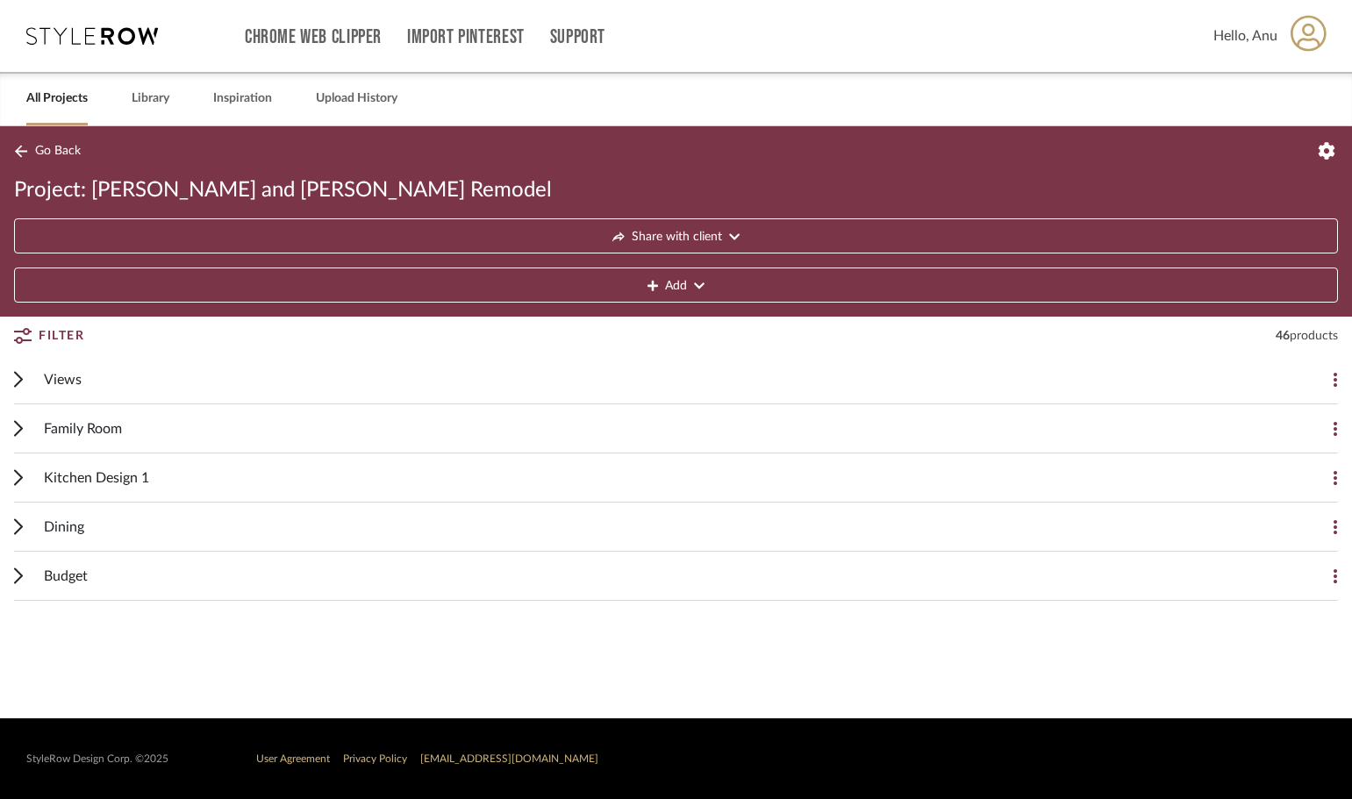
click at [45, 425] on span "Family Room" at bounding box center [83, 428] width 78 height 21
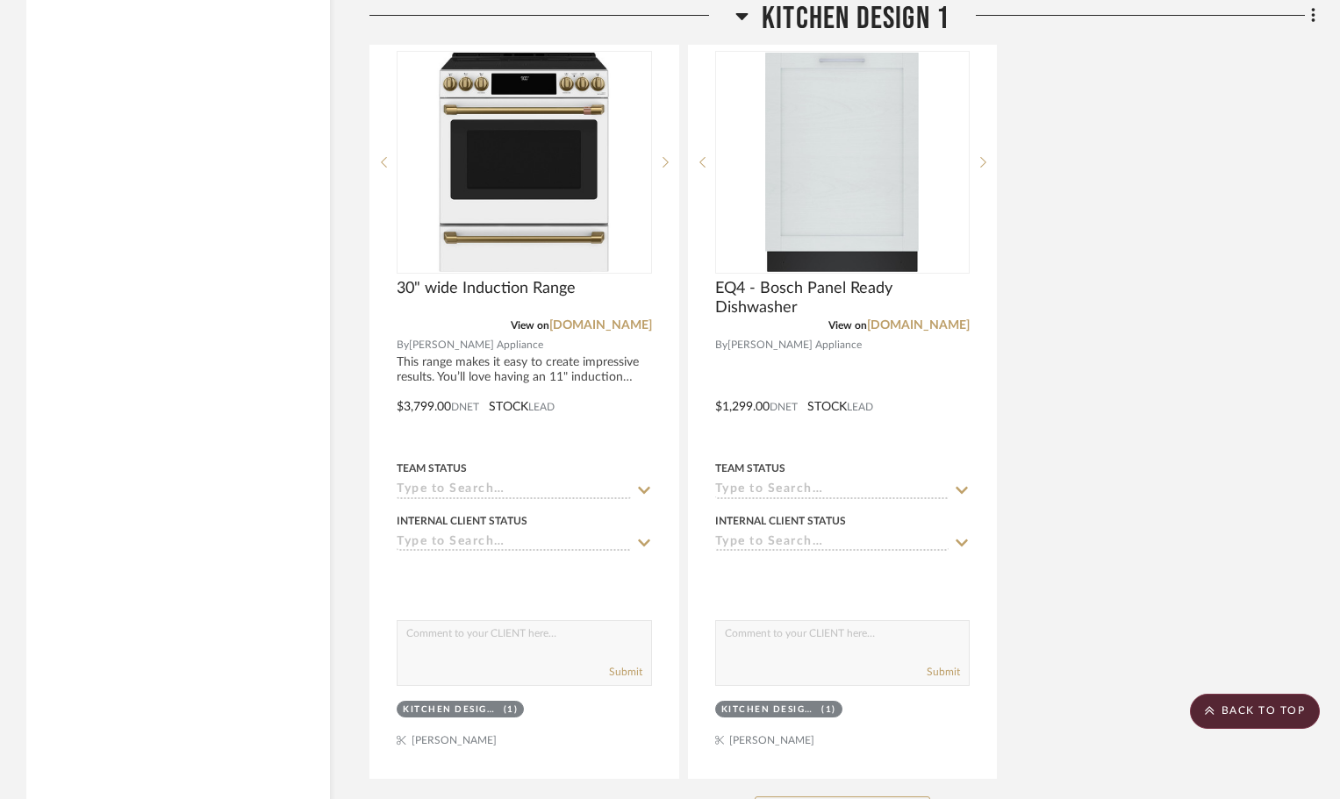
scroll to position [4649, 0]
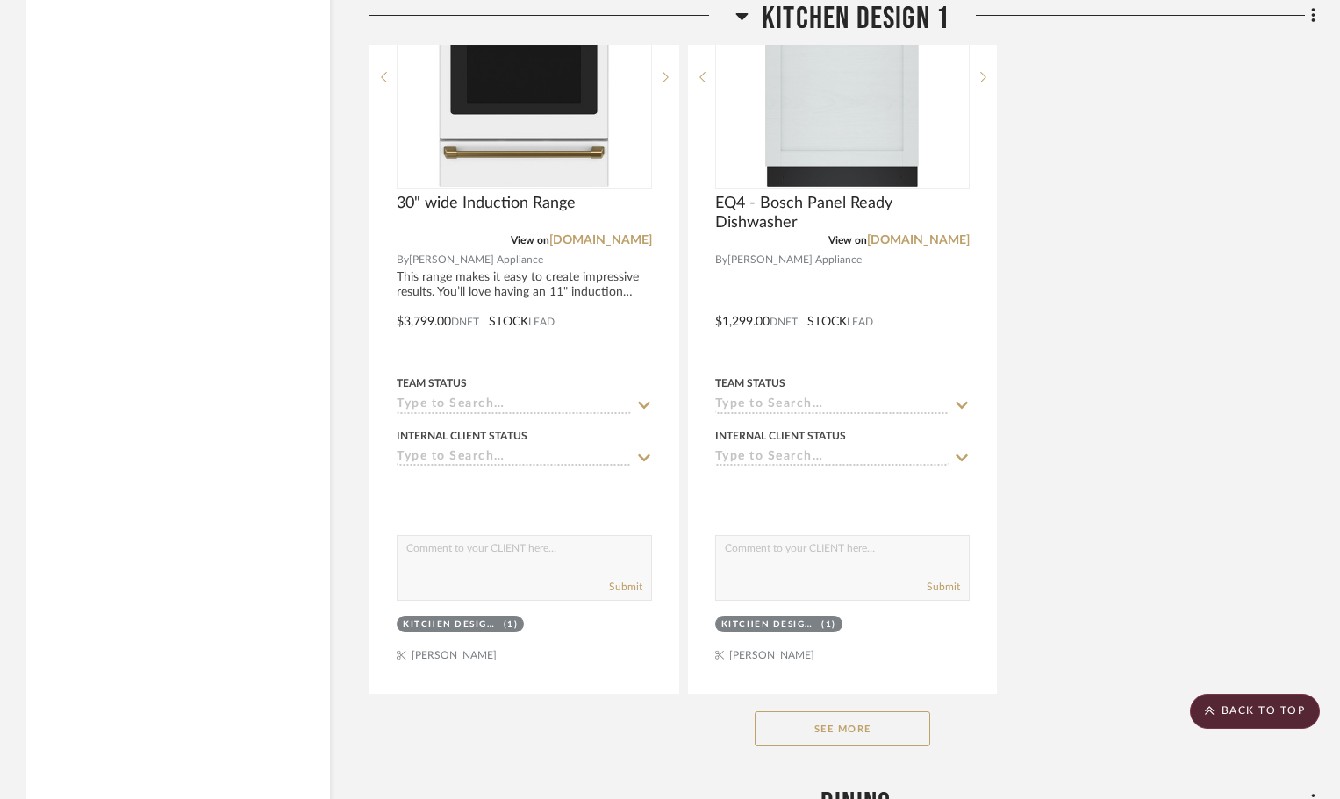
click at [804, 720] on button "See More" at bounding box center [841, 728] width 175 height 35
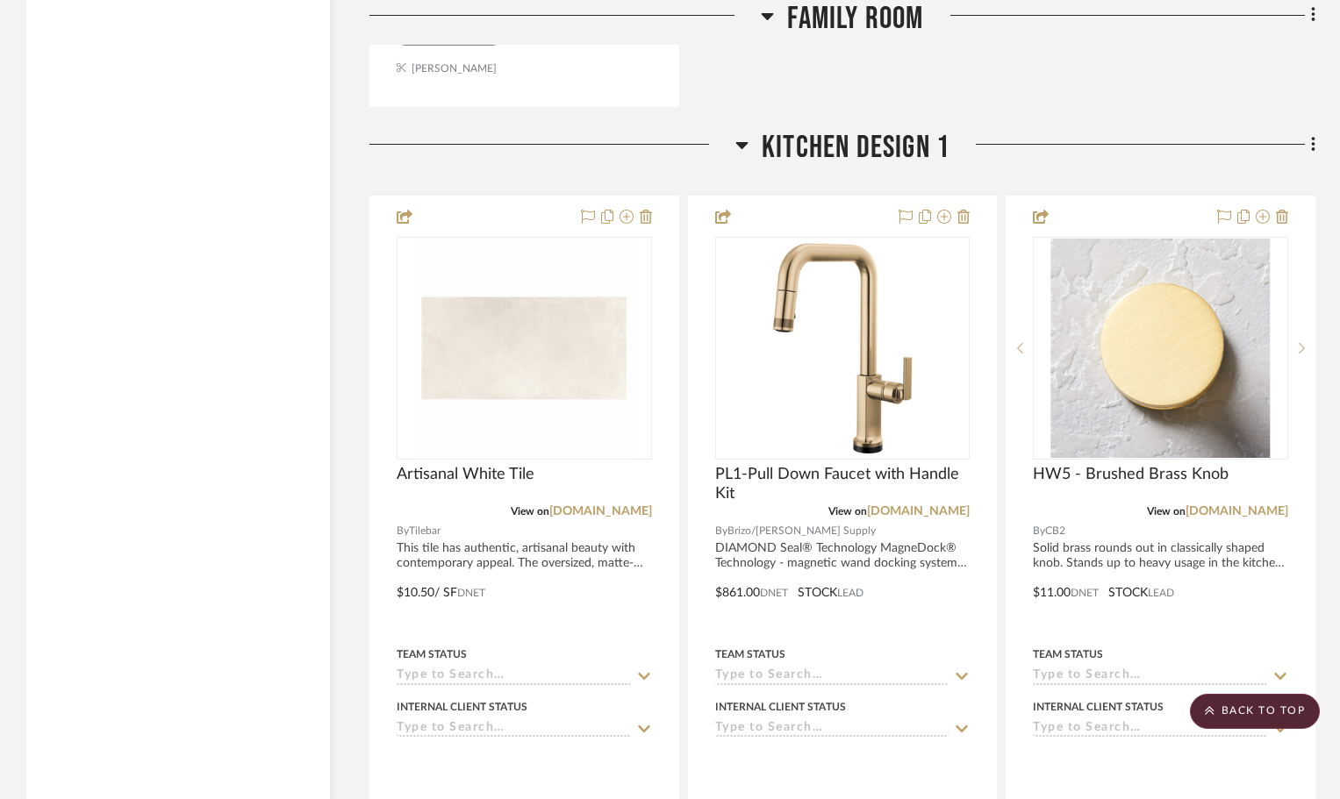
scroll to position [2719, 0]
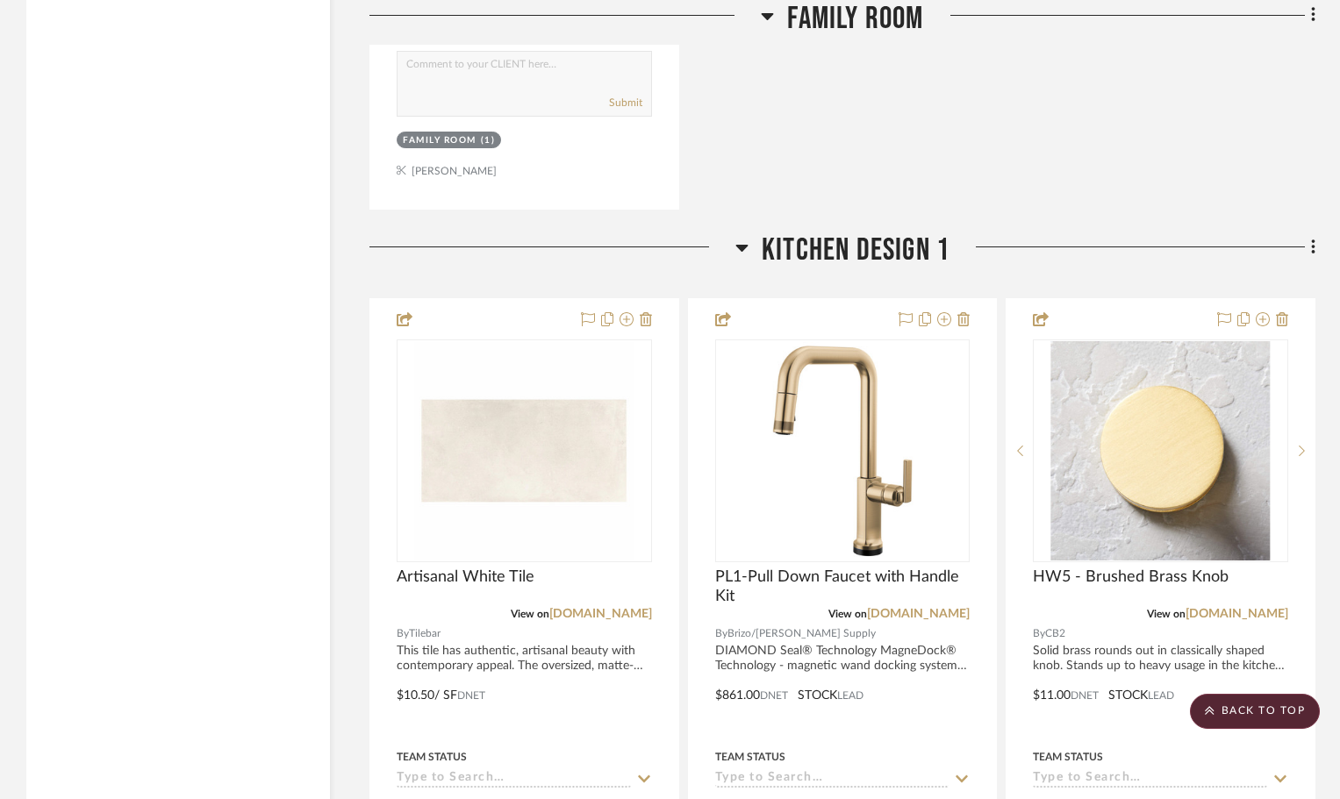
drag, startPoint x: 1312, startPoint y: 242, endPoint x: 1275, endPoint y: 238, distance: 37.1
click at [1252, 235] on div at bounding box center [1132, 254] width 366 height 45
click at [1309, 241] on fa-icon at bounding box center [1309, 248] width 11 height 29
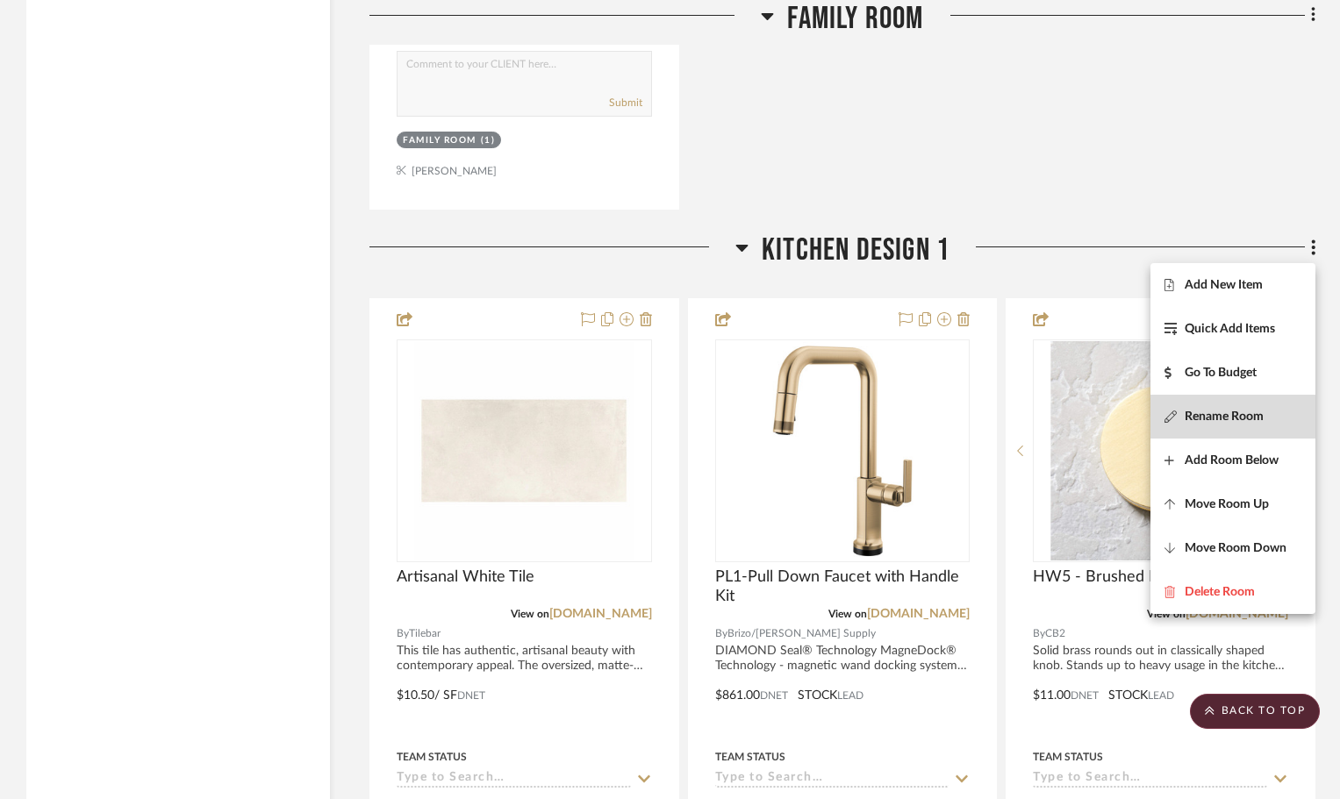
click at [1215, 418] on span "Rename Room" at bounding box center [1223, 416] width 79 height 15
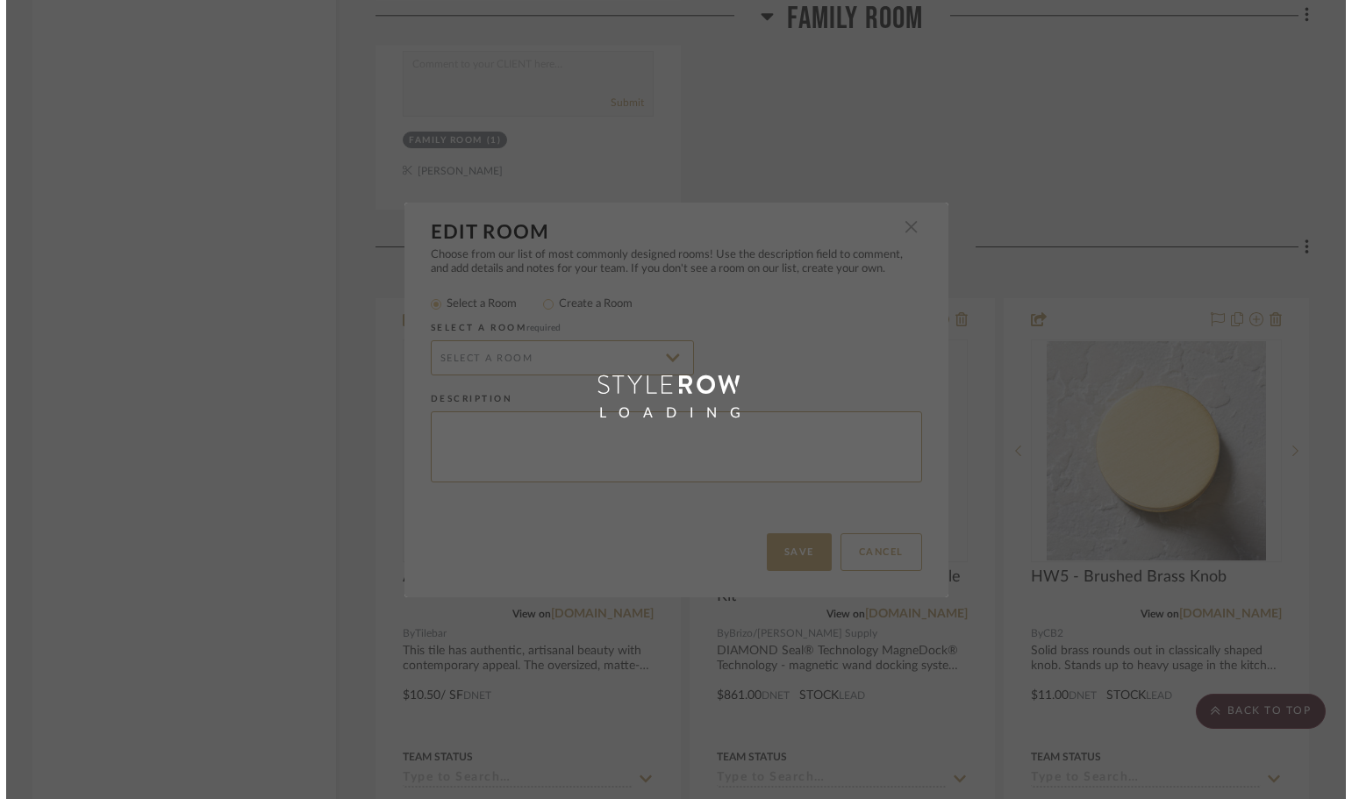
scroll to position [0, 0]
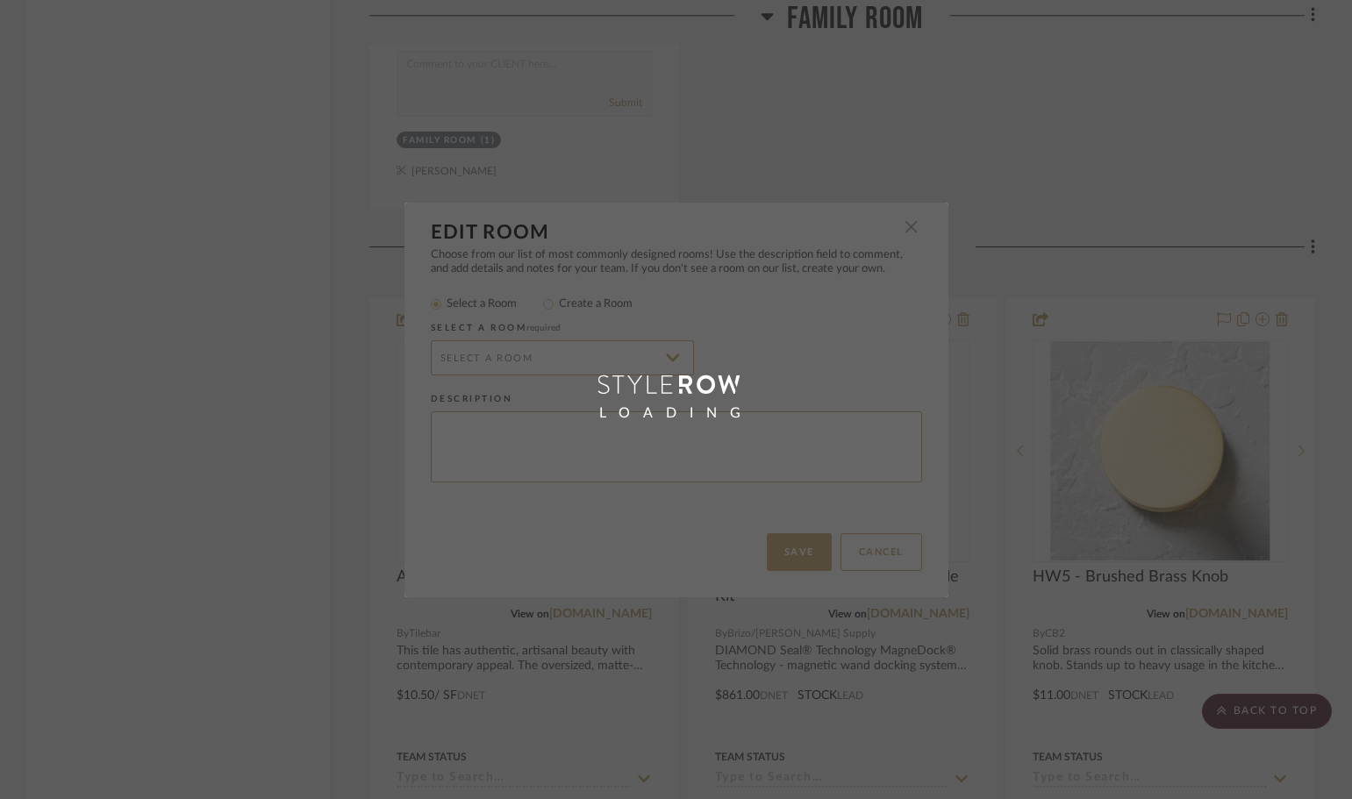
radio input "false"
radio input "true"
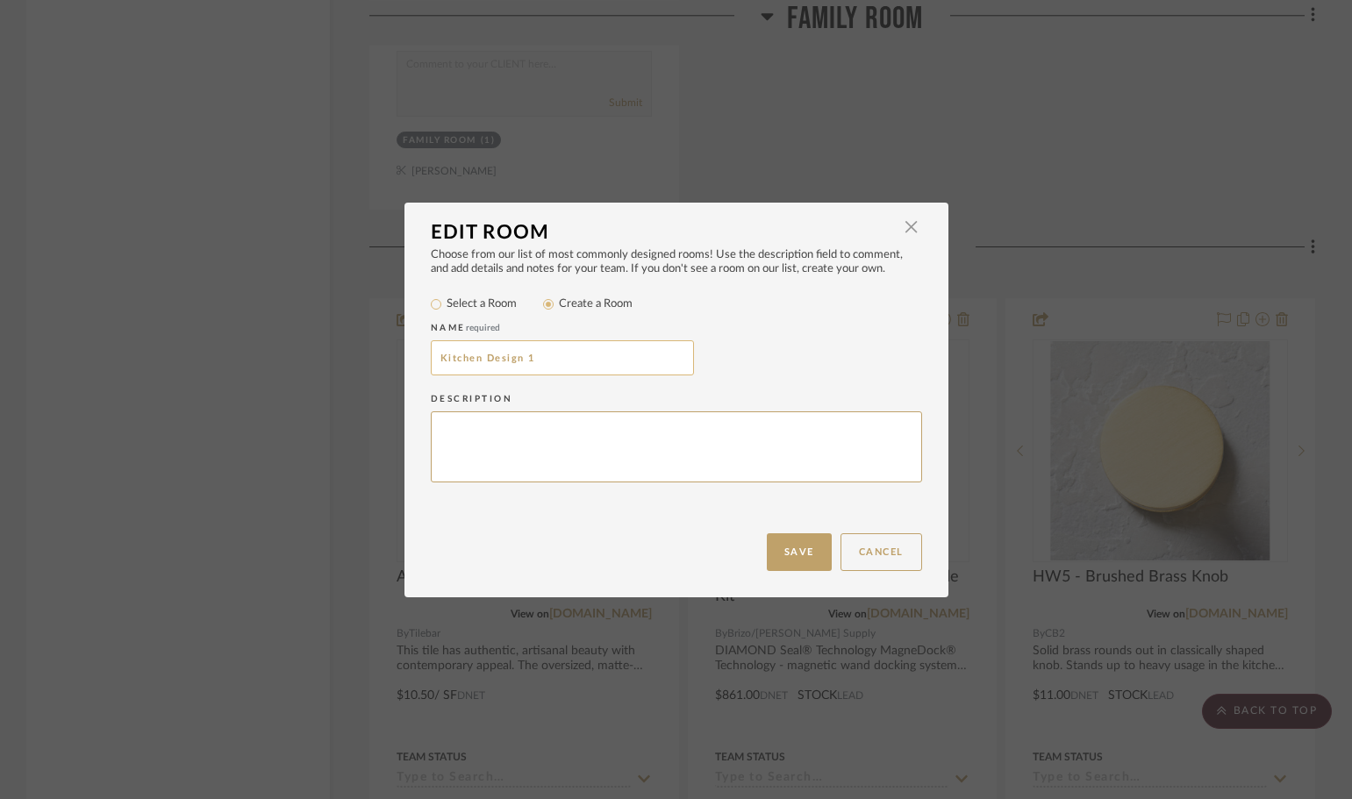
click at [589, 362] on input "Kitchen Design 1" at bounding box center [562, 357] width 263 height 35
type input "Kitchen"
click at [839, 338] on div "Name required Kitchen" at bounding box center [676, 350] width 491 height 71
click at [811, 547] on button "Save" at bounding box center [799, 552] width 65 height 38
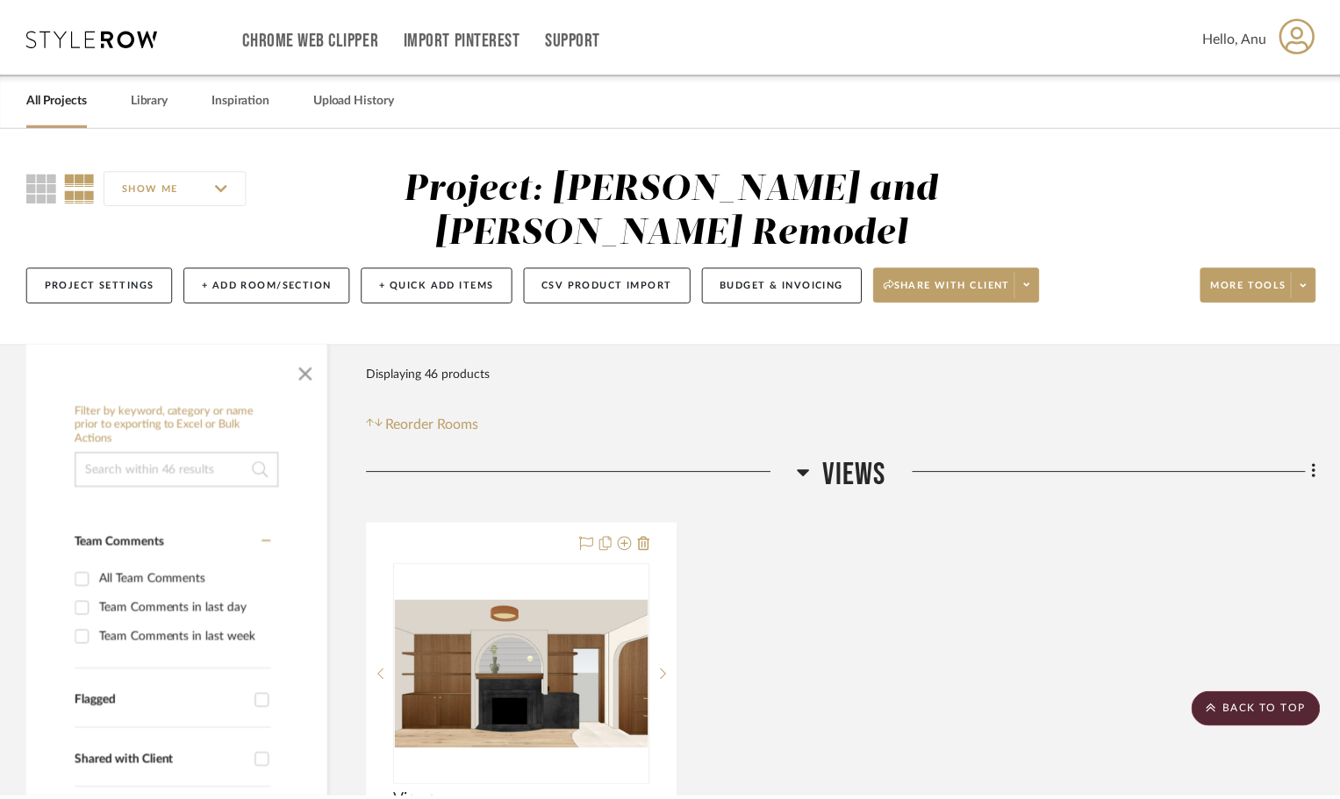
scroll to position [2719, 0]
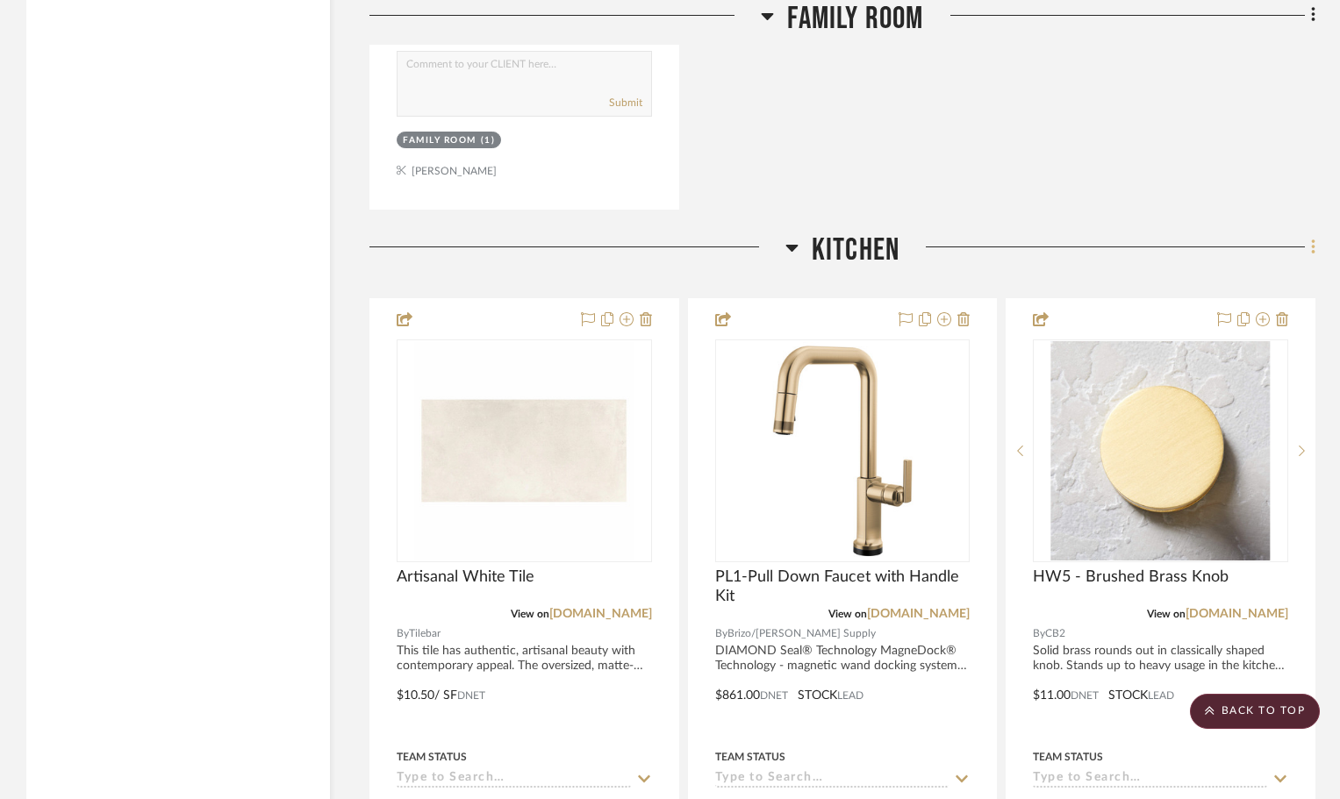
click at [1312, 253] on icon at bounding box center [1313, 246] width 4 height 15
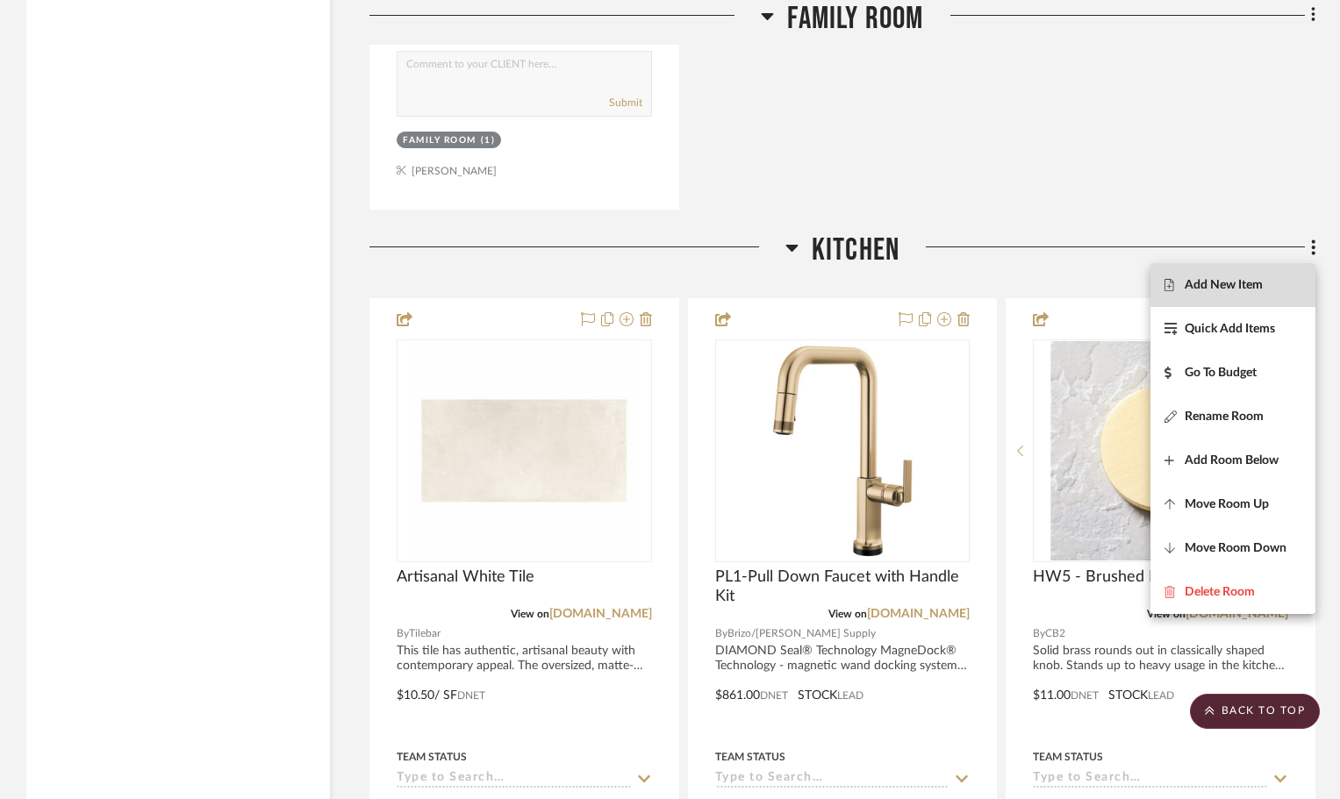
click at [1225, 288] on span "Add New Item" at bounding box center [1223, 284] width 78 height 15
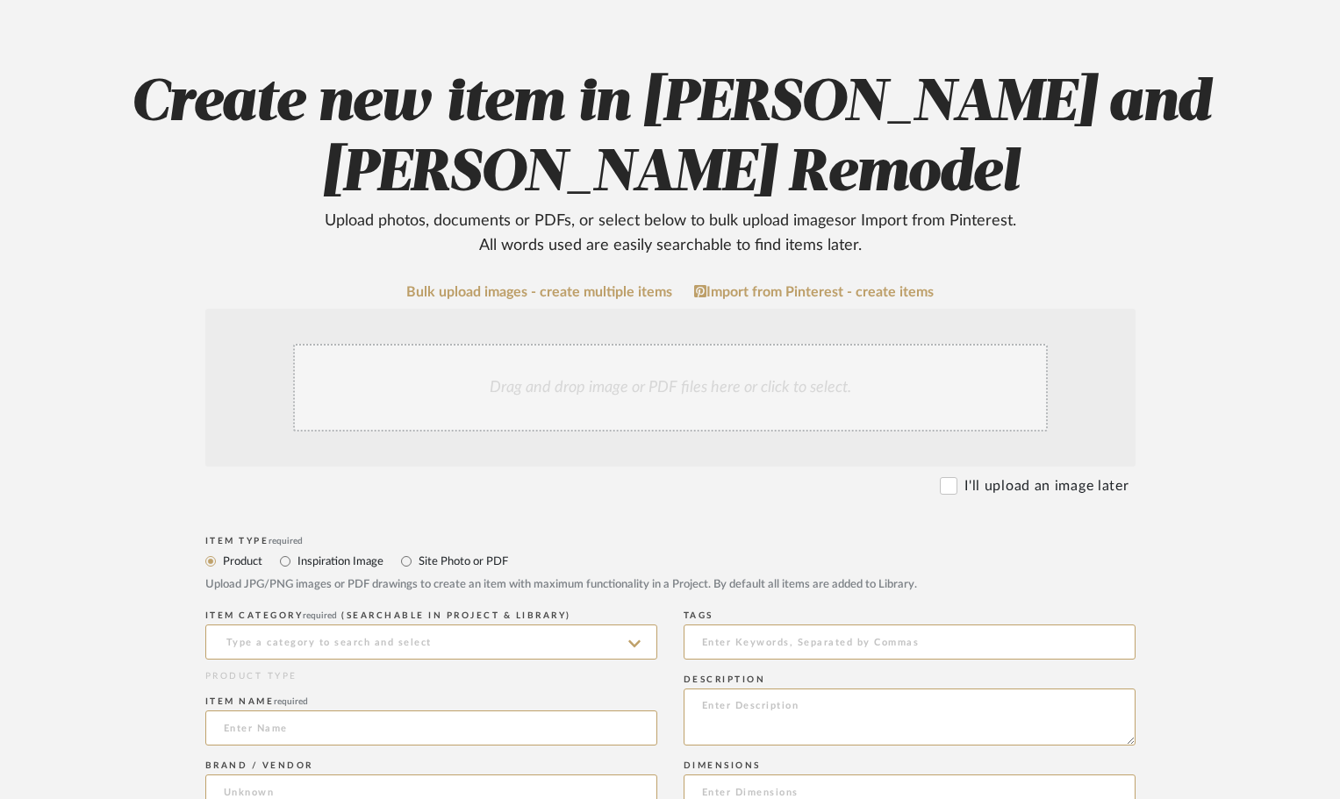
scroll to position [351, 0]
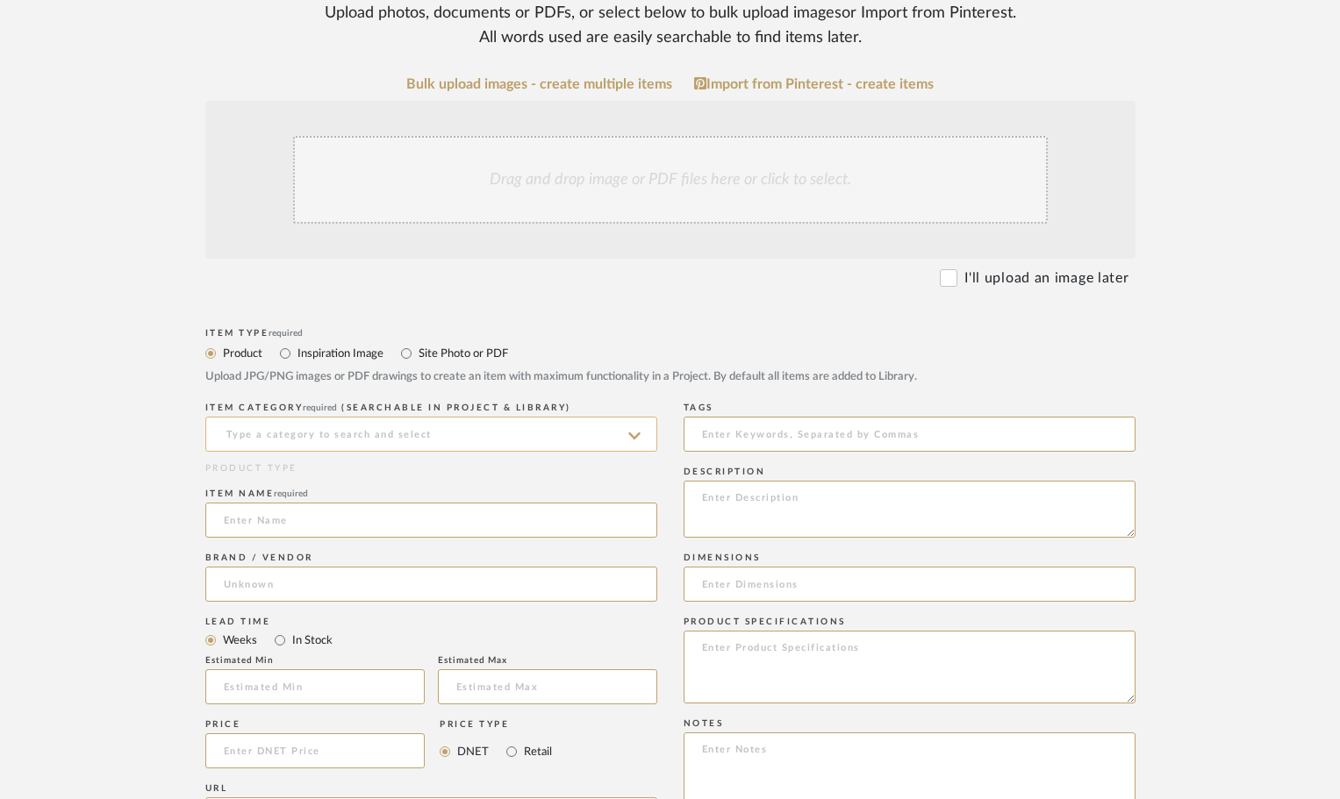
click at [254, 432] on input at bounding box center [431, 434] width 452 height 35
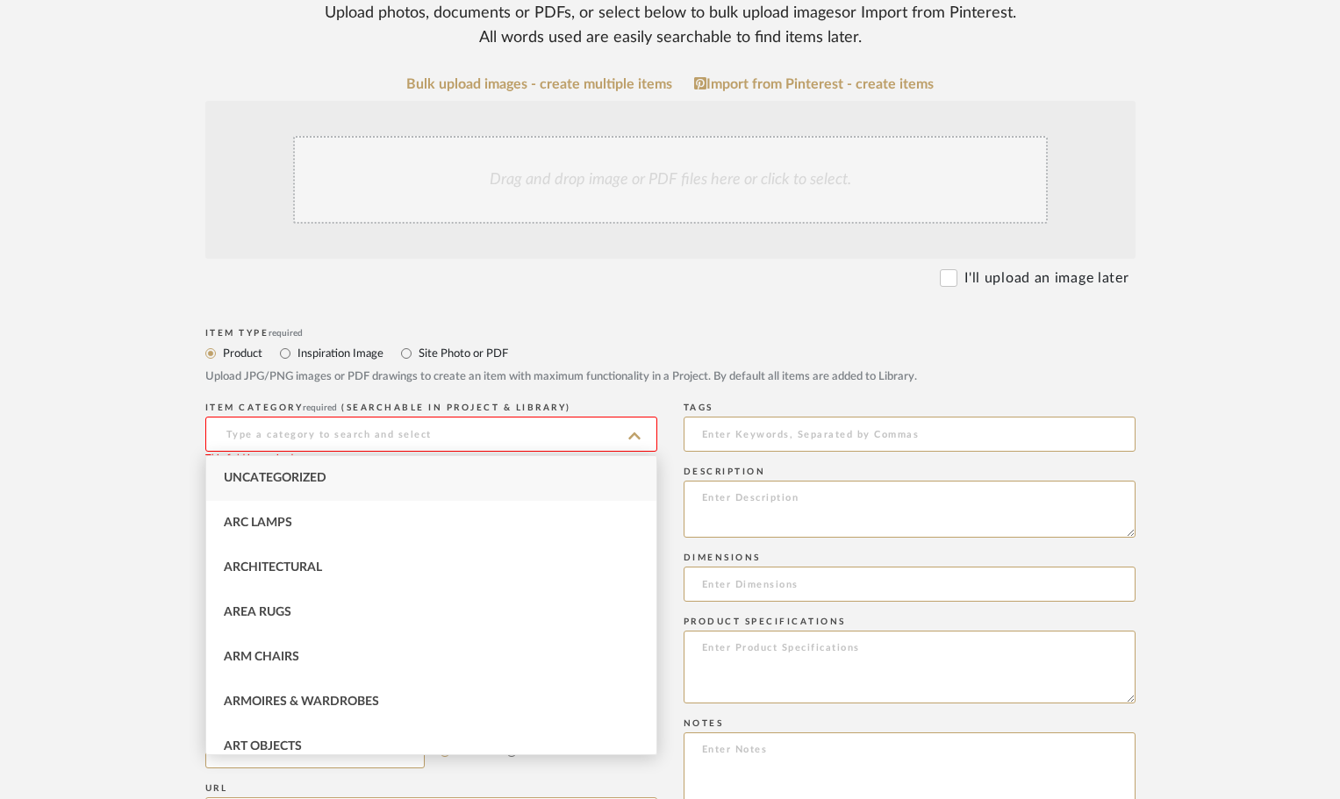
click at [267, 433] on input at bounding box center [431, 434] width 452 height 35
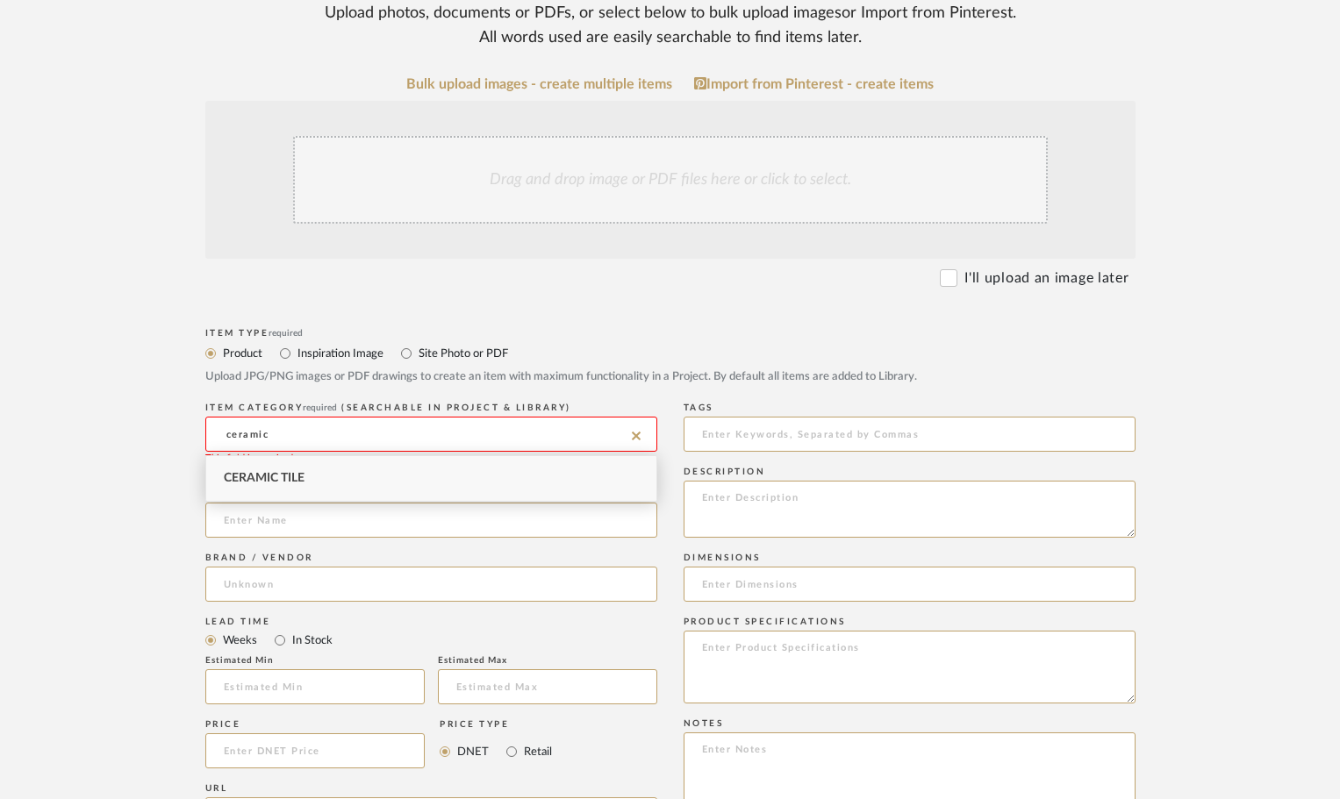
click at [287, 483] on span "Ceramic Tile" at bounding box center [264, 478] width 81 height 12
type input "Ceramic Tile"
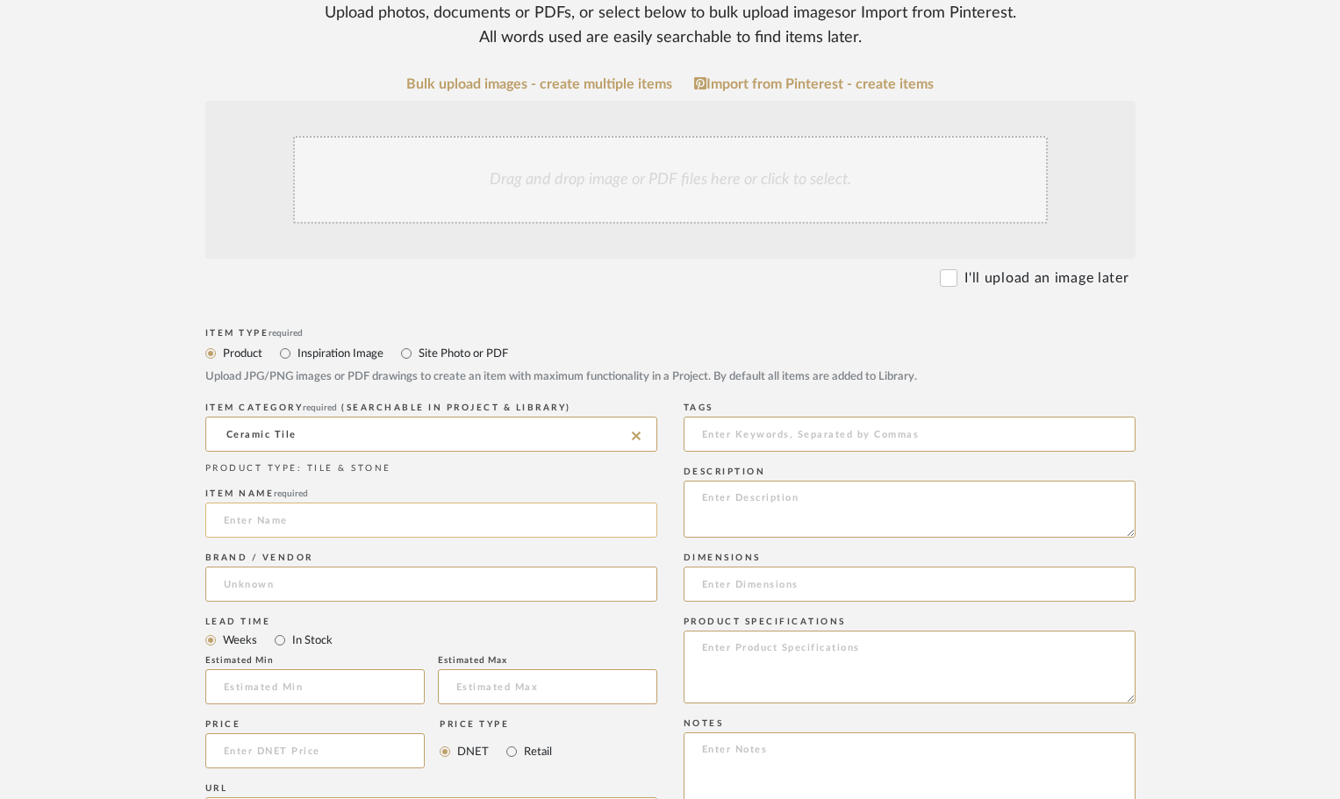
click at [262, 521] on input at bounding box center [431, 520] width 452 height 35
type input "1"
click at [223, 520] on input "Recycled Tile" at bounding box center [431, 520] width 452 height 35
type input "Sage Recycled Tile"
click at [228, 588] on input at bounding box center [431, 584] width 452 height 35
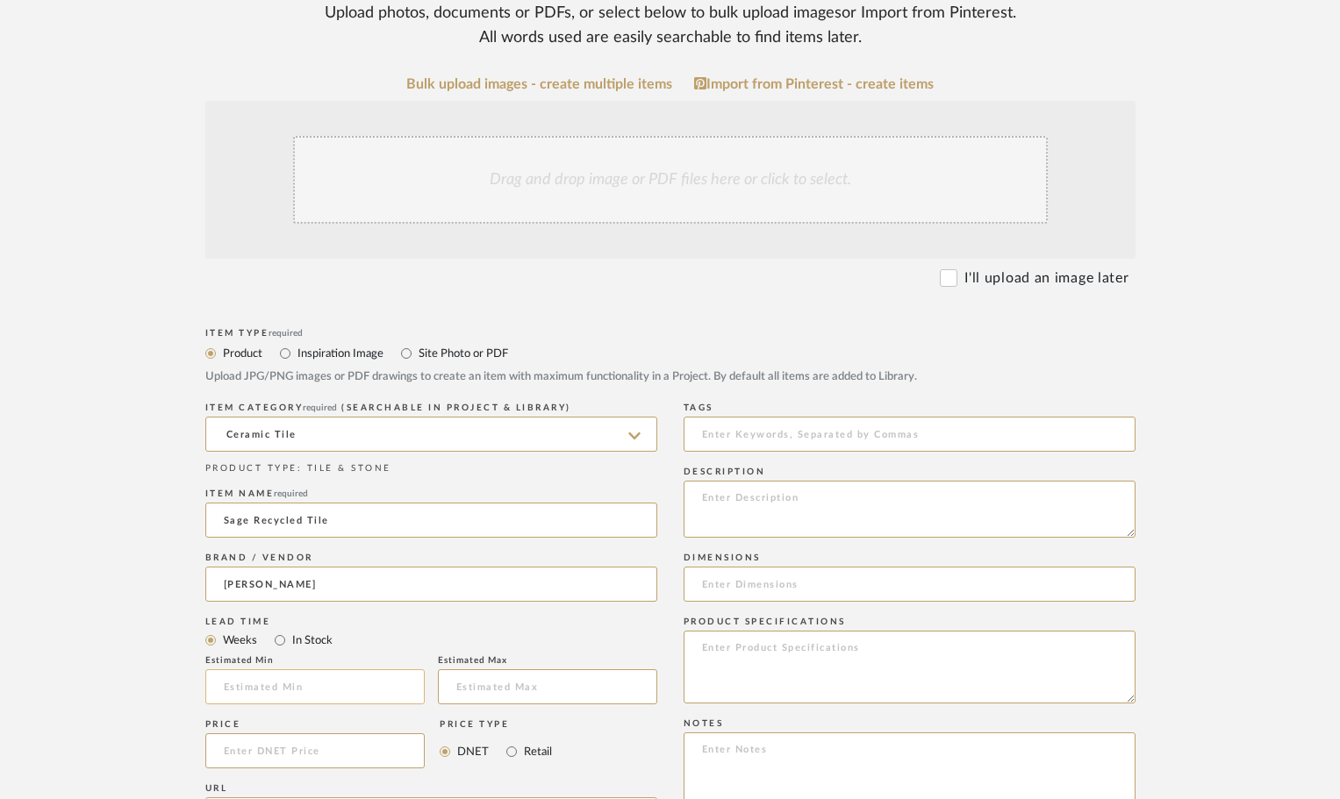
type input "[PERSON_NAME]"
click at [268, 687] on input "text" at bounding box center [314, 686] width 219 height 35
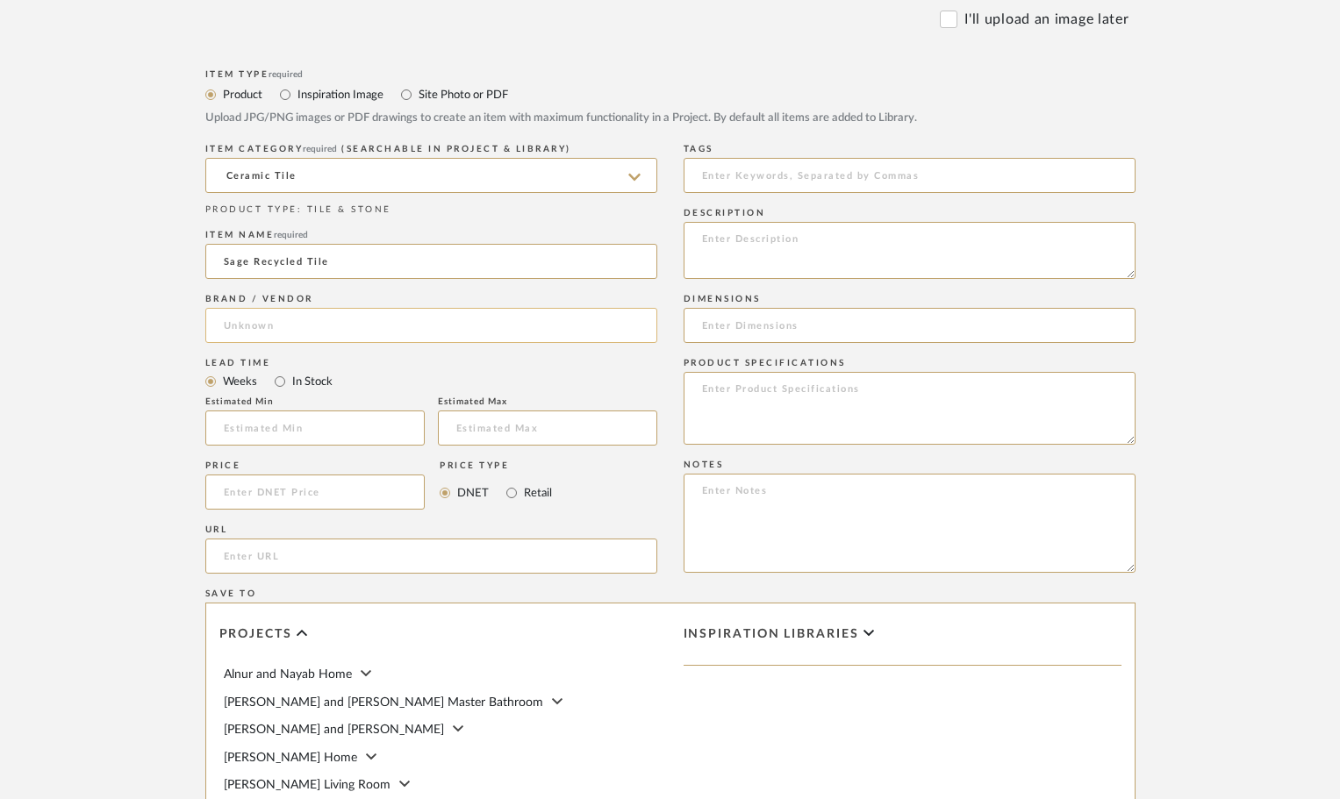
scroll to position [614, 0]
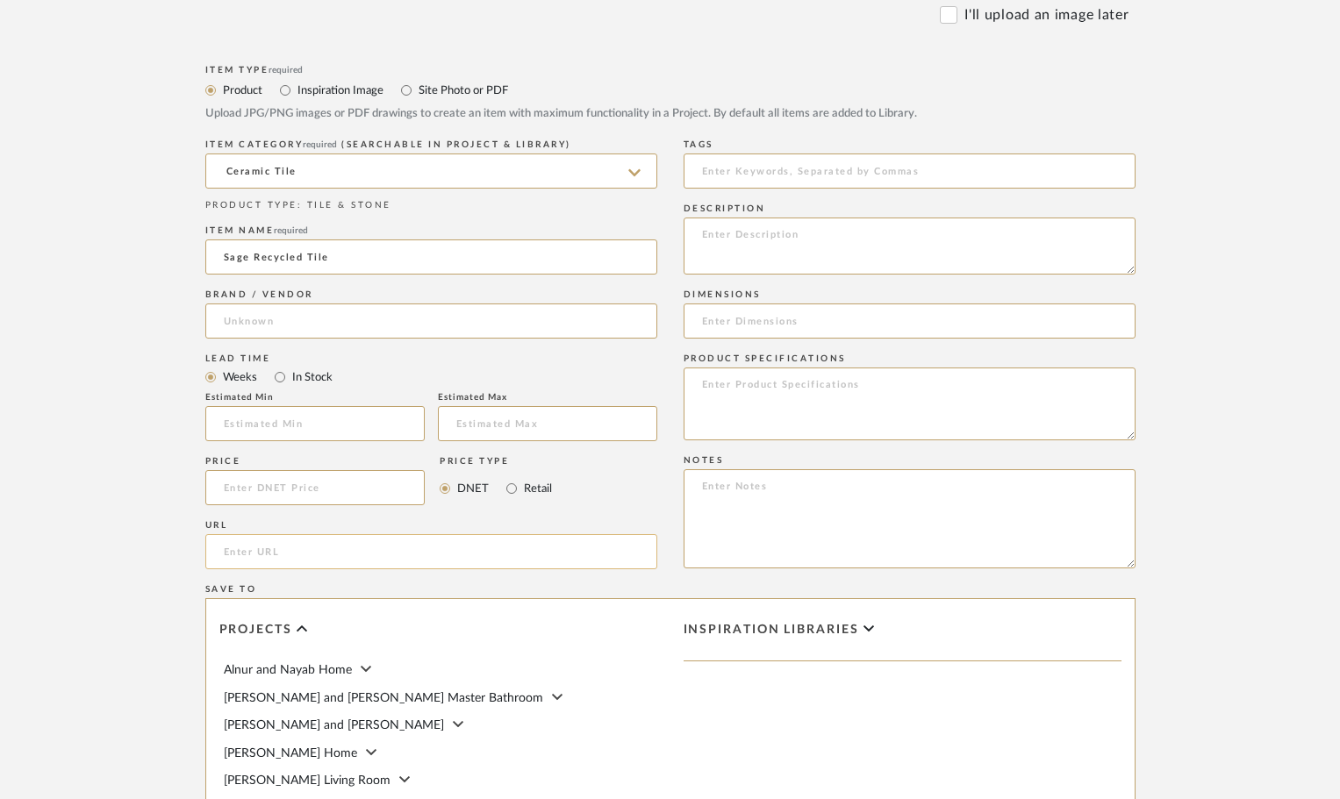
click at [238, 554] on input "url" at bounding box center [431, 551] width 452 height 35
paste input "[URL][DOMAIN_NAME]"
type input "[URL][DOMAIN_NAME]"
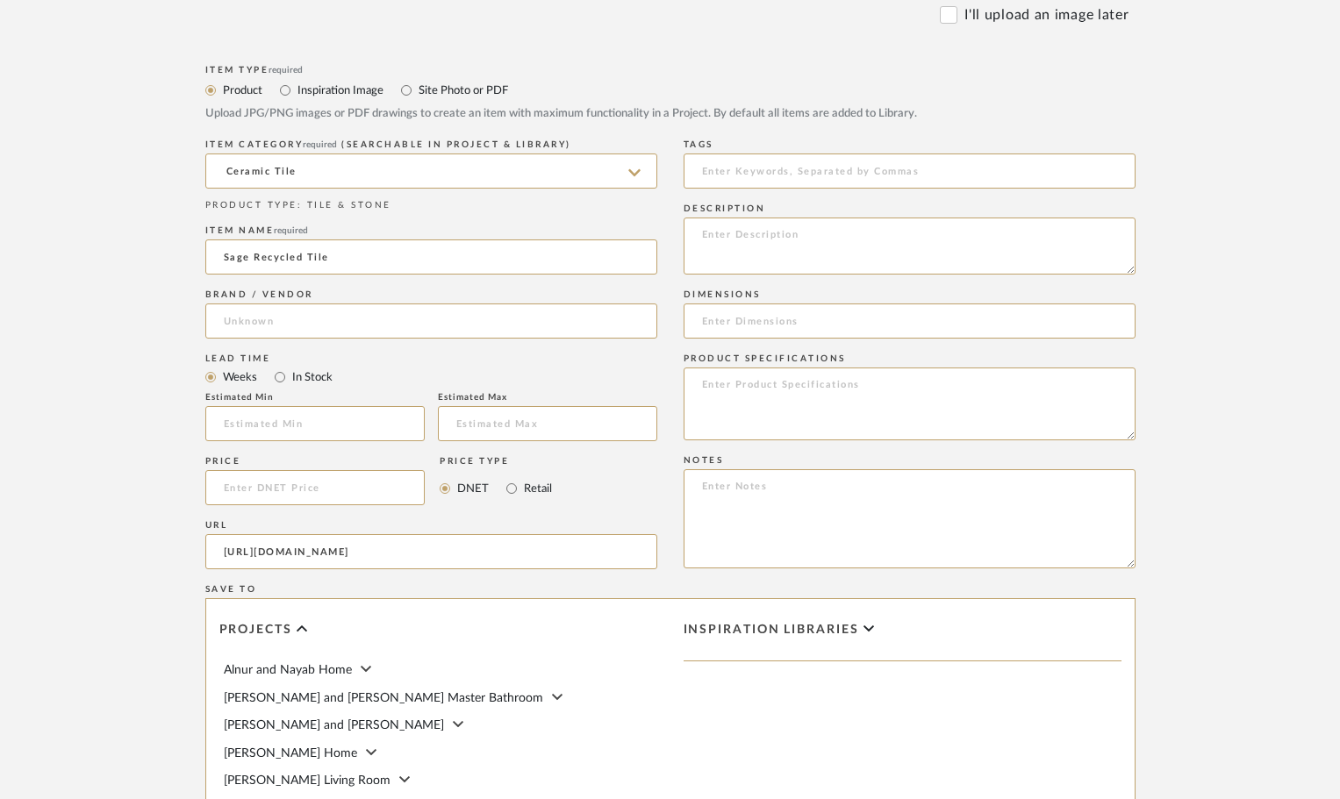
click at [151, 574] on form "Bulk upload images - create multiple items Import from Pinterest - create items…" at bounding box center [670, 449] width 1118 height 1272
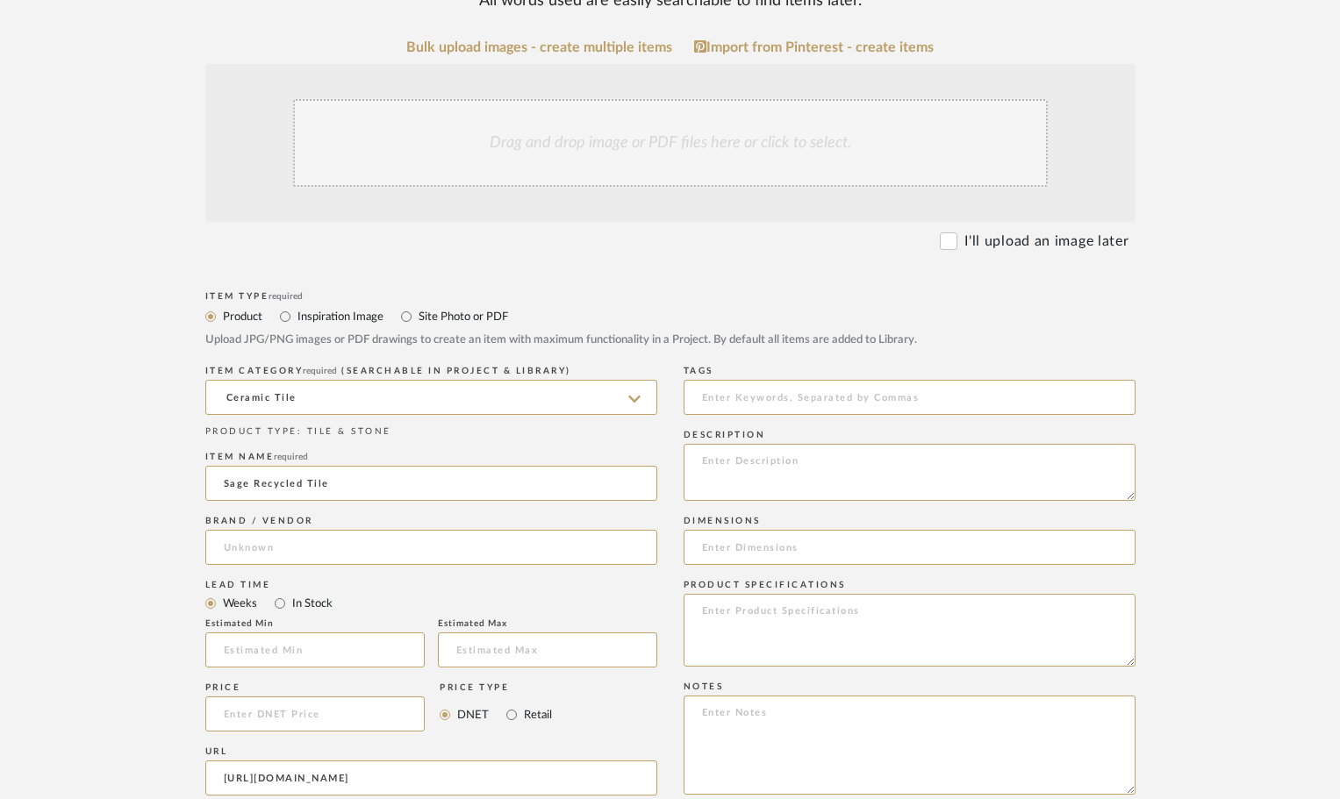
scroll to position [351, 0]
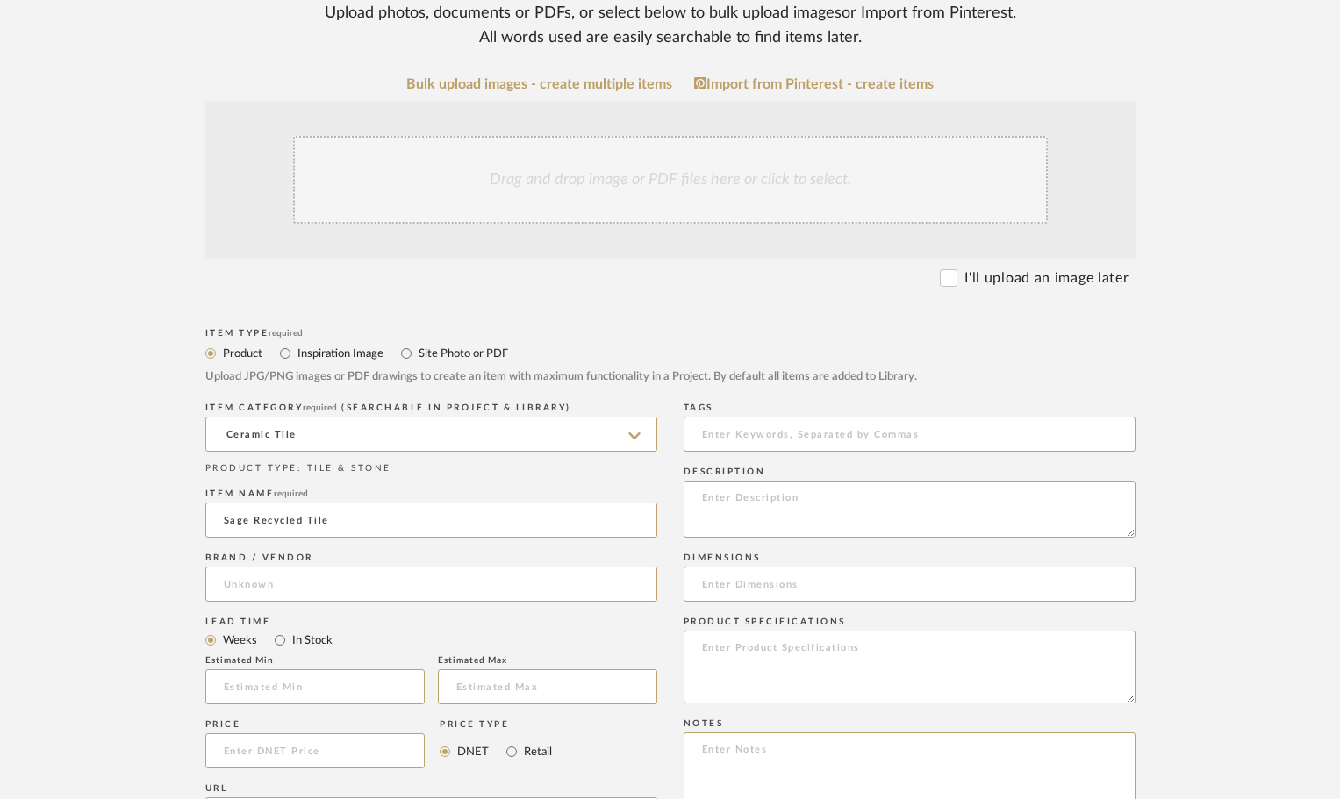
click at [642, 180] on div "Drag and drop image or PDF files here or click to select." at bounding box center [670, 180] width 754 height 88
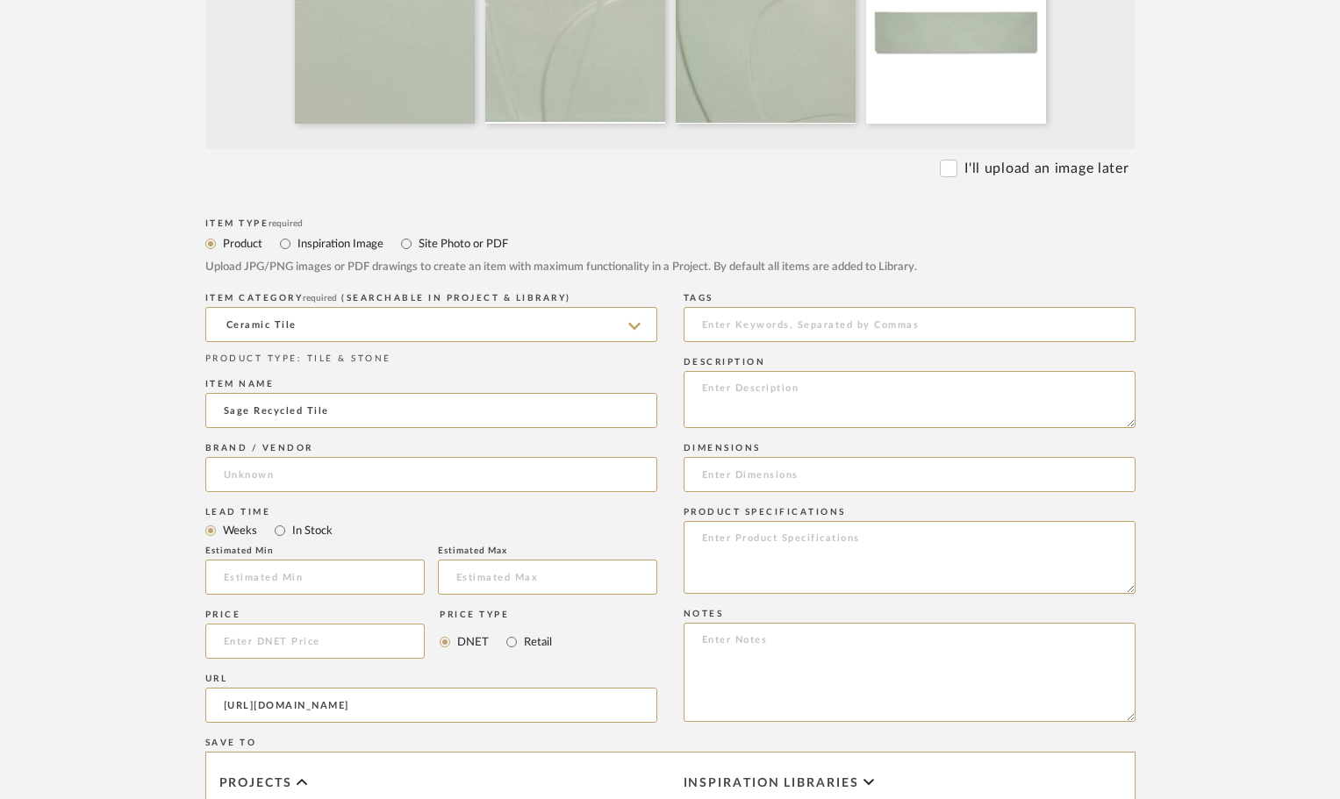
scroll to position [702, 0]
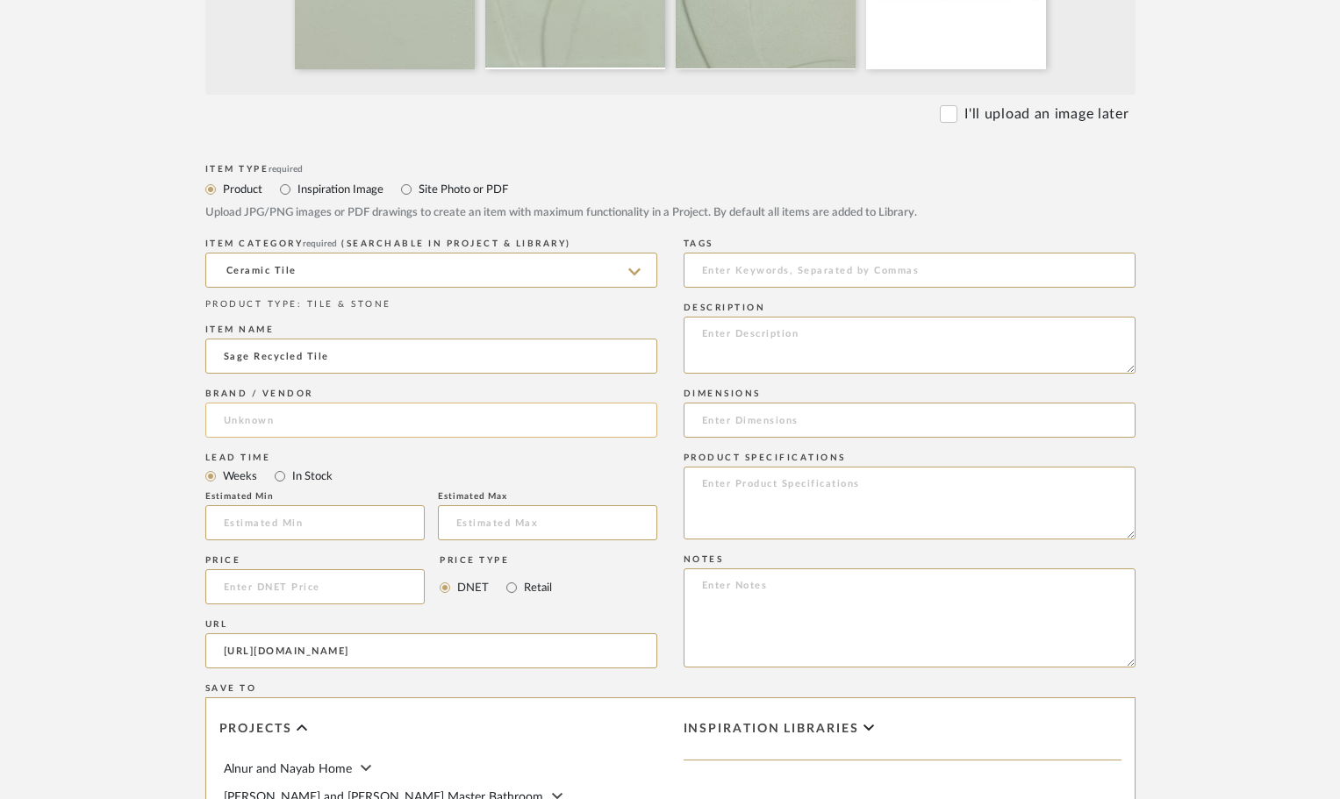
click at [255, 422] on input at bounding box center [431, 420] width 452 height 35
type input "[PERSON_NAME]"
click at [107, 502] on upload-items "Create new item in [PERSON_NAME] and [PERSON_NAME] Remodel Upload photos, docum…" at bounding box center [670, 327] width 1340 height 1804
click at [274, 418] on input at bounding box center [431, 420] width 452 height 35
click at [342, 418] on input "[PERSON_NAME]" at bounding box center [431, 420] width 452 height 35
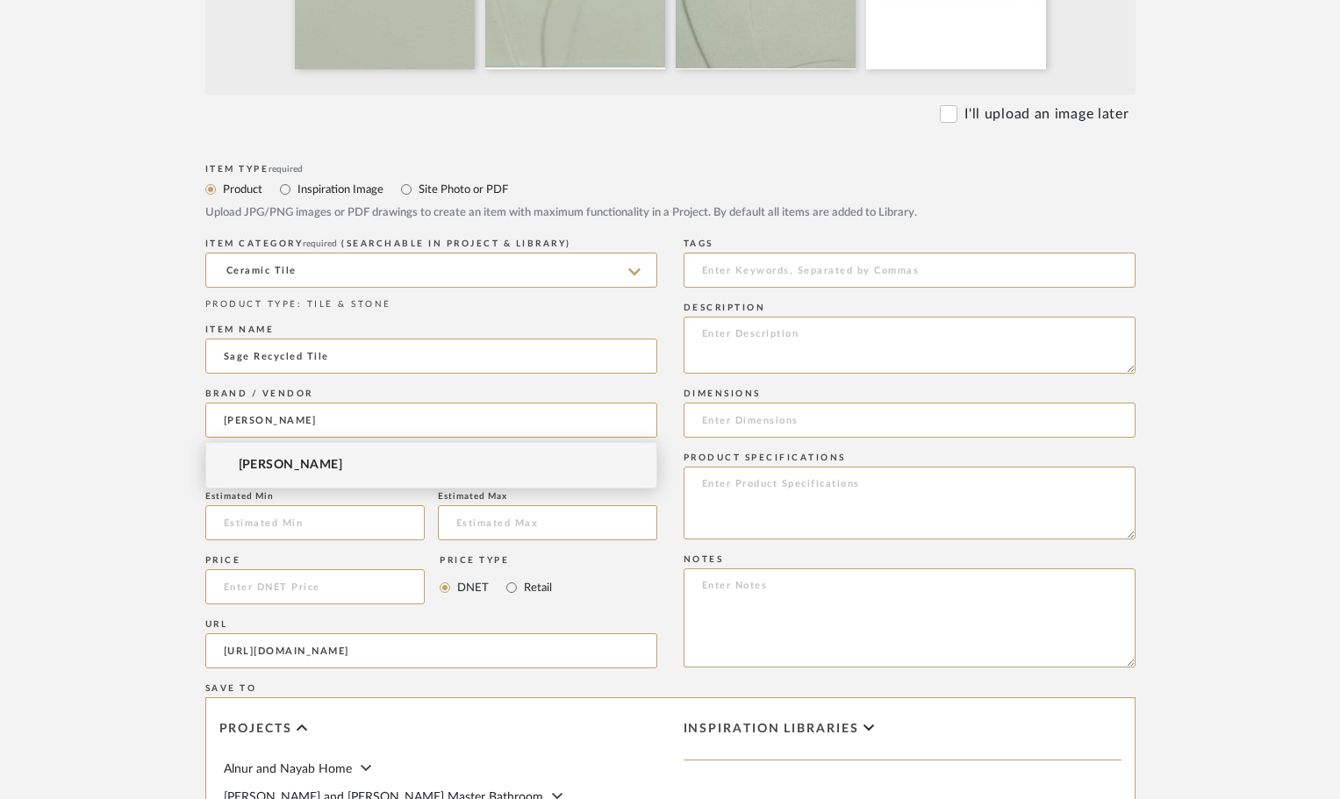
type input "[PERSON_NAME]"
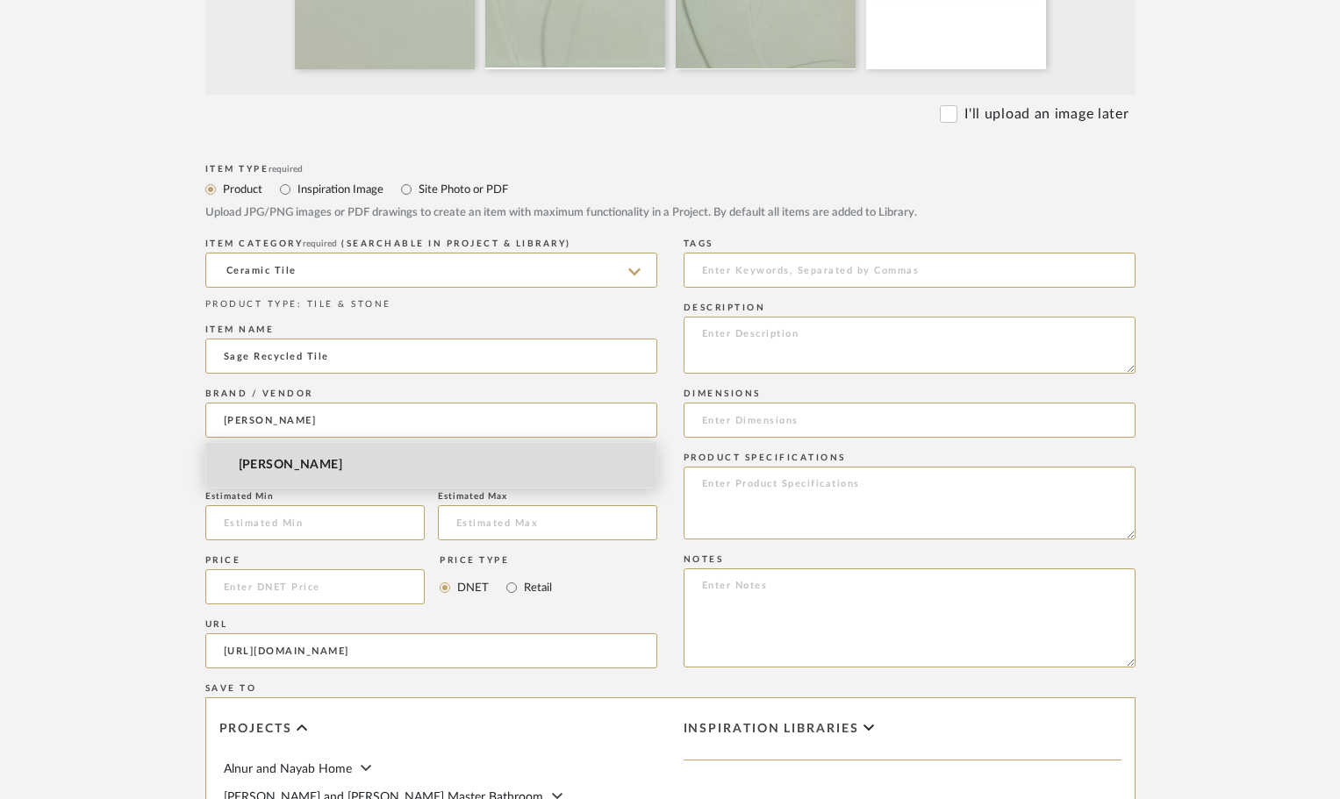
click at [288, 461] on span "[PERSON_NAME]" at bounding box center [291, 465] width 104 height 15
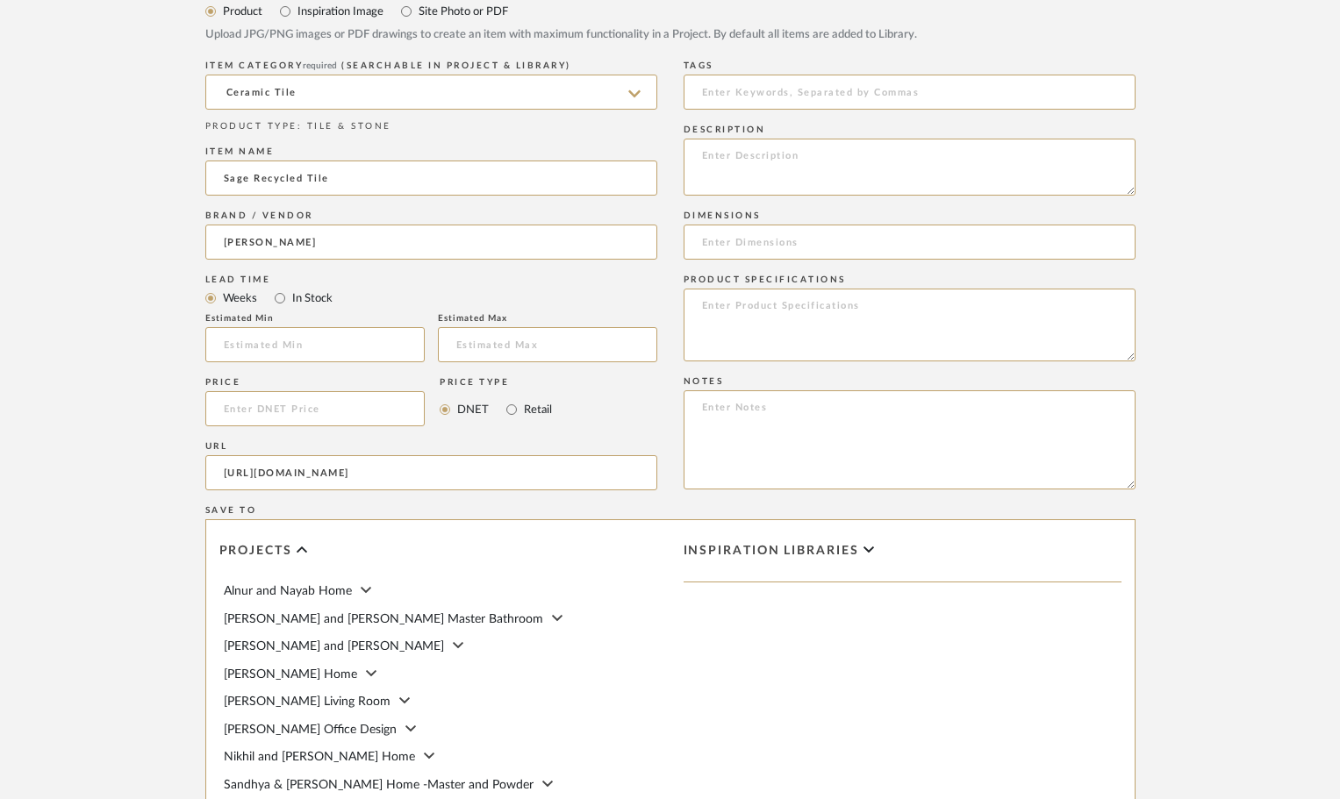
scroll to position [789, 0]
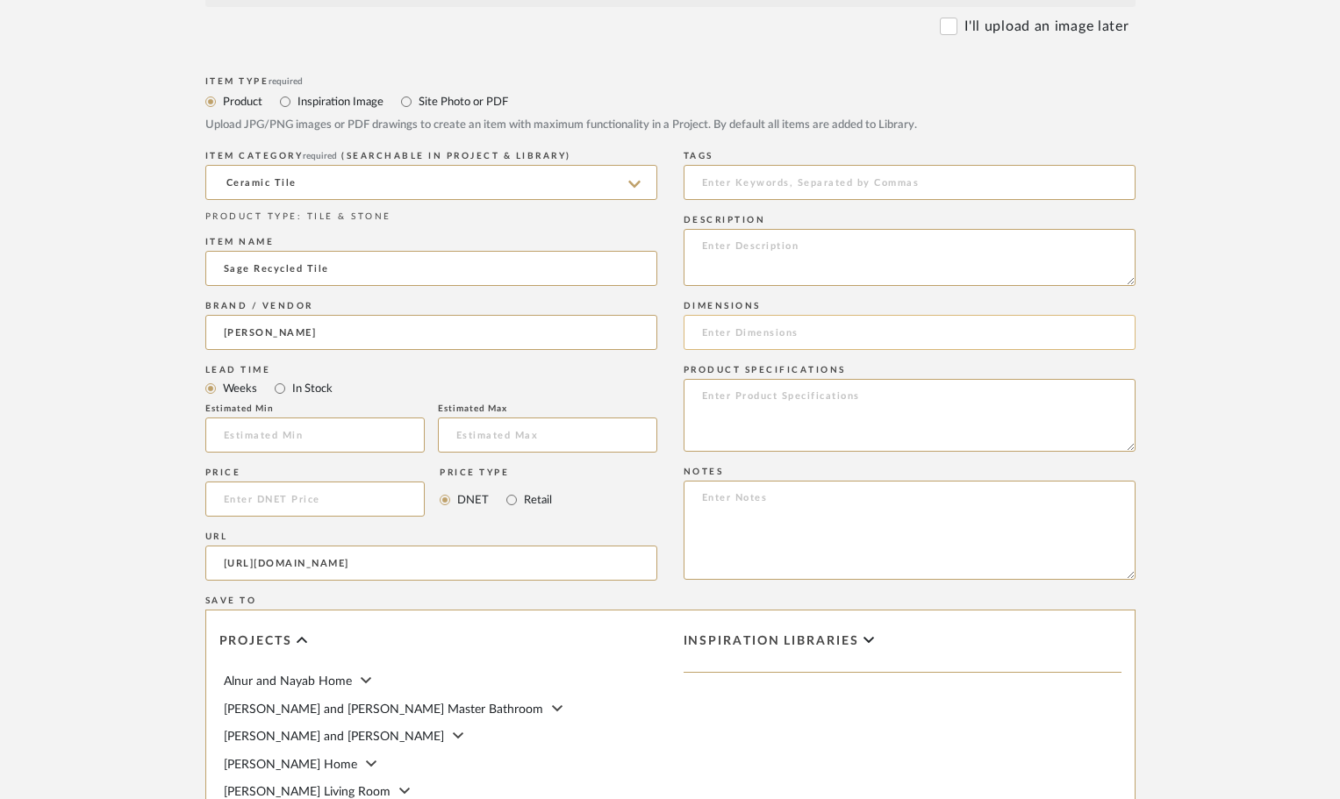
click at [703, 332] on input at bounding box center [909, 332] width 452 height 35
click at [716, 407] on textarea at bounding box center [909, 415] width 452 height 73
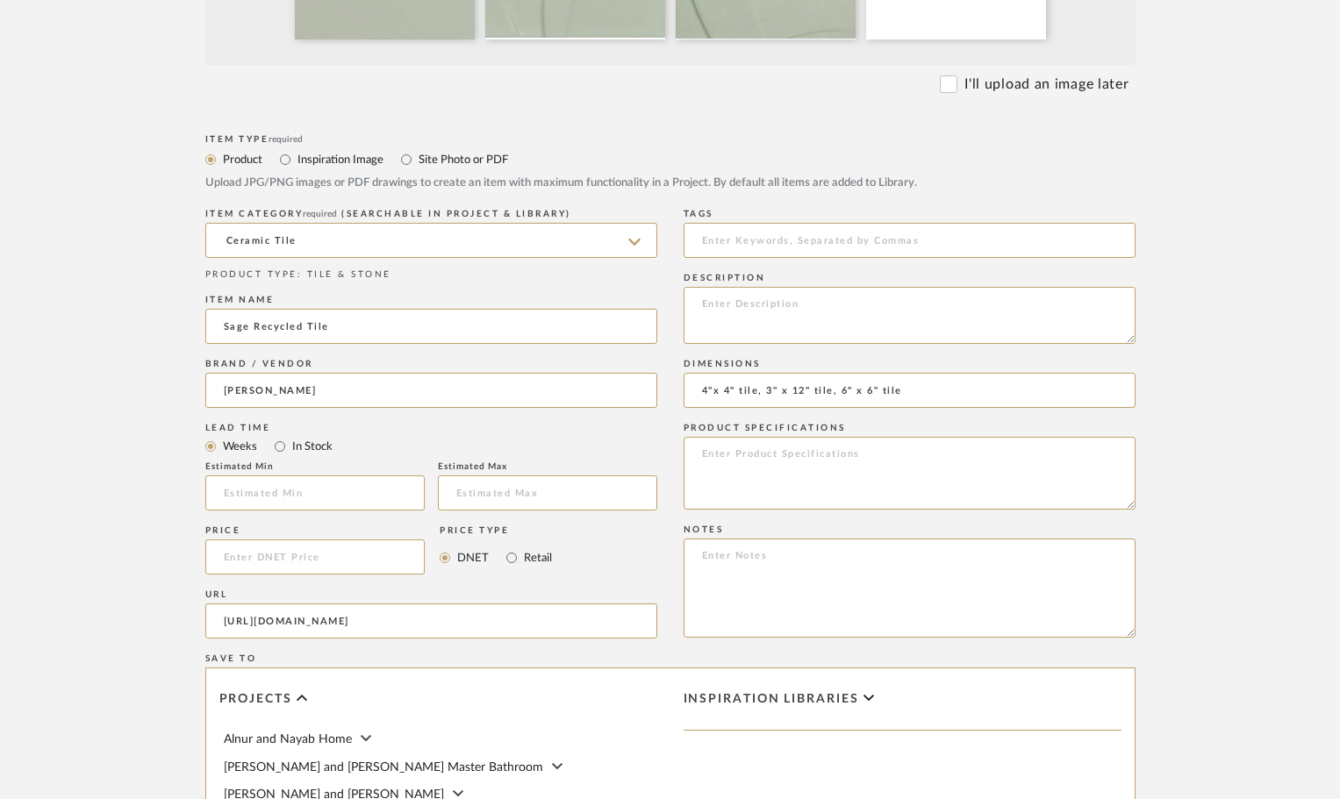
scroll to position [702, 0]
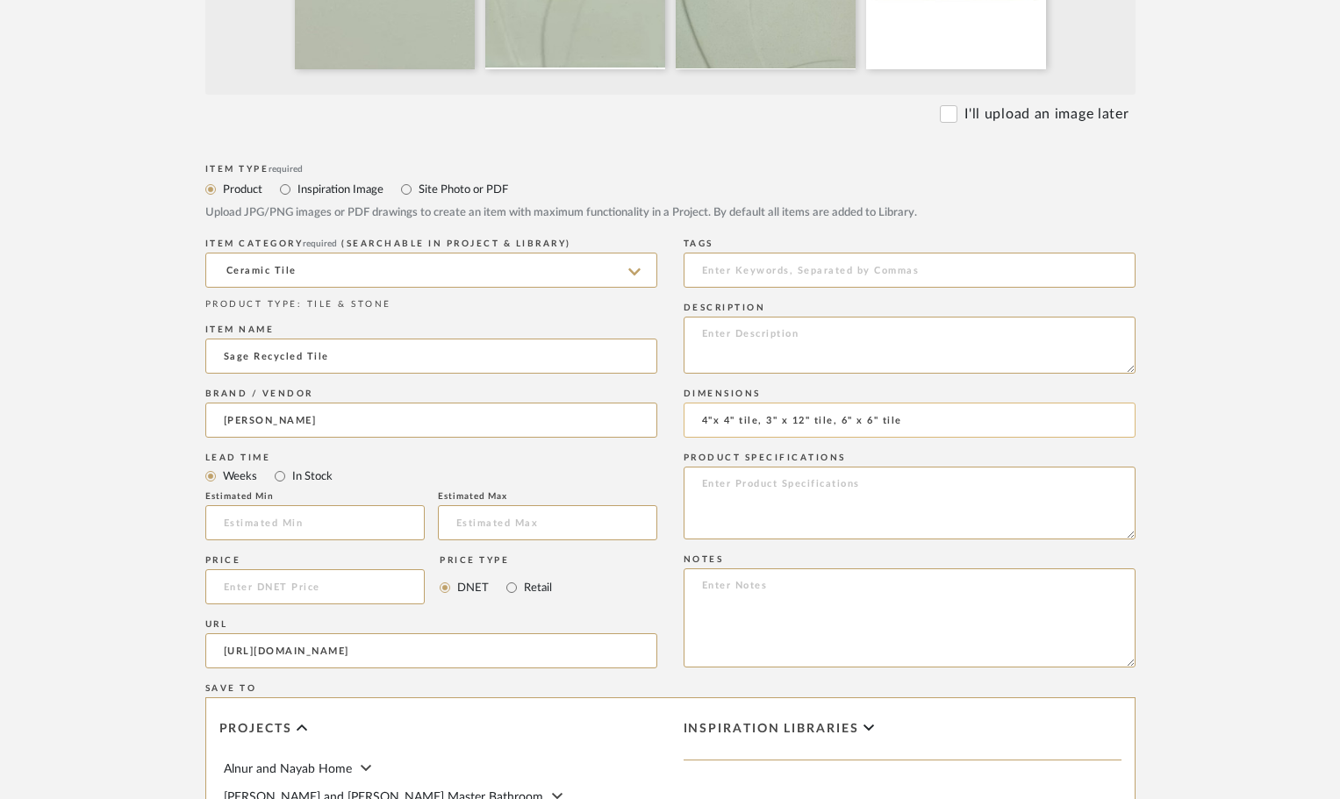
drag, startPoint x: 914, startPoint y: 428, endPoint x: 758, endPoint y: 421, distance: 156.3
click at [758, 421] on input "4"x 4" tile, 3" x 12" tile, 6" x 6" tile" at bounding box center [909, 420] width 452 height 35
type input "4"x 4" tile"
click at [1170, 411] on form "Bulk upload images - create multiple items Import from Pinterest - create items…" at bounding box center [670, 454] width 1118 height 1459
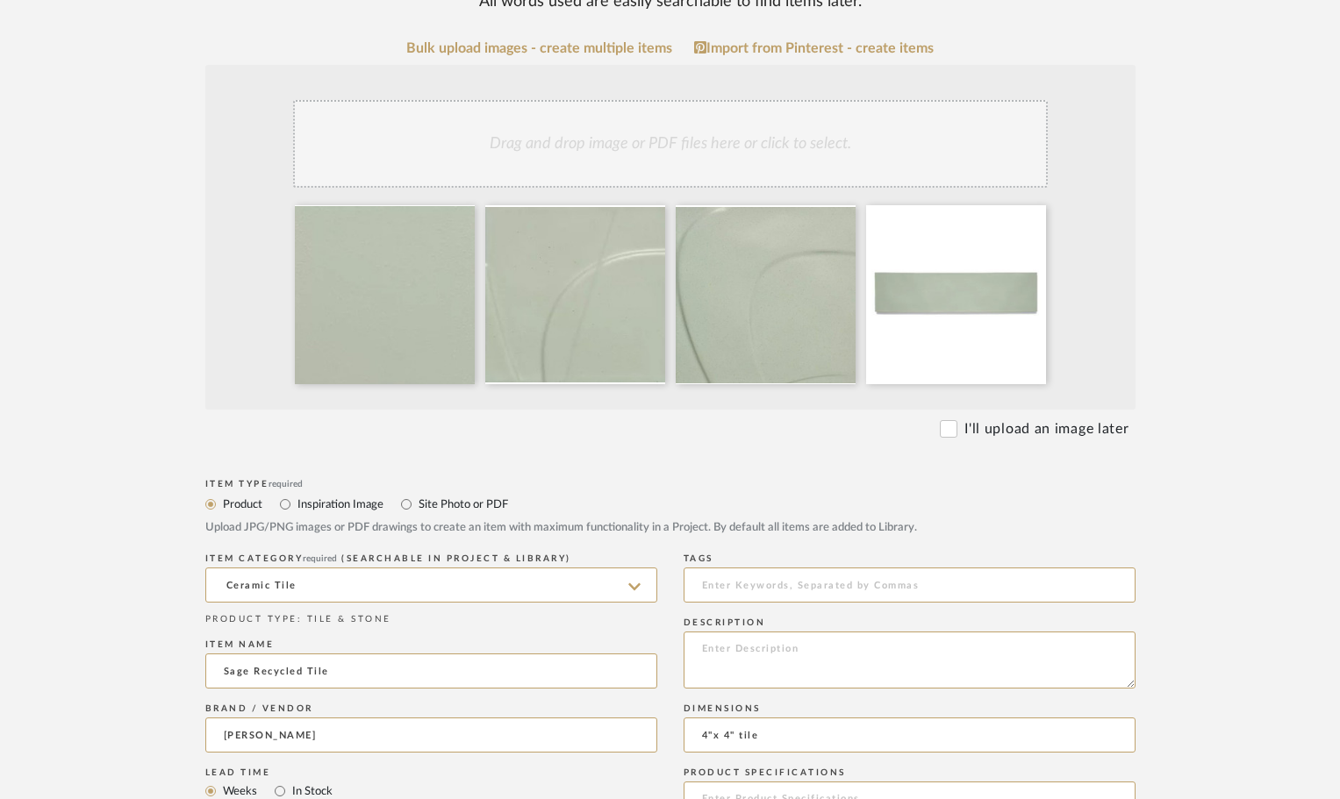
scroll to position [351, 0]
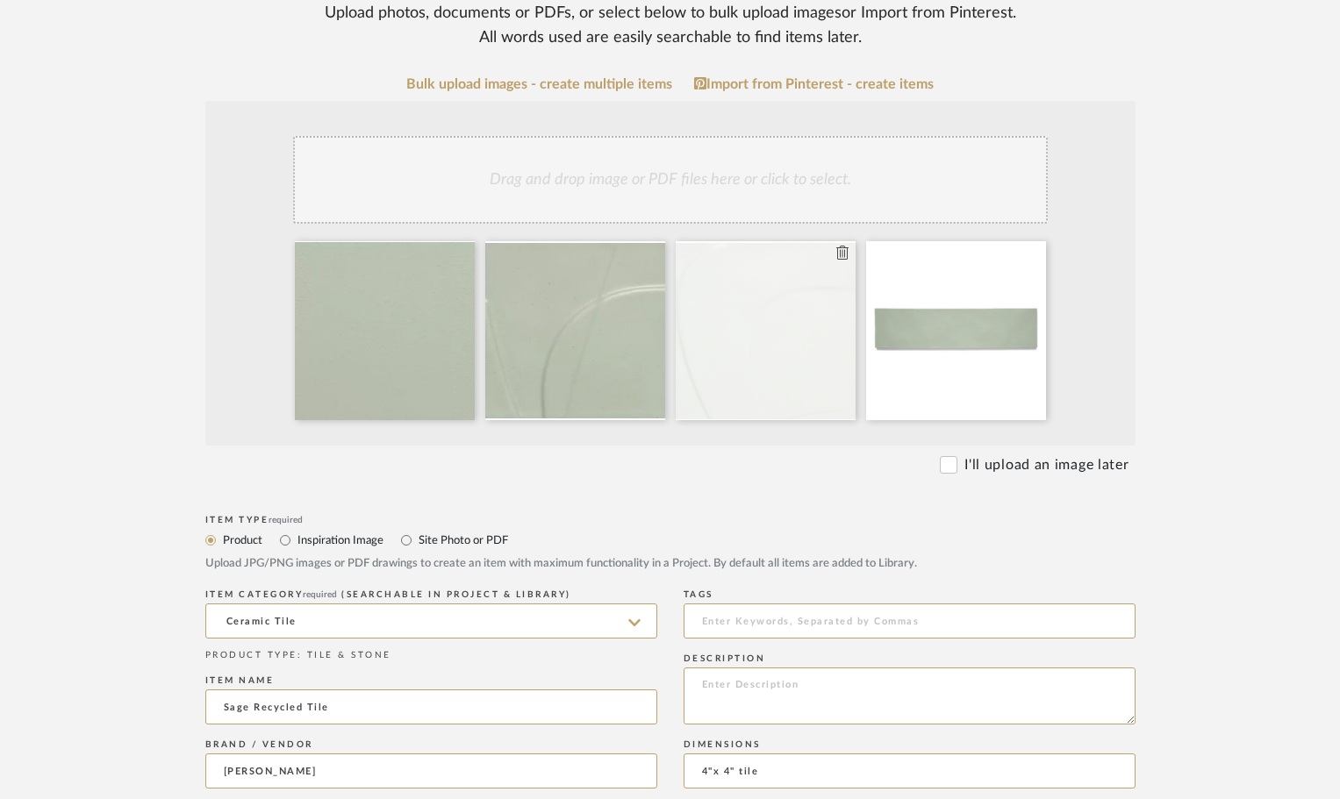
click at [842, 258] on icon at bounding box center [842, 253] width 12 height 14
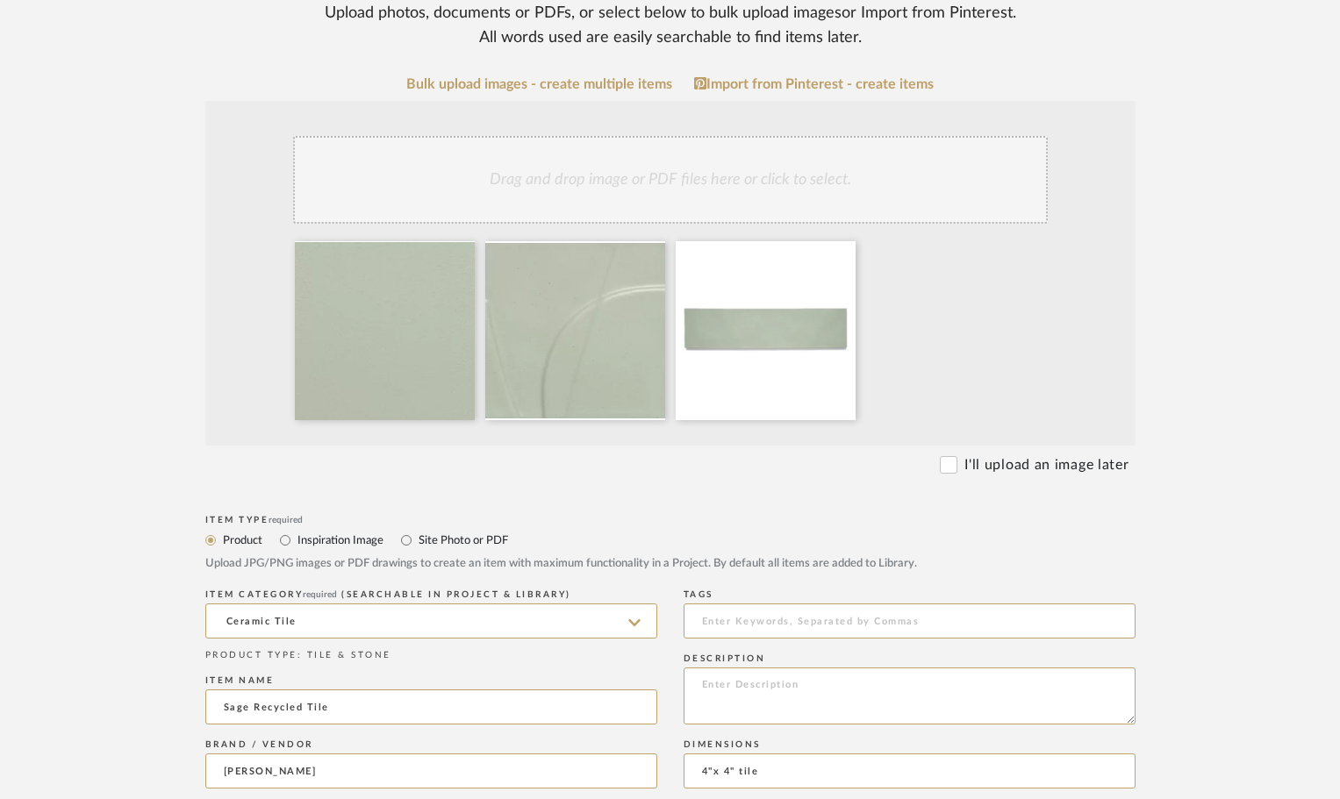
click at [0, 0] on icon at bounding box center [0, 0] width 0 height 0
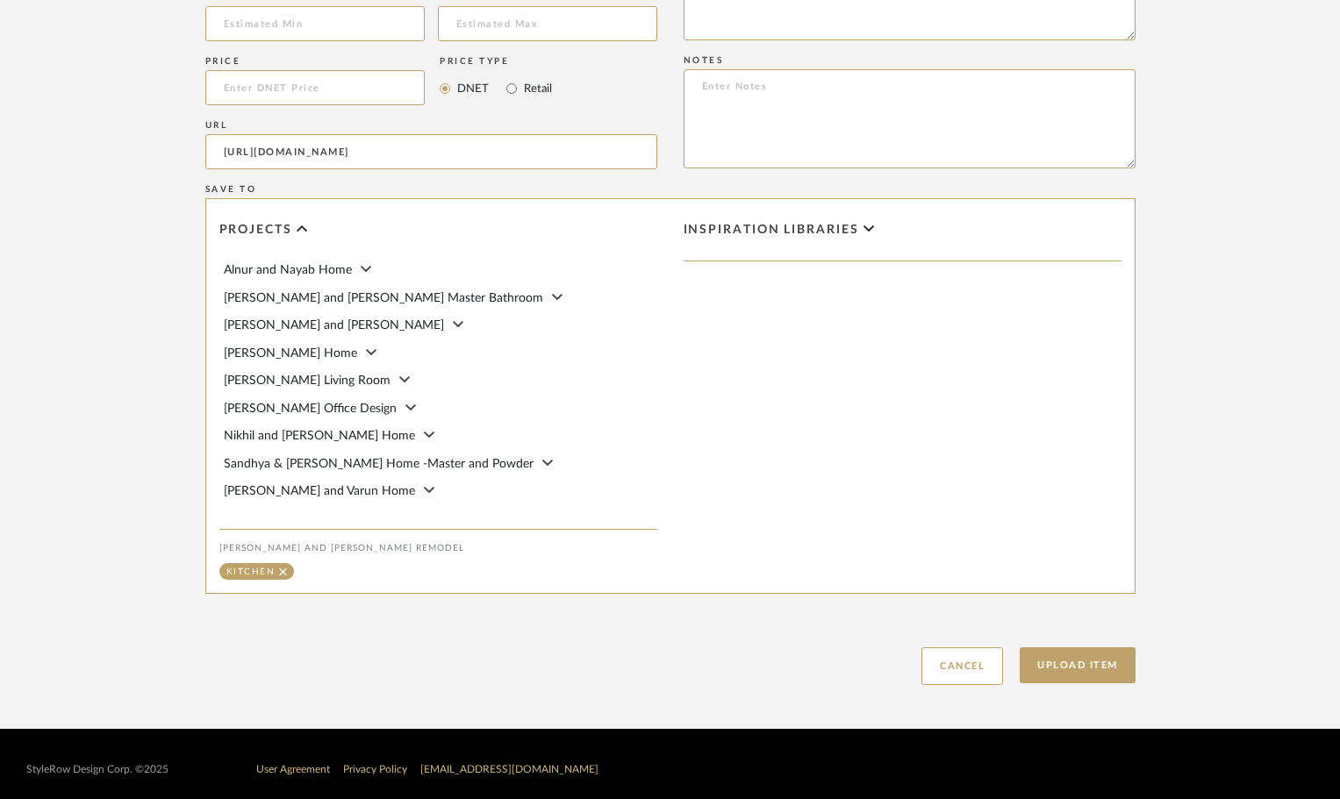
scroll to position [1211, 0]
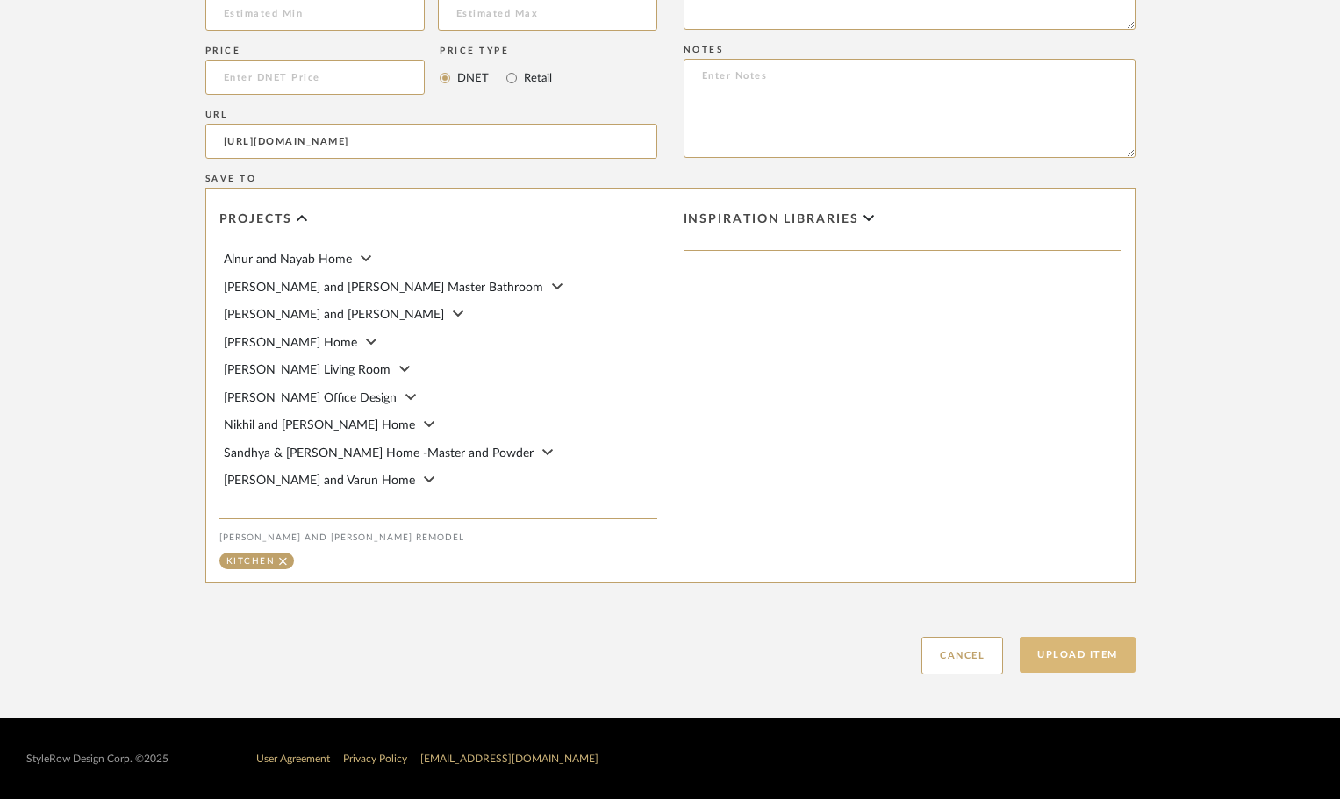
click at [1055, 660] on button "Upload Item" at bounding box center [1077, 655] width 116 height 36
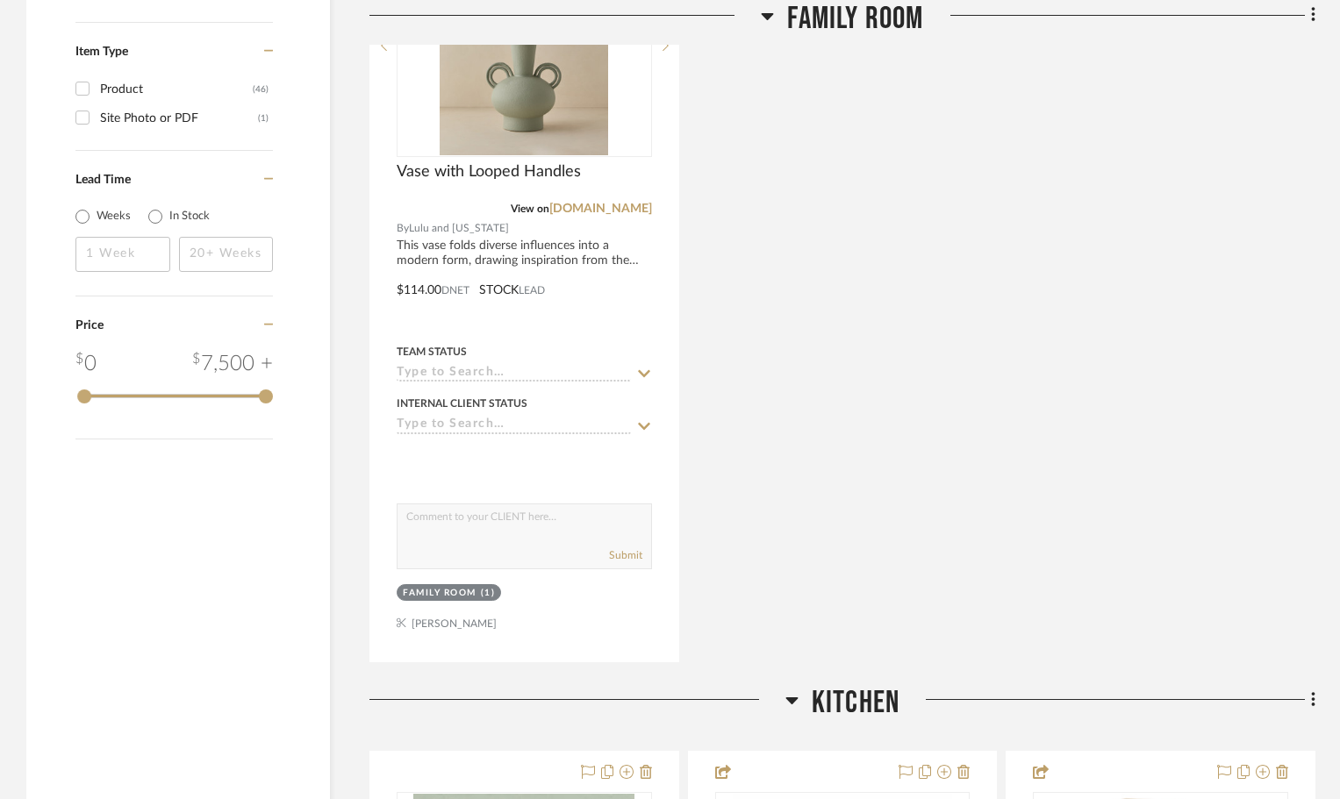
scroll to position [2949, 0]
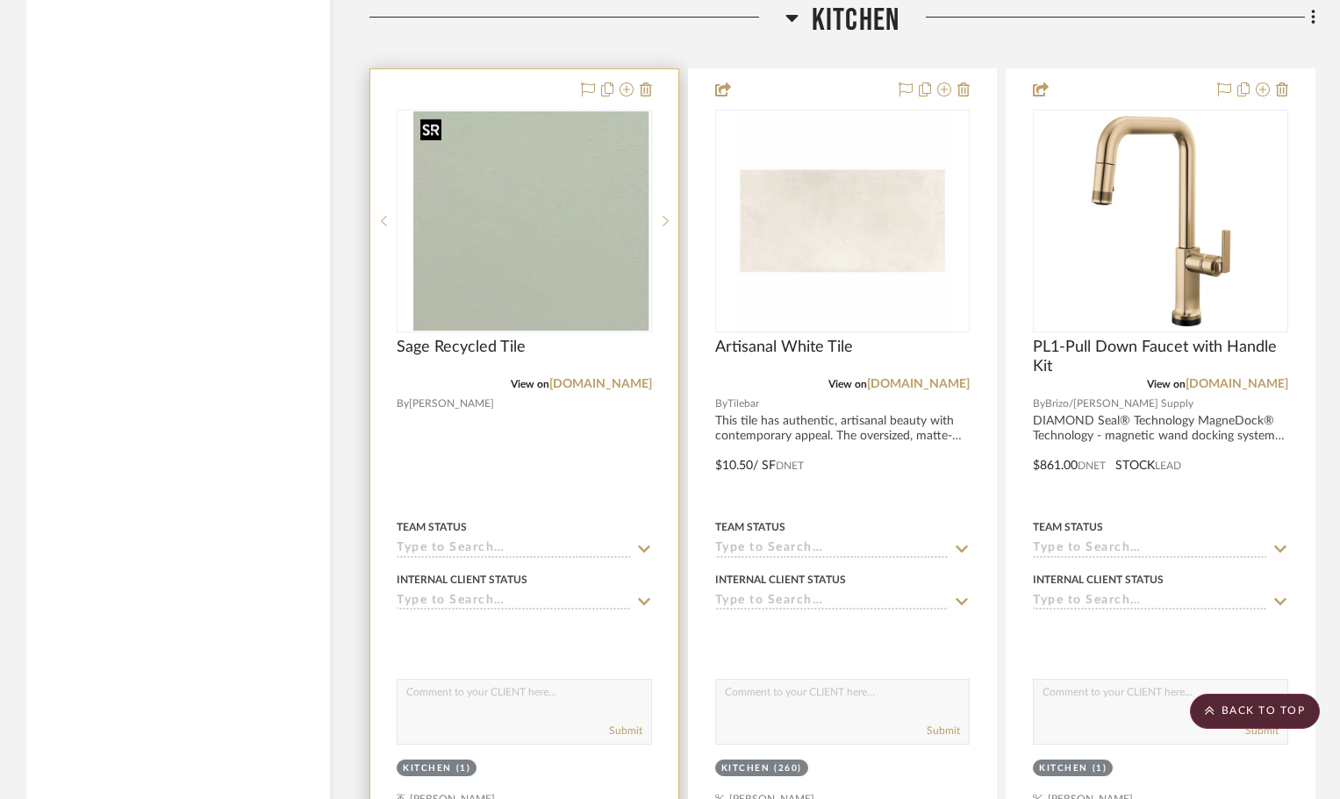
click at [588, 185] on img at bounding box center [523, 220] width 221 height 219
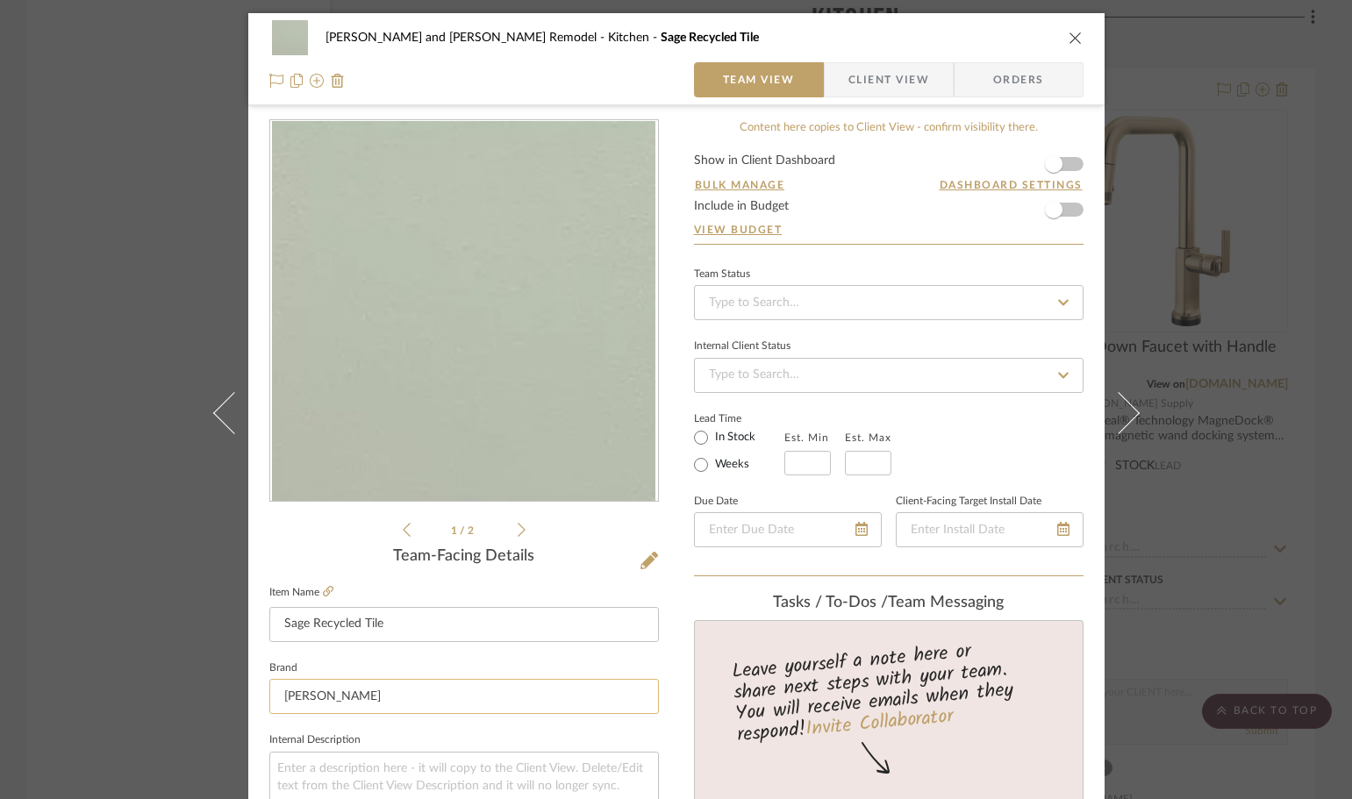
scroll to position [614, 0]
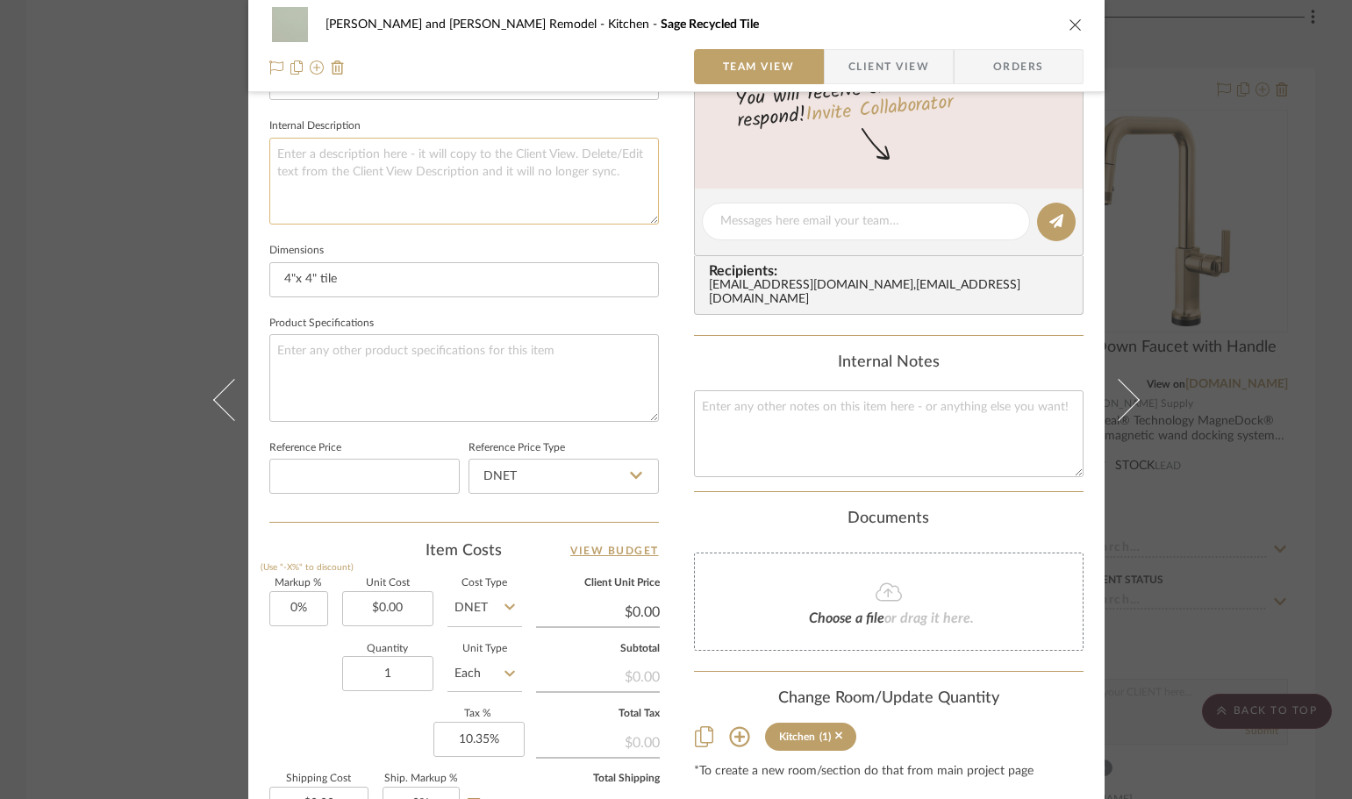
click at [290, 165] on textarea at bounding box center [463, 181] width 389 height 87
paste textarea "Handcrafted from nearly 100% recycled materials, these ceramic tiles evoke the …"
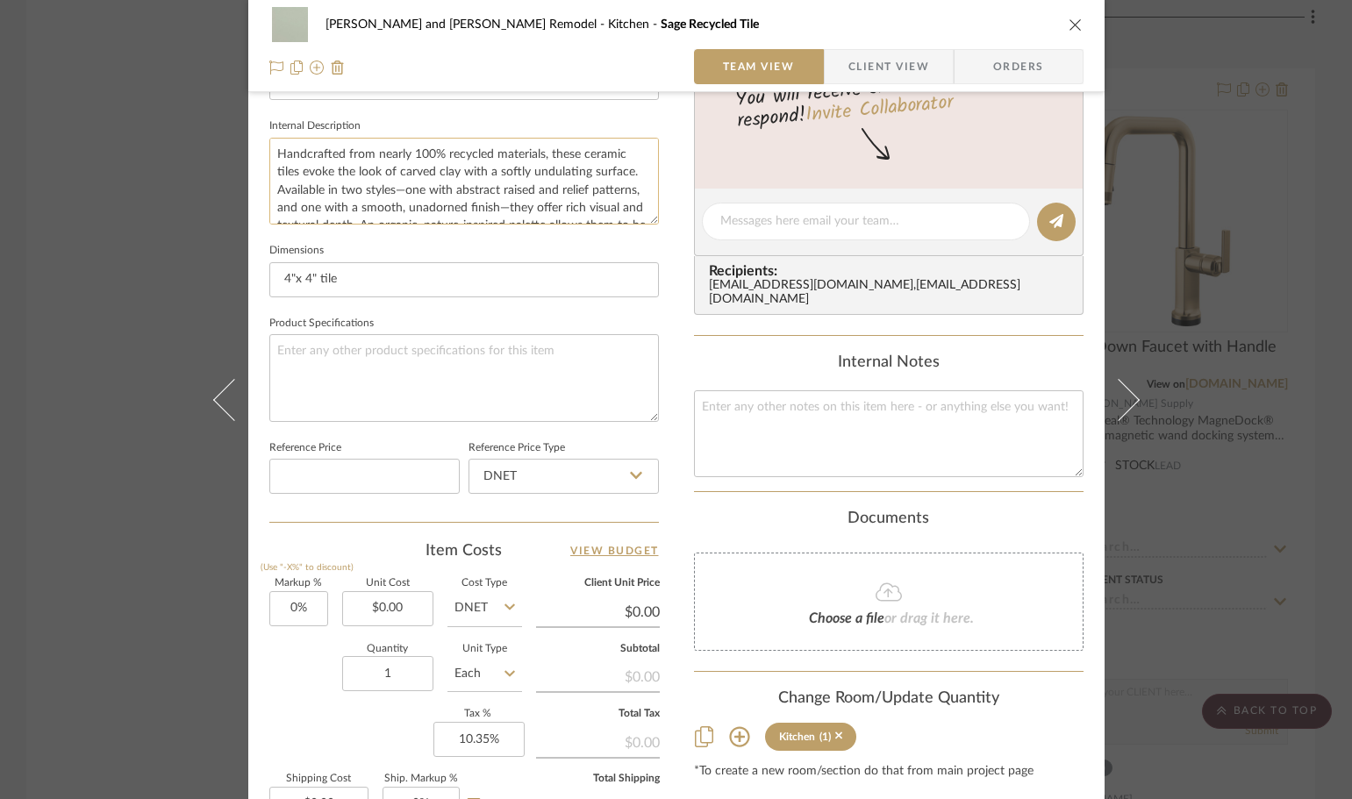
scroll to position [44, 0]
type textarea "Handcrafted from nearly 100% recycled materials, these ceramic tiles evoke the …"
click at [412, 115] on fieldset "Internal Description Handcrafted from nearly 100% recycled materials, these cer…" at bounding box center [463, 169] width 389 height 111
click at [1335, 245] on div "[PERSON_NAME] and [PERSON_NAME] Remodel Kitchen Sage Recycled Tile Team View Cl…" at bounding box center [676, 399] width 1352 height 799
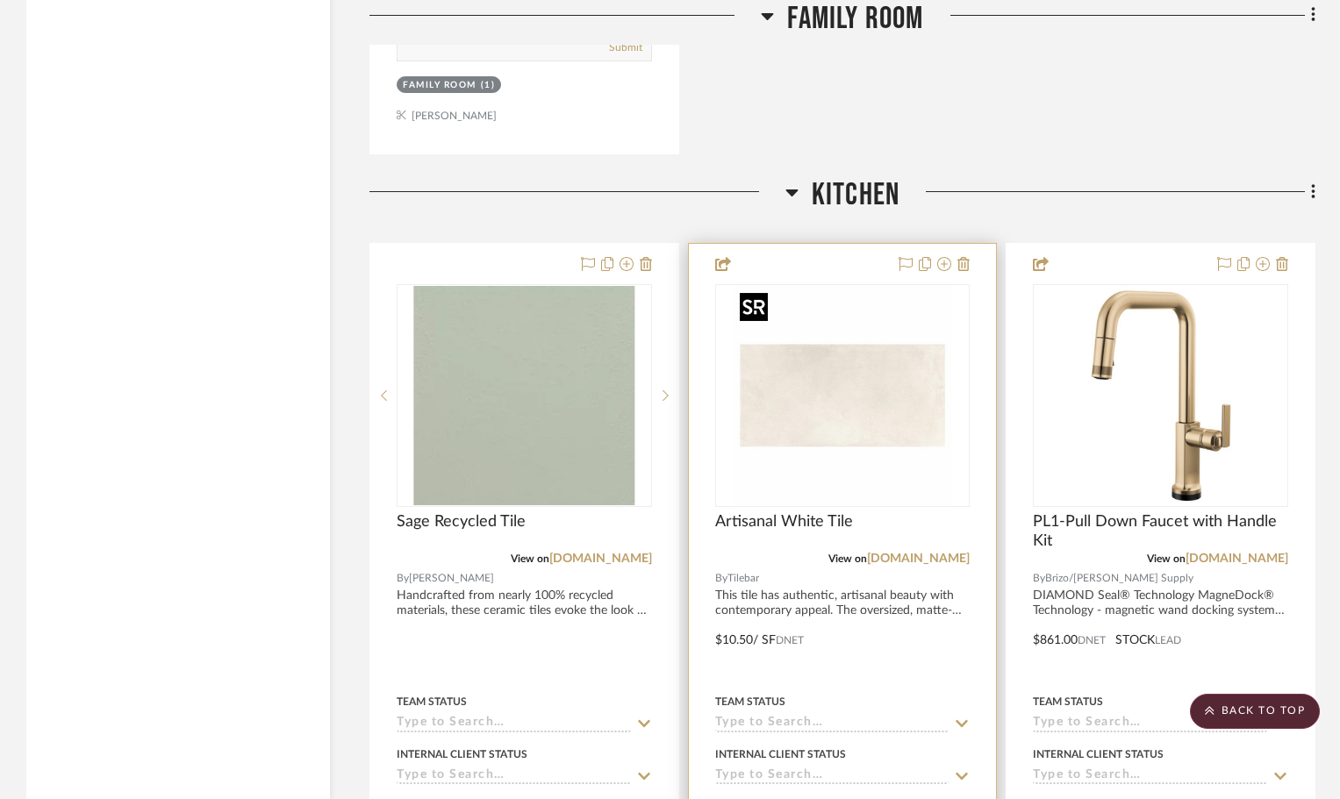
scroll to position [2774, 0]
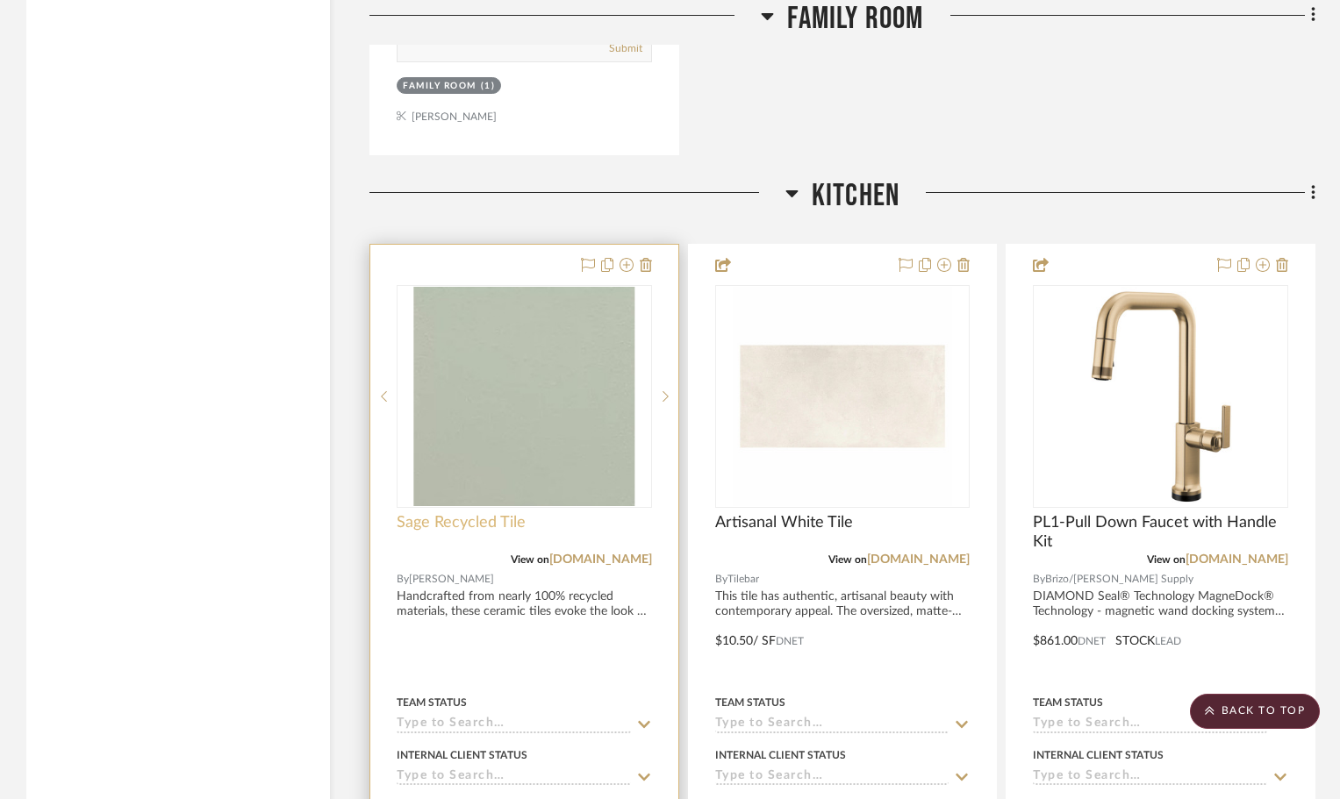
click at [401, 523] on span "Sage Recycled Tile" at bounding box center [461, 522] width 129 height 19
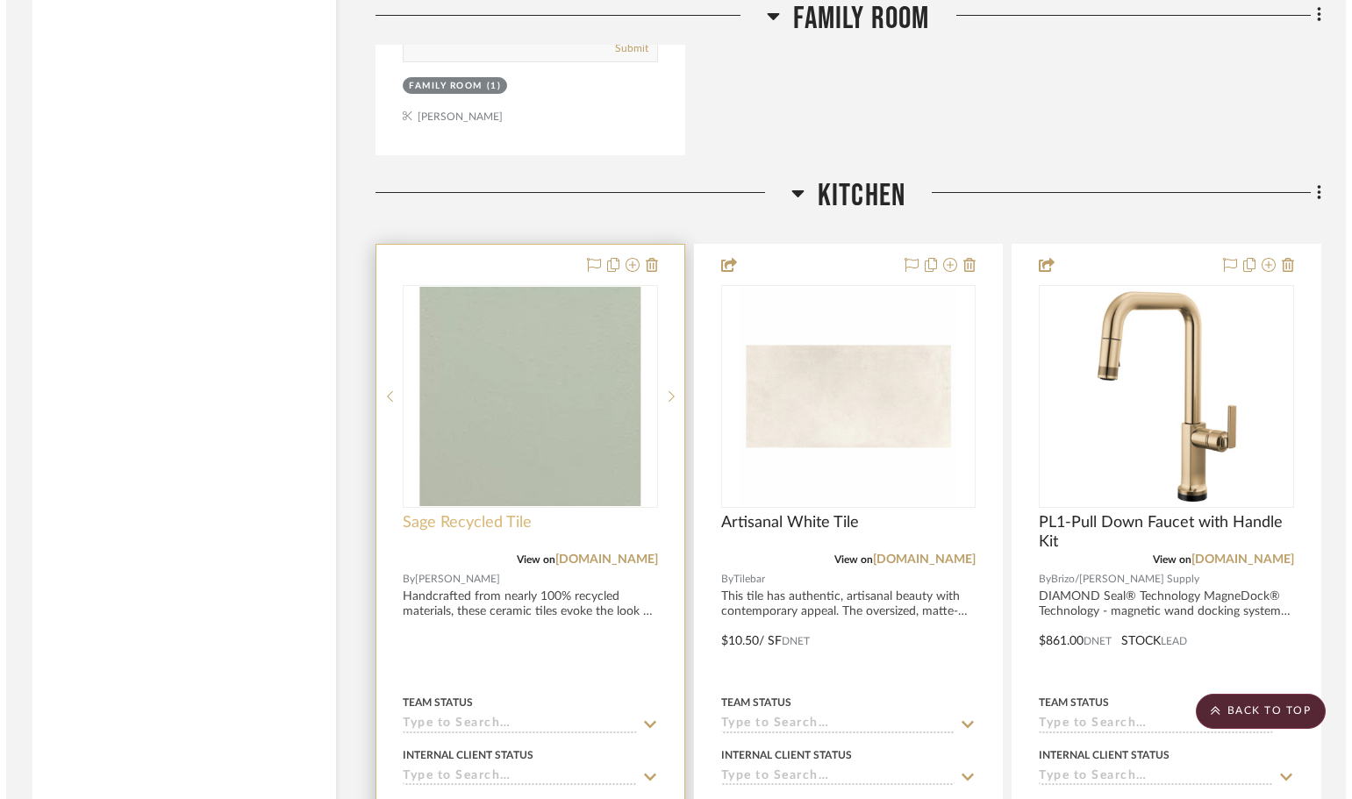
scroll to position [0, 0]
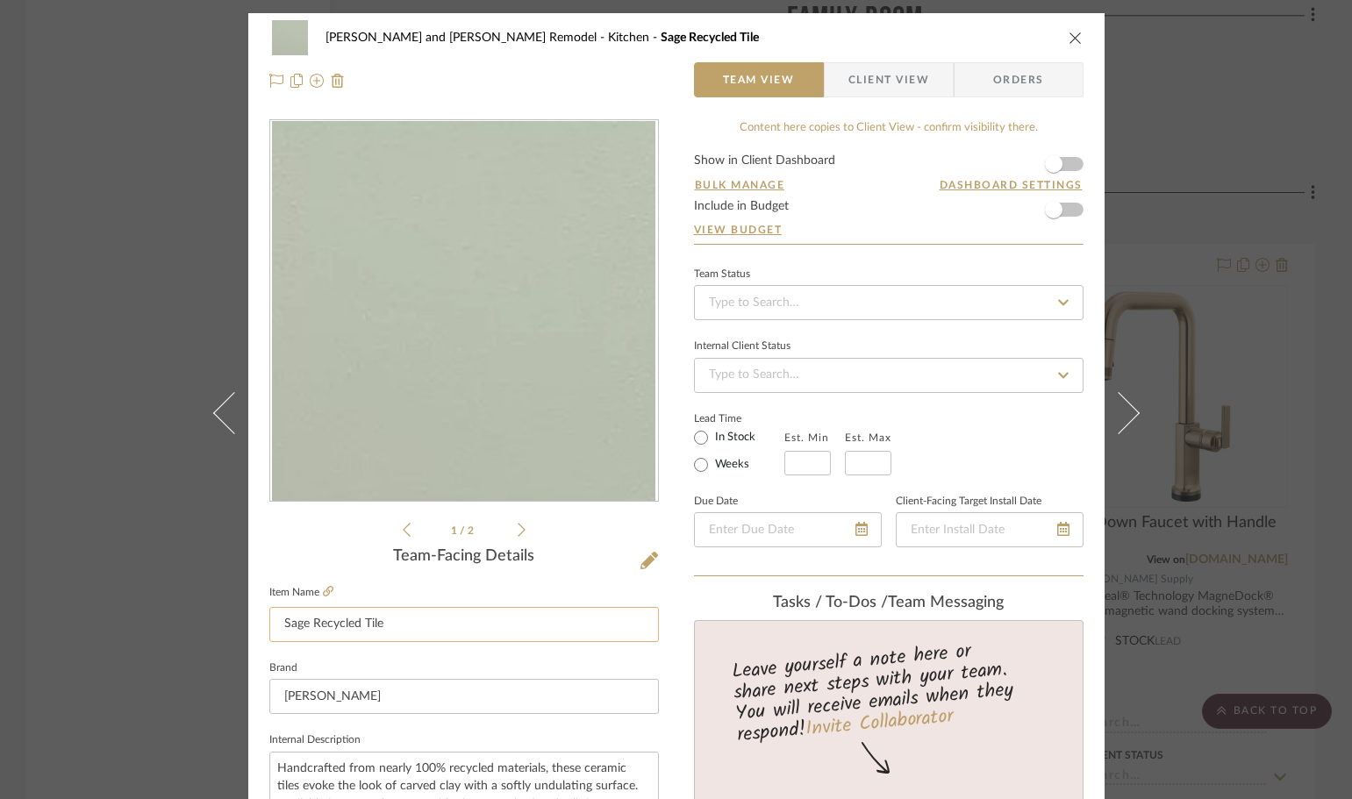
click at [272, 617] on input "Sage Recycled Tile" at bounding box center [463, 624] width 389 height 35
type input "4" x 4" Sage Recycled Tile"
click at [305, 531] on div "1 / 2" at bounding box center [463, 329] width 389 height 421
click at [1323, 450] on div "[PERSON_NAME] and [PERSON_NAME] Remodel Kitchen 4" x 4" Sage Recycled Tile Team…" at bounding box center [676, 399] width 1352 height 799
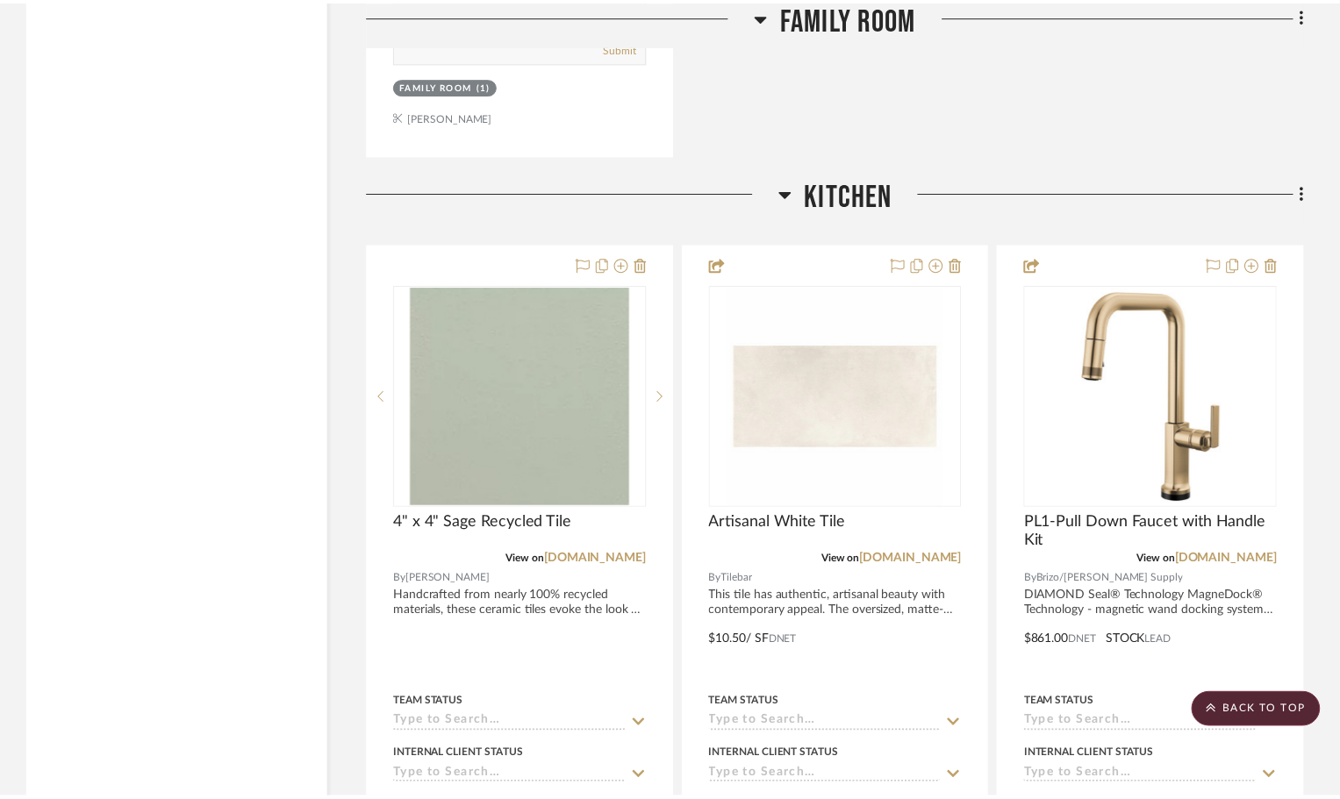
scroll to position [2774, 0]
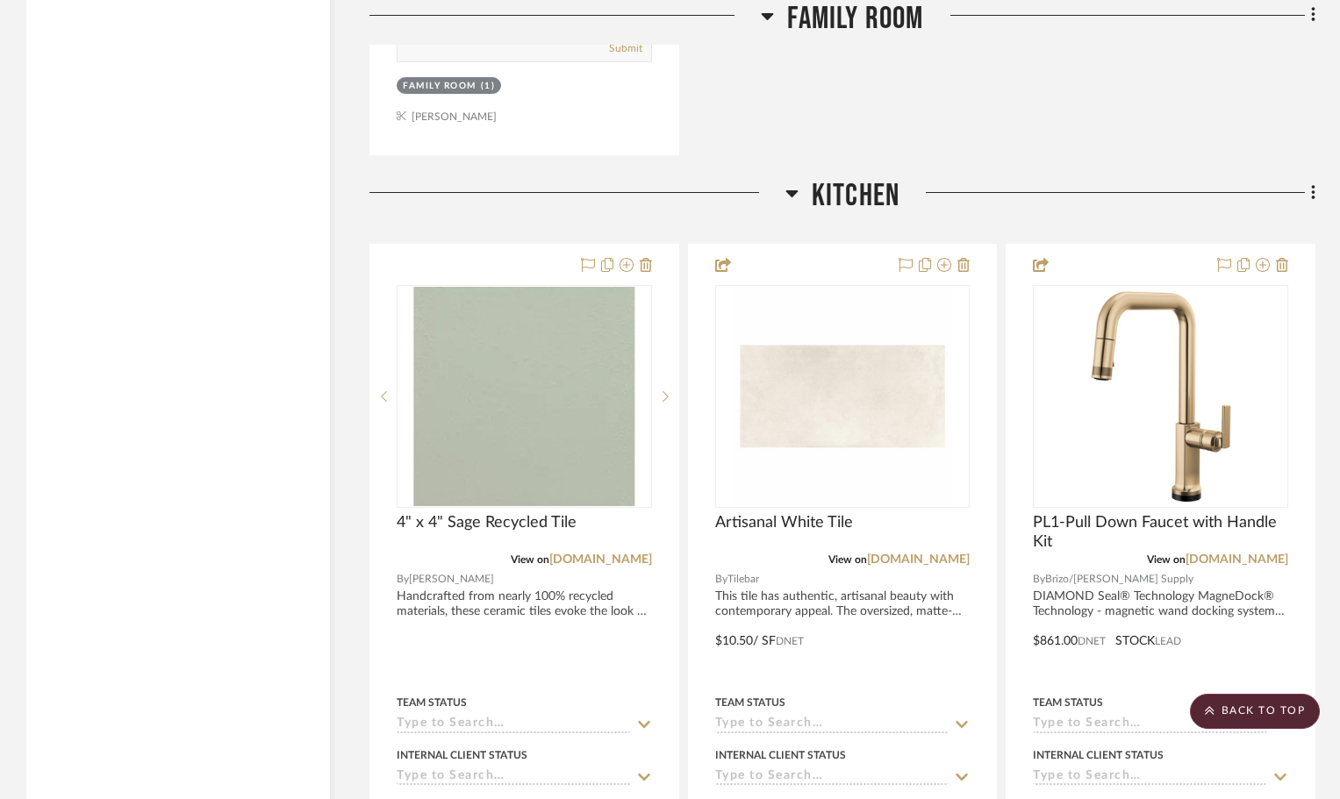
click at [1309, 192] on fa-icon at bounding box center [1309, 194] width 11 height 29
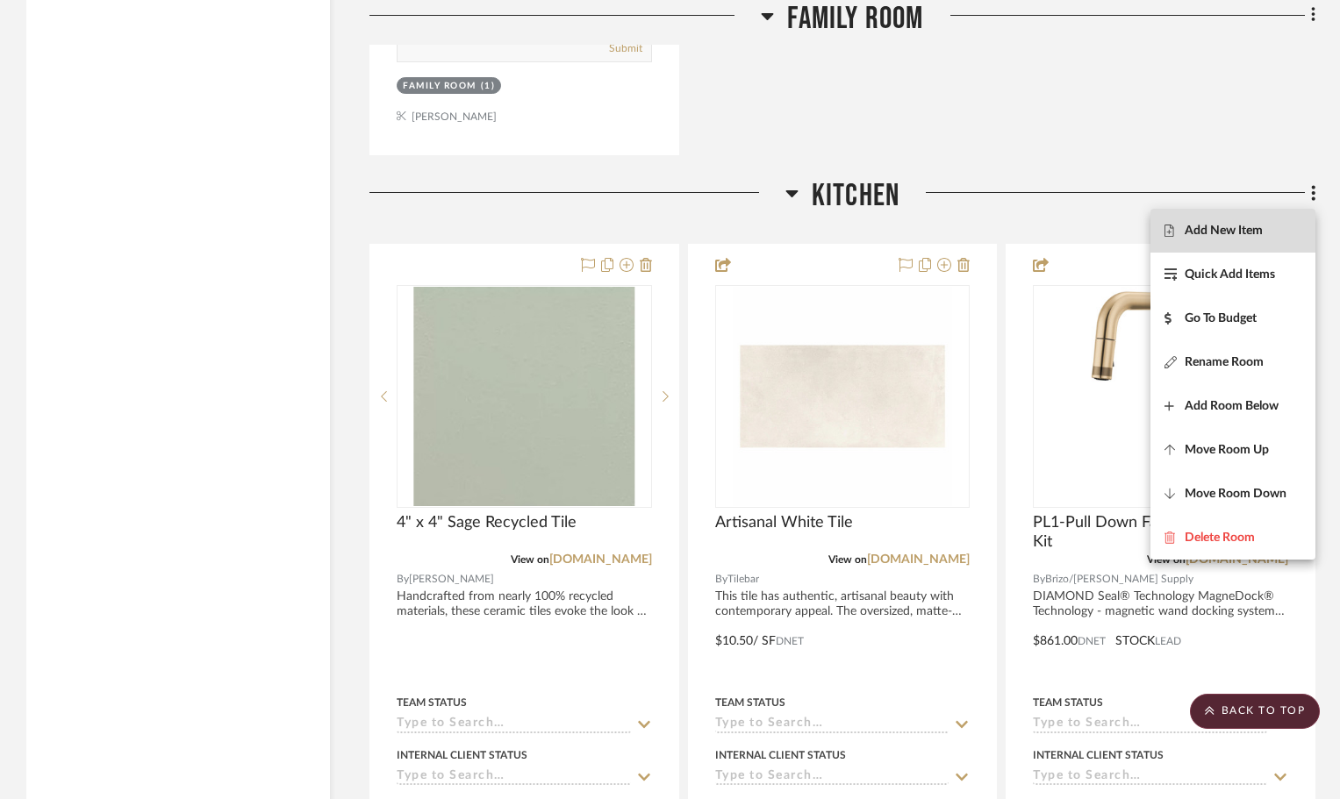
click at [1190, 239] on button "Add New Item" at bounding box center [1232, 231] width 165 height 44
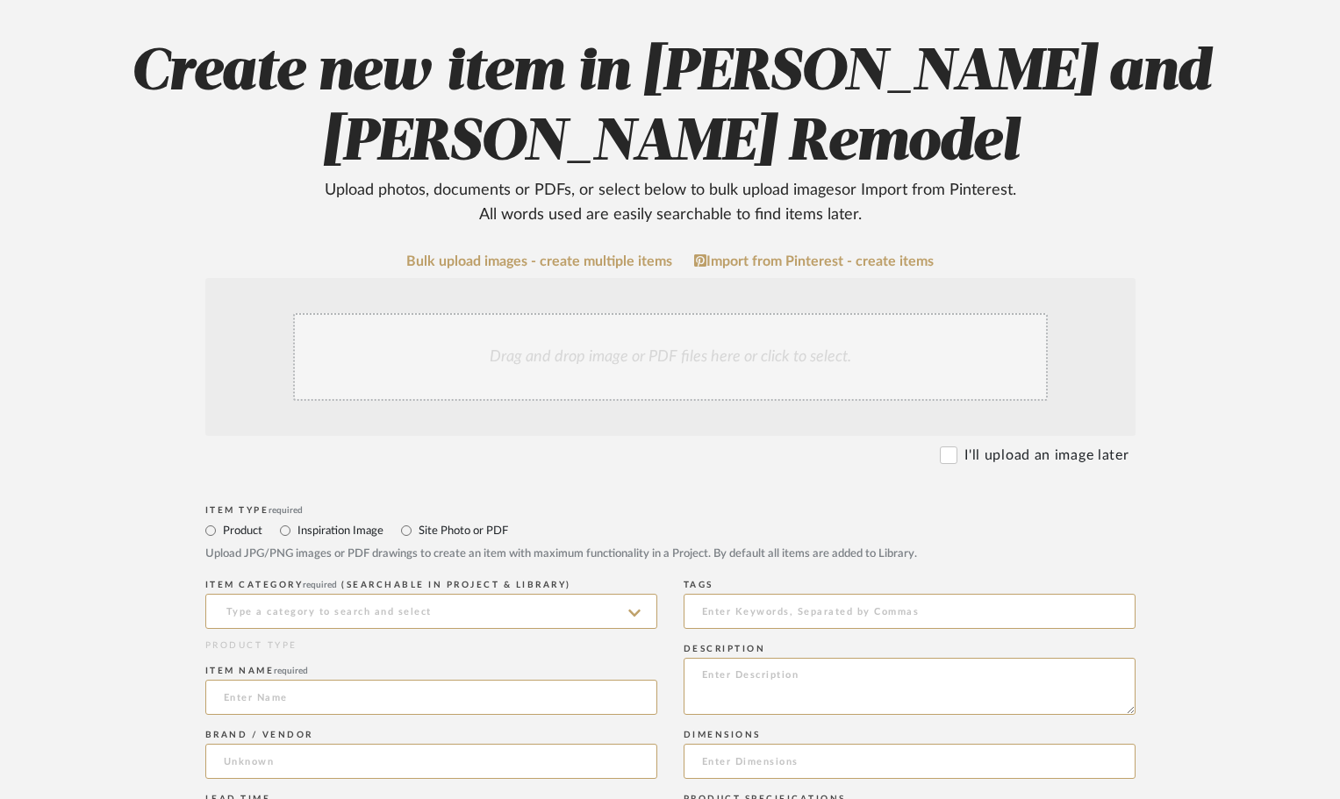
scroll to position [175, 0]
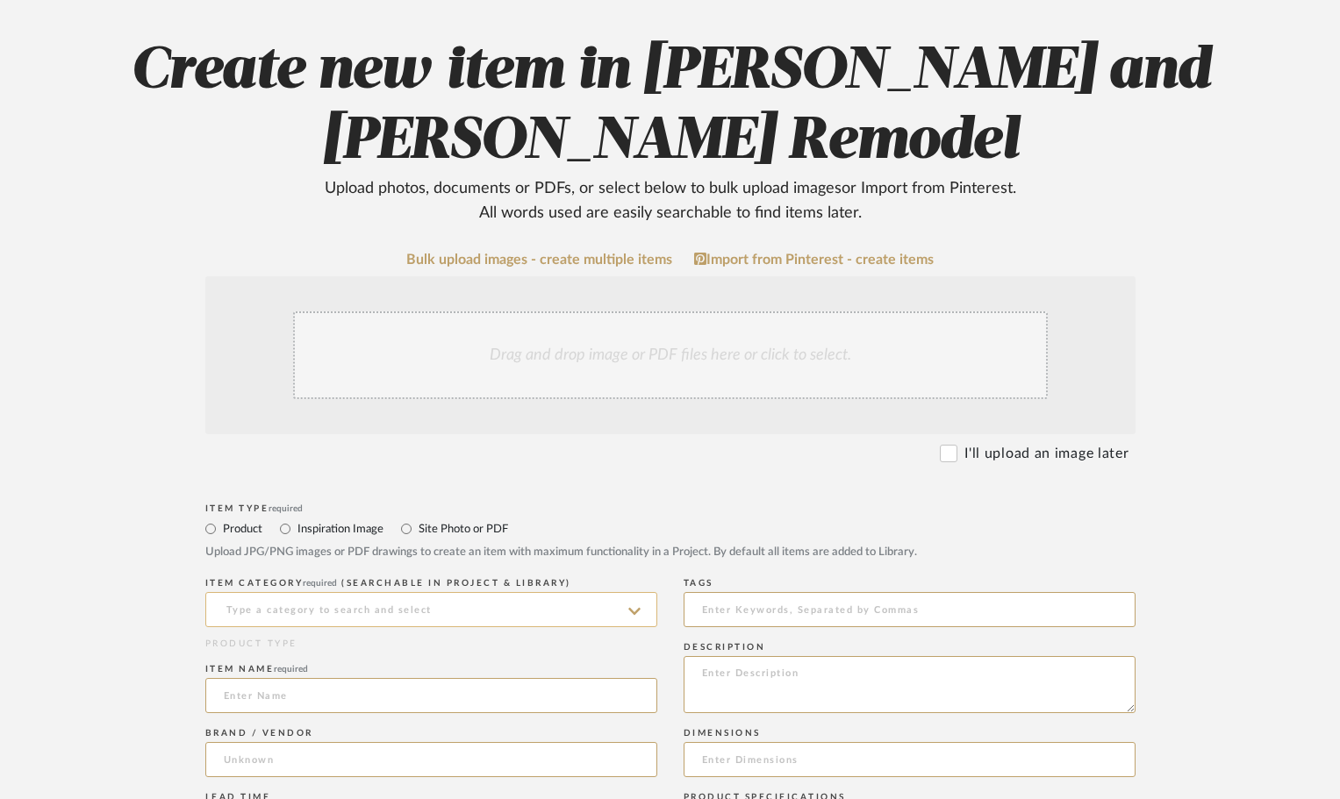
click at [235, 611] on input at bounding box center [431, 609] width 452 height 35
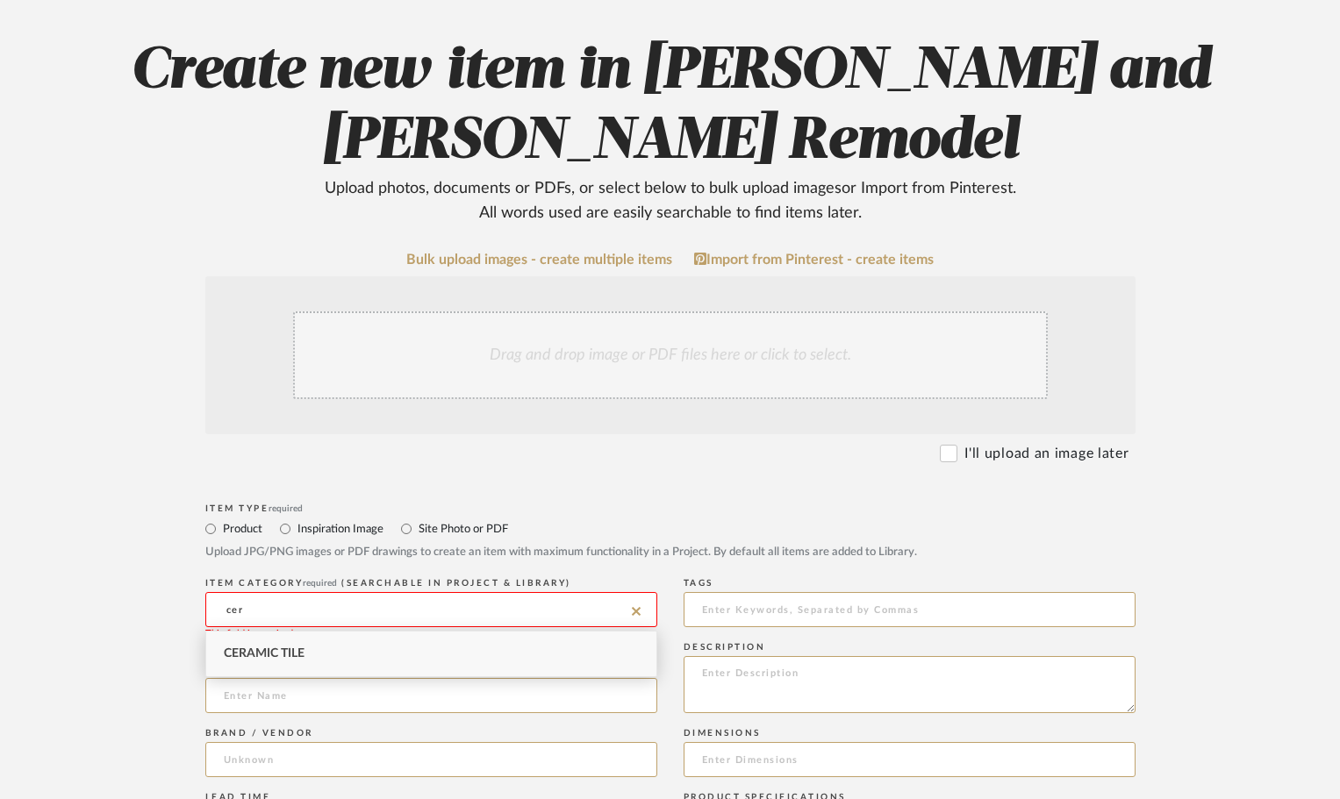
click at [249, 653] on span "Ceramic Tile" at bounding box center [264, 653] width 81 height 12
type input "Ceramic Tile"
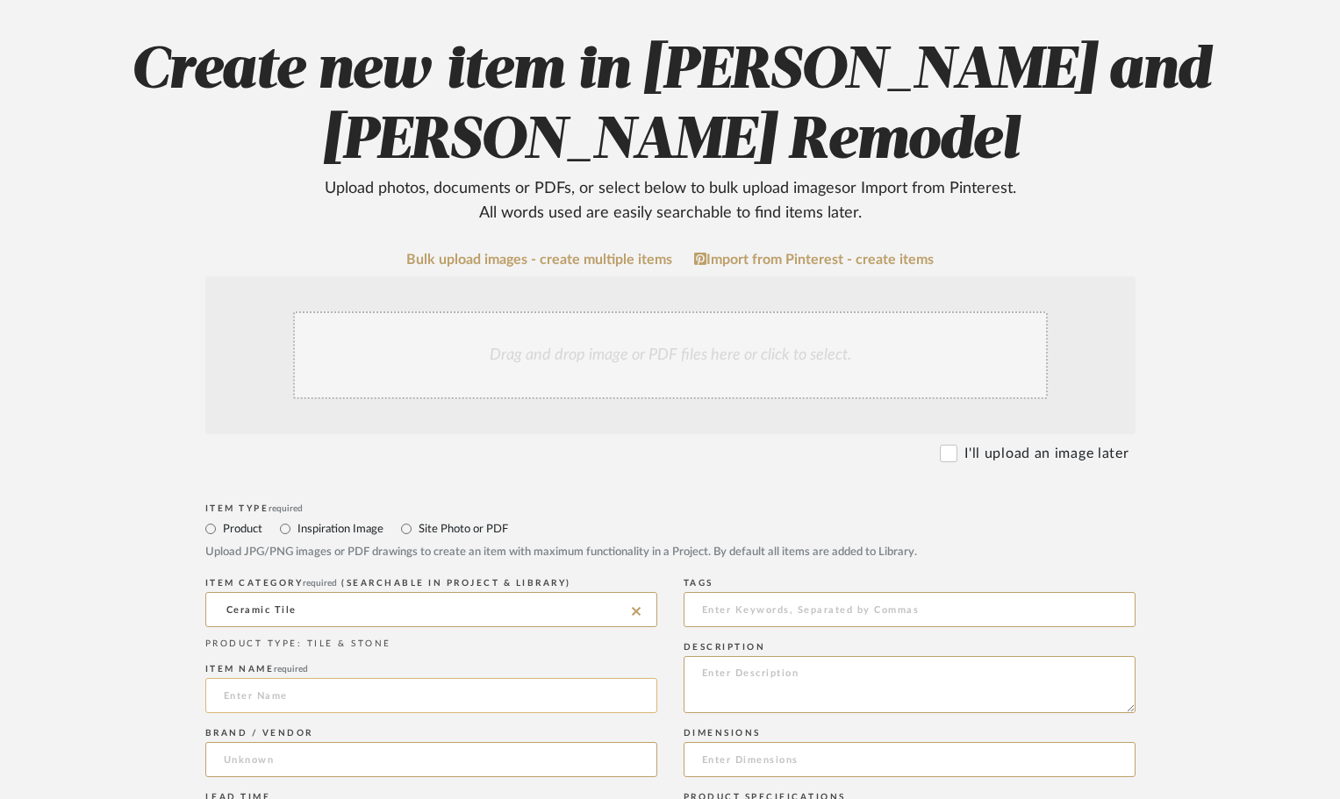
click at [224, 687] on input at bounding box center [431, 695] width 452 height 35
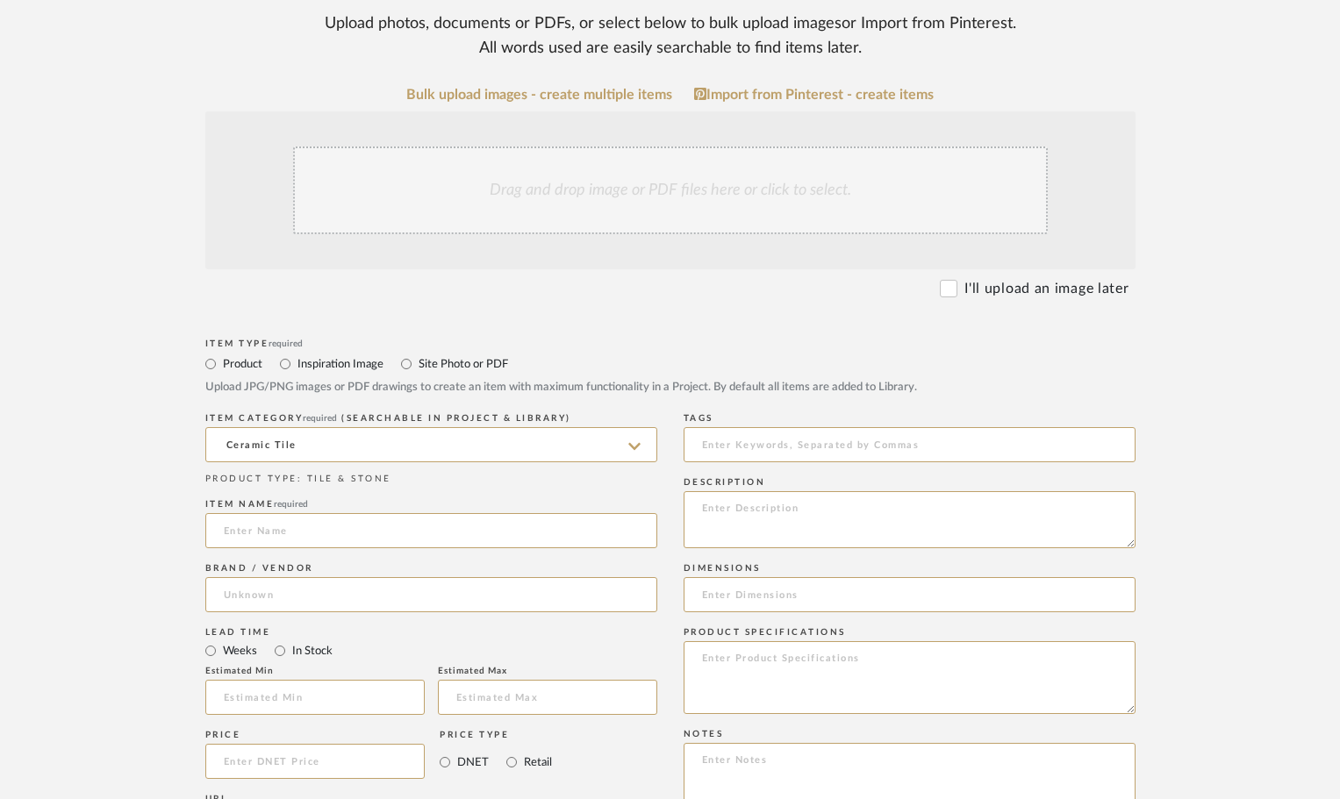
scroll to position [526, 0]
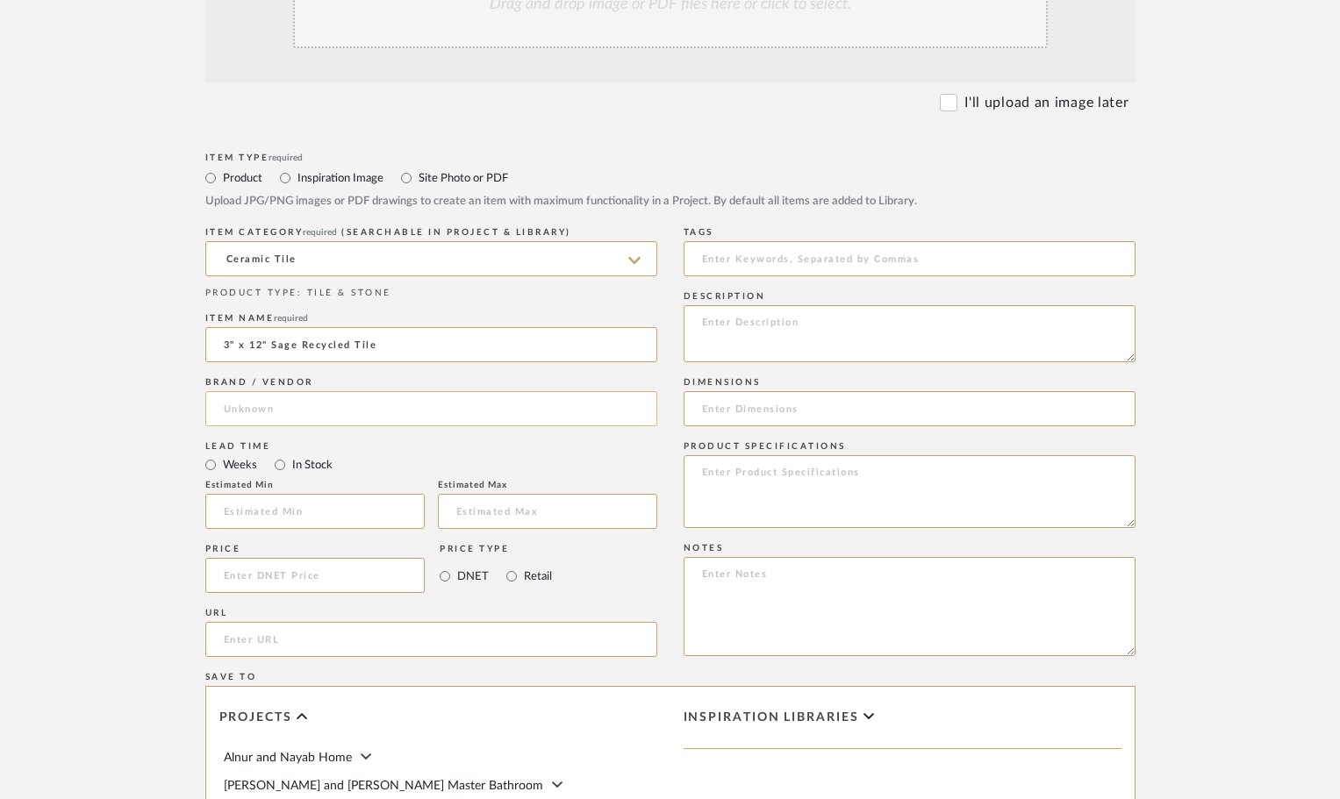
type input "3" x 12" Sage Recycled Tile"
click at [245, 403] on input at bounding box center [431, 408] width 452 height 35
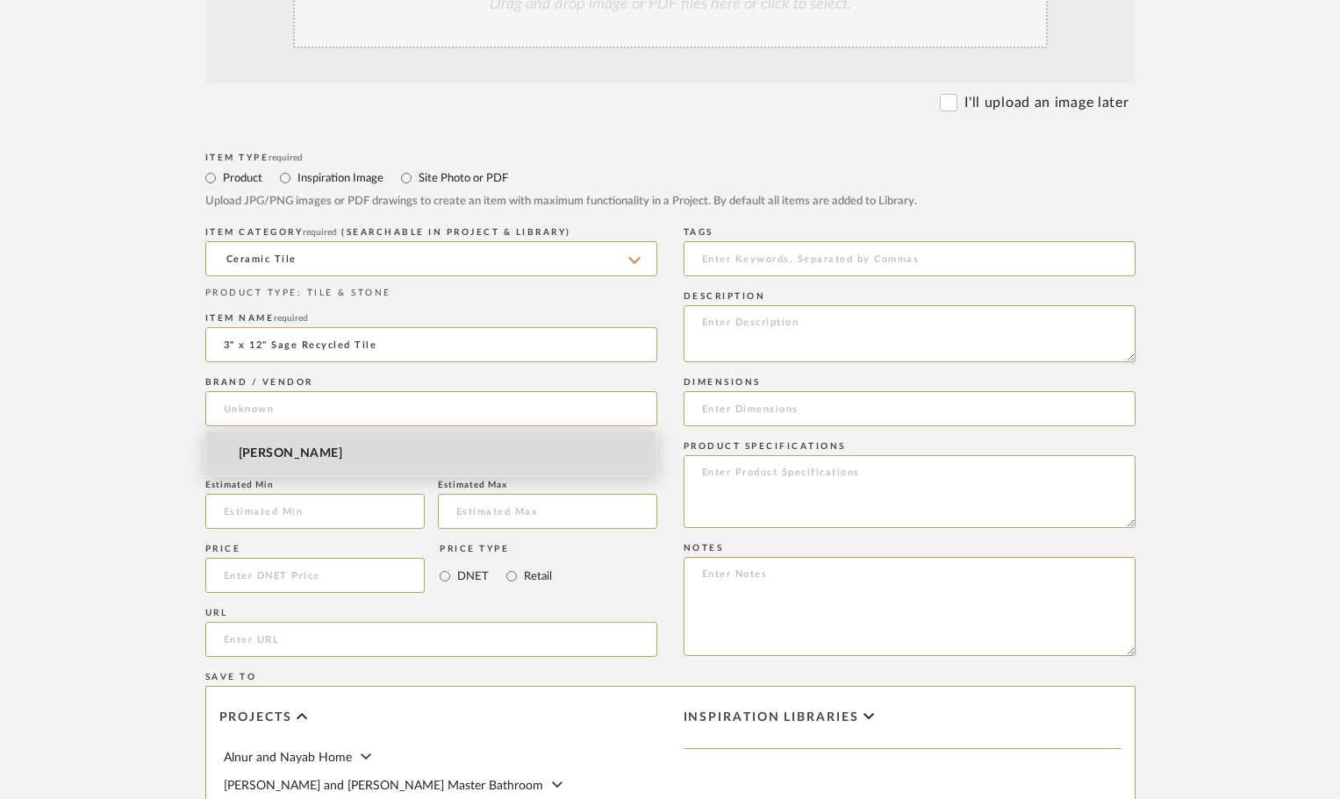
click at [268, 457] on span "[PERSON_NAME]" at bounding box center [291, 454] width 104 height 15
type input "[PERSON_NAME]"
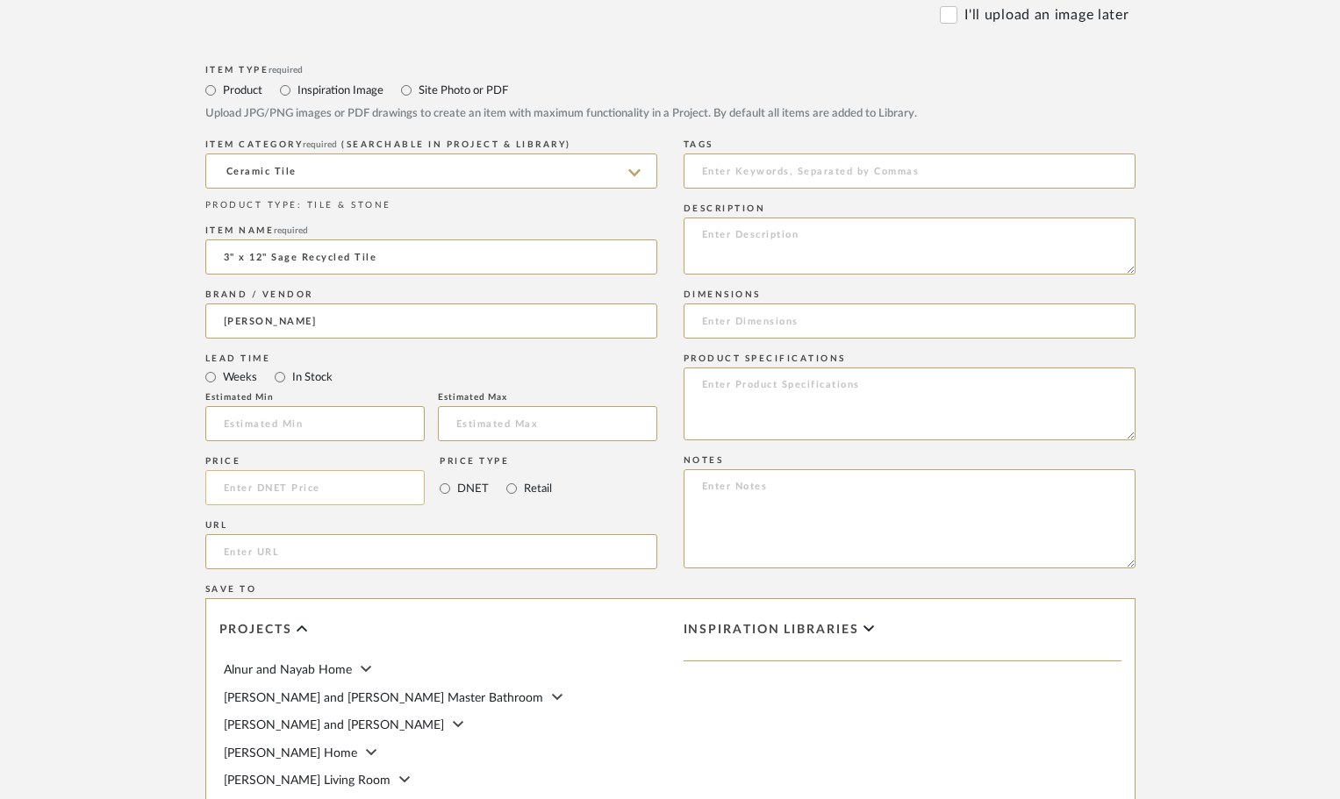
scroll to position [702, 0]
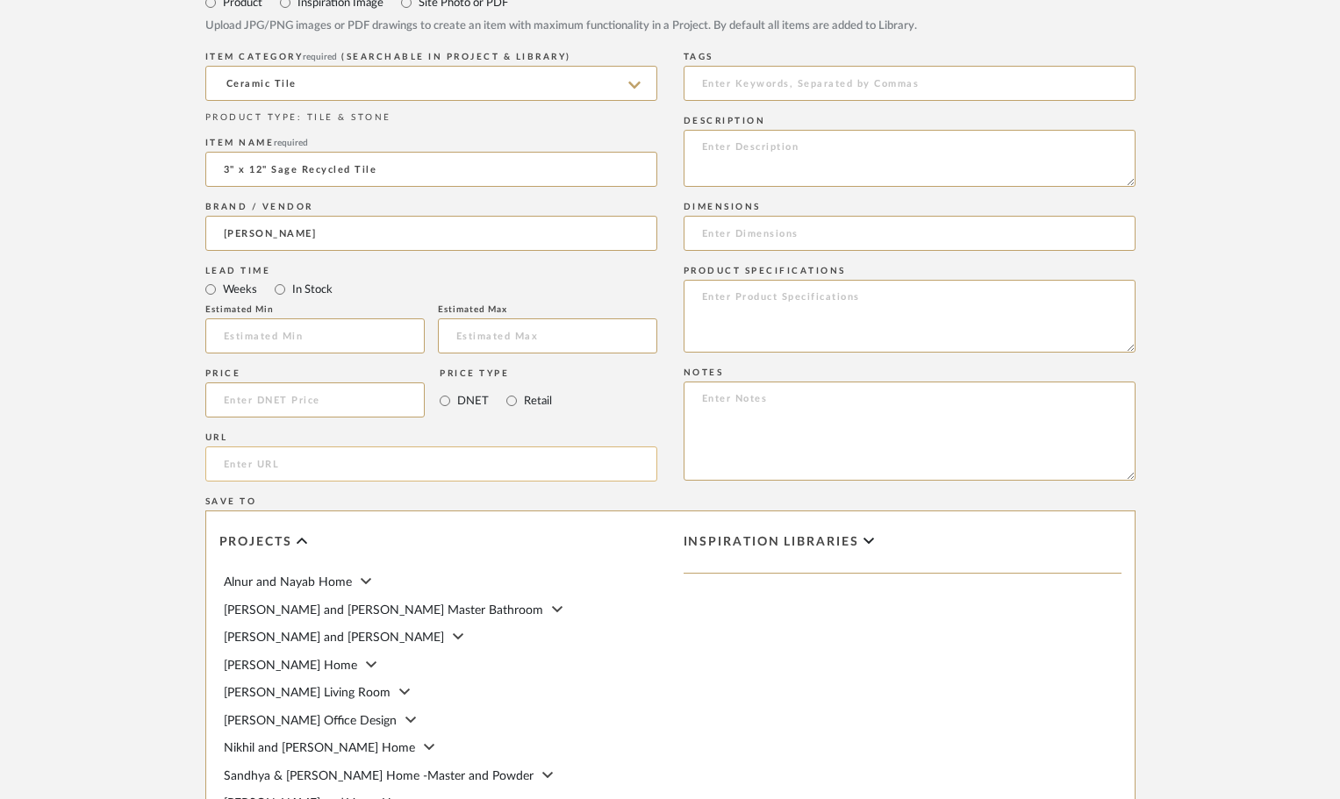
click at [228, 465] on input "url" at bounding box center [431, 464] width 452 height 35
click at [725, 155] on textarea at bounding box center [909, 158] width 452 height 57
paste textarea "Handcrafted from nearly 100% recycled materials, these ceramic tiles evoke the …"
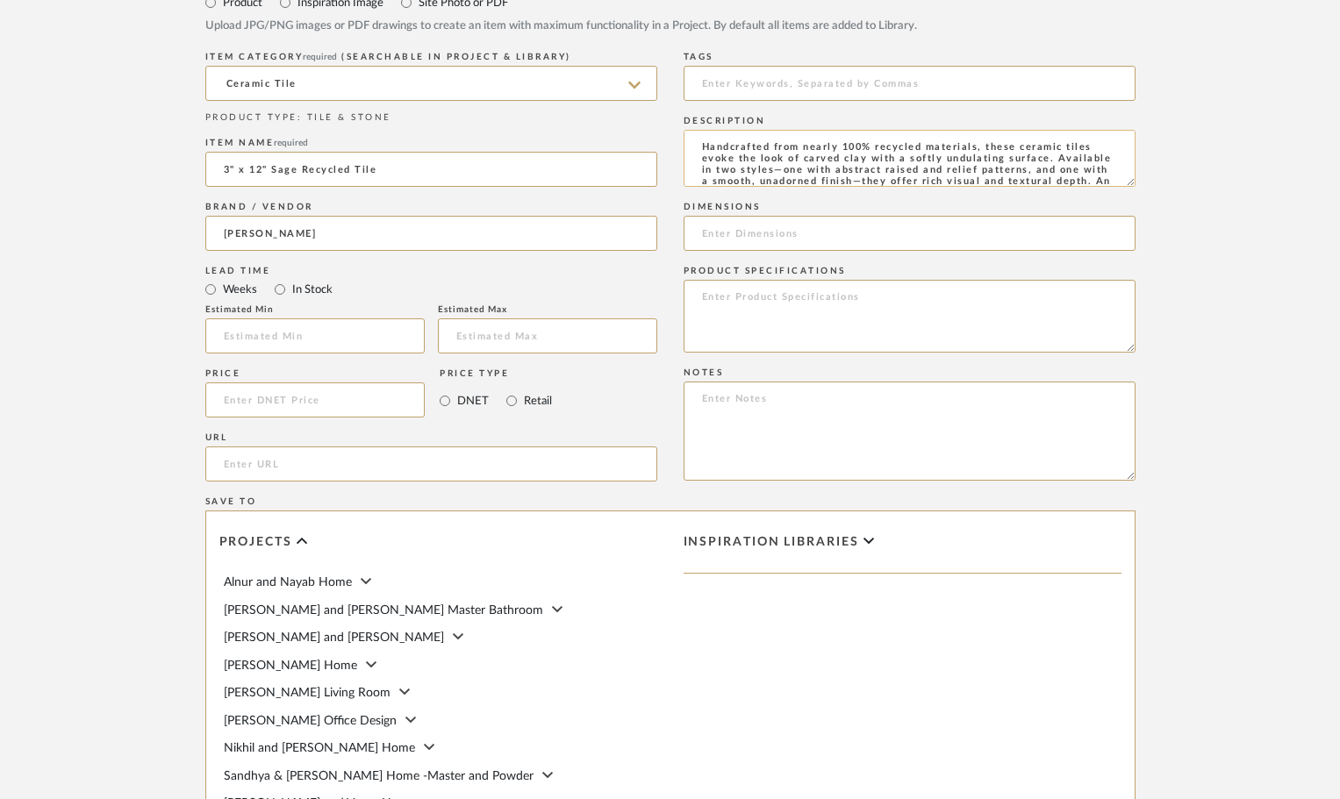
scroll to position [24, 0]
type textarea "Handcrafted from nearly 100% recycled materials, these ceramic tiles evoke the …"
click at [712, 229] on input at bounding box center [909, 233] width 452 height 35
type input "3" x 12""
click at [151, 462] on form "Bulk upload images - create multiple items Import from Pinterest - create items…" at bounding box center [670, 361] width 1118 height 1272
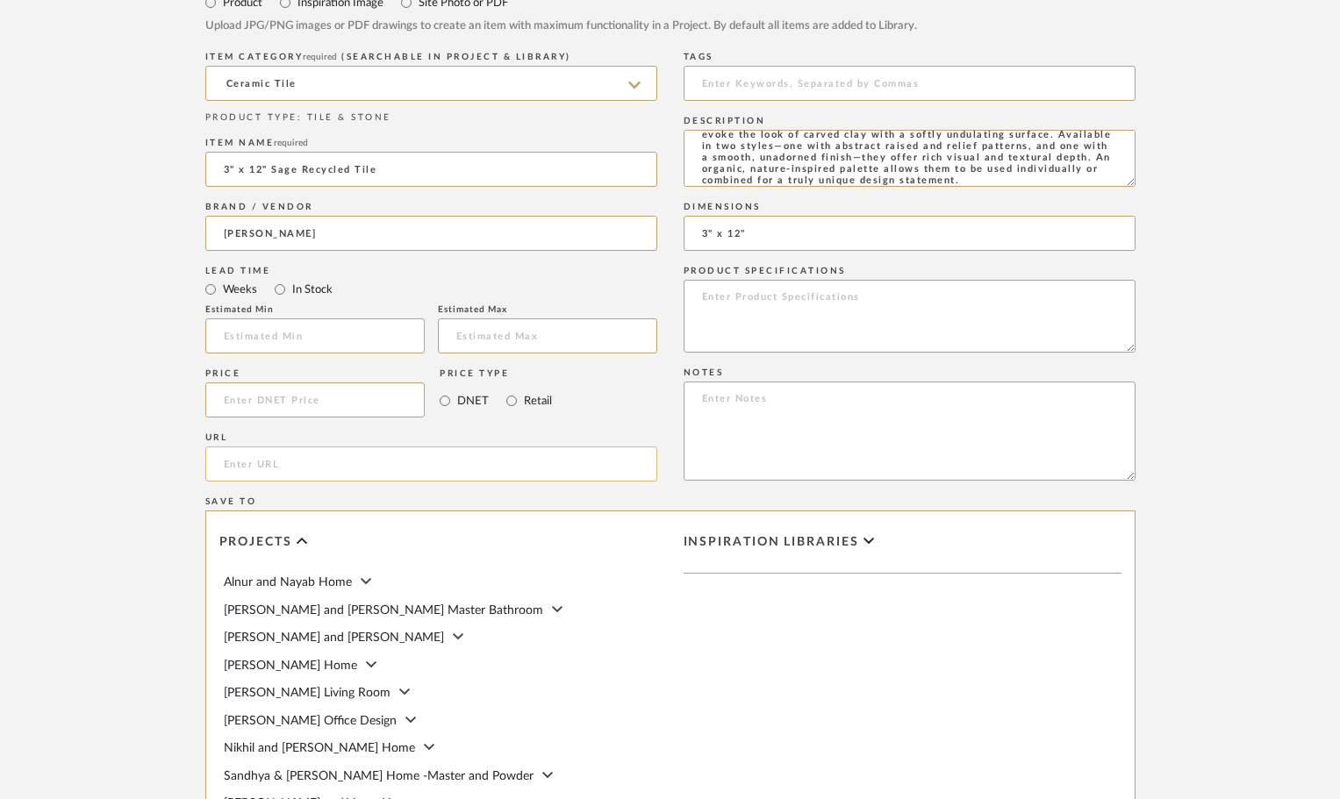
click at [282, 455] on input "url" at bounding box center [431, 464] width 452 height 35
paste input "[URL][DOMAIN_NAME]"
type input "[URL][DOMAIN_NAME]"
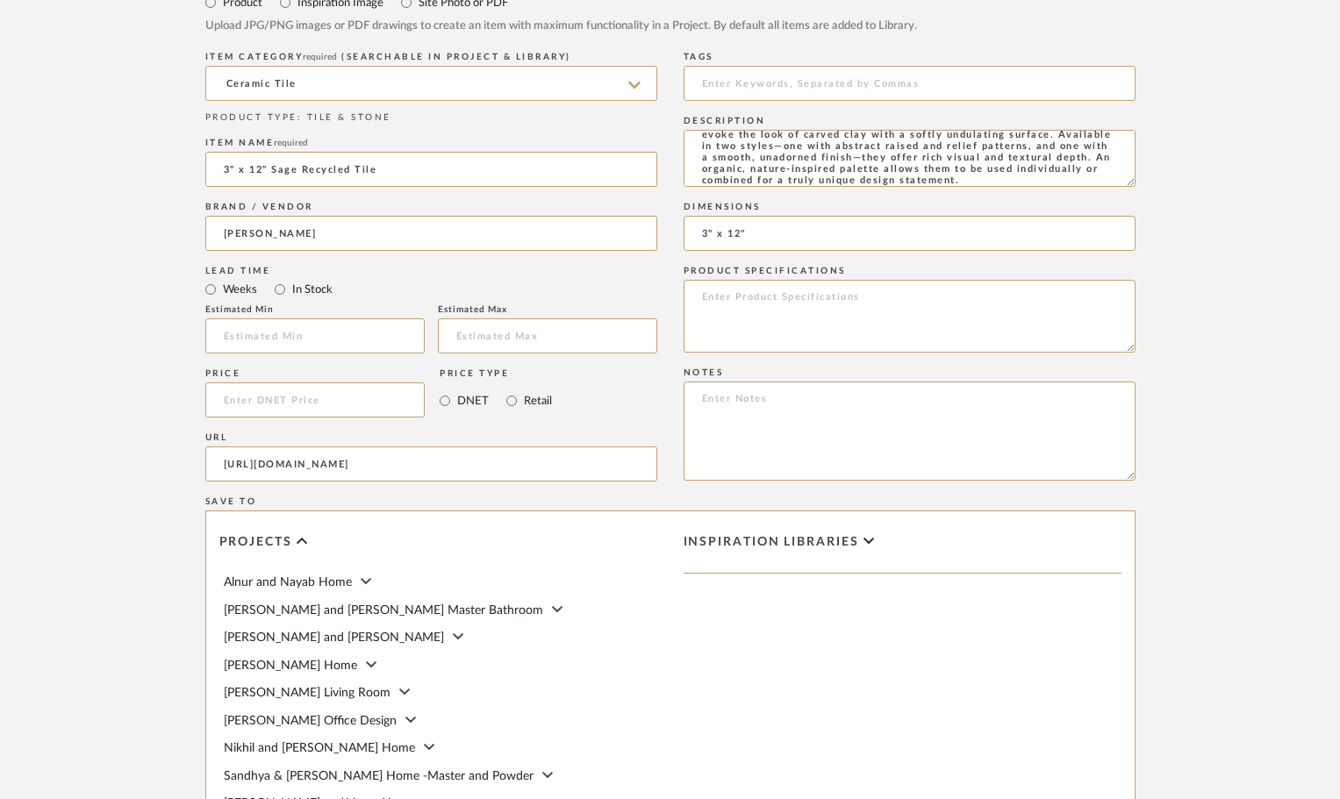
click at [118, 463] on form "Bulk upload images - create multiple items Import from Pinterest - create items…" at bounding box center [670, 361] width 1118 height 1272
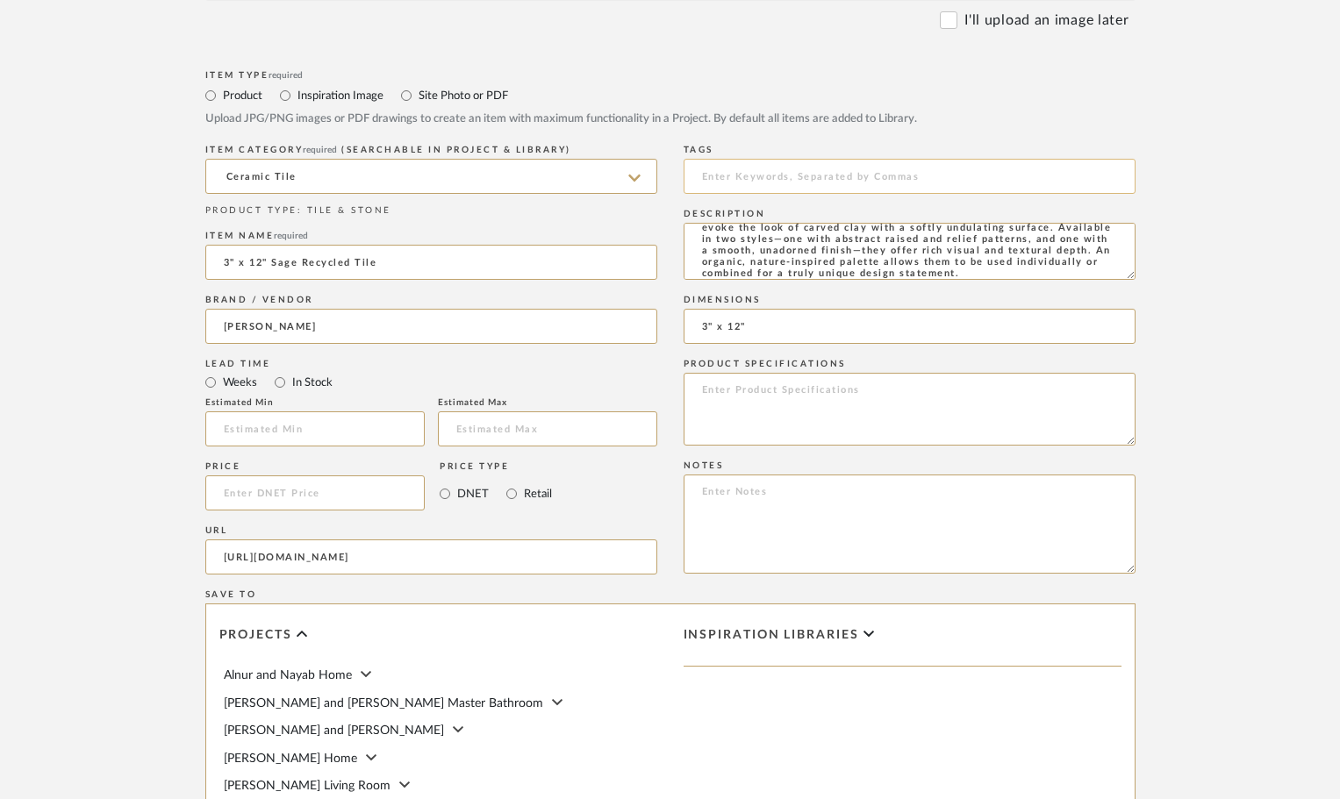
scroll to position [411, 0]
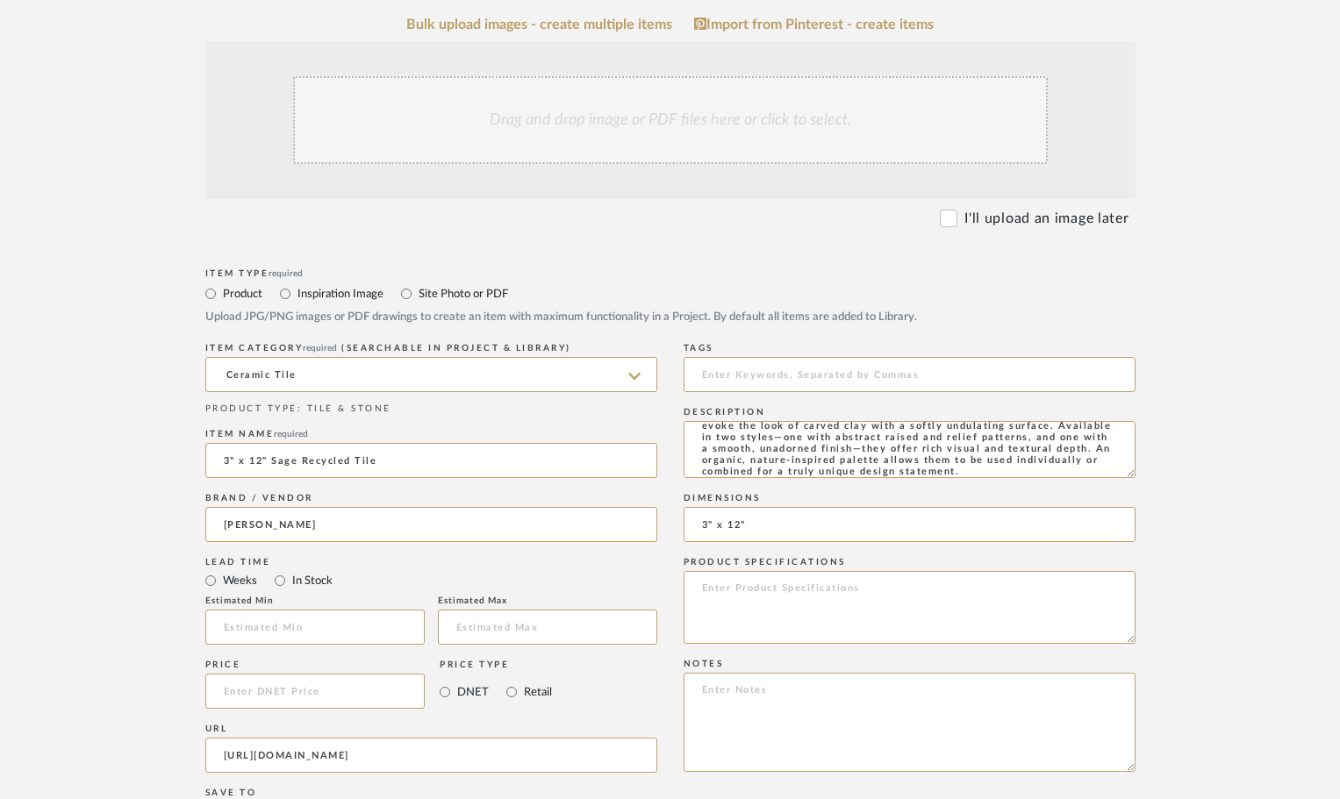
click at [799, 140] on div "Drag and drop image or PDF files here or click to select." at bounding box center [670, 120] width 754 height 88
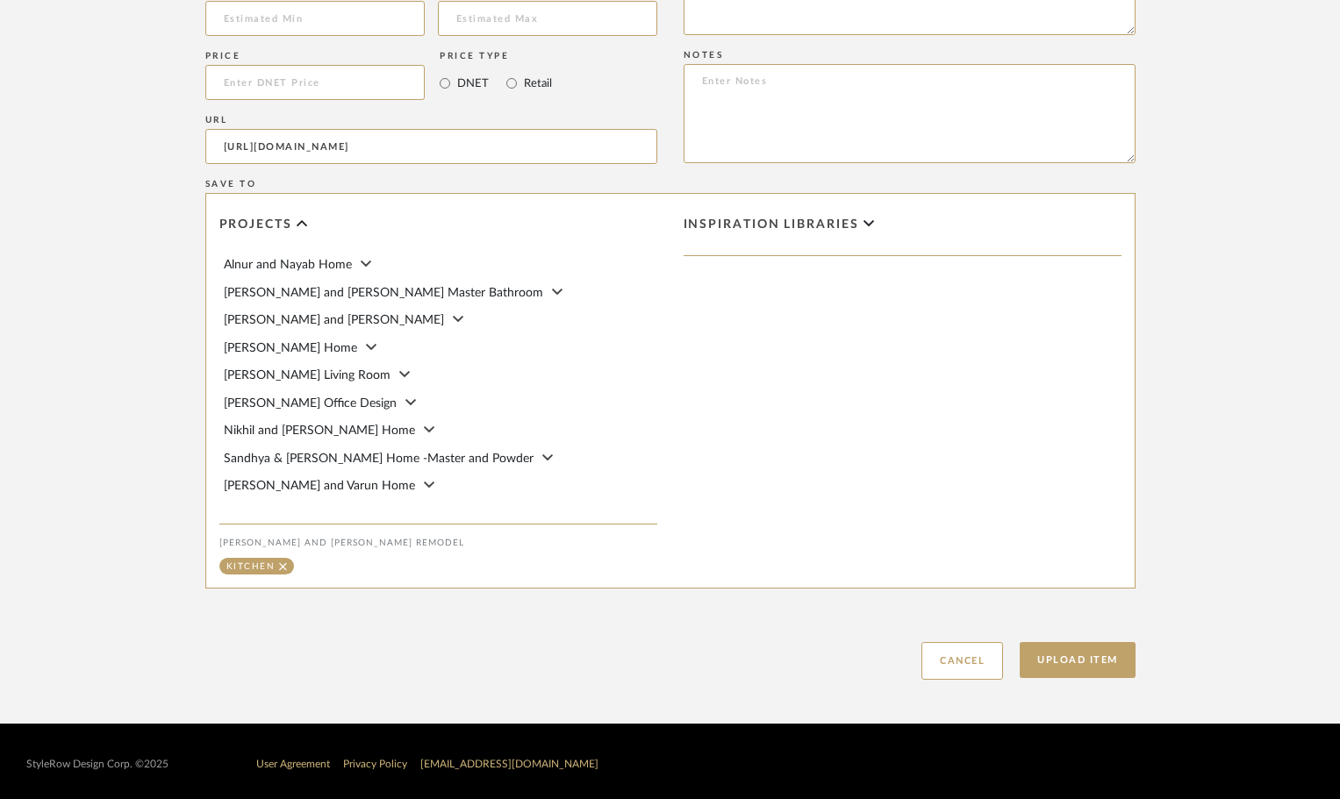
scroll to position [1211, 0]
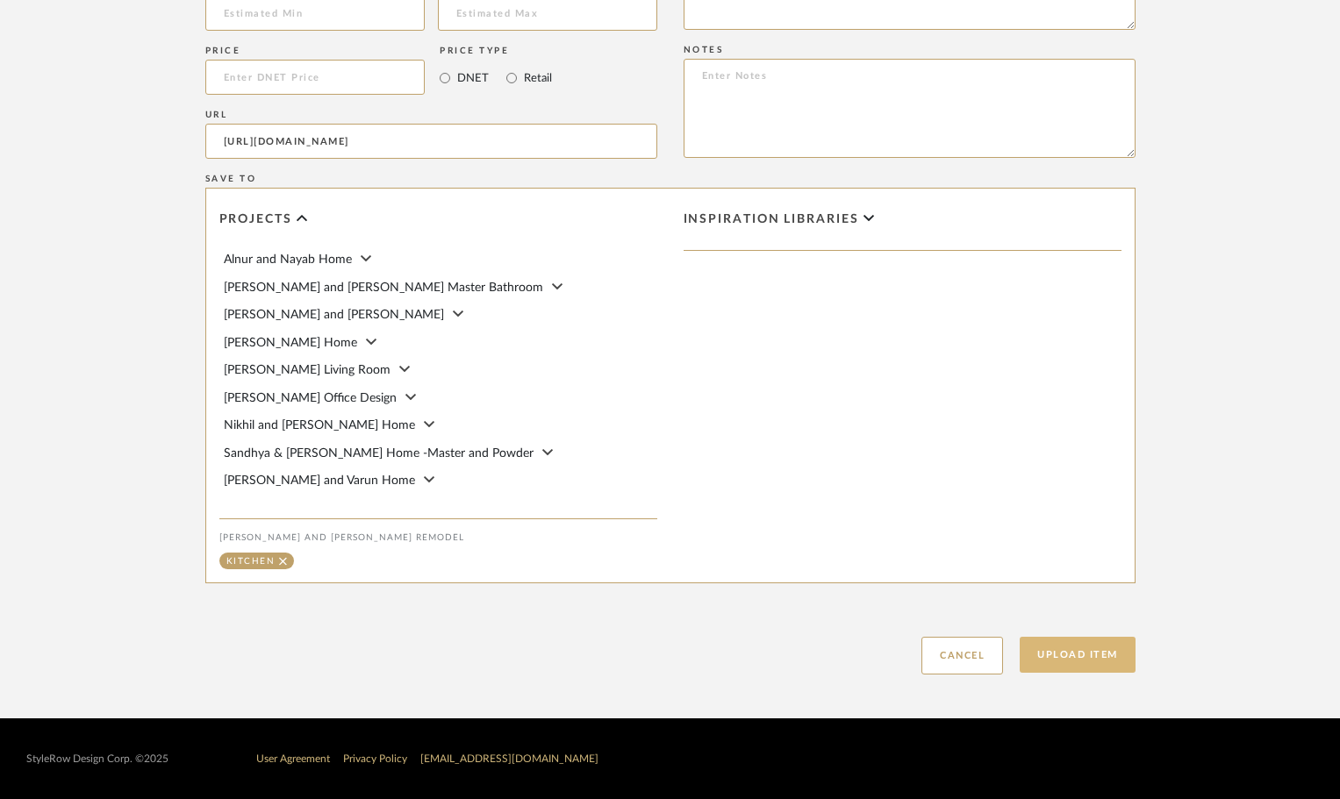
click at [1059, 654] on button "Upload Item" at bounding box center [1077, 655] width 116 height 36
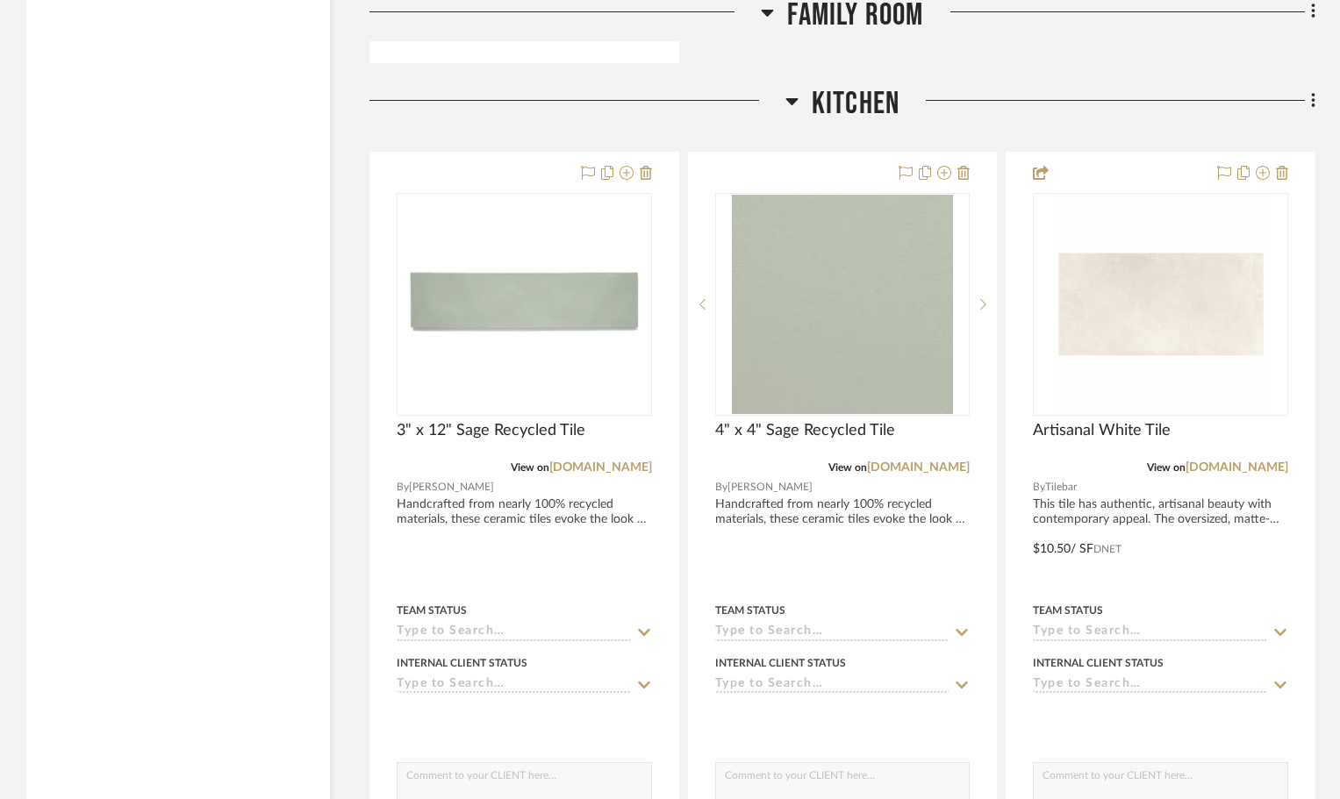
scroll to position [2949, 0]
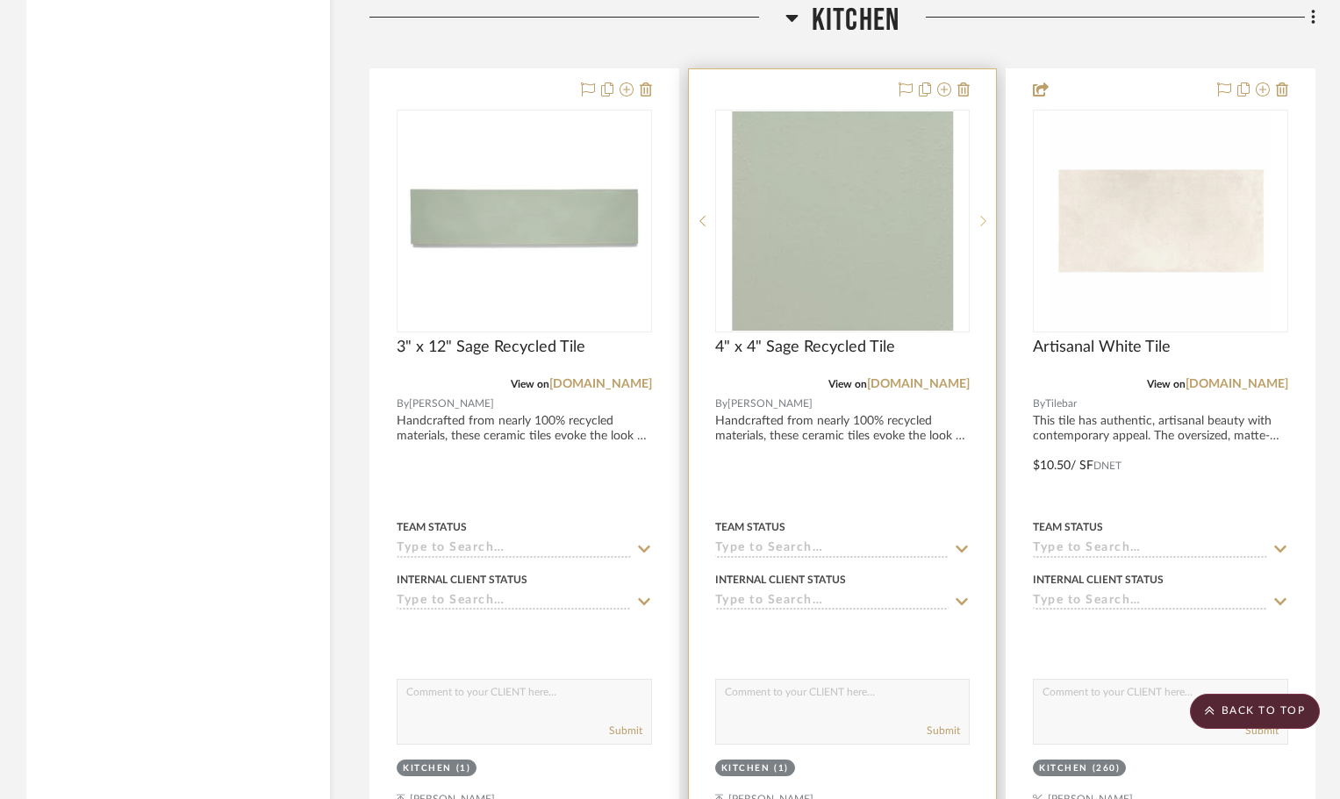
click at [988, 223] on sr-next-btn at bounding box center [982, 221] width 26 height 12
click at [700, 218] on icon at bounding box center [702, 221] width 6 height 12
click at [840, 345] on span "4" x 4" Sage Recycled Tile" at bounding box center [805, 347] width 180 height 19
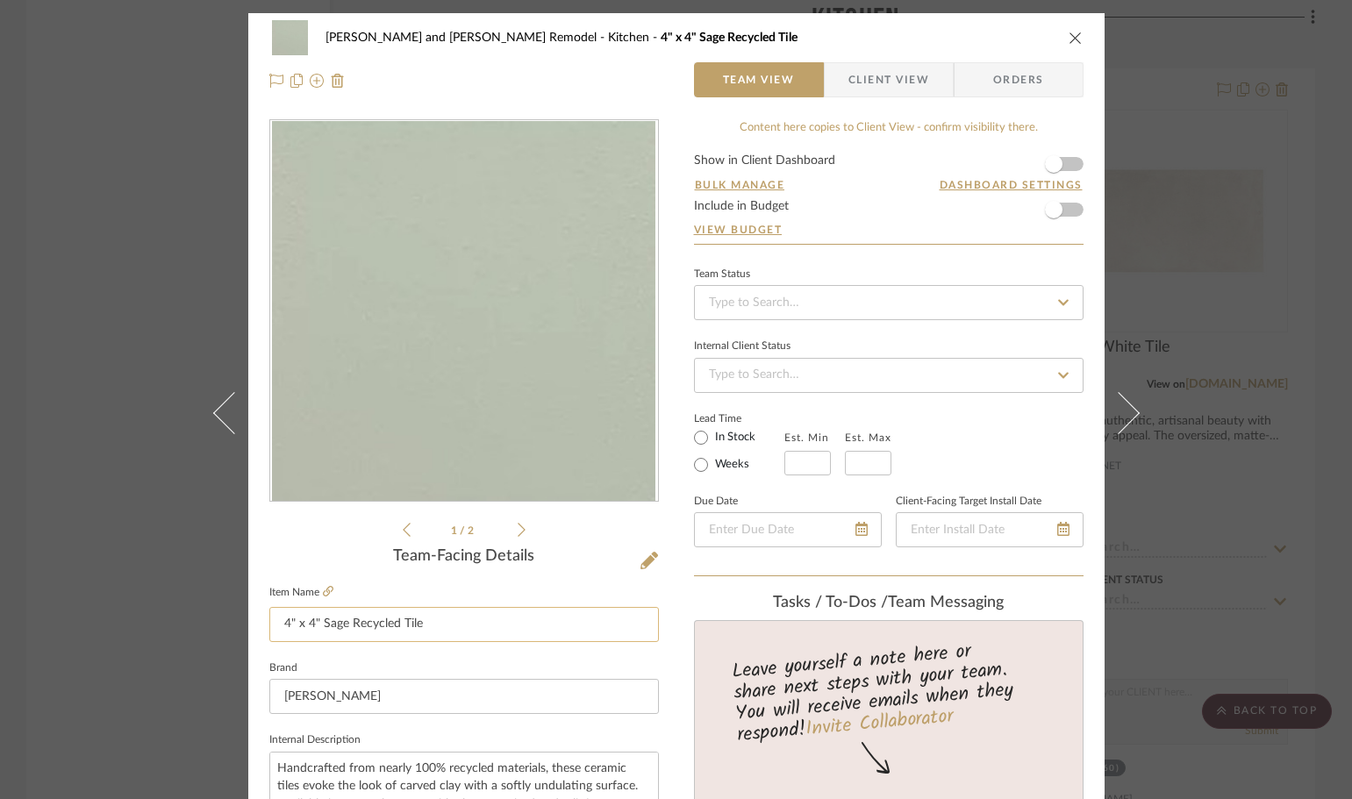
click at [463, 618] on input "4" x 4" Sage Recycled Tile" at bounding box center [463, 624] width 389 height 35
type input "4" x 4" Sage Recycled Tile (50-50 mix of solid and relief pattern)"
click at [332, 532] on div "1 / 2" at bounding box center [463, 329] width 389 height 421
click at [1325, 406] on div "[PERSON_NAME] and [PERSON_NAME] Kitchen Remodel Kitchen 4" x 4" Sage Recycled T…" at bounding box center [676, 399] width 1352 height 799
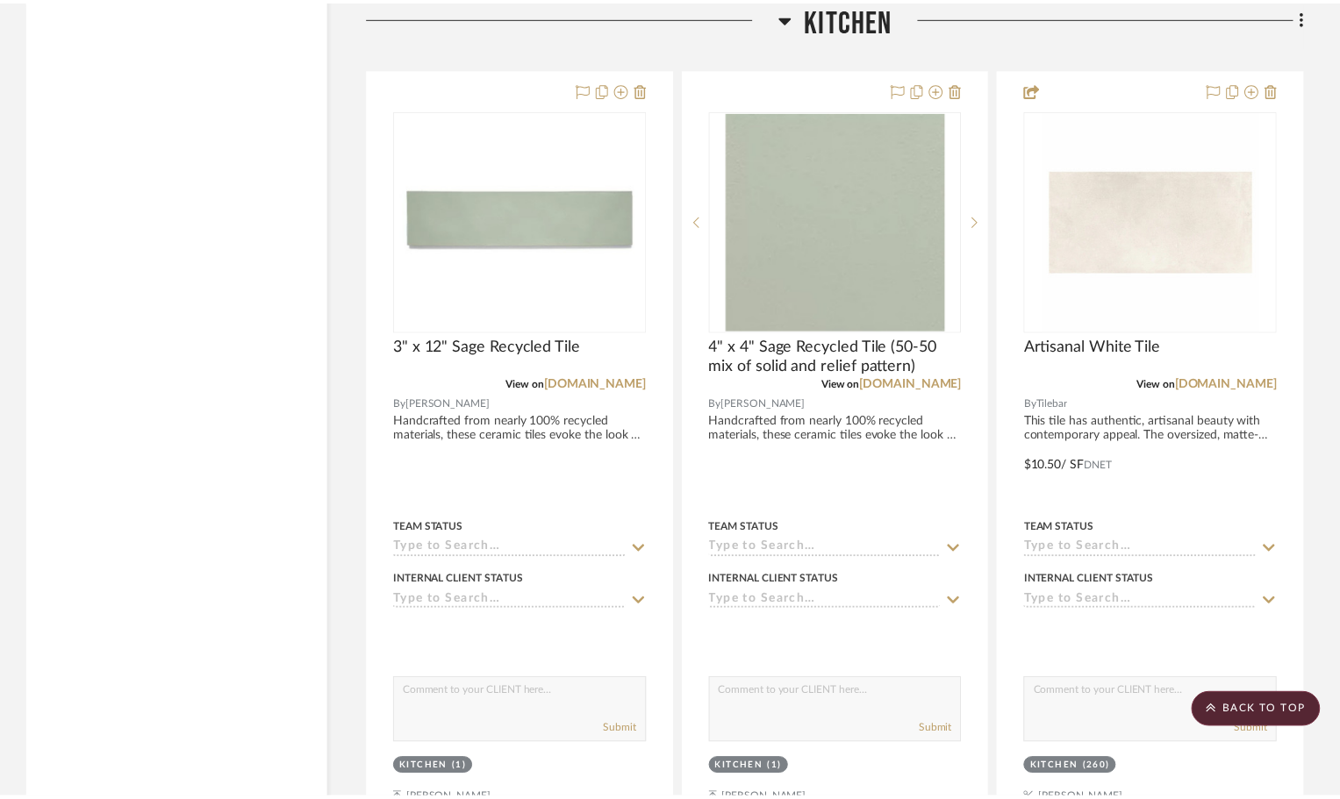
scroll to position [2949, 0]
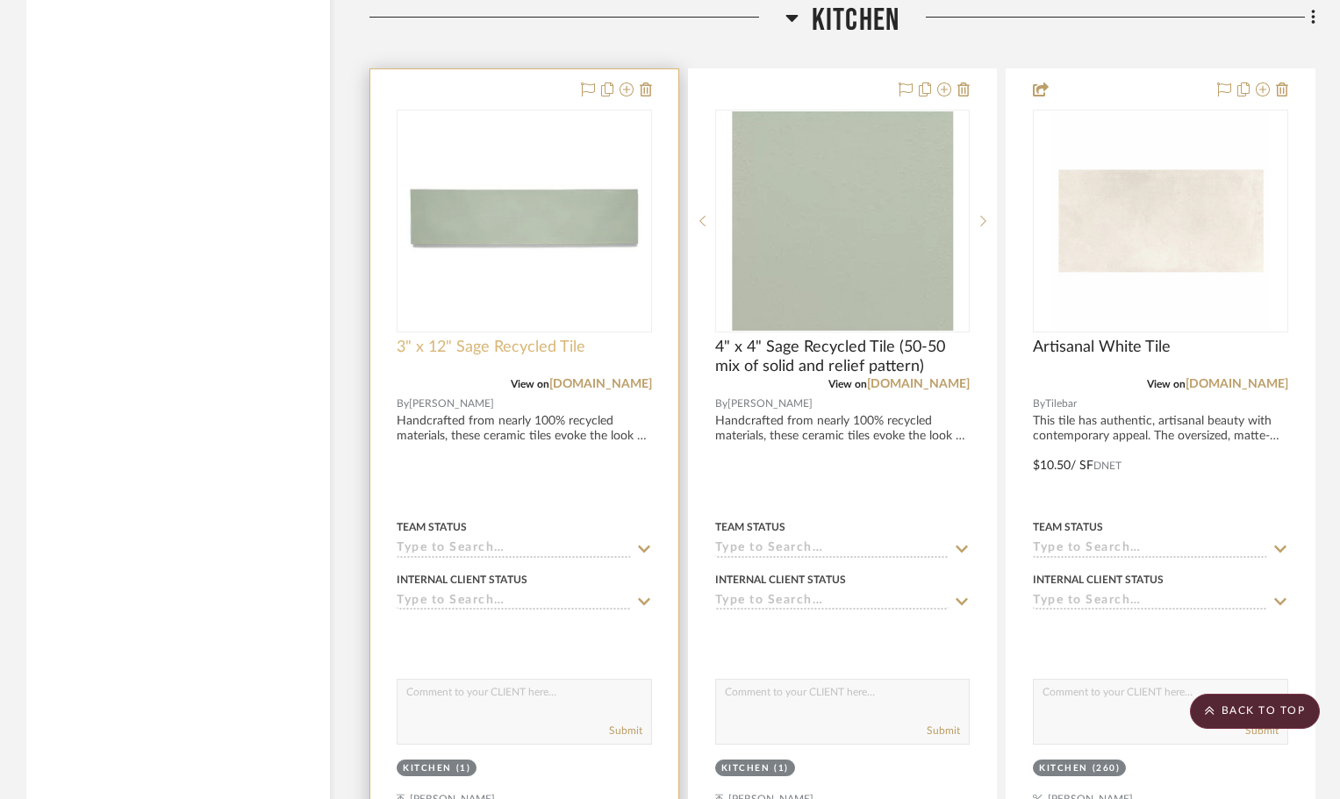
click at [541, 343] on span "3" x 12" Sage Recycled Tile" at bounding box center [491, 347] width 189 height 19
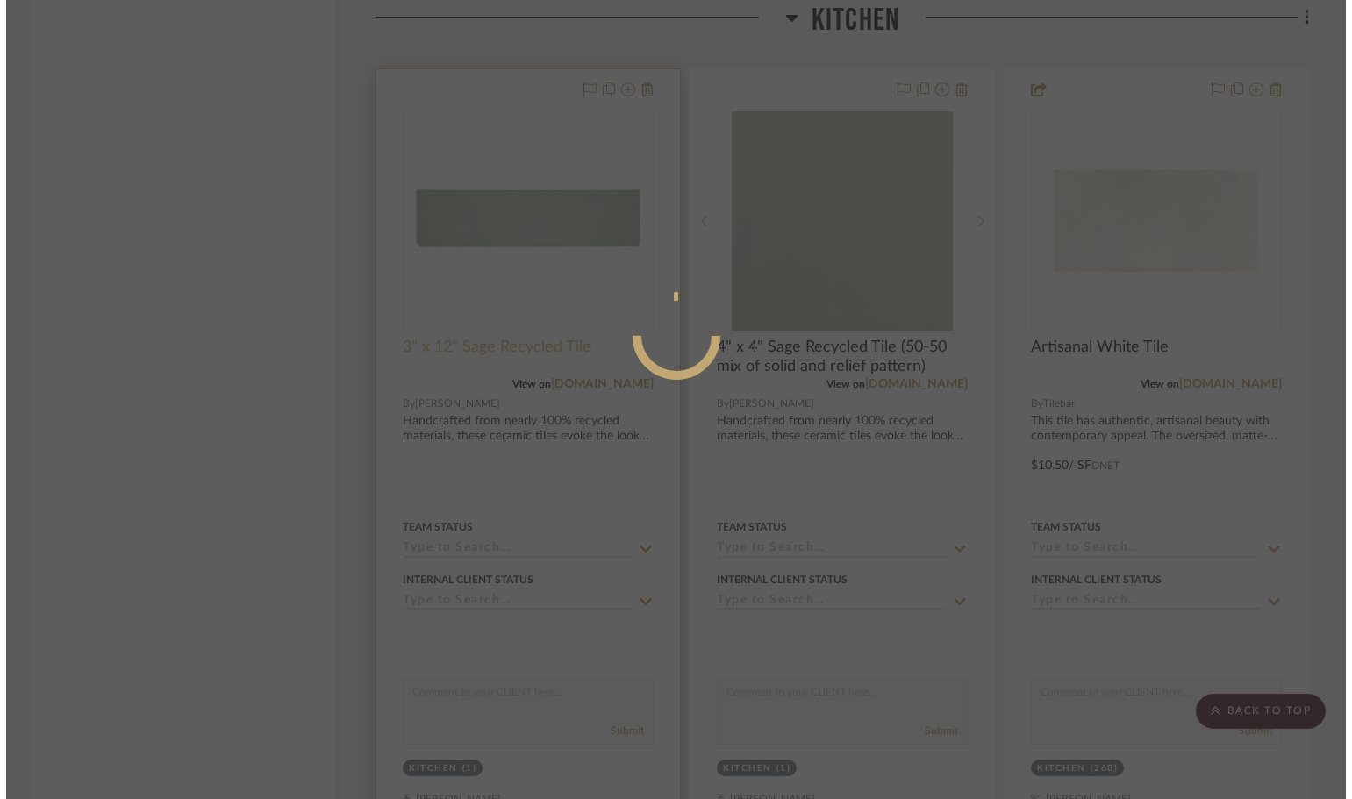
scroll to position [0, 0]
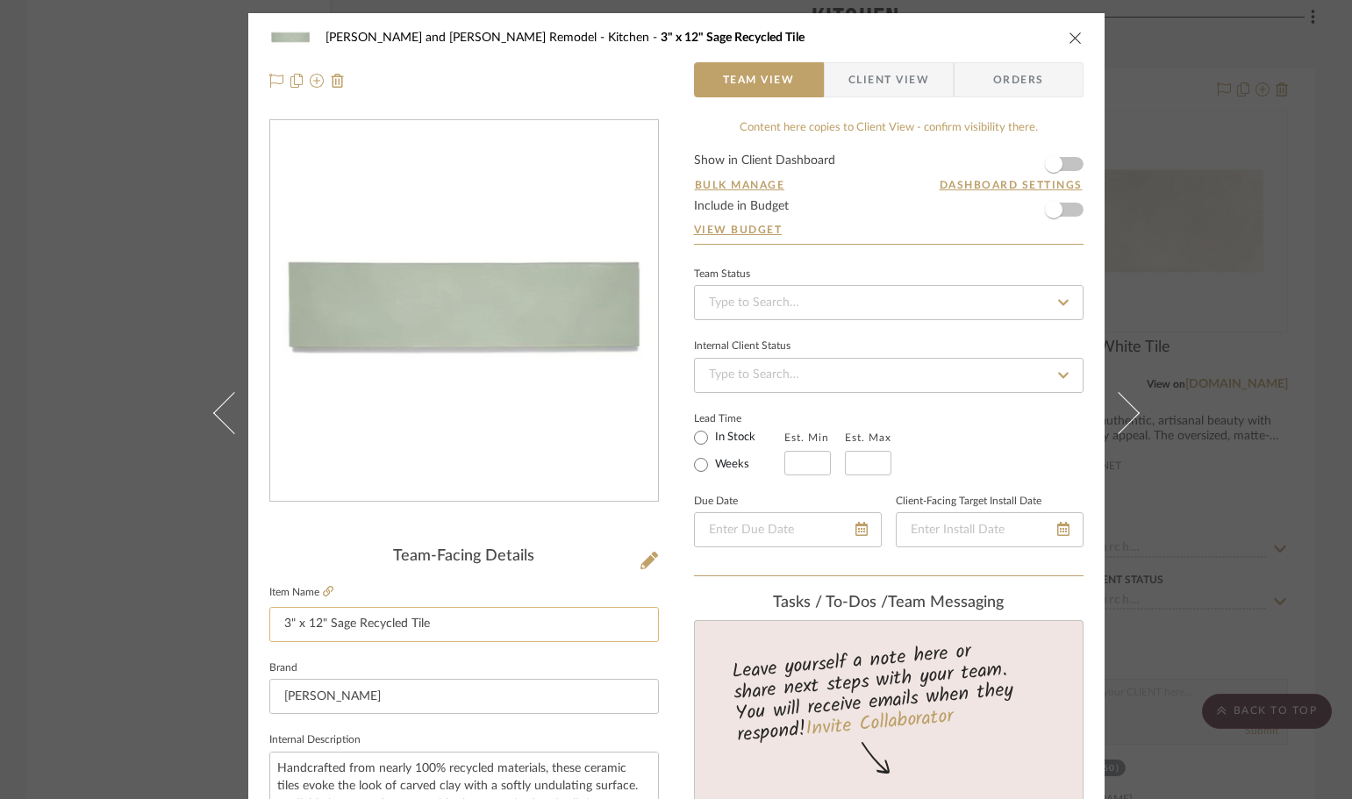
click at [444, 618] on input "3" x 12" Sage Recycled Tile" at bounding box center [463, 624] width 389 height 35
type input "3" x 12" Sage Recycled Tile (solid)"
click at [316, 518] on div at bounding box center [463, 324] width 389 height 411
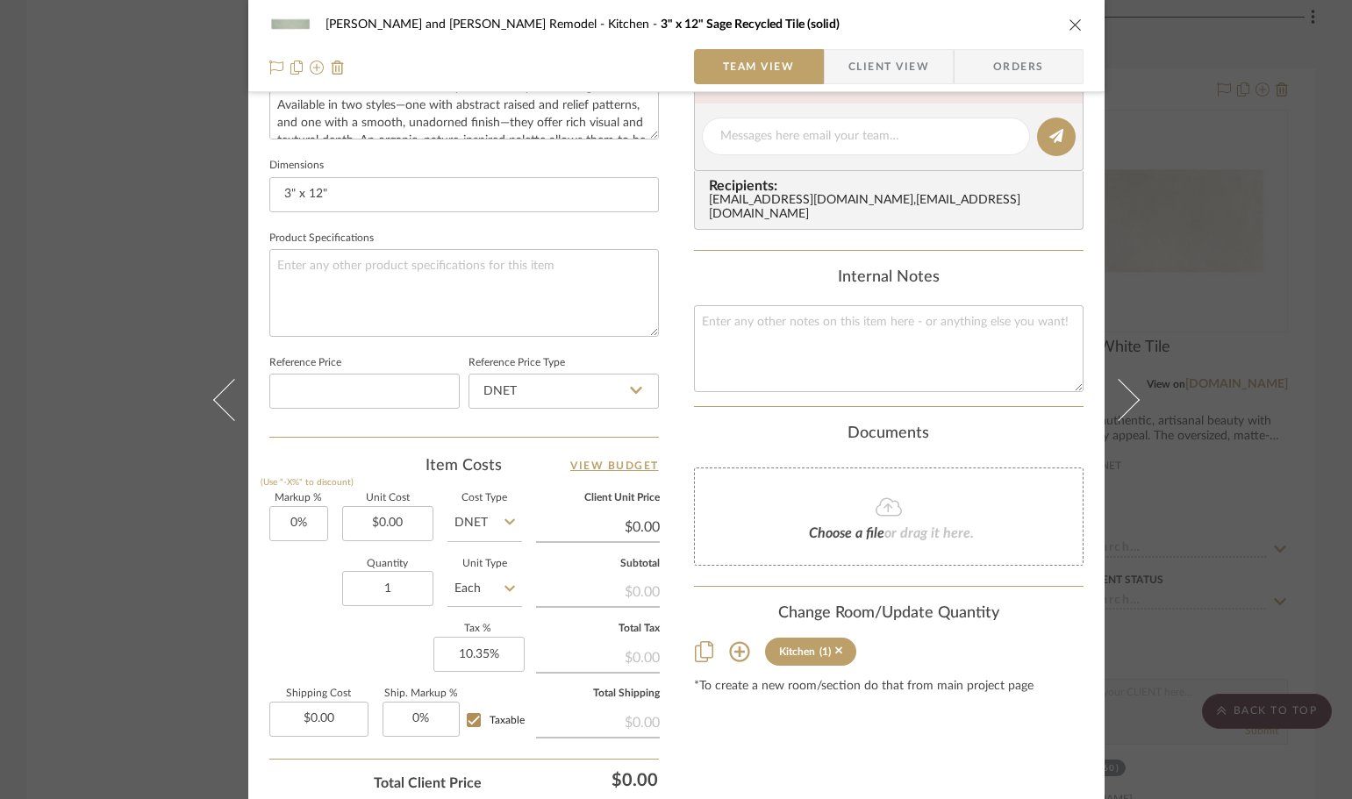
click at [1331, 286] on div "[PERSON_NAME] and [PERSON_NAME] Remodel Kitchen 3" x 12" Sage Recycled Tile (so…" at bounding box center [676, 399] width 1352 height 799
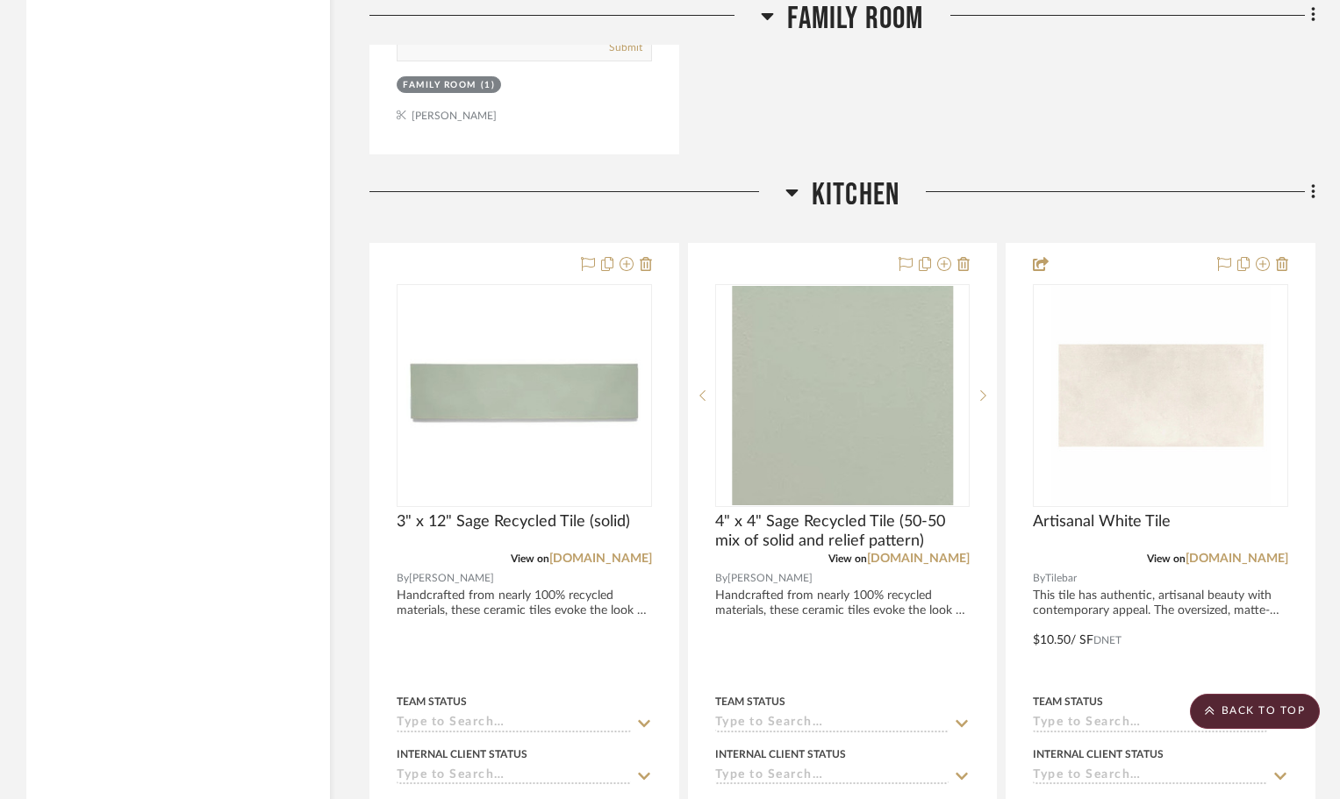
scroll to position [2774, 0]
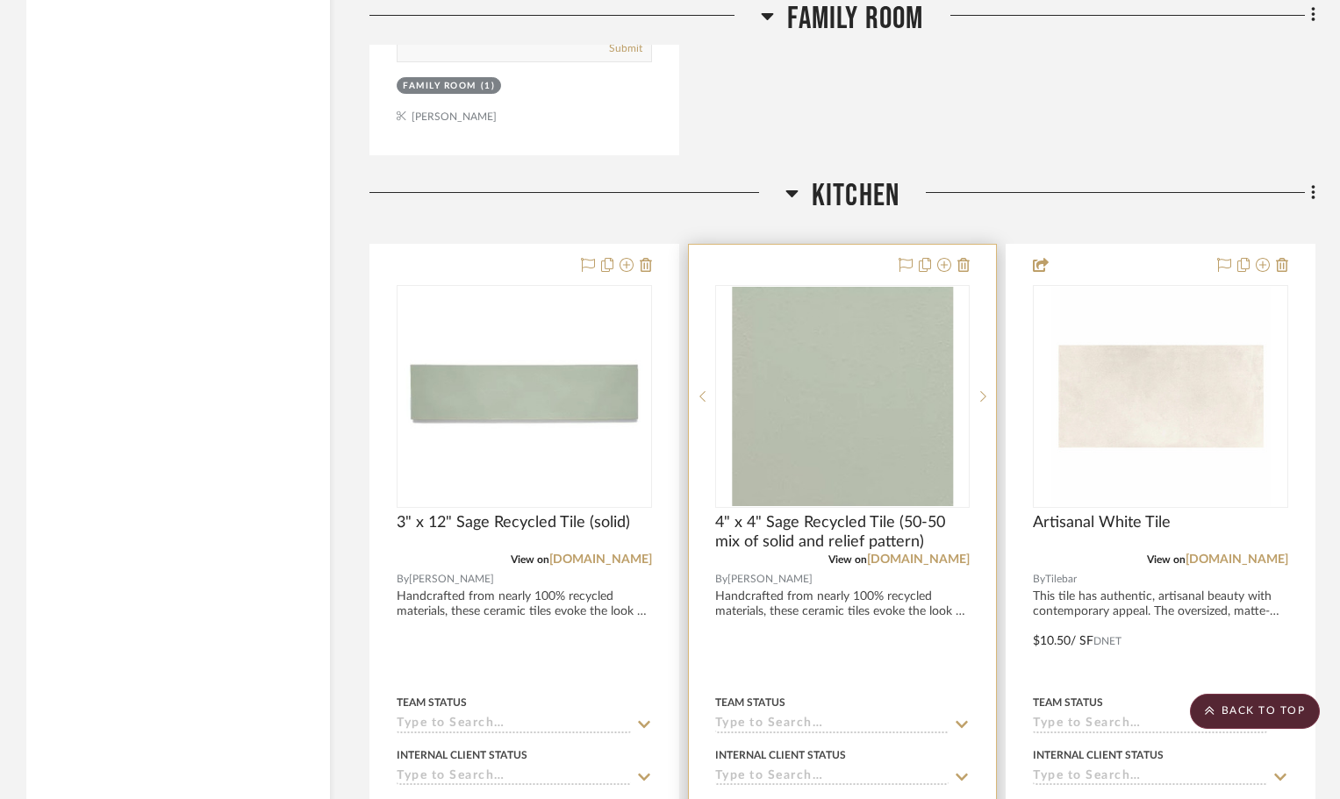
click at [822, 263] on div at bounding box center [843, 629] width 308 height 768
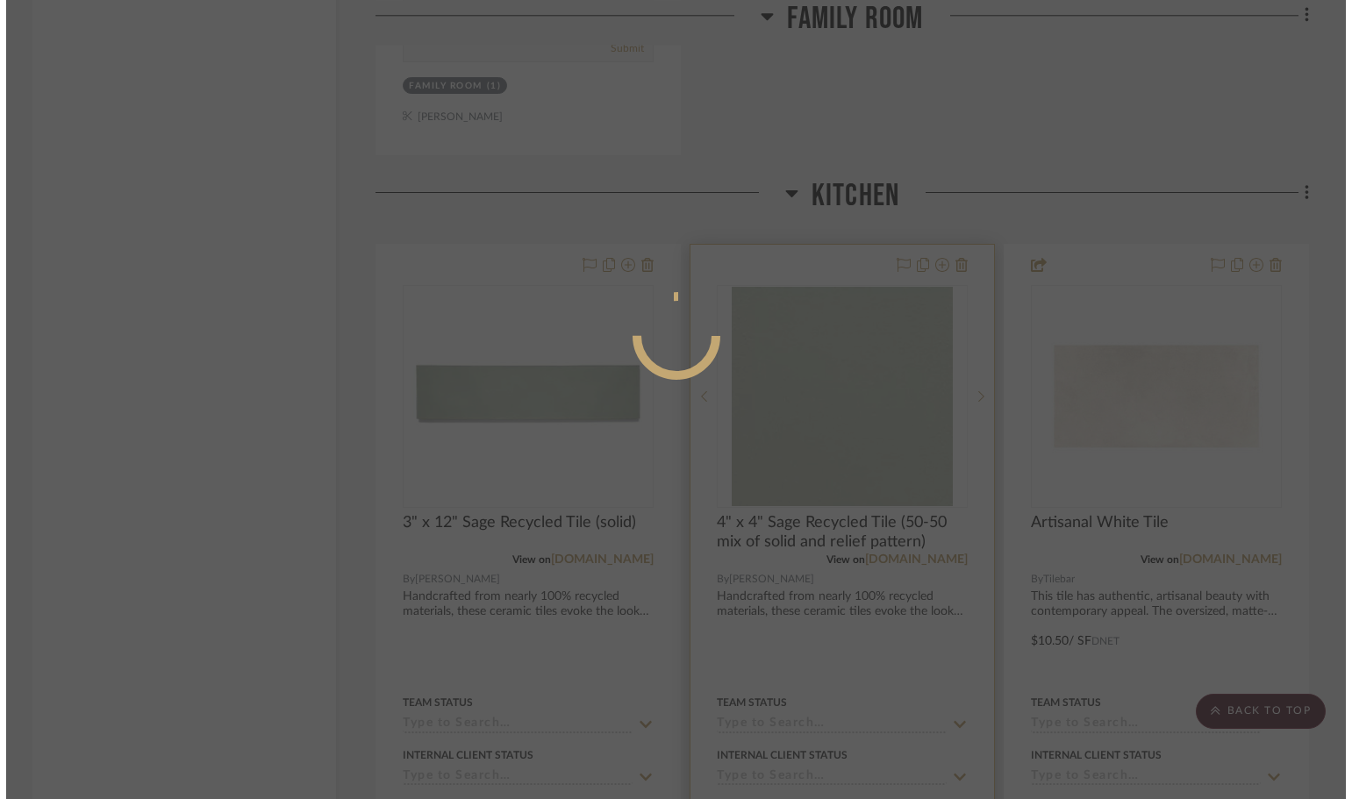
scroll to position [0, 0]
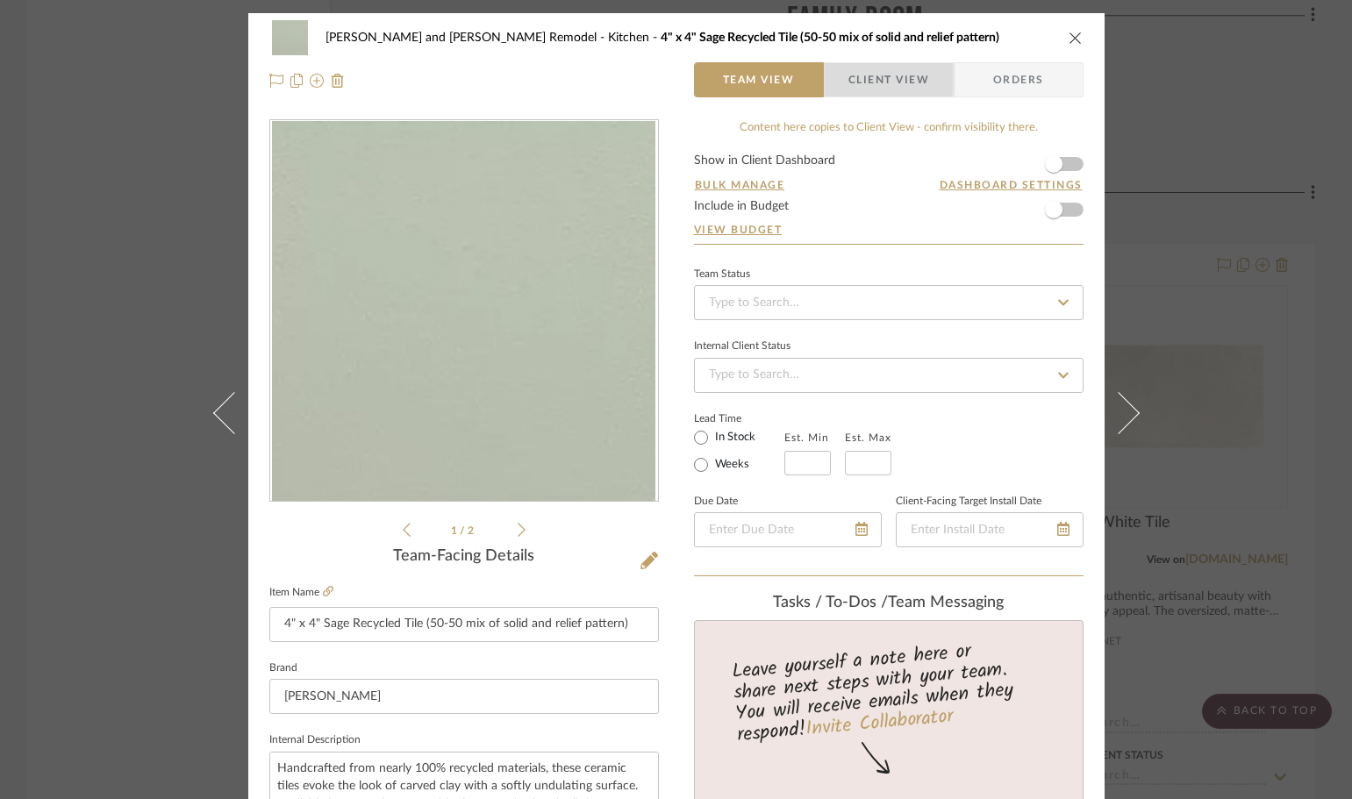
click at [881, 79] on span "Client View" at bounding box center [888, 79] width 81 height 35
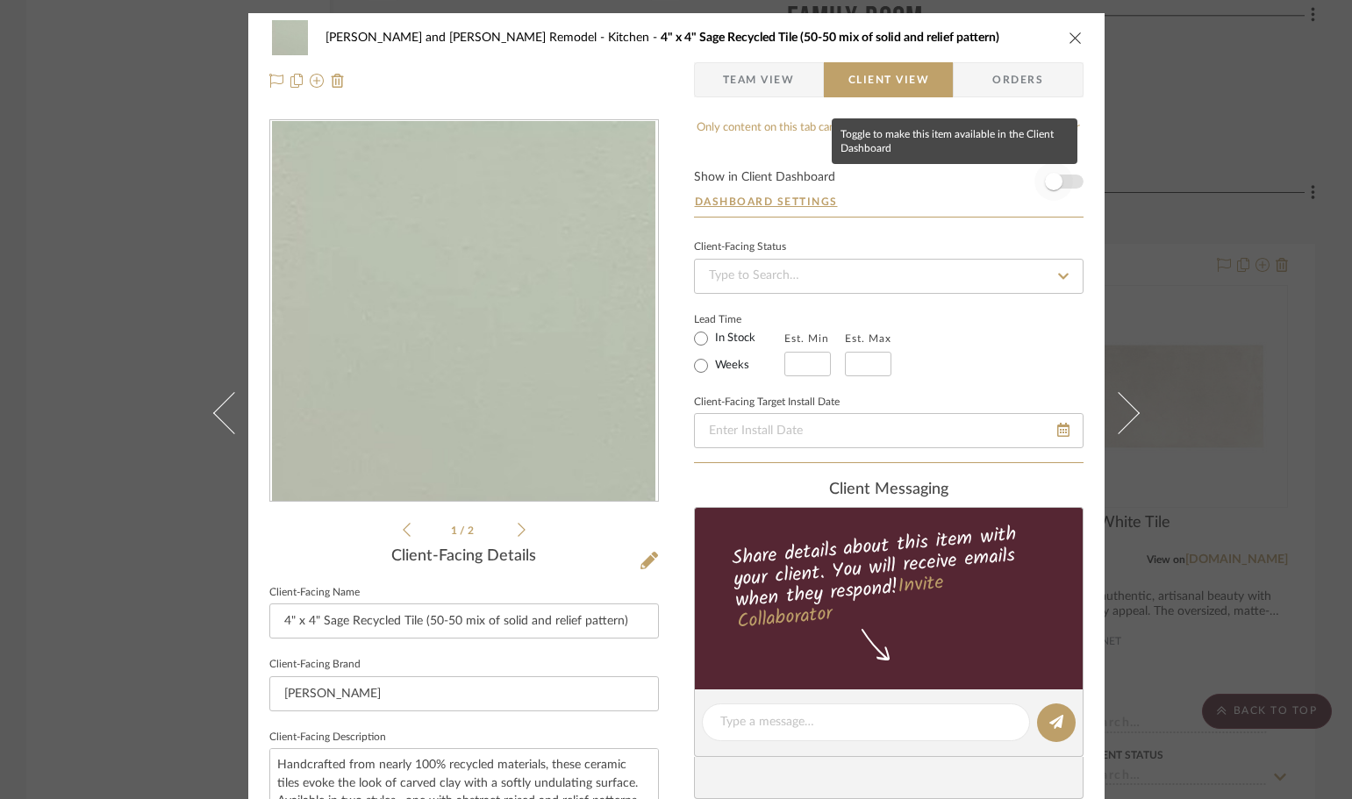
click at [1050, 179] on span "button" at bounding box center [1054, 182] width 18 height 18
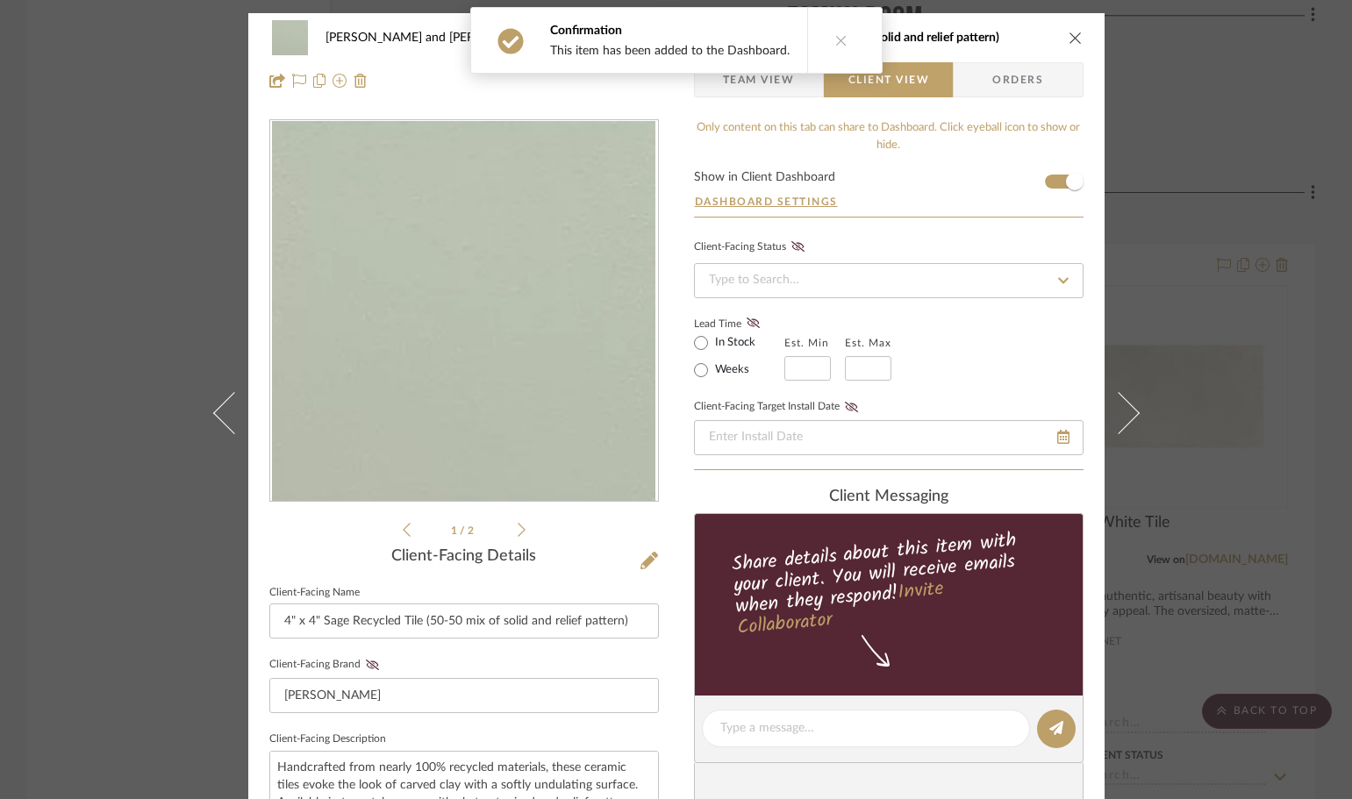
click at [1261, 129] on div "[PERSON_NAME] and [PERSON_NAME] Remodel Kitchen 4" x 4" Sage Recycled Tile (50-…" at bounding box center [676, 399] width 1352 height 799
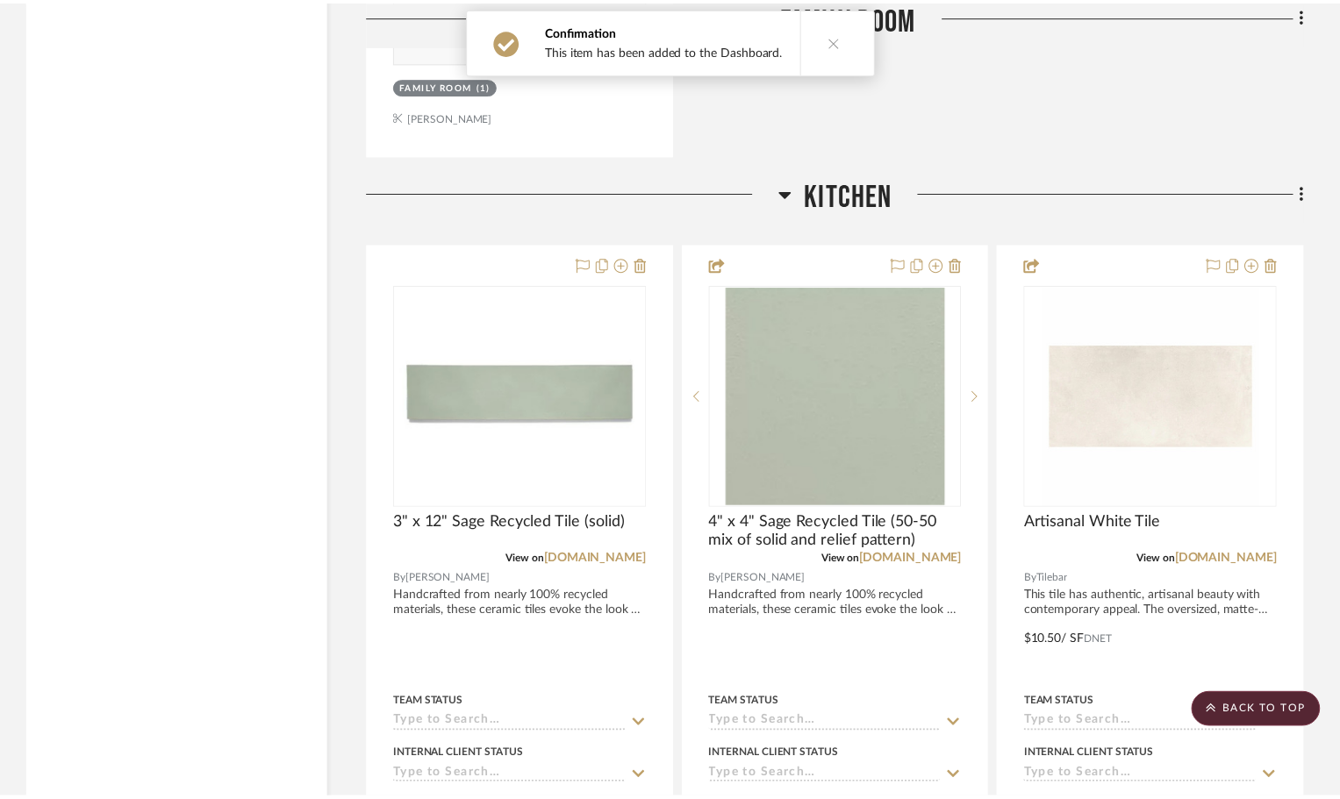
scroll to position [2774, 0]
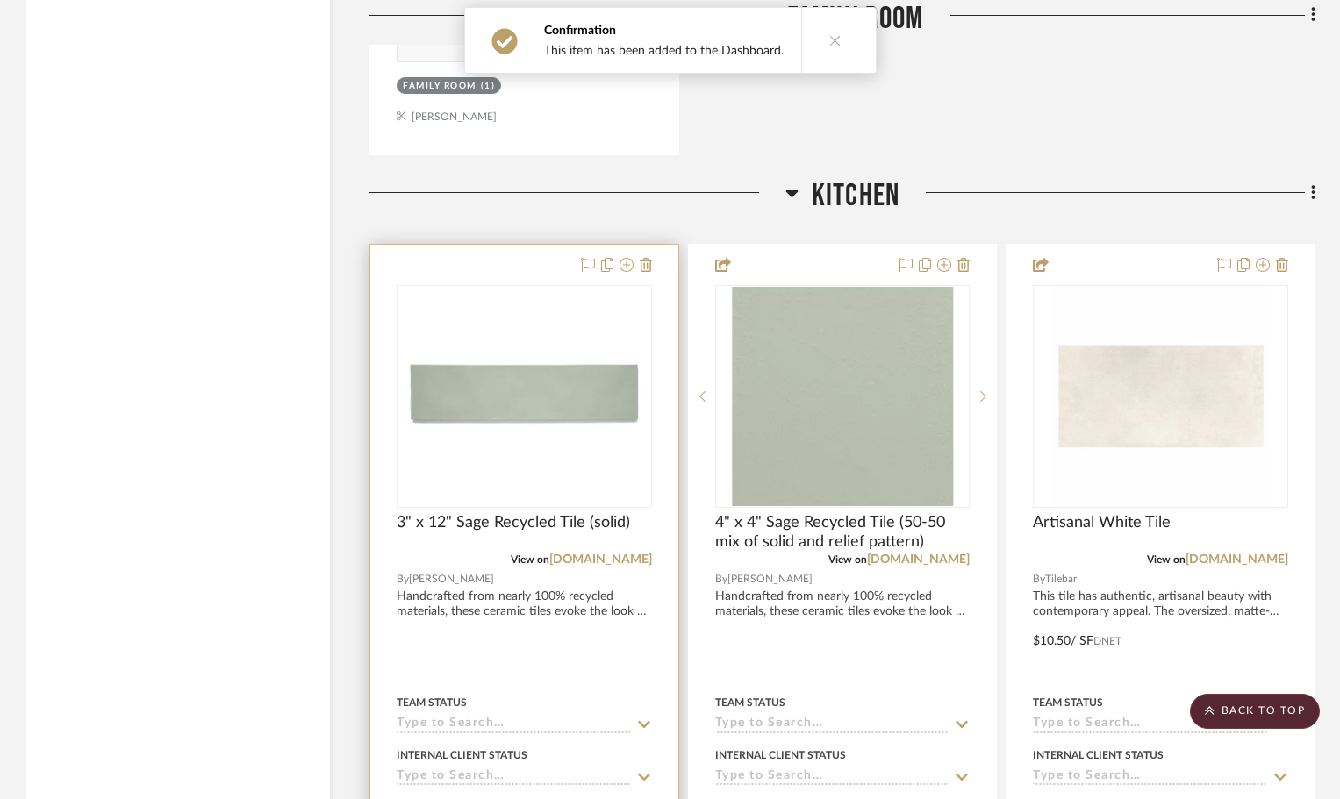
click at [514, 269] on div at bounding box center [524, 629] width 308 height 768
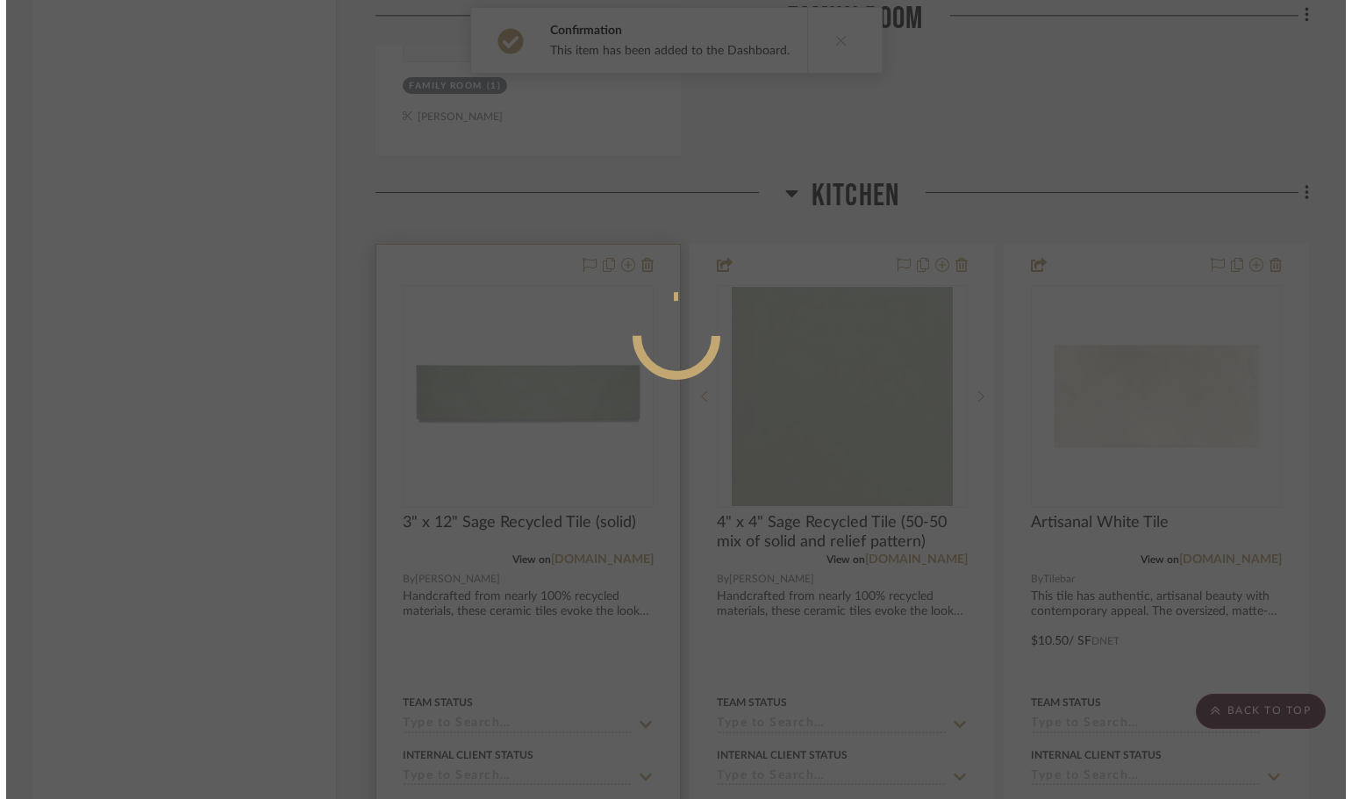
scroll to position [0, 0]
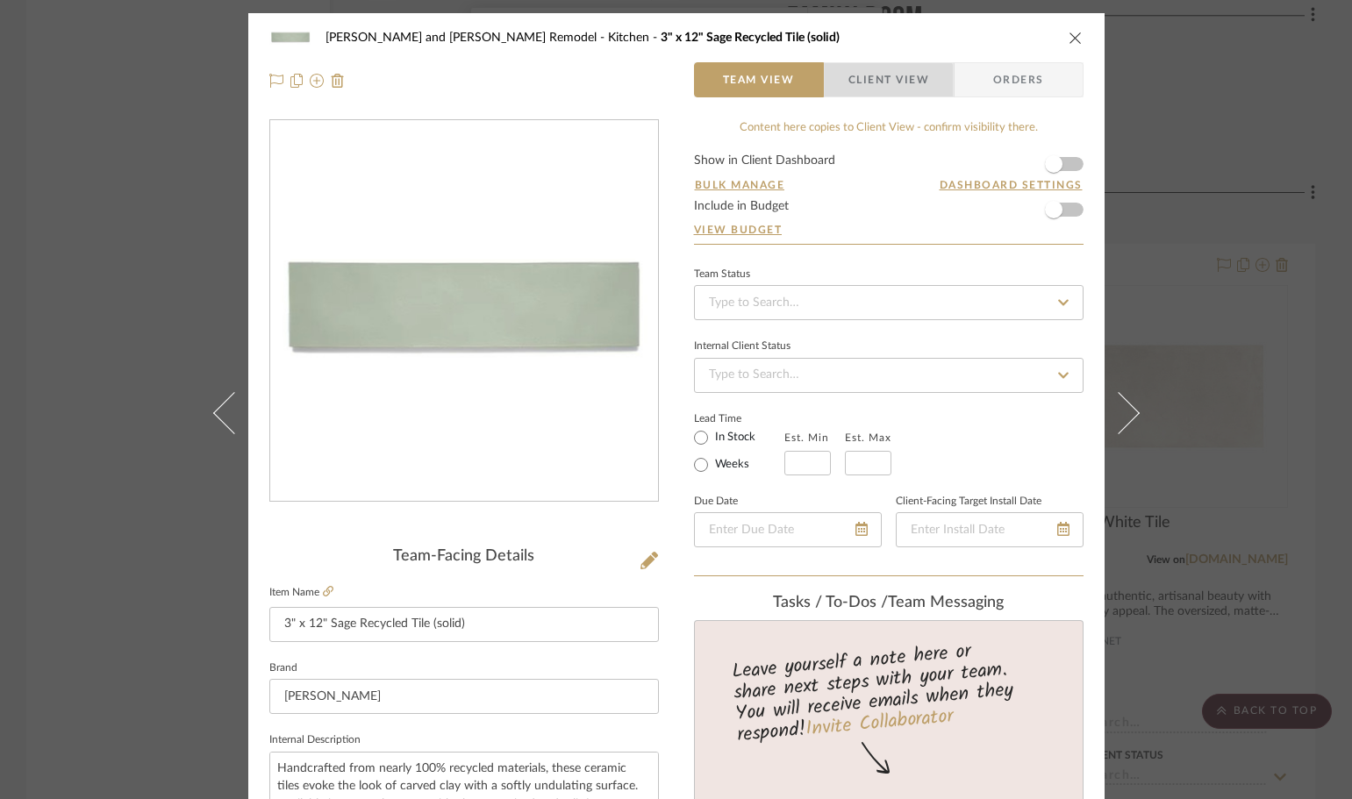
click at [864, 82] on span "Client View" at bounding box center [888, 79] width 81 height 35
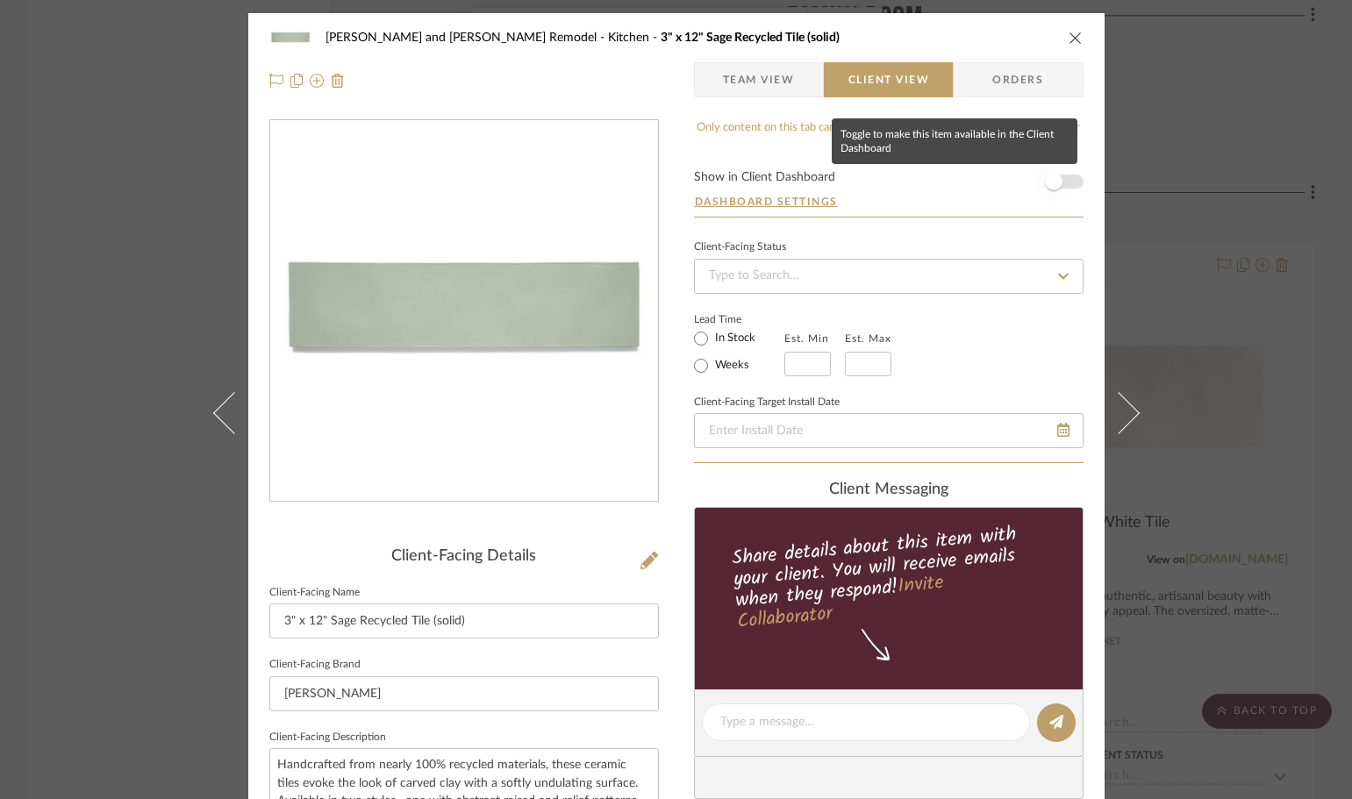
click at [1049, 182] on span "button" at bounding box center [1054, 182] width 18 height 18
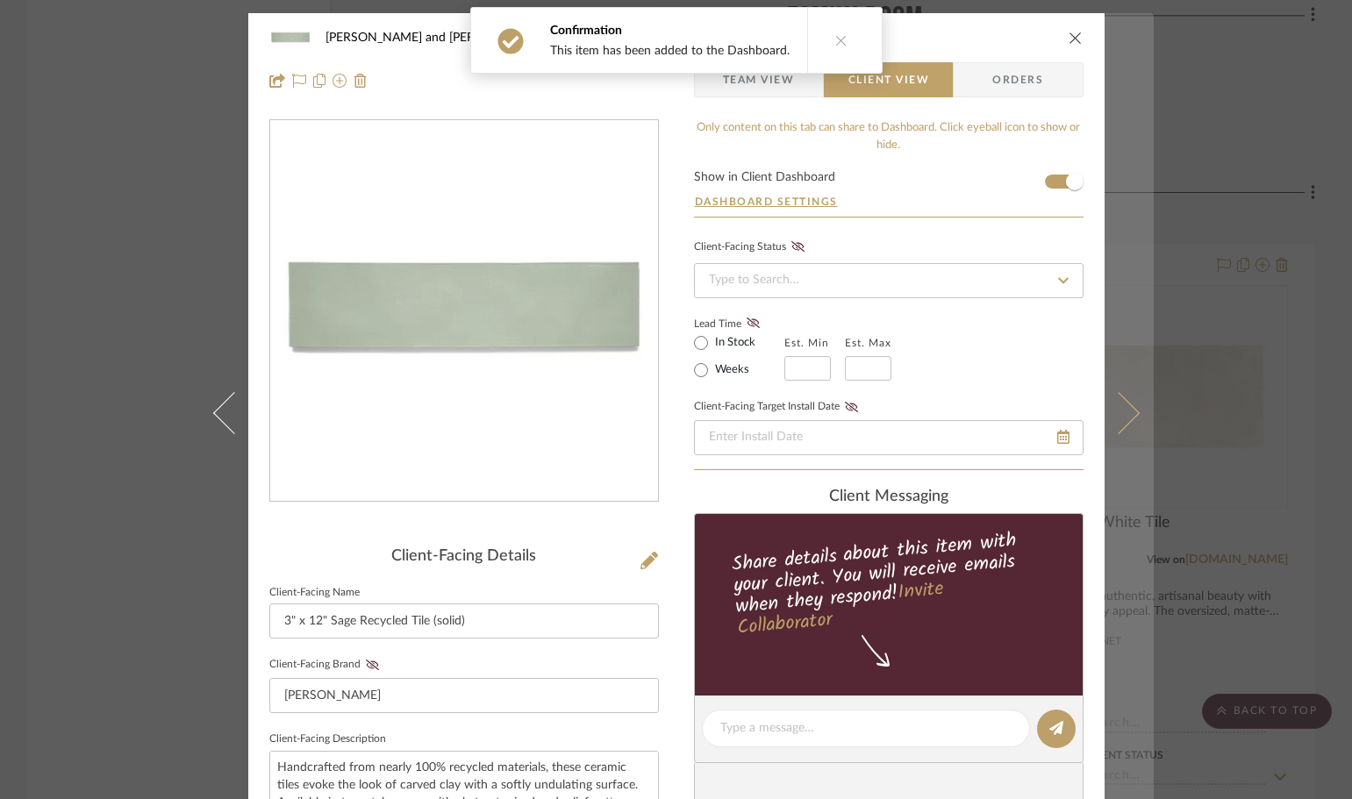
click at [1136, 146] on button at bounding box center [1128, 412] width 49 height 799
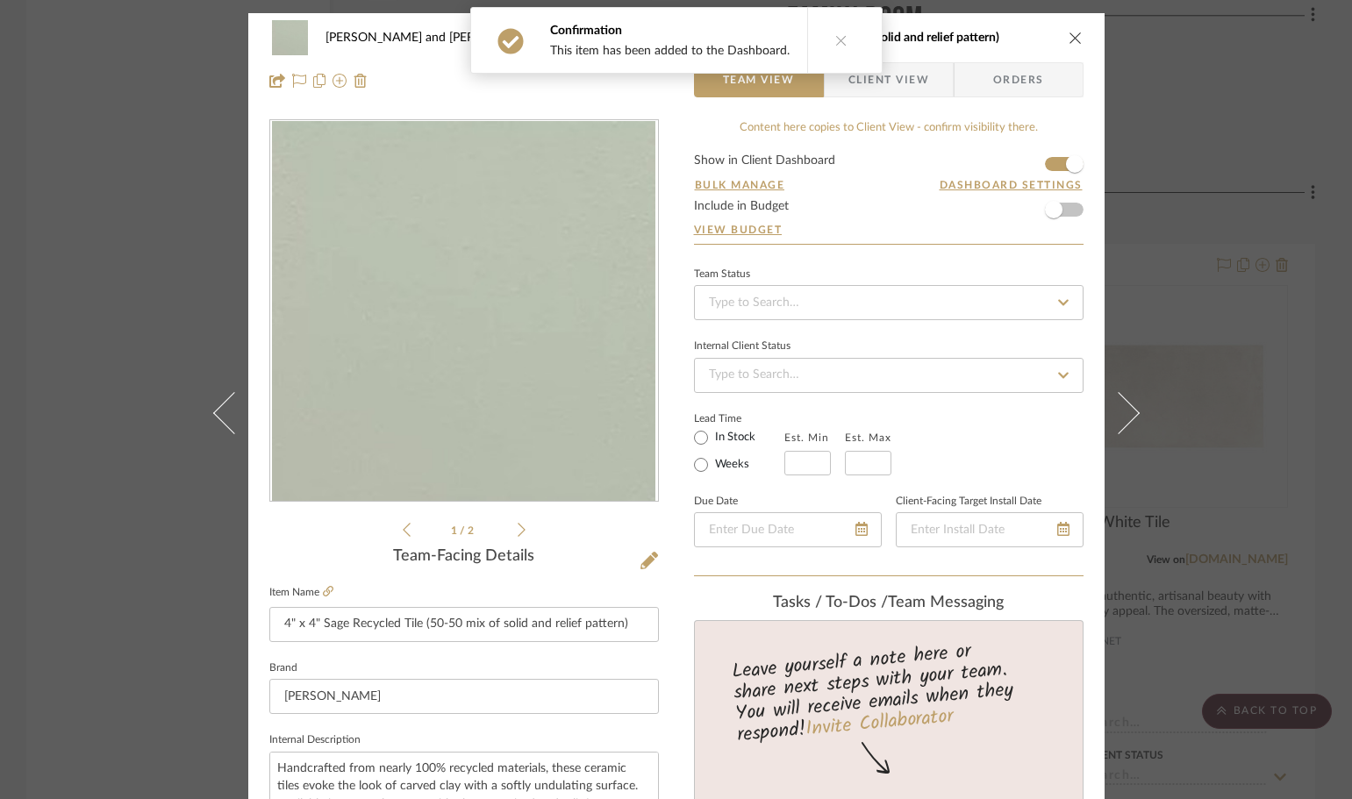
click at [1213, 128] on div "[PERSON_NAME] and [PERSON_NAME] Kitchen Remodel Kitchen 4" x 4" Sage Recycled T…" at bounding box center [676, 399] width 1352 height 799
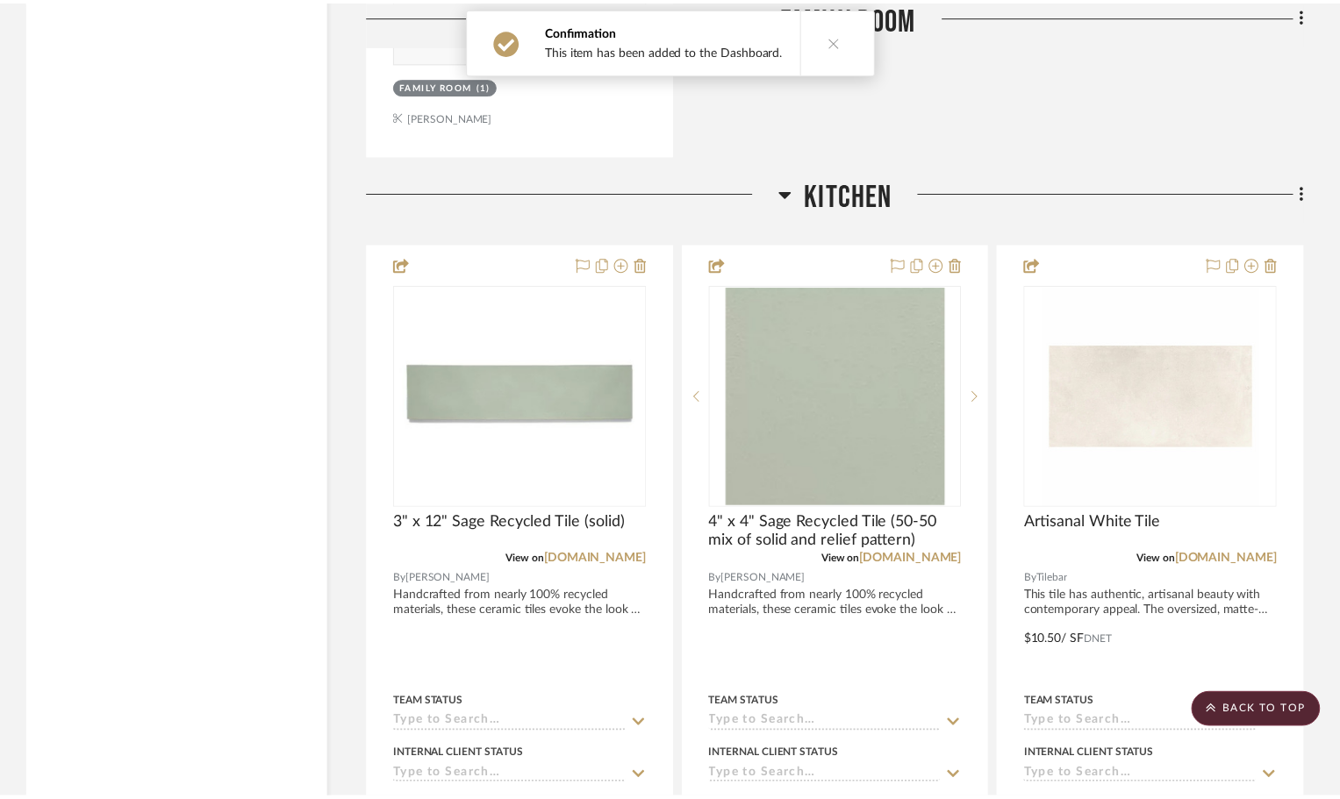
scroll to position [2774, 0]
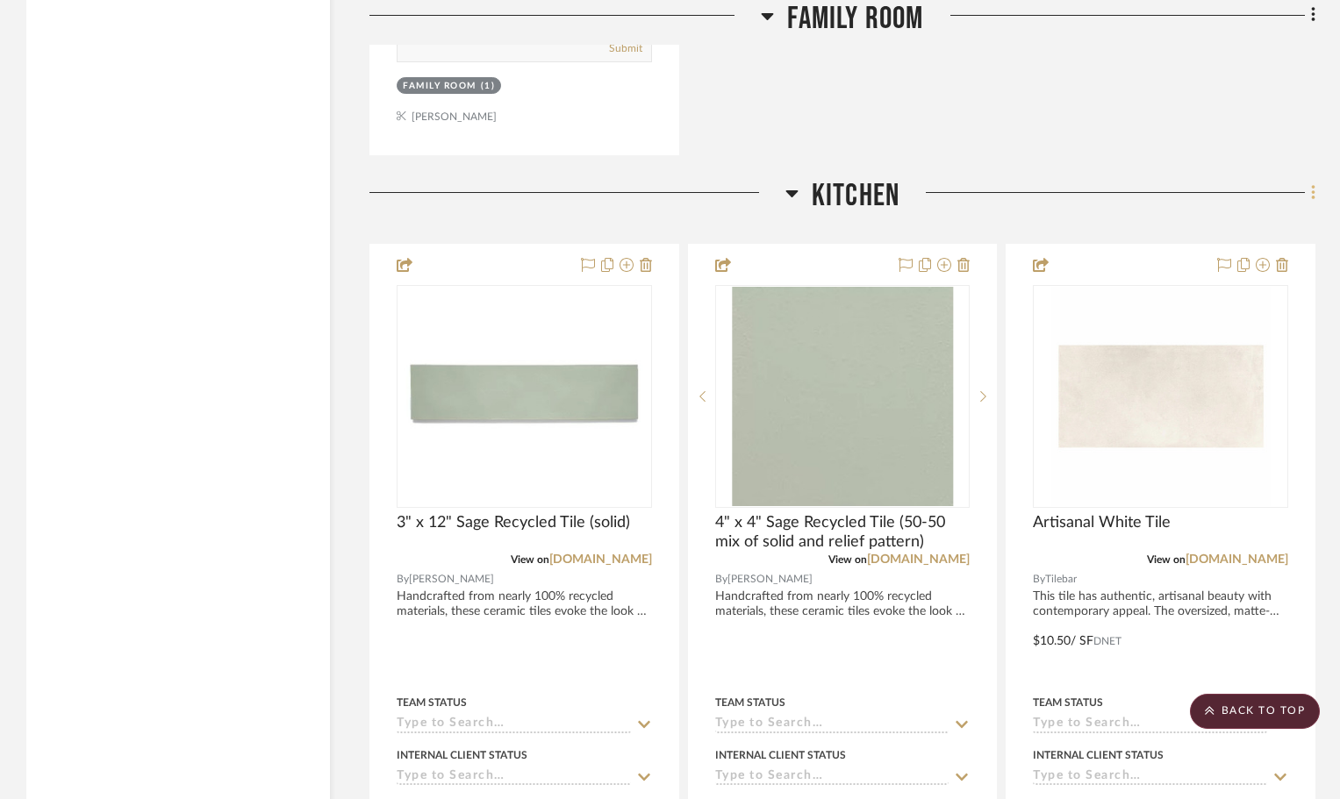
click at [1313, 191] on icon at bounding box center [1313, 192] width 4 height 15
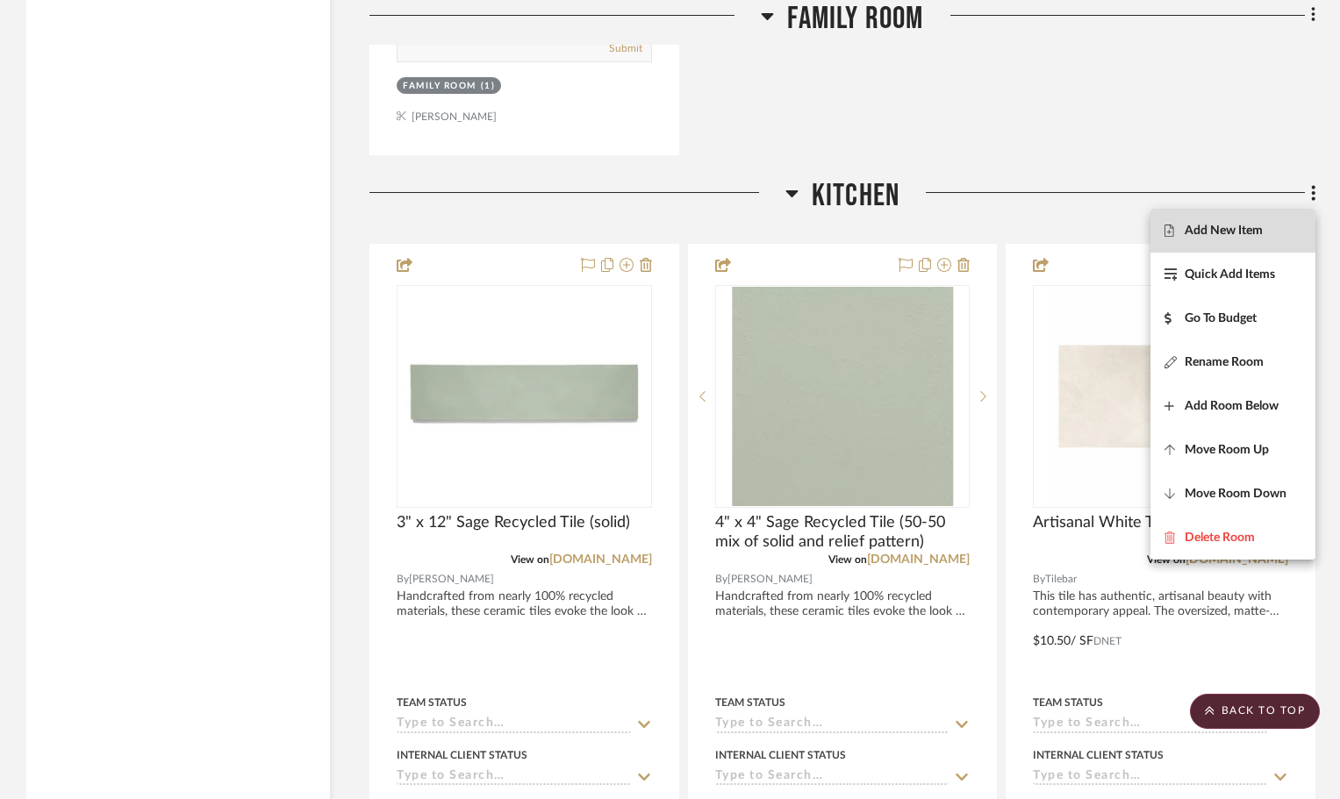
click at [1226, 230] on span "Add New Item" at bounding box center [1223, 230] width 78 height 15
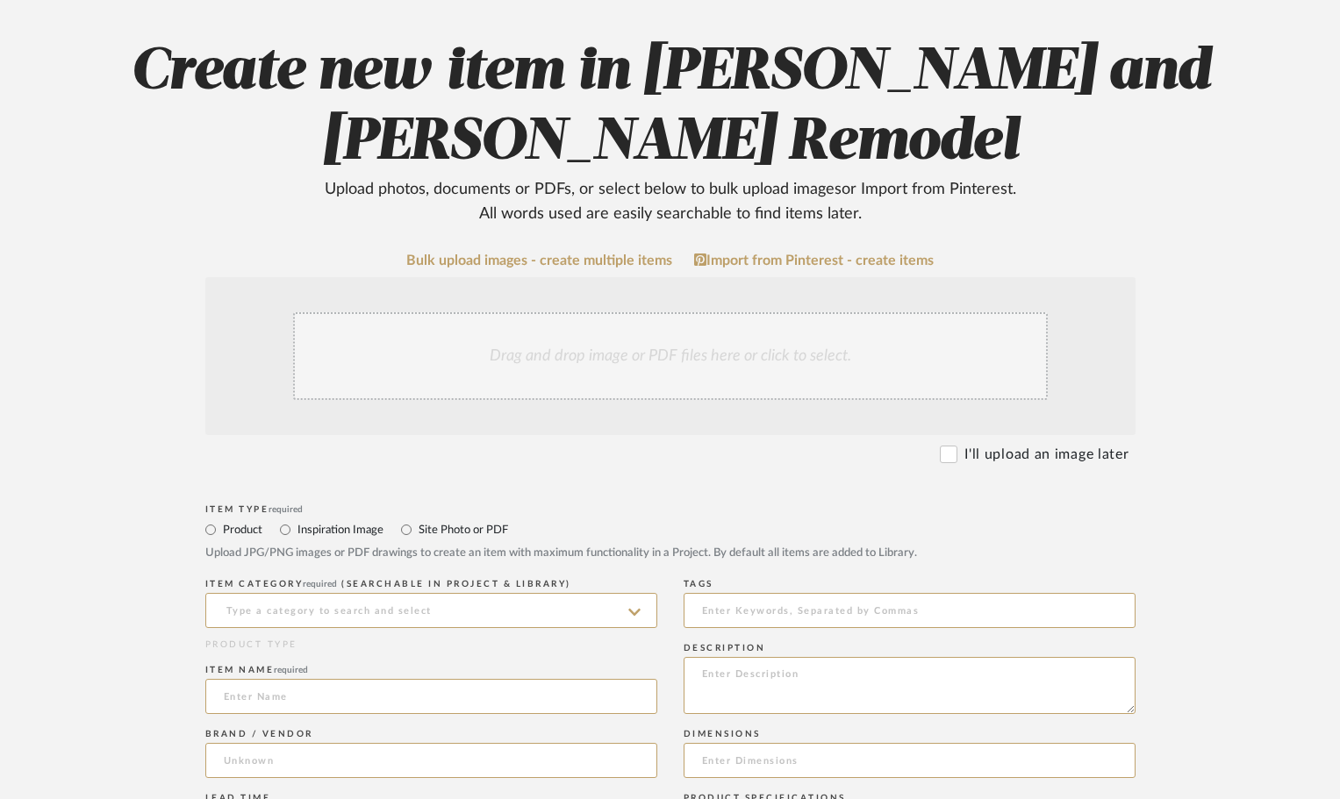
scroll to position [175, 0]
click at [268, 605] on input at bounding box center [431, 609] width 452 height 35
click at [257, 654] on span "Ceramic Tile" at bounding box center [264, 653] width 81 height 12
type input "Ceramic Tile"
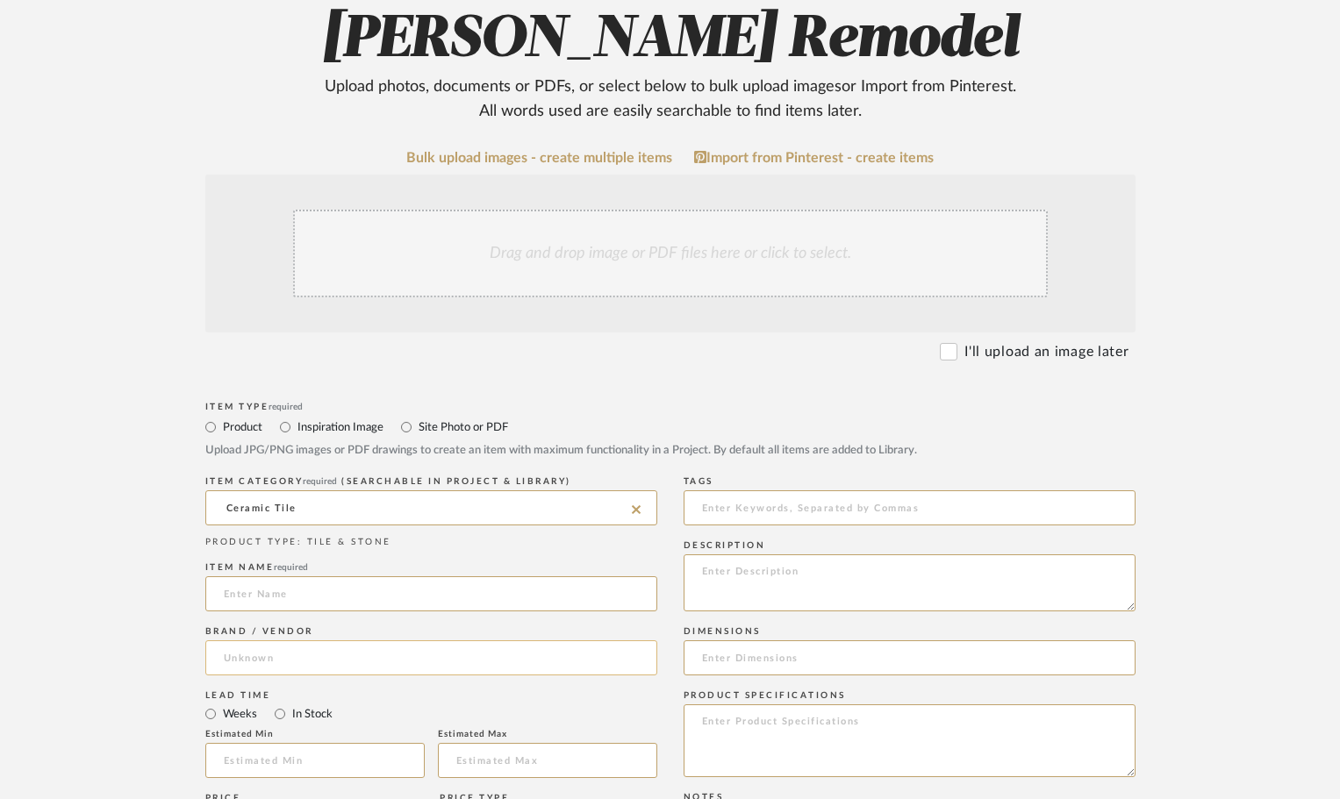
scroll to position [351, 0]
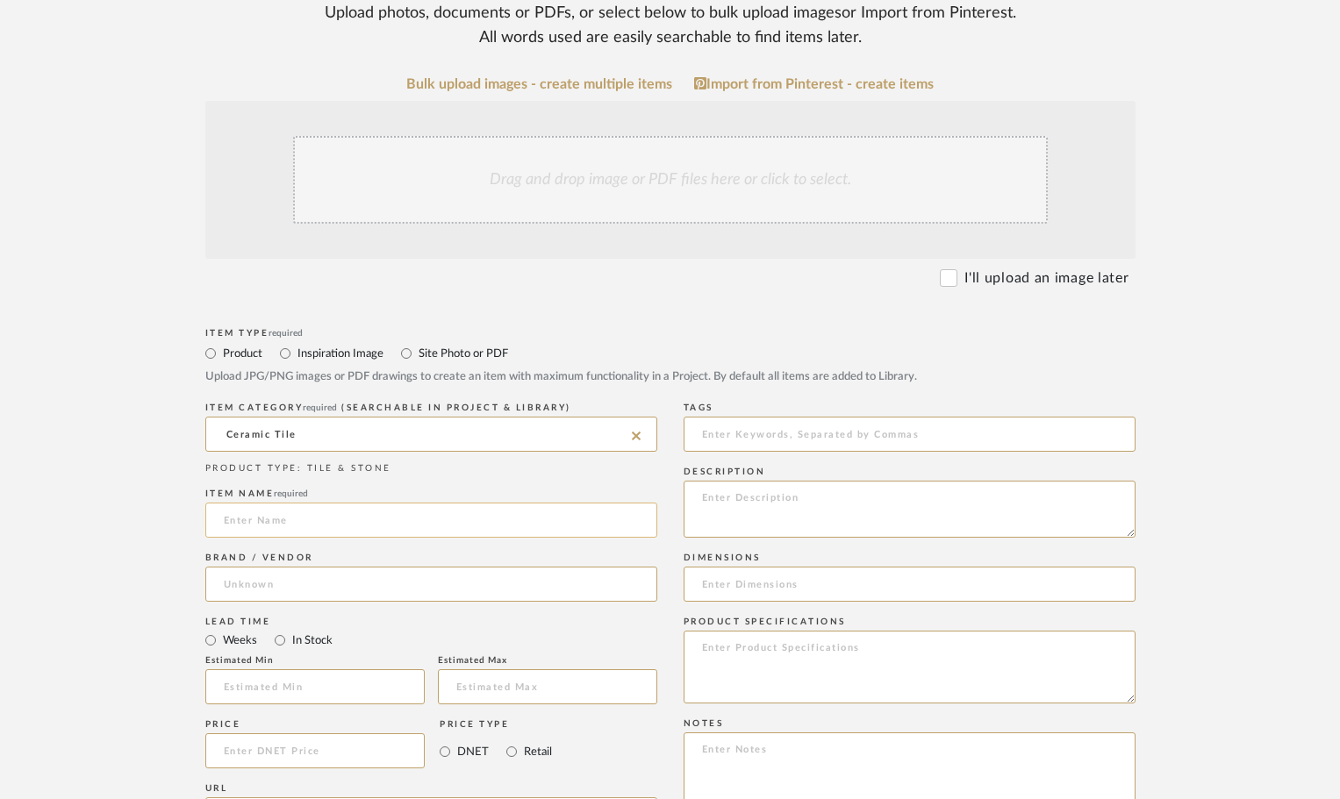
click at [225, 516] on input at bounding box center [431, 520] width 452 height 35
click at [266, 517] on input "6" x 6" tile" at bounding box center [431, 520] width 452 height 35
click at [389, 518] on input "6" x 6" Sage Recycled Tile" at bounding box center [431, 520] width 452 height 35
type input "6" x 6" Sage Recycled Tile (50-50 mix of solid and relief pattern)"
click at [455, 478] on div "ITEM CATEGORY required (Searchable in Project & Library) Ceramic Tile PRODUCT T…" at bounding box center [431, 620] width 452 height 445
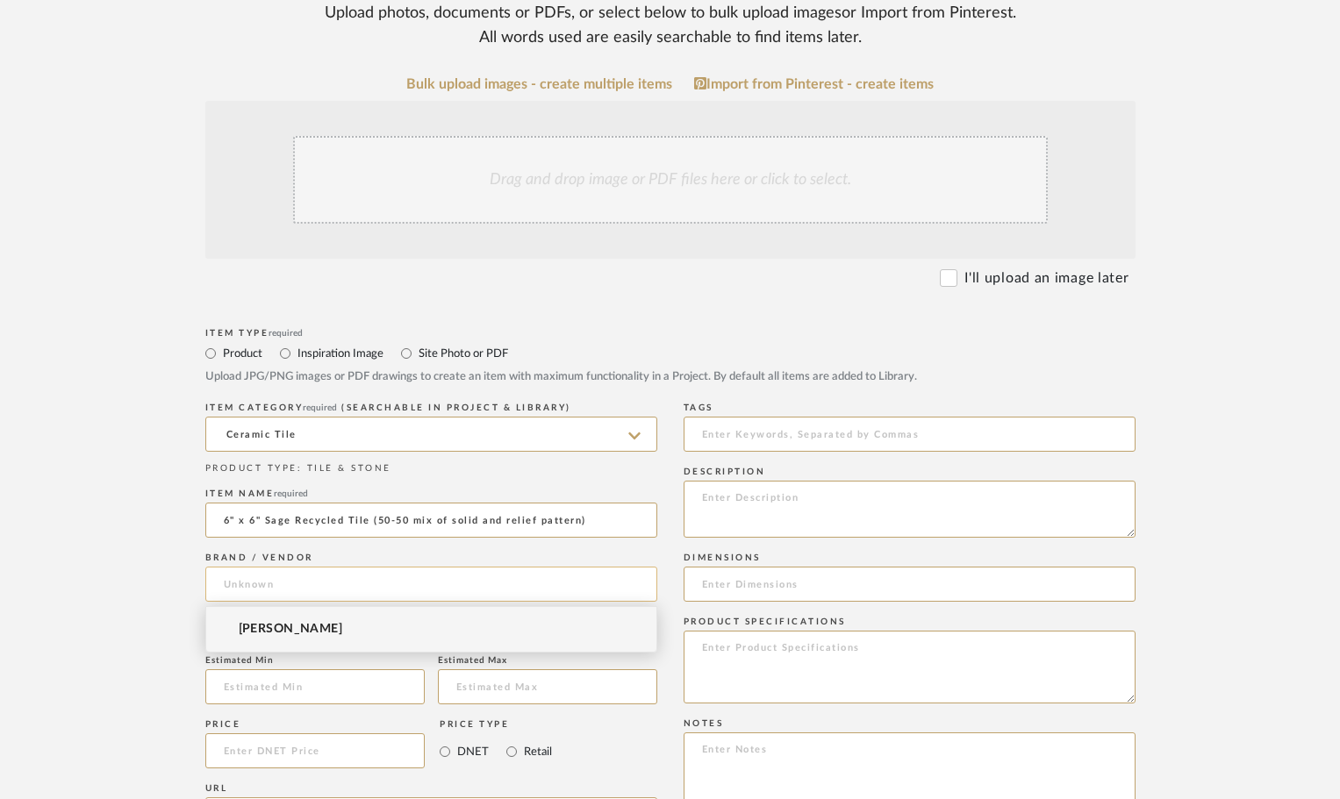
click at [239, 588] on input at bounding box center [431, 584] width 452 height 35
click at [243, 632] on span "[PERSON_NAME]" at bounding box center [291, 629] width 104 height 15
type input "[PERSON_NAME]"
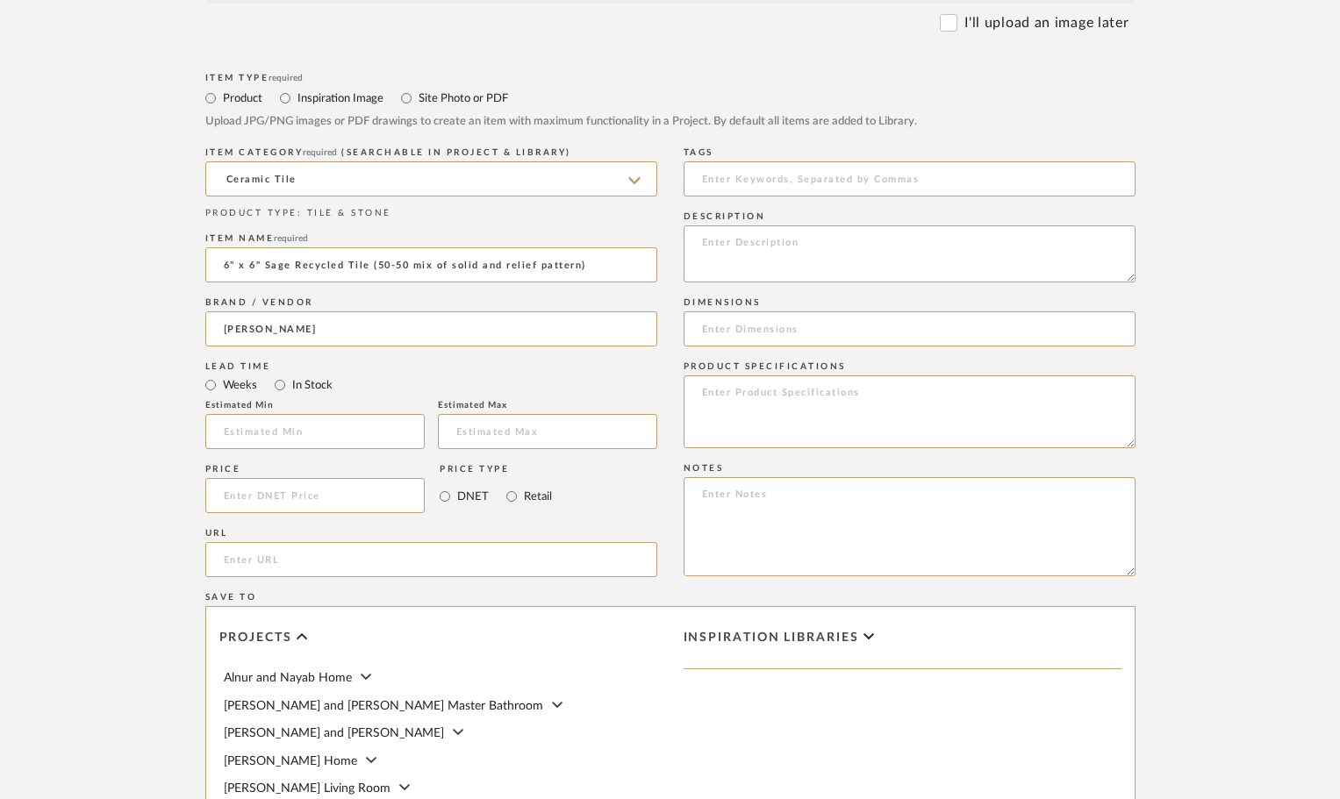
scroll to position [614, 0]
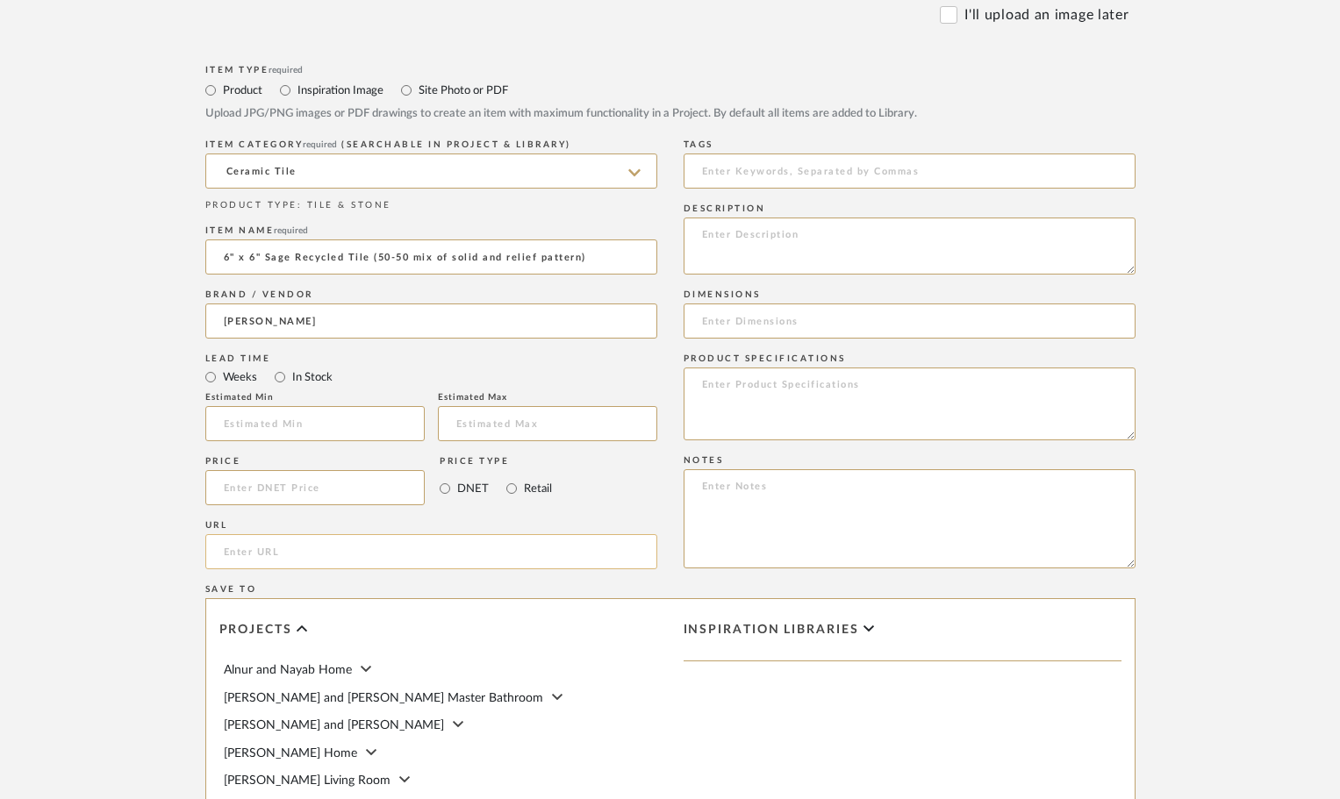
click at [293, 547] on input "url" at bounding box center [431, 551] width 452 height 35
paste input "[URL][DOMAIN_NAME]"
type input "[URL][DOMAIN_NAME]"
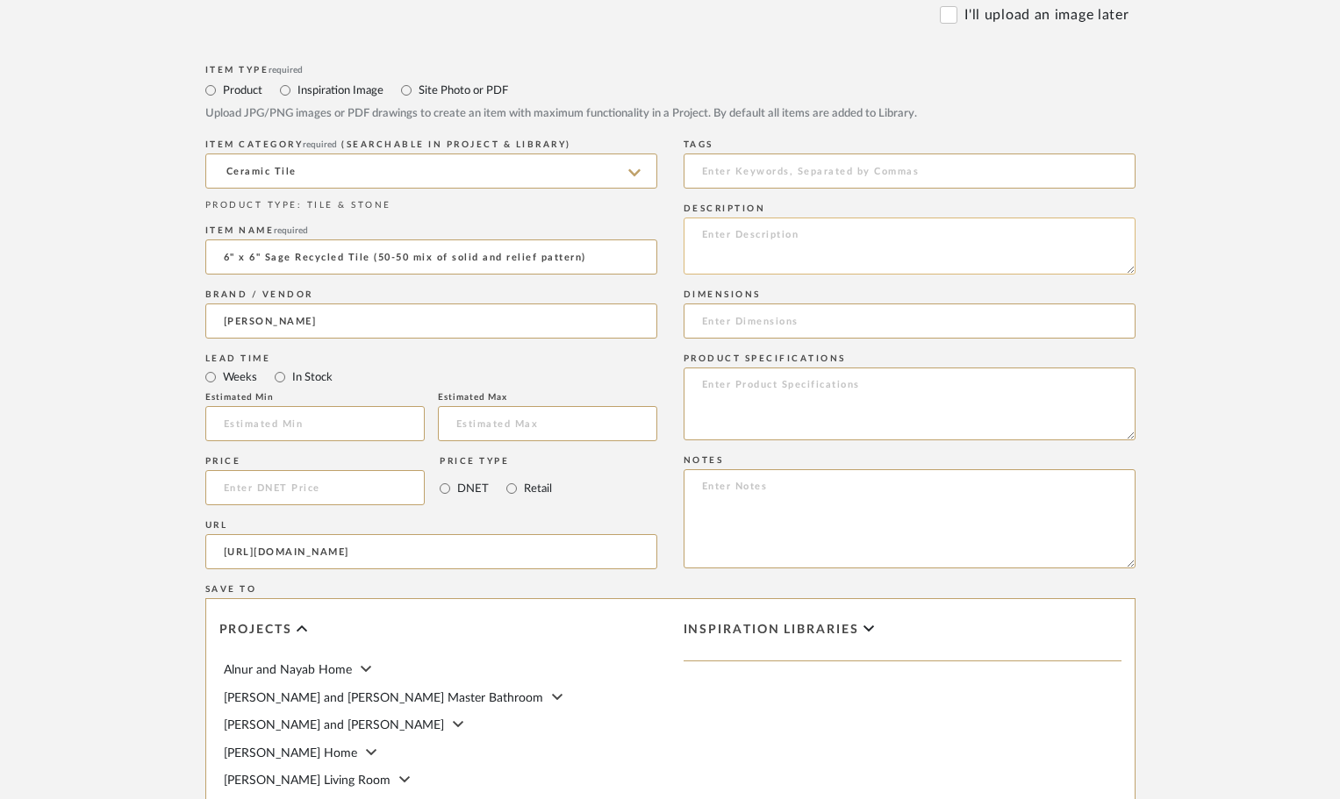
click at [753, 230] on textarea at bounding box center [909, 246] width 452 height 57
paste textarea "Handcrafted from nearly 100% recycled materials, these ceramic tiles evoke the …"
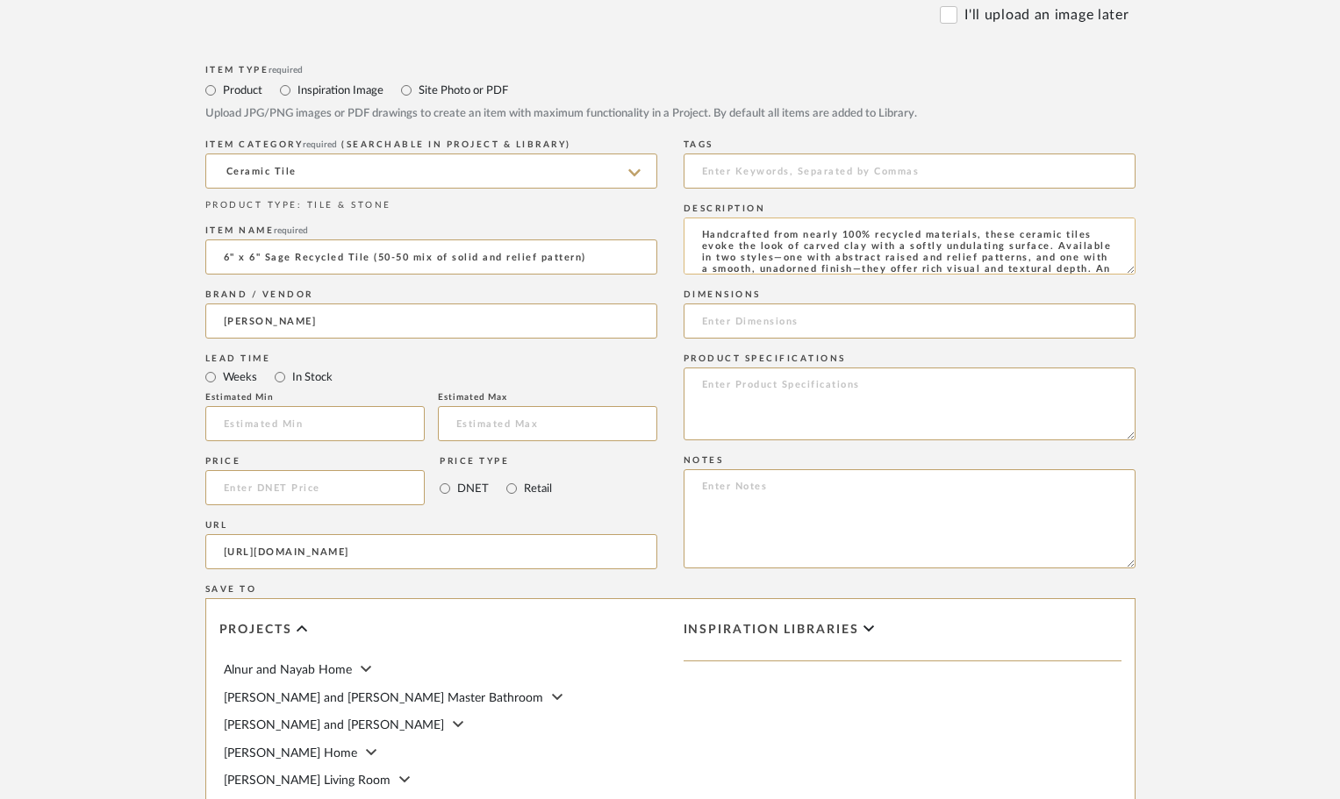
scroll to position [46, 0]
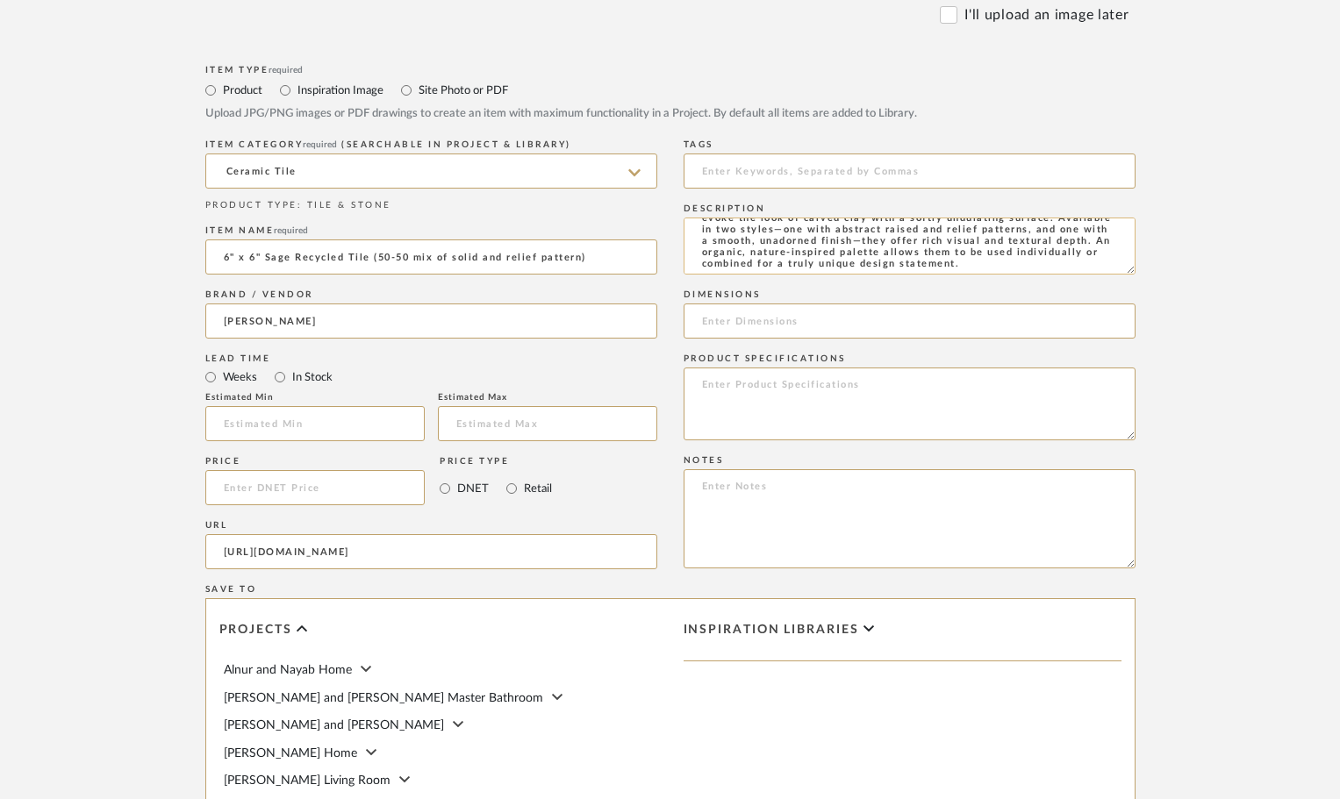
click at [1009, 246] on textarea "Handcrafted from nearly 100% recycled materials, these ceramic tiles evoke the …" at bounding box center [909, 246] width 452 height 57
type textarea "Handcrafted from nearly 100% recycled materials, these ceramic tiles evoke the …"
click at [713, 317] on input at bounding box center [909, 321] width 452 height 35
type input "6" x 6""
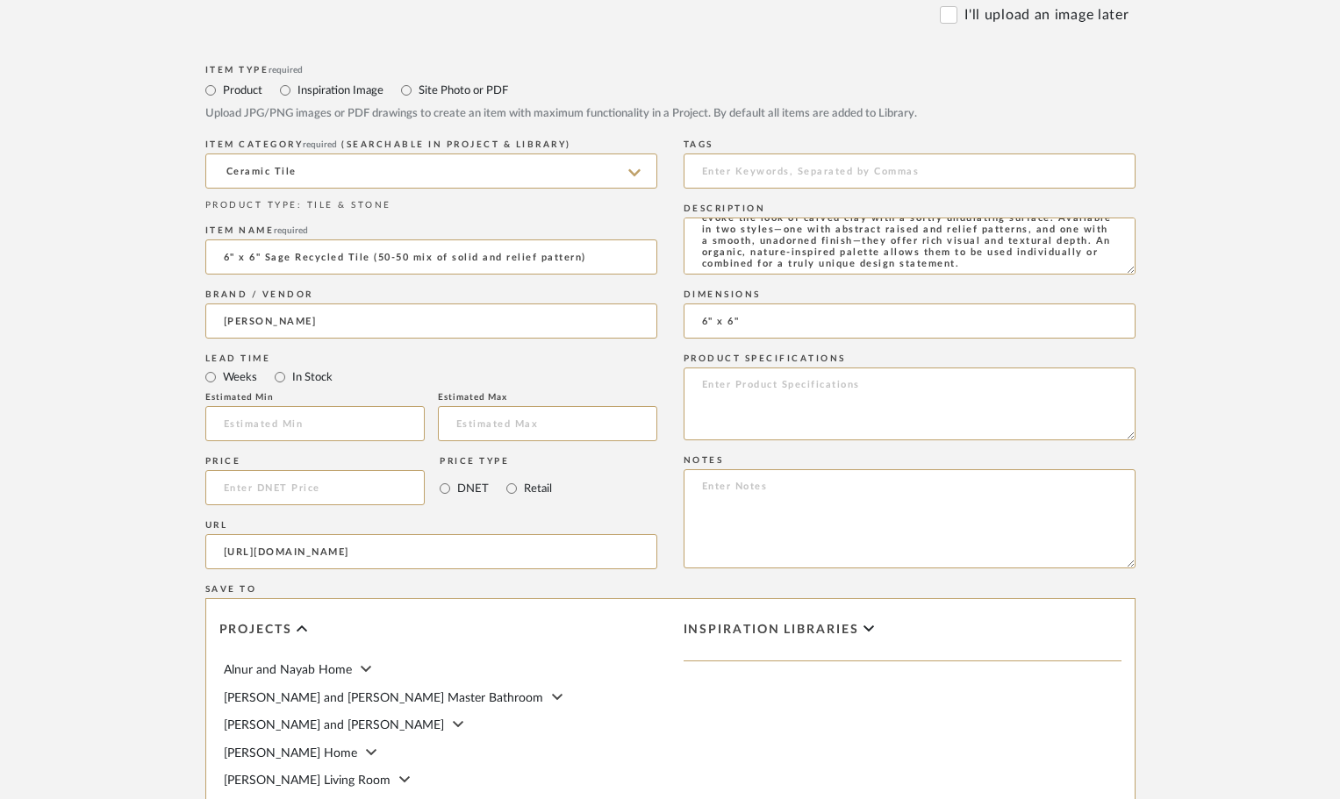
click at [1164, 434] on form "Bulk upload images - create multiple items Import from Pinterest - create items…" at bounding box center [670, 449] width 1118 height 1272
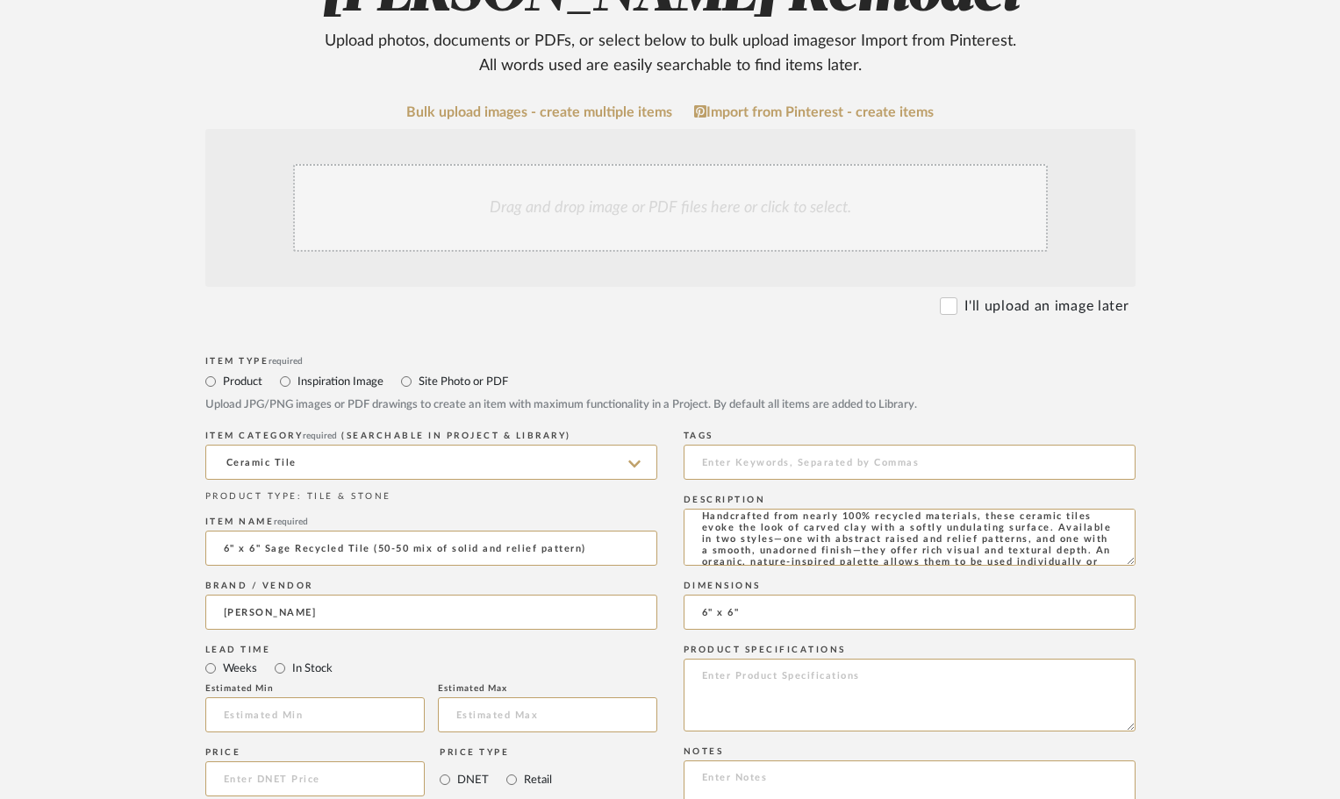
scroll to position [0, 0]
click at [554, 206] on div "Drag and drop image or PDF files here or click to select." at bounding box center [670, 208] width 754 height 88
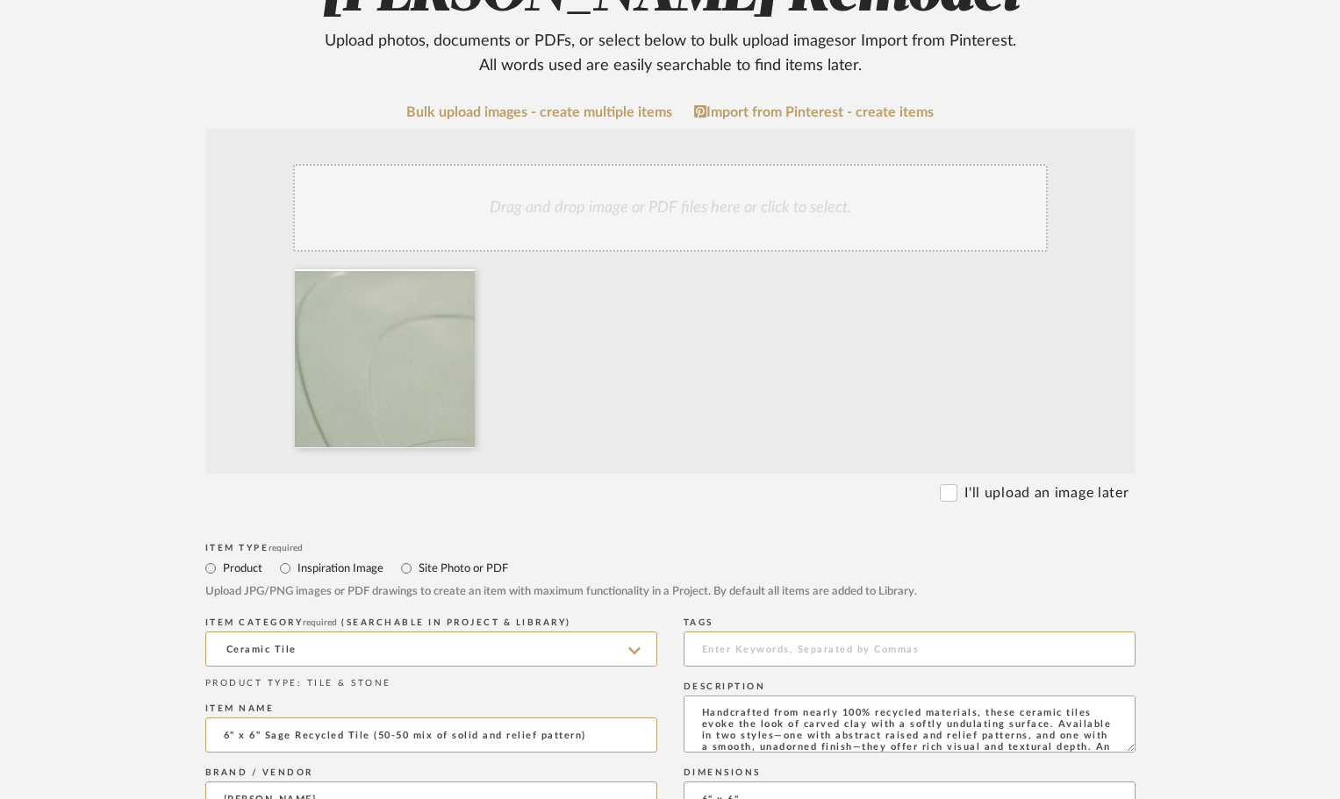
click at [665, 204] on div "Drag and drop image or PDF files here or click to select." at bounding box center [670, 208] width 754 height 88
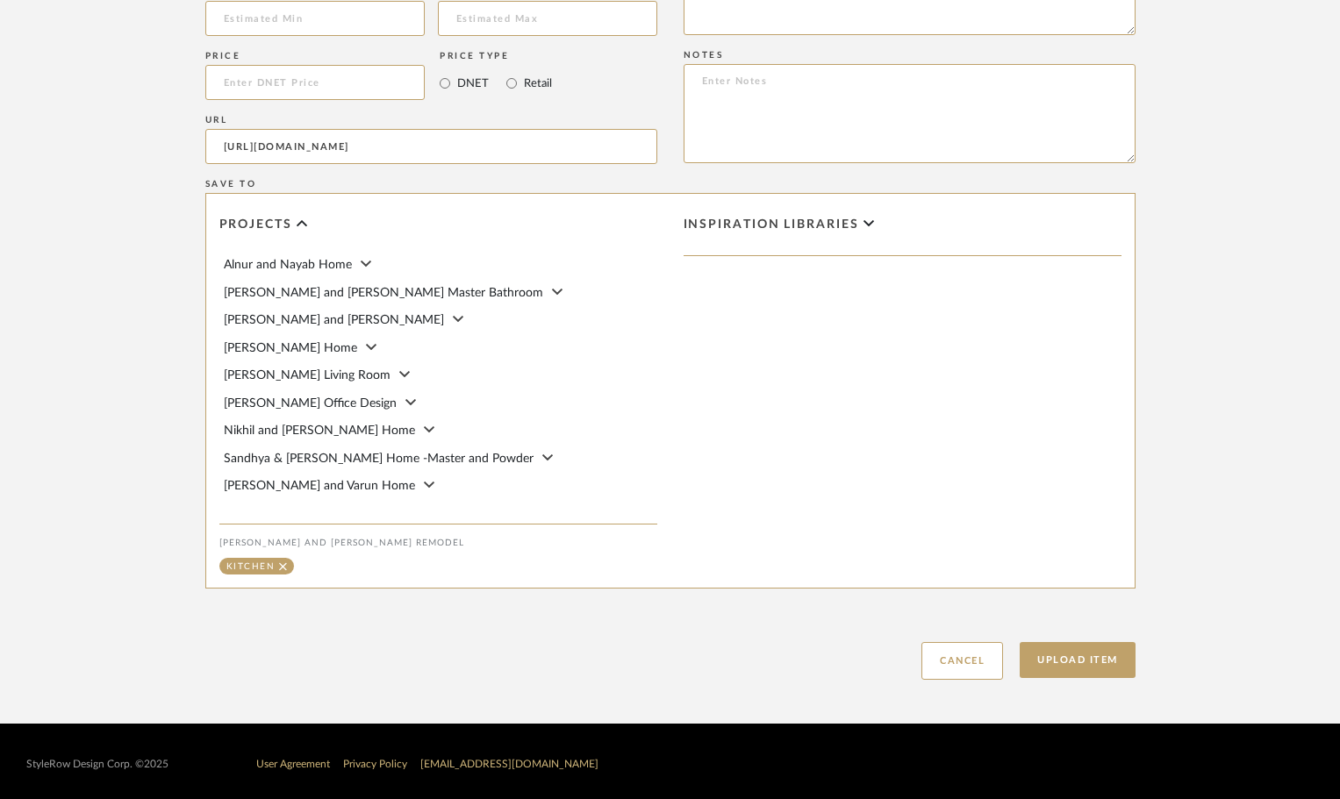
scroll to position [1211, 0]
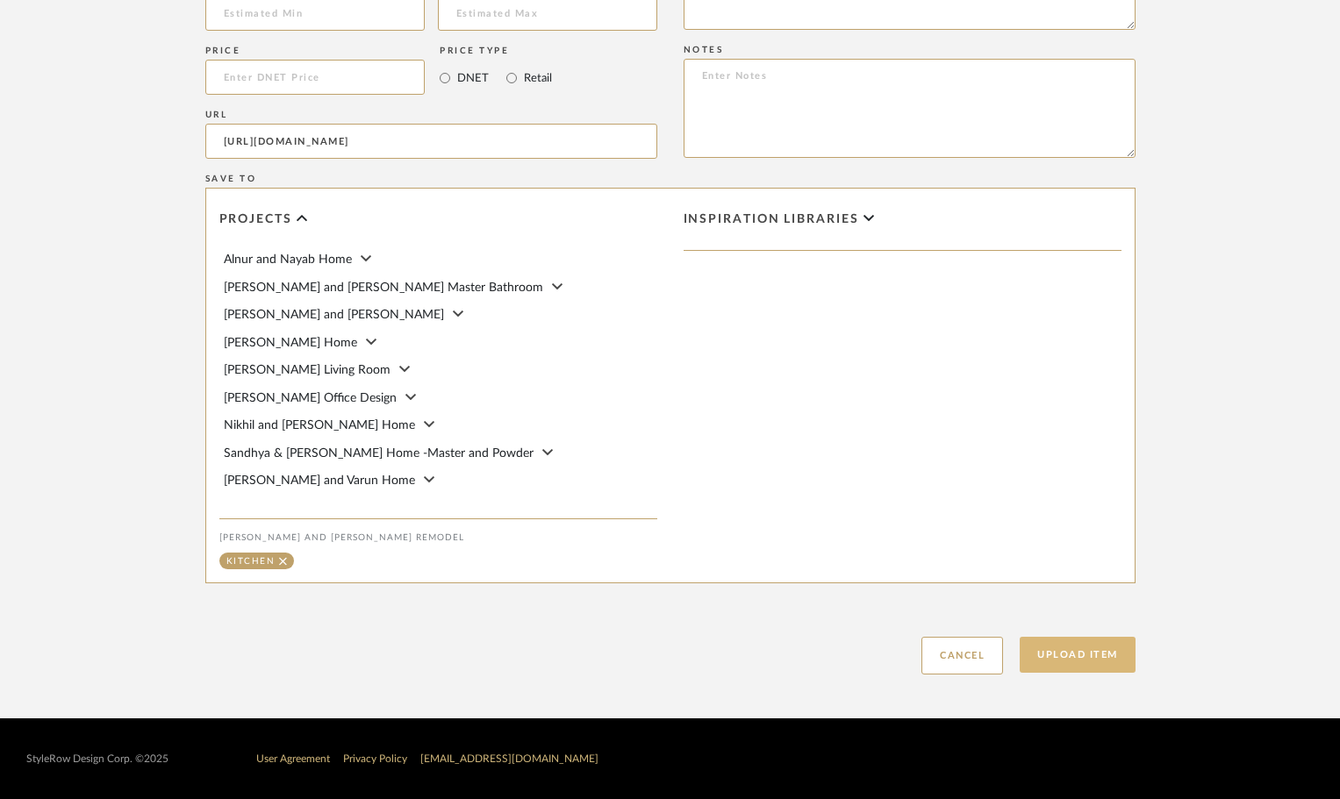
click at [1062, 659] on button "Upload Item" at bounding box center [1077, 655] width 116 height 36
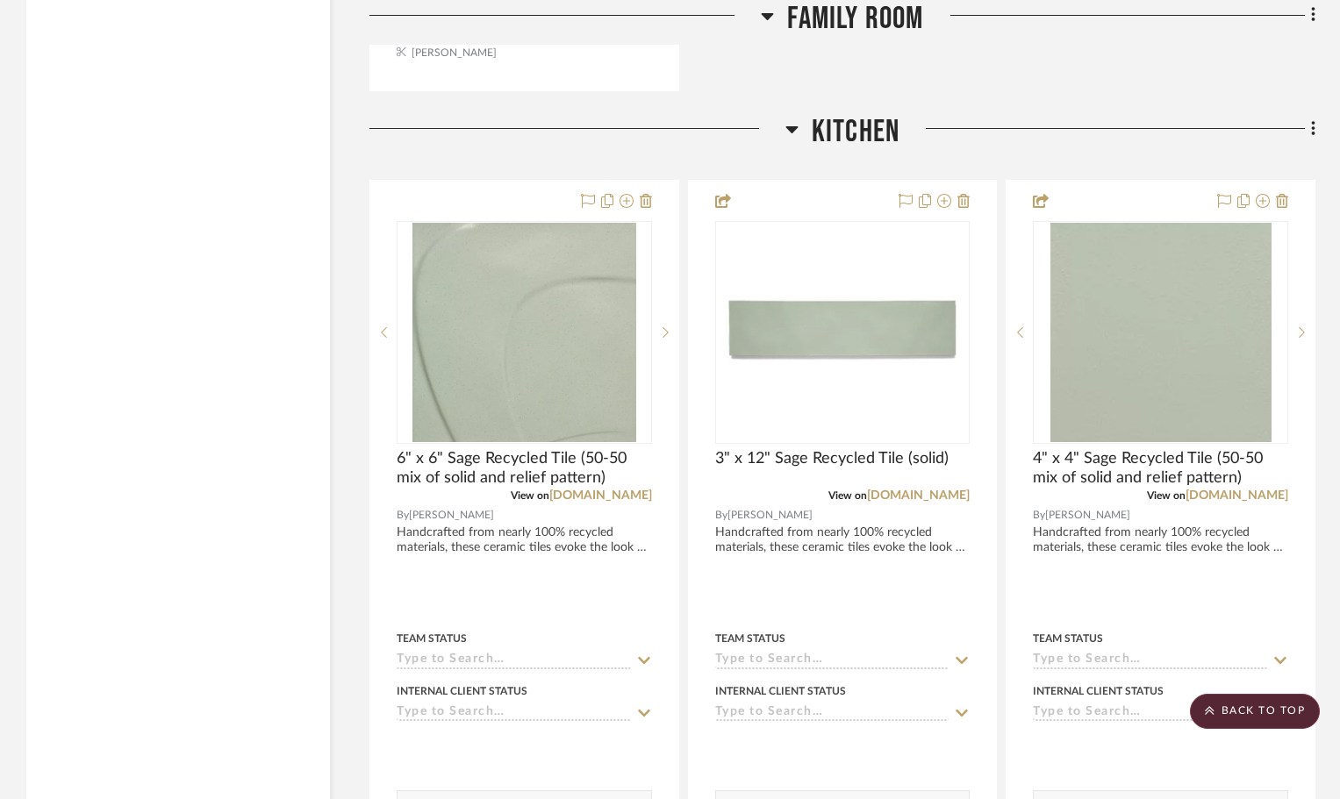
scroll to position [2686, 0]
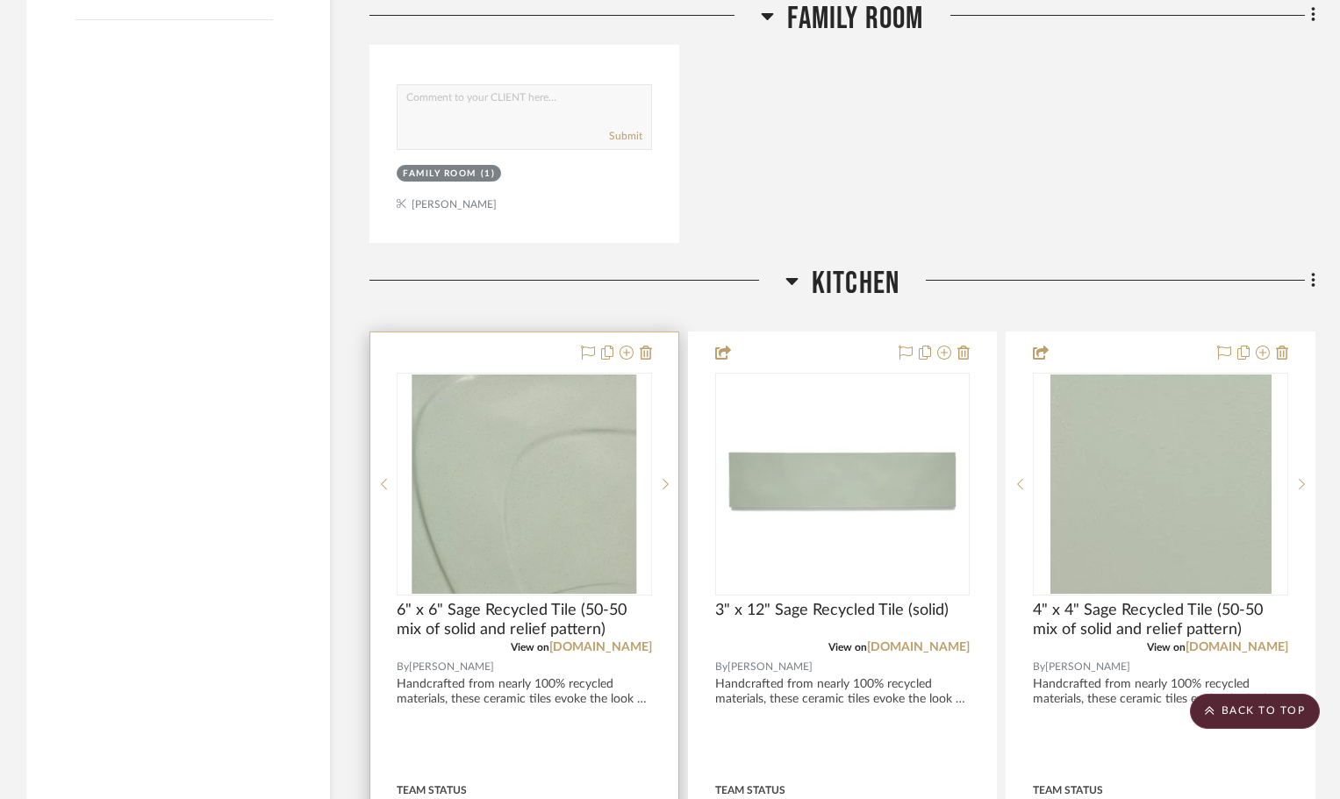
click at [502, 339] on div at bounding box center [524, 716] width 308 height 768
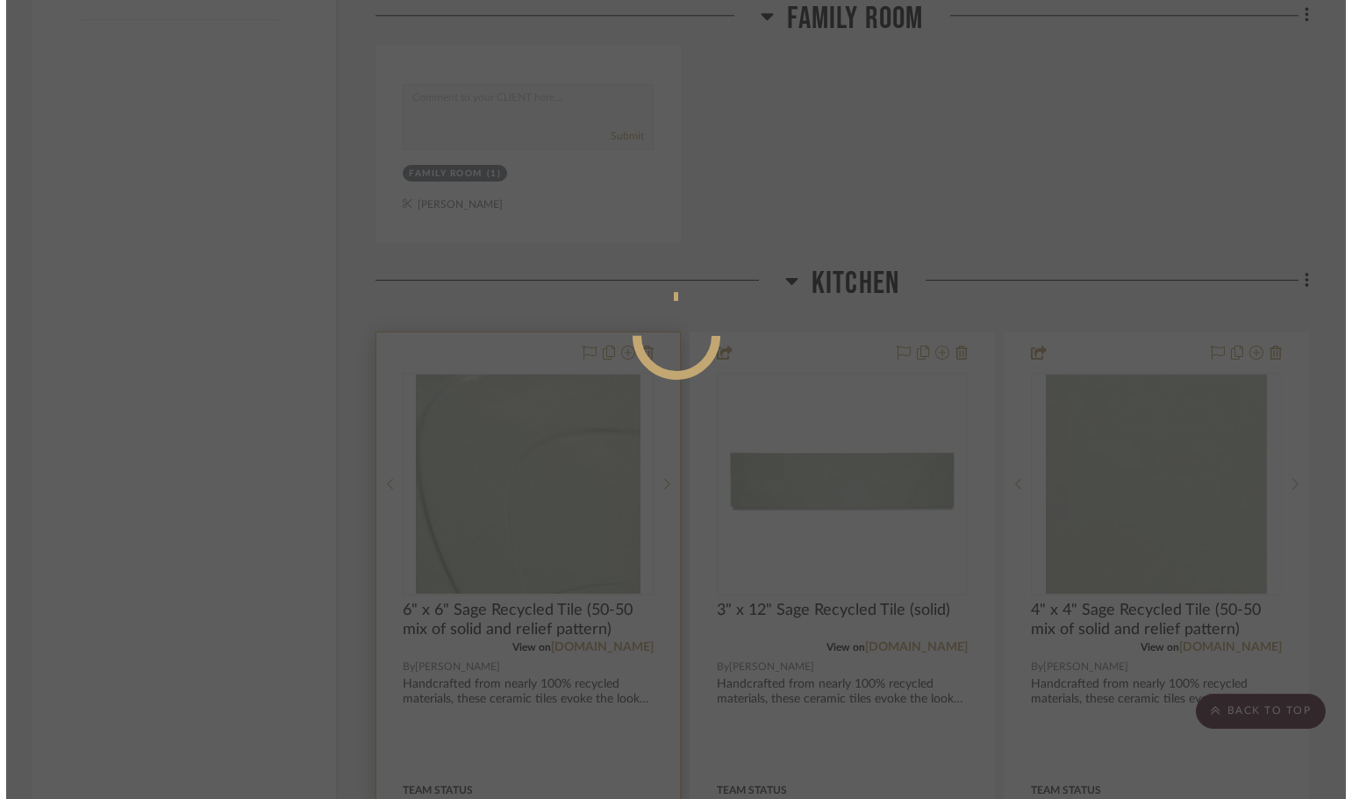
scroll to position [0, 0]
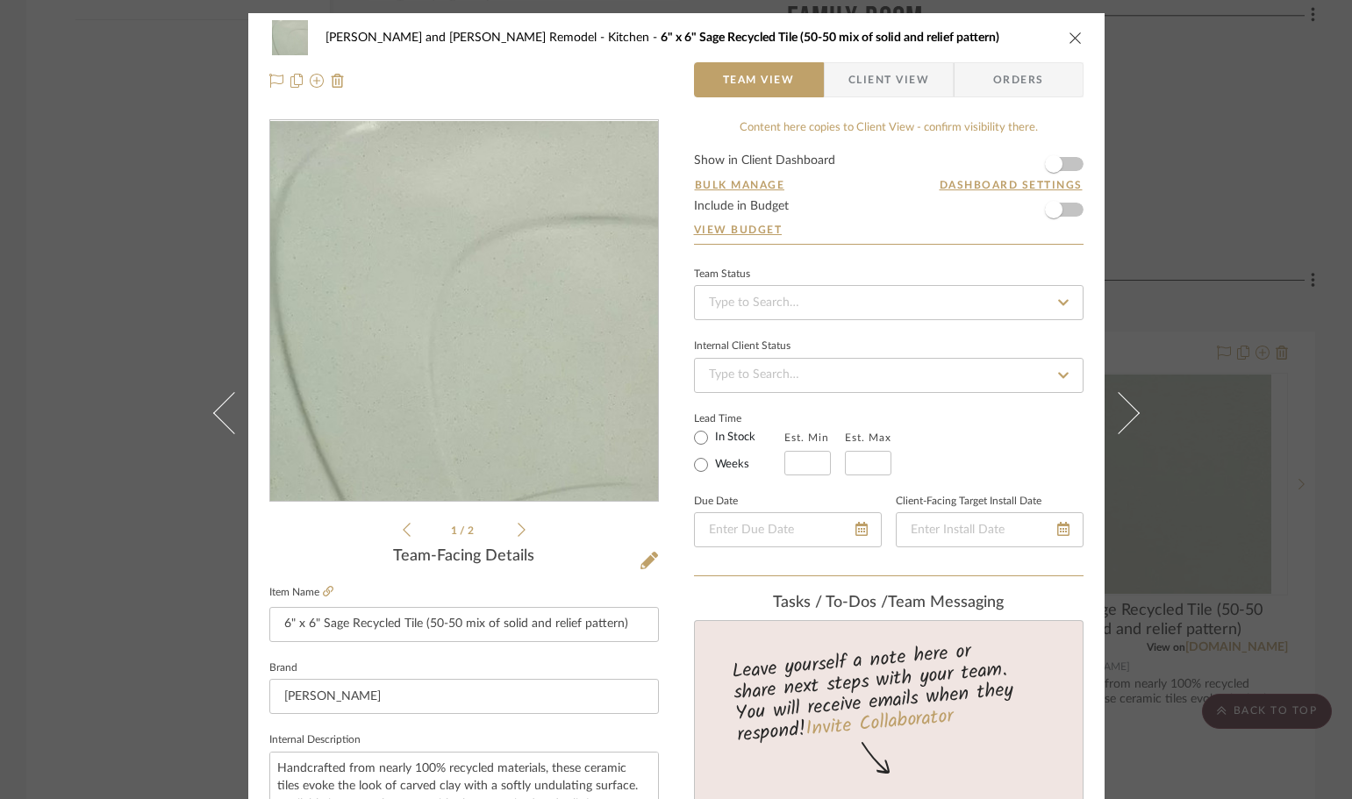
click at [904, 79] on span "Client View" at bounding box center [888, 79] width 81 height 35
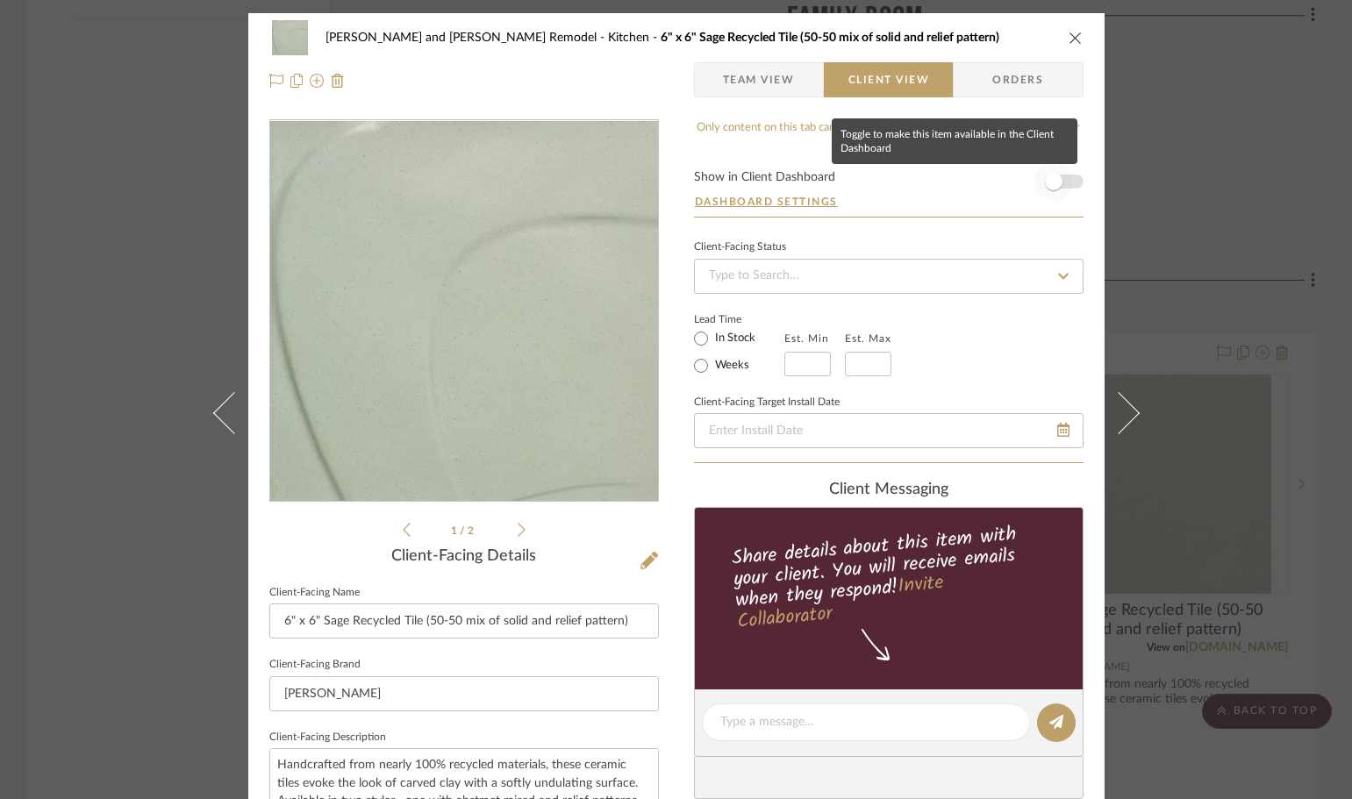
click at [1046, 178] on span "button" at bounding box center [1054, 182] width 18 height 18
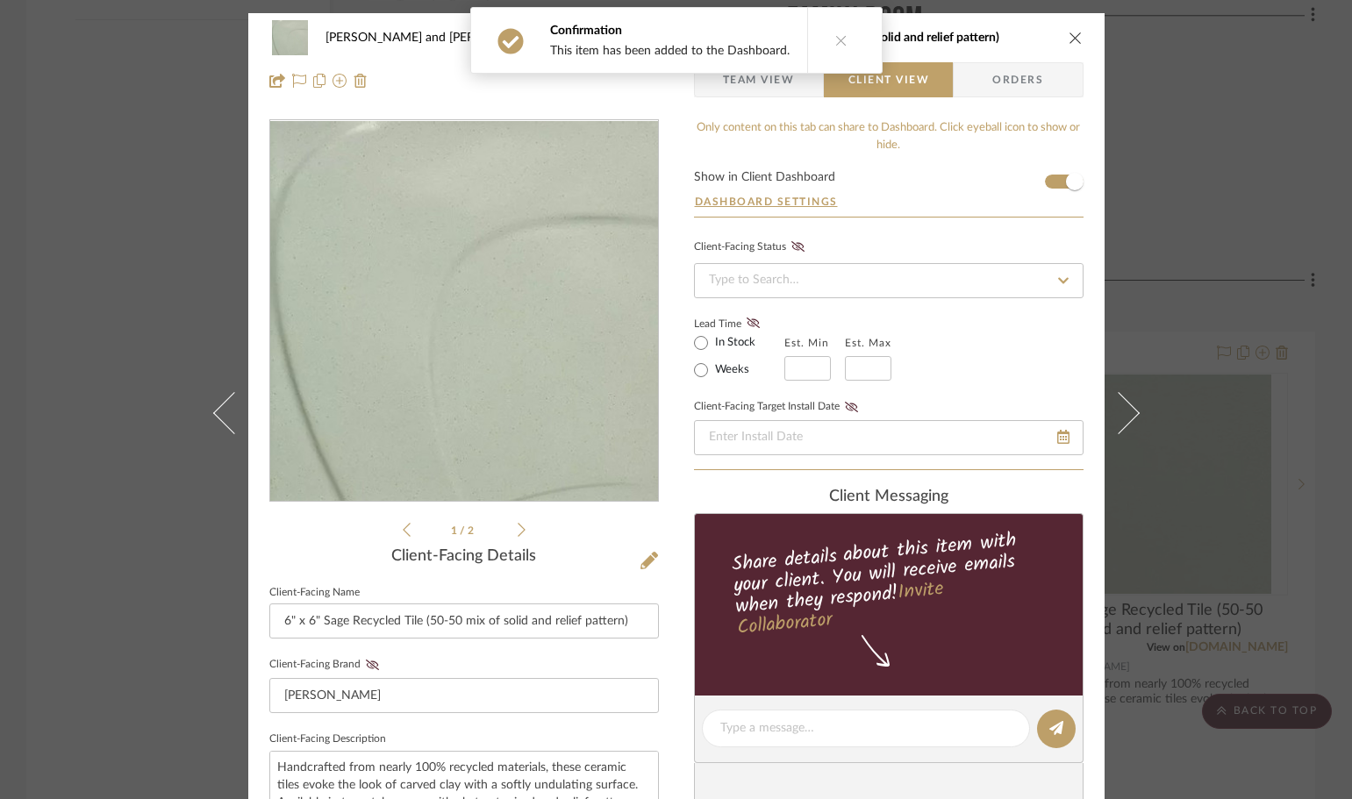
click at [1255, 175] on div "[PERSON_NAME] and [PERSON_NAME] Remodel Kitchen 6" x 6" Sage Recycled Tile (50-…" at bounding box center [676, 399] width 1352 height 799
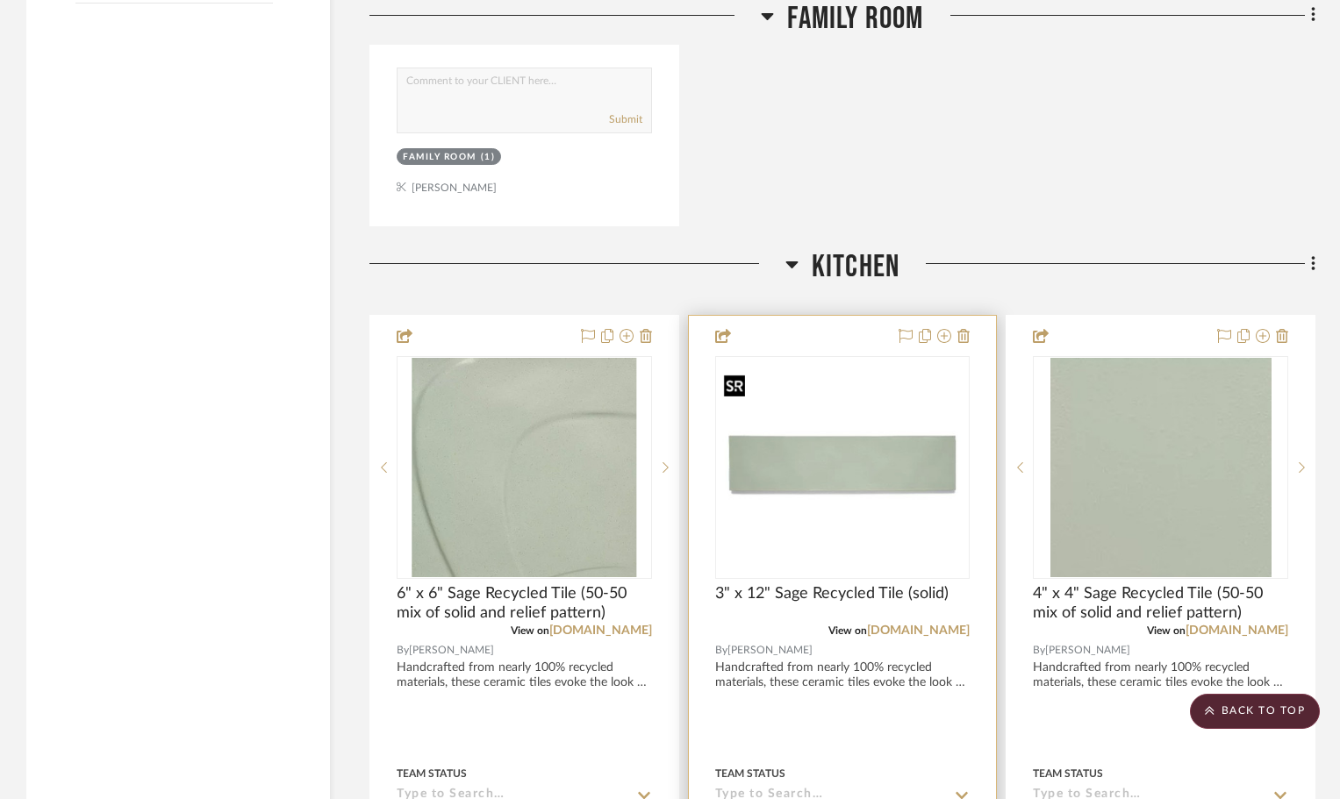
scroll to position [2949, 0]
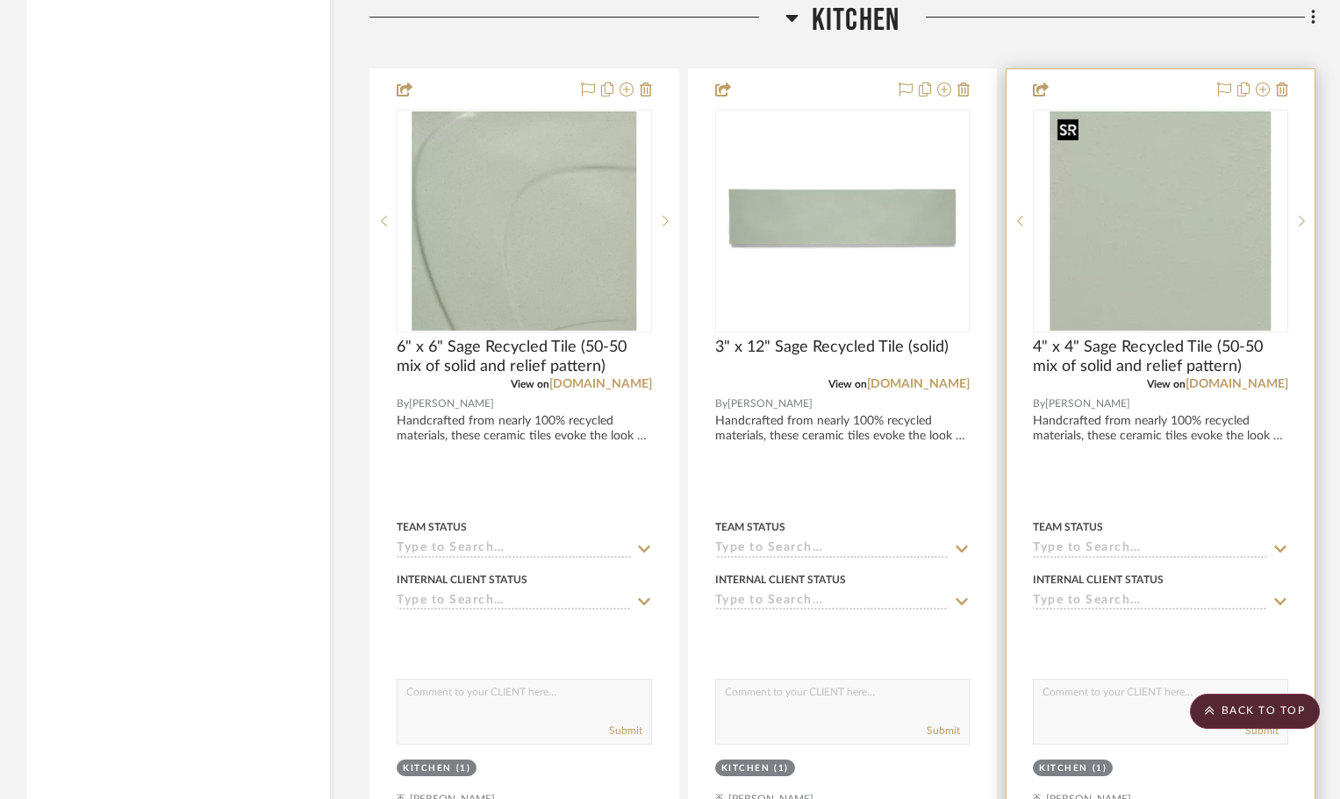
click at [1197, 203] on img "0" at bounding box center [1160, 220] width 221 height 219
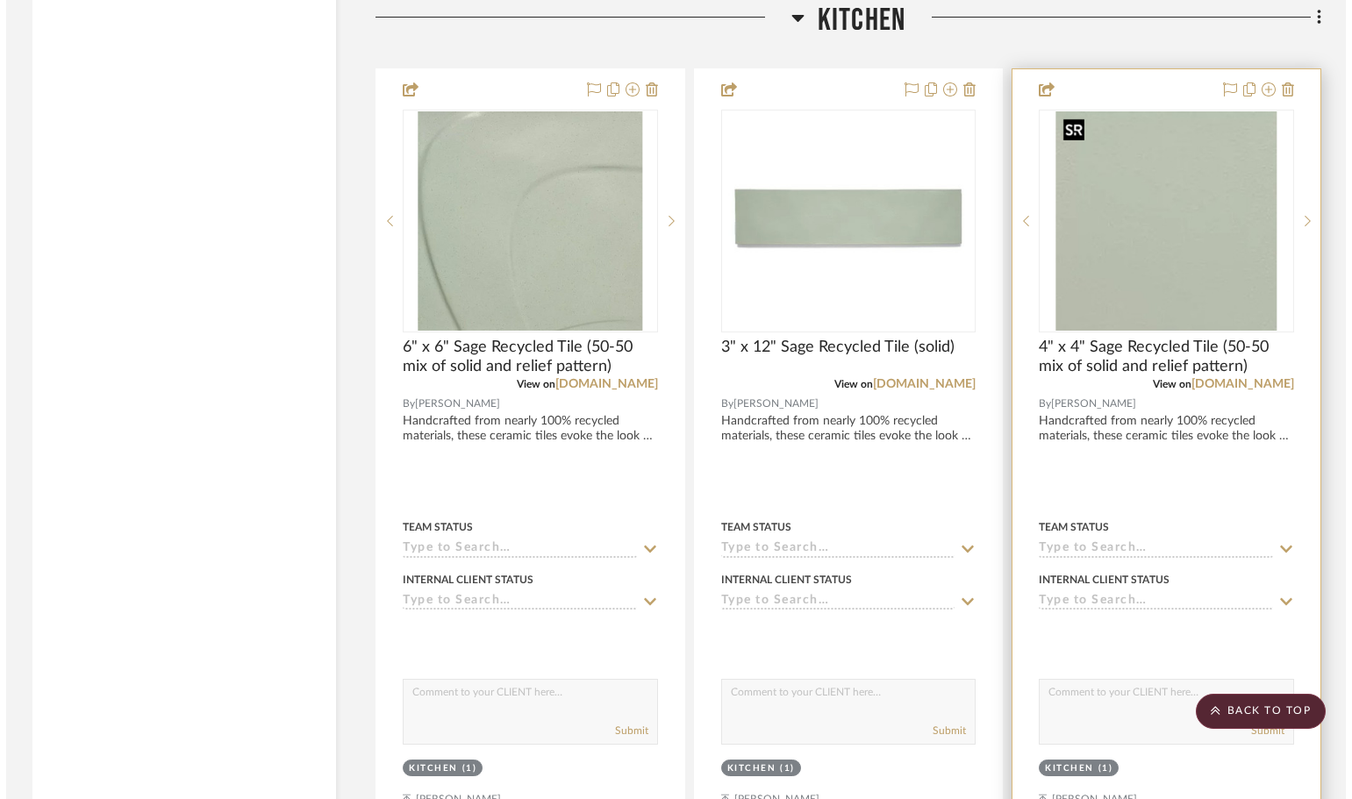
scroll to position [0, 0]
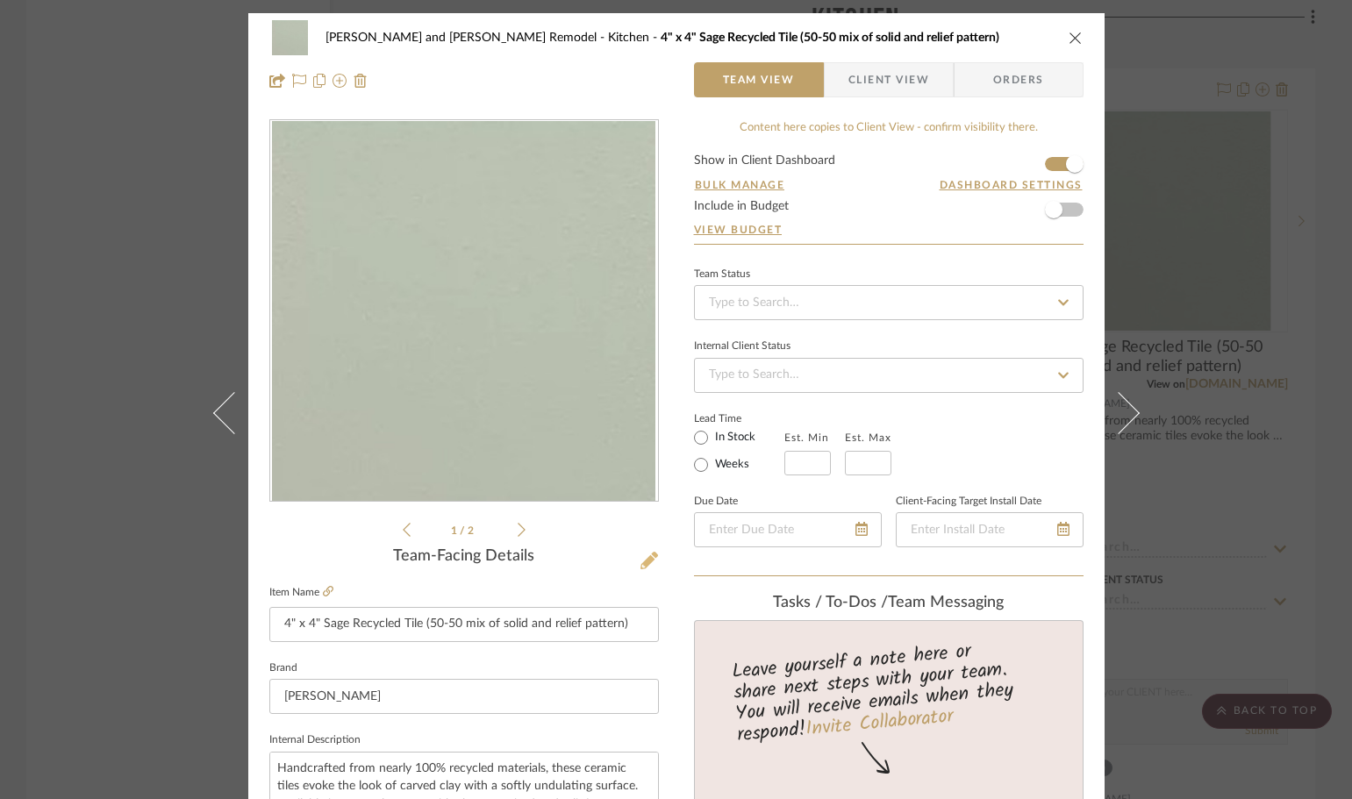
click at [648, 553] on icon at bounding box center [649, 561] width 18 height 18
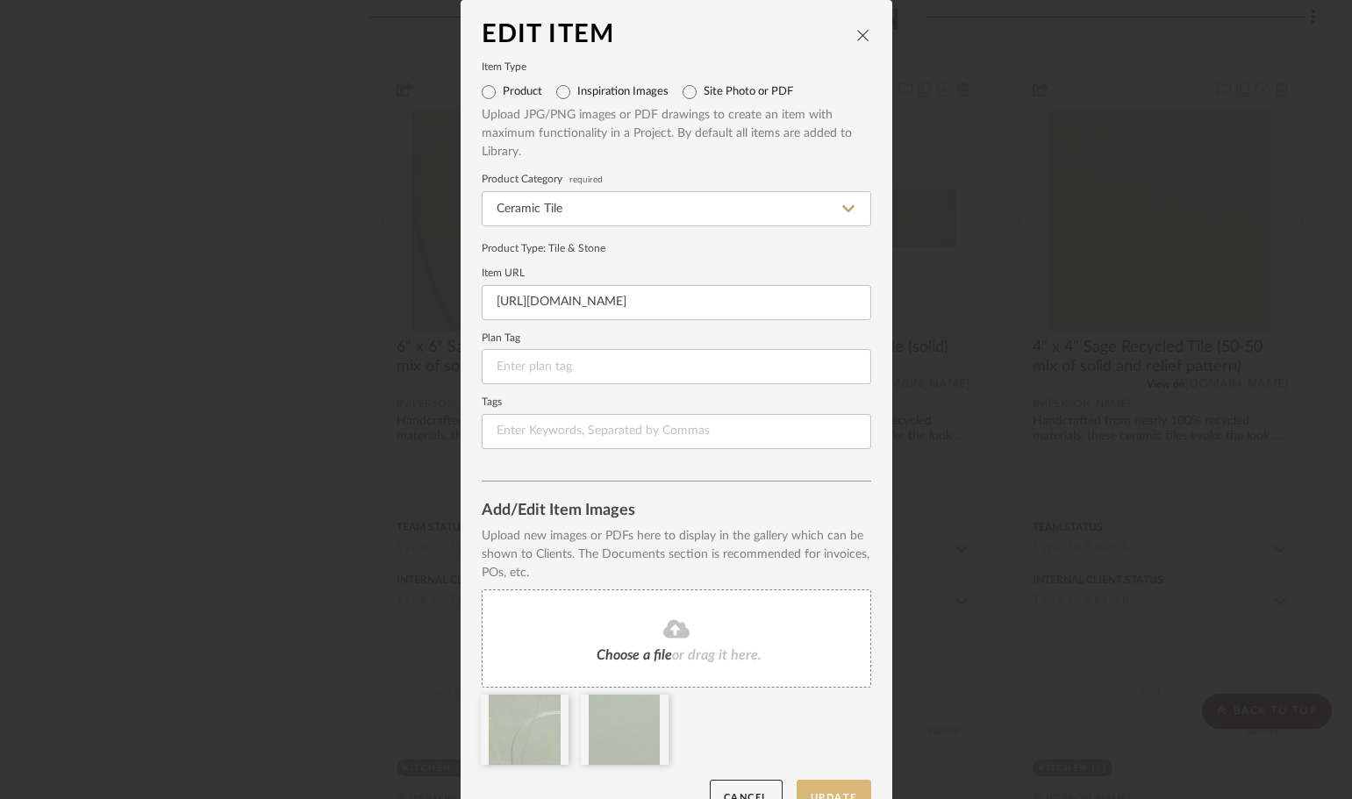
click at [821, 791] on button "Update" at bounding box center [834, 798] width 75 height 36
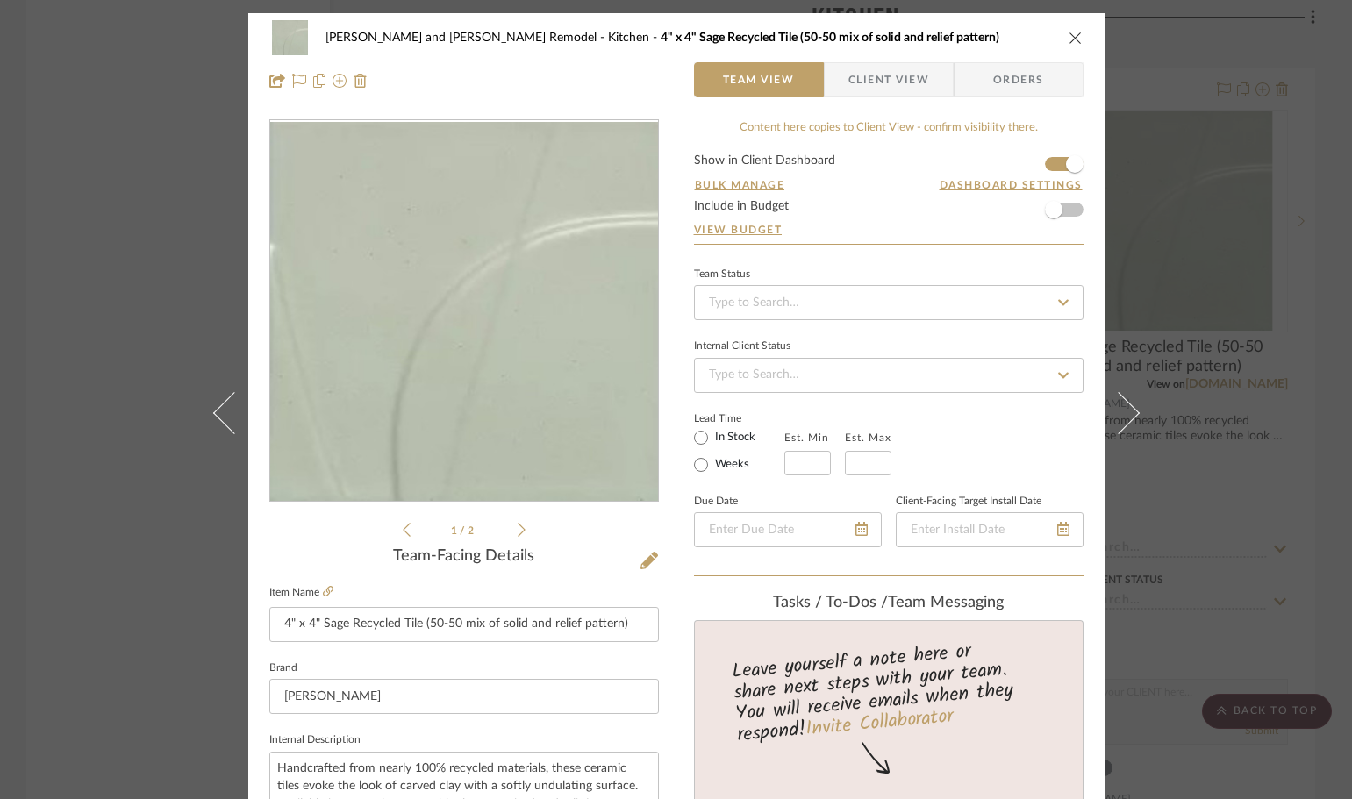
click at [1325, 423] on div "[PERSON_NAME] and [PERSON_NAME] Kitchen Remodel Kitchen 4" x 4" Sage Recycled T…" at bounding box center [676, 399] width 1352 height 799
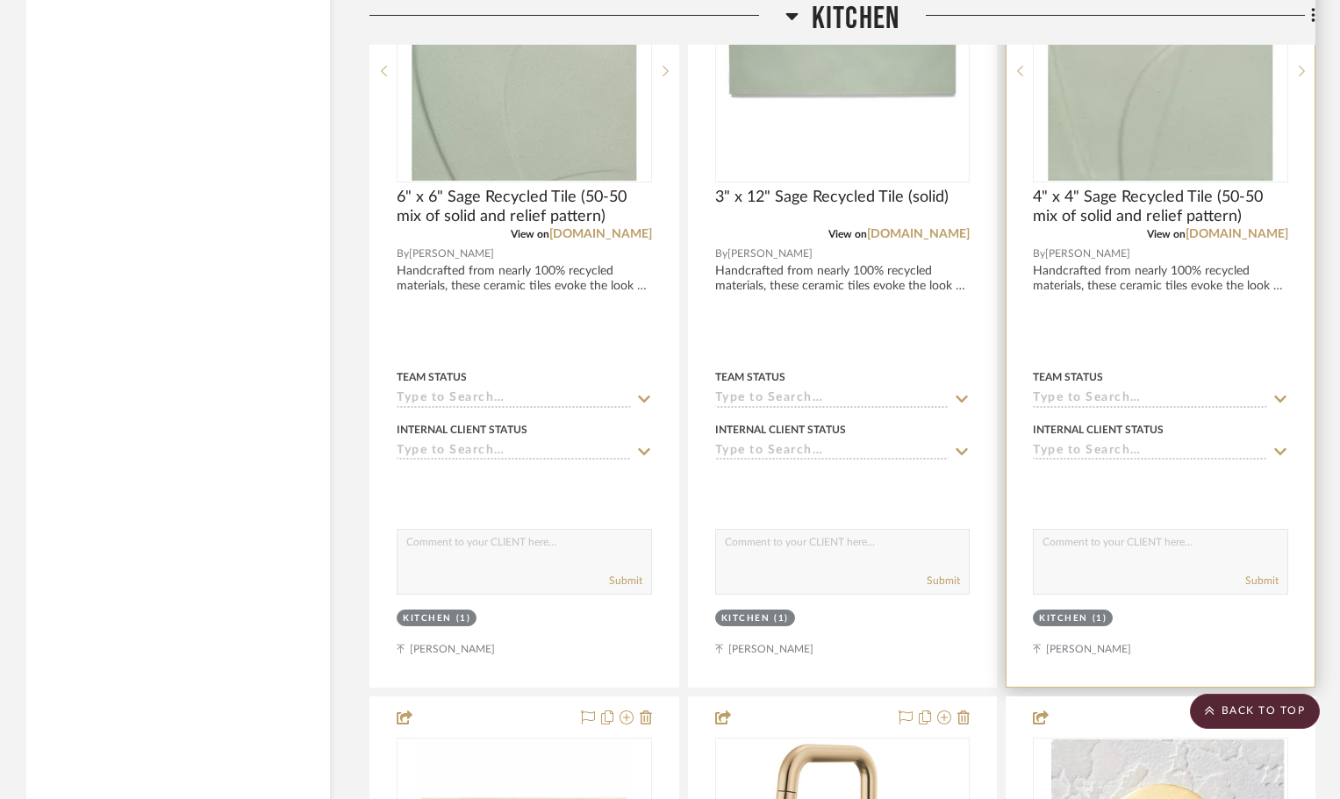
scroll to position [2774, 0]
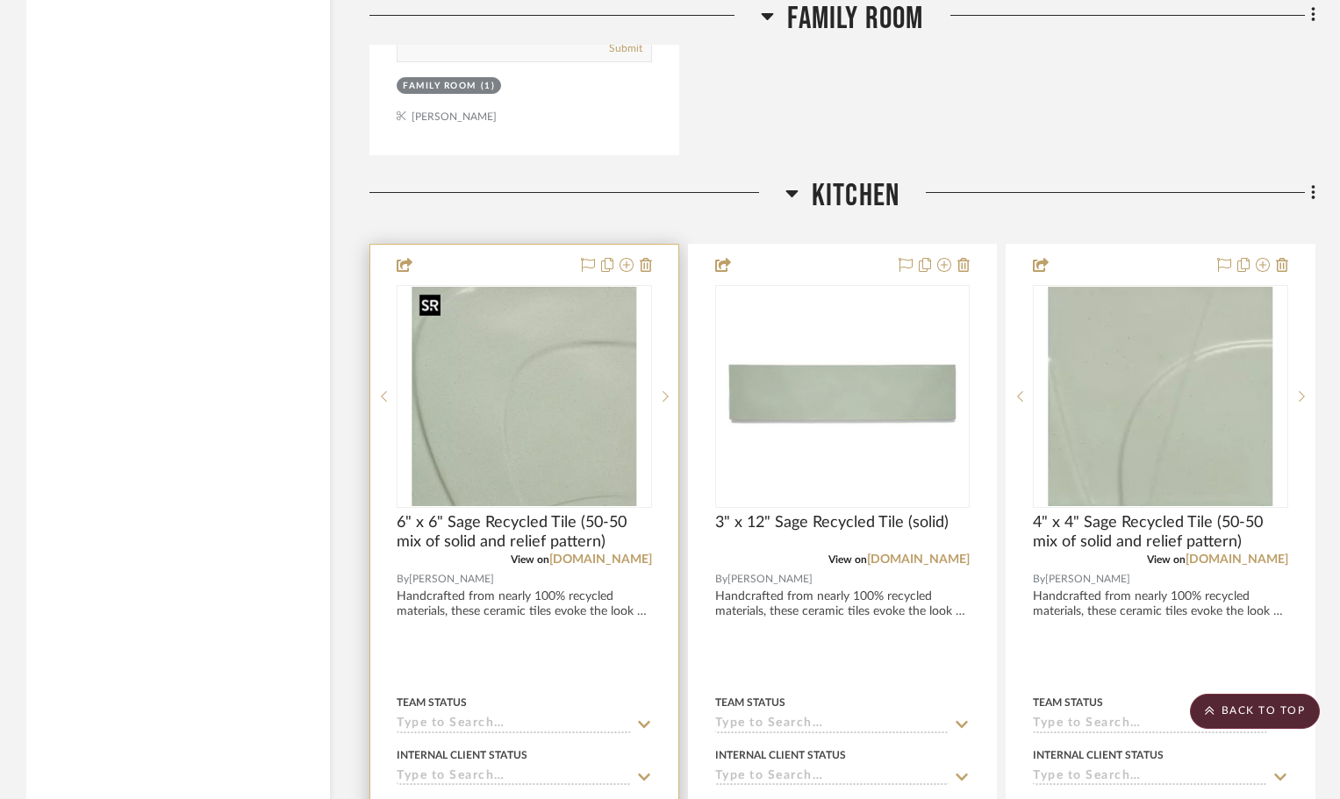
click at [518, 354] on img "0" at bounding box center [524, 396] width 224 height 219
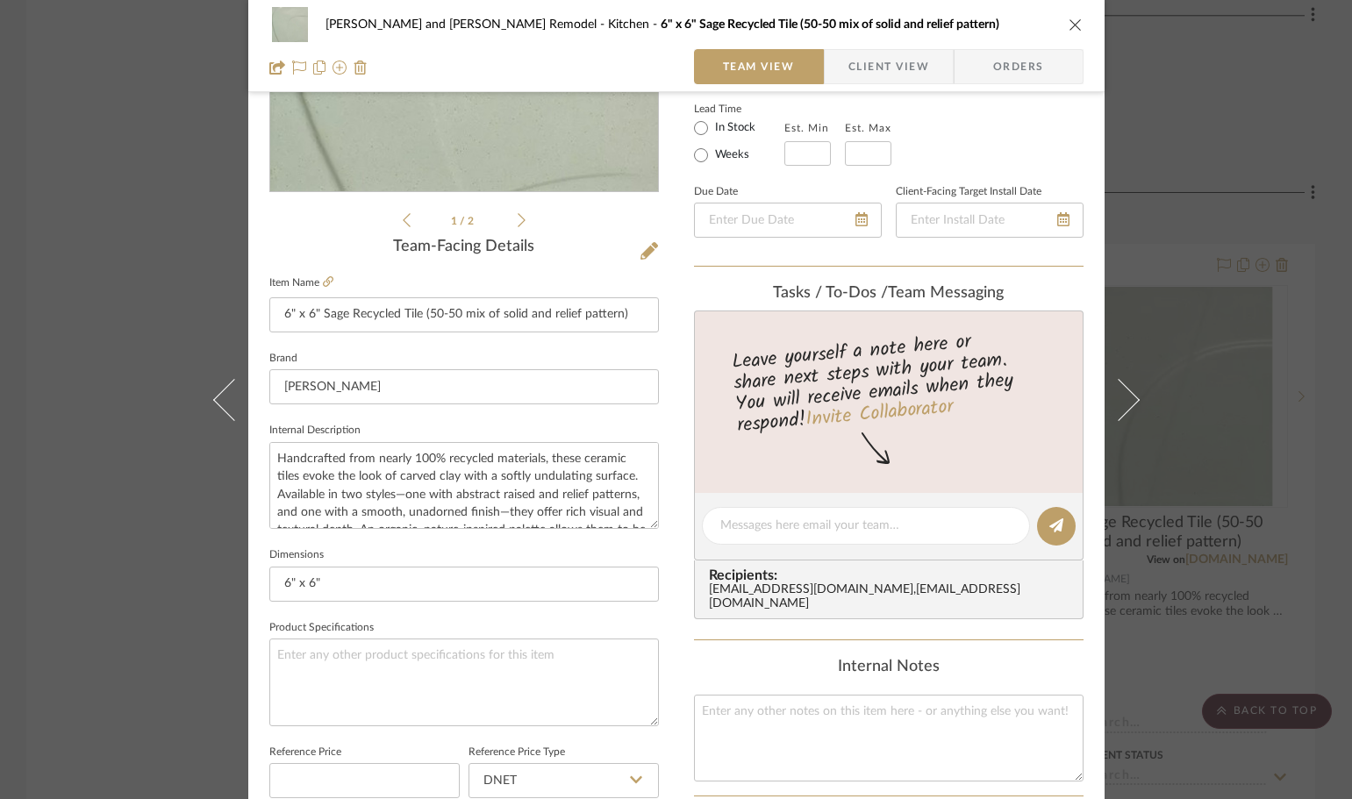
scroll to position [88, 0]
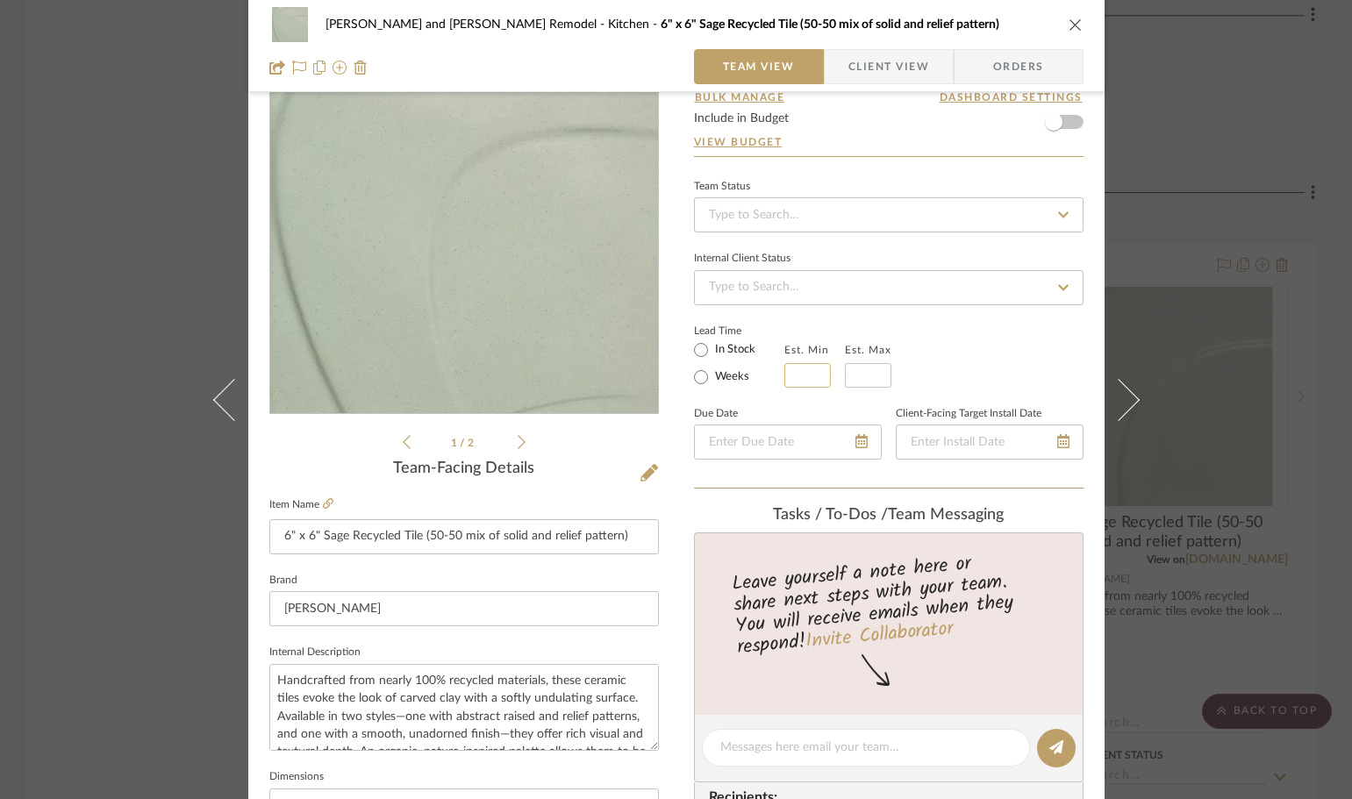
click at [797, 372] on input "text" at bounding box center [807, 375] width 46 height 25
type input "6"
click at [871, 368] on input "text" at bounding box center [868, 375] width 46 height 25
type input "8"
click at [982, 363] on div "Lead Time In Stock Weeks Est. Min 6 Est. Max 8" at bounding box center [888, 353] width 389 height 68
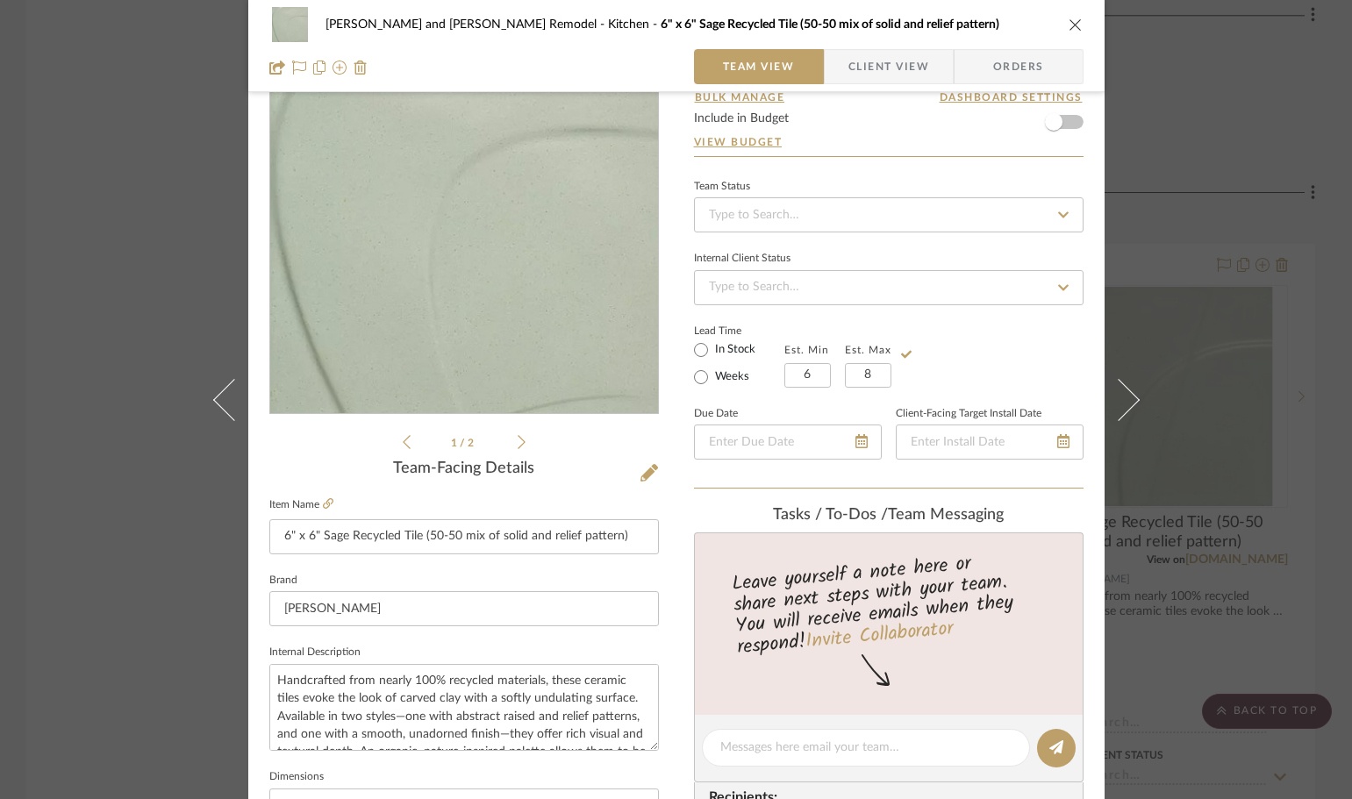
click at [1321, 363] on div "[PERSON_NAME] and [PERSON_NAME] Remodel Kitchen 6" x 6" Sage Recycled Tile (50-…" at bounding box center [676, 399] width 1352 height 799
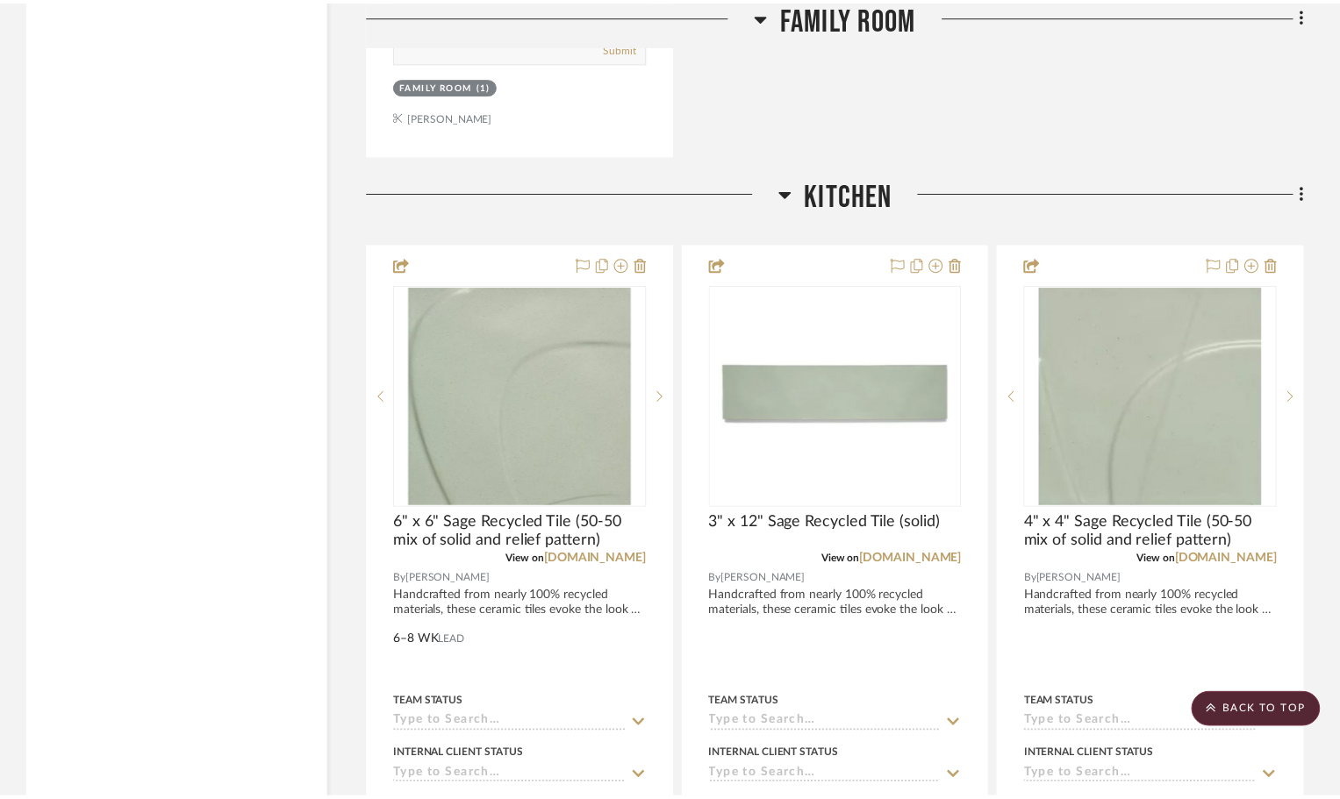
scroll to position [2774, 0]
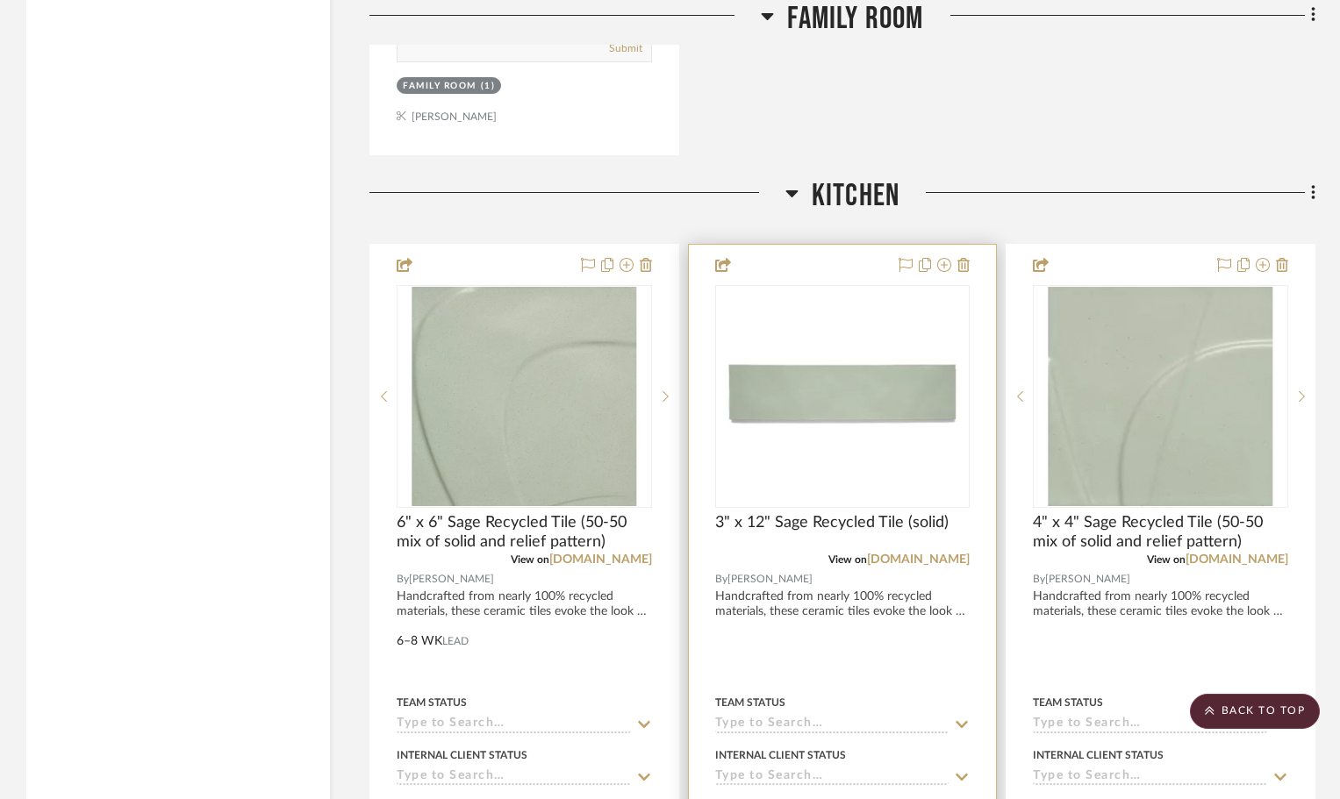
click at [745, 594] on div at bounding box center [843, 629] width 308 height 768
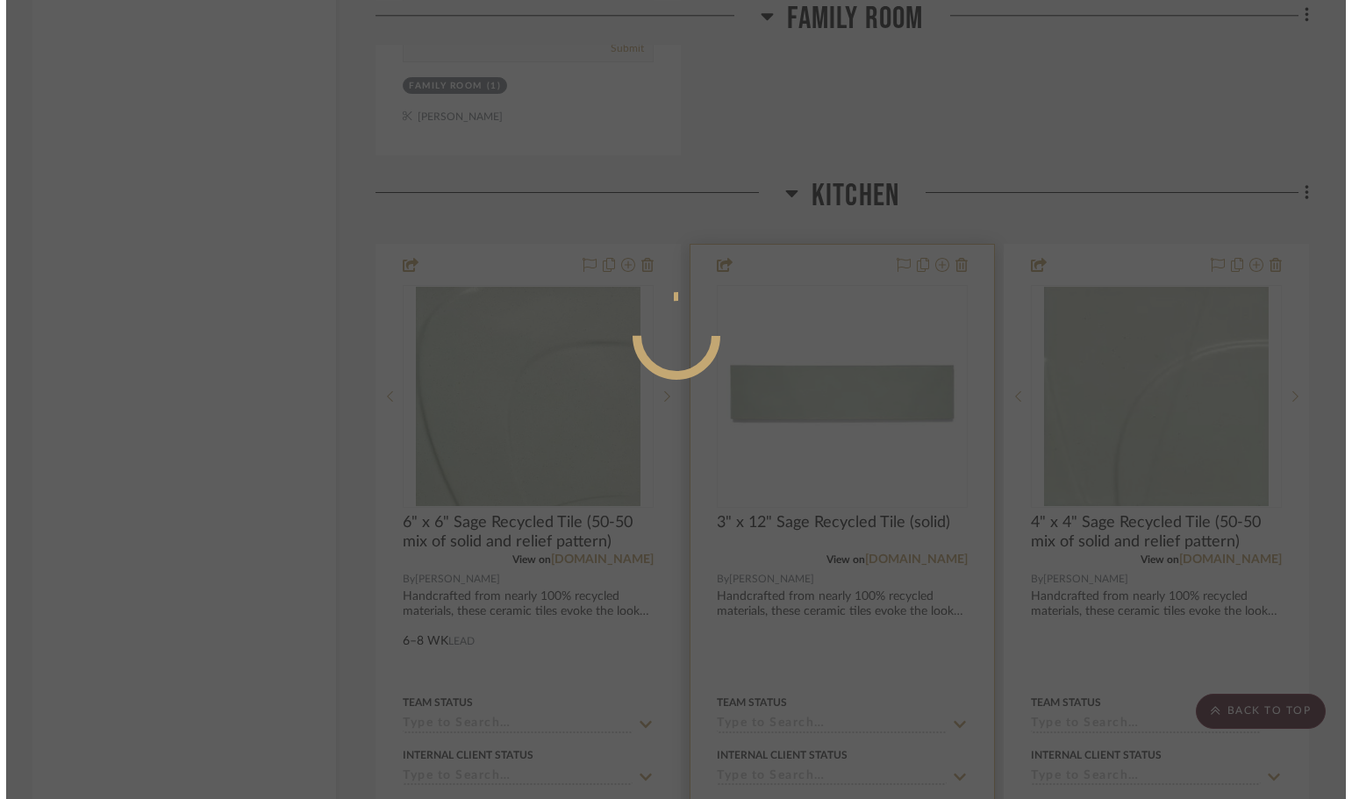
scroll to position [0, 0]
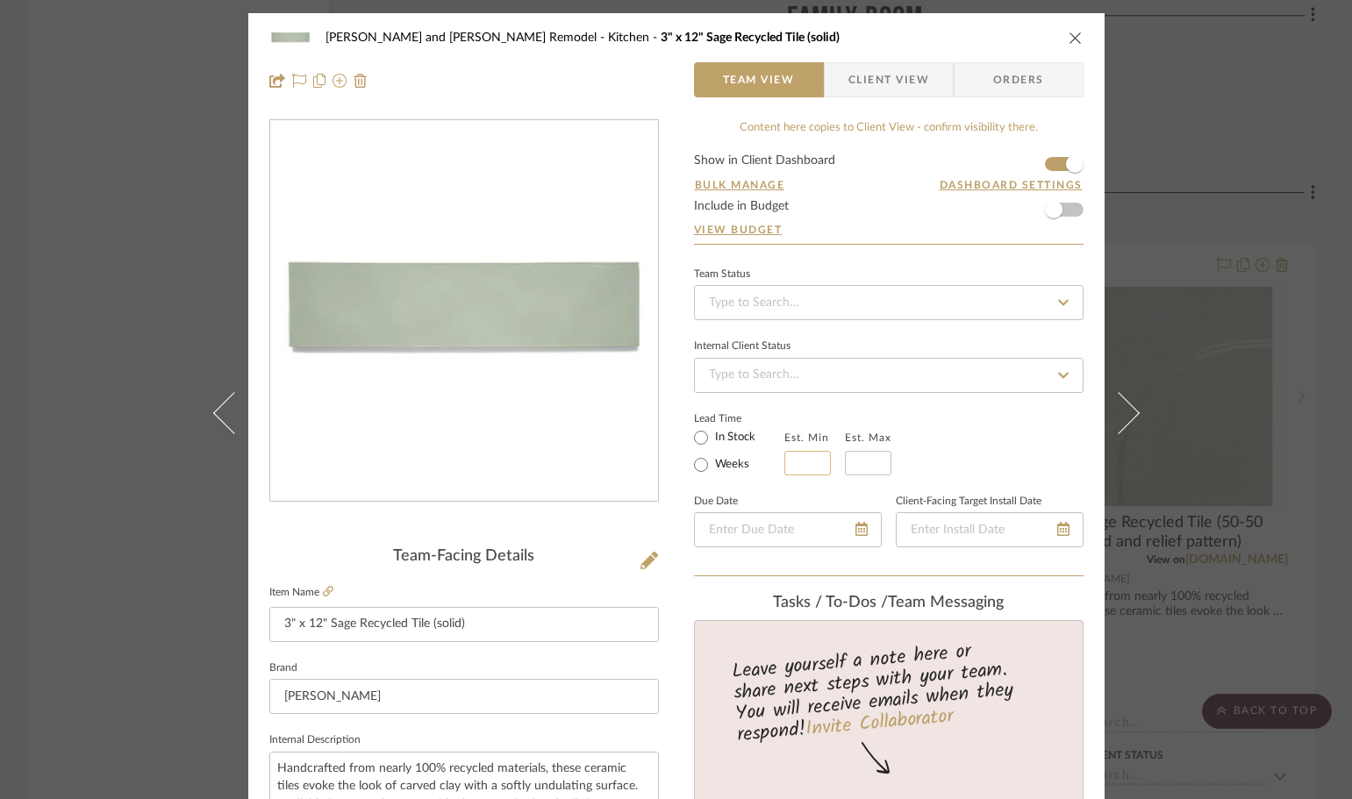
click at [789, 468] on input at bounding box center [807, 463] width 46 height 25
type input "6"
click at [854, 457] on input at bounding box center [868, 463] width 46 height 25
type input "8"
click at [972, 444] on div "Lead Time In Stock Weeks Est. Min 6 Est. Max 8" at bounding box center [888, 441] width 389 height 68
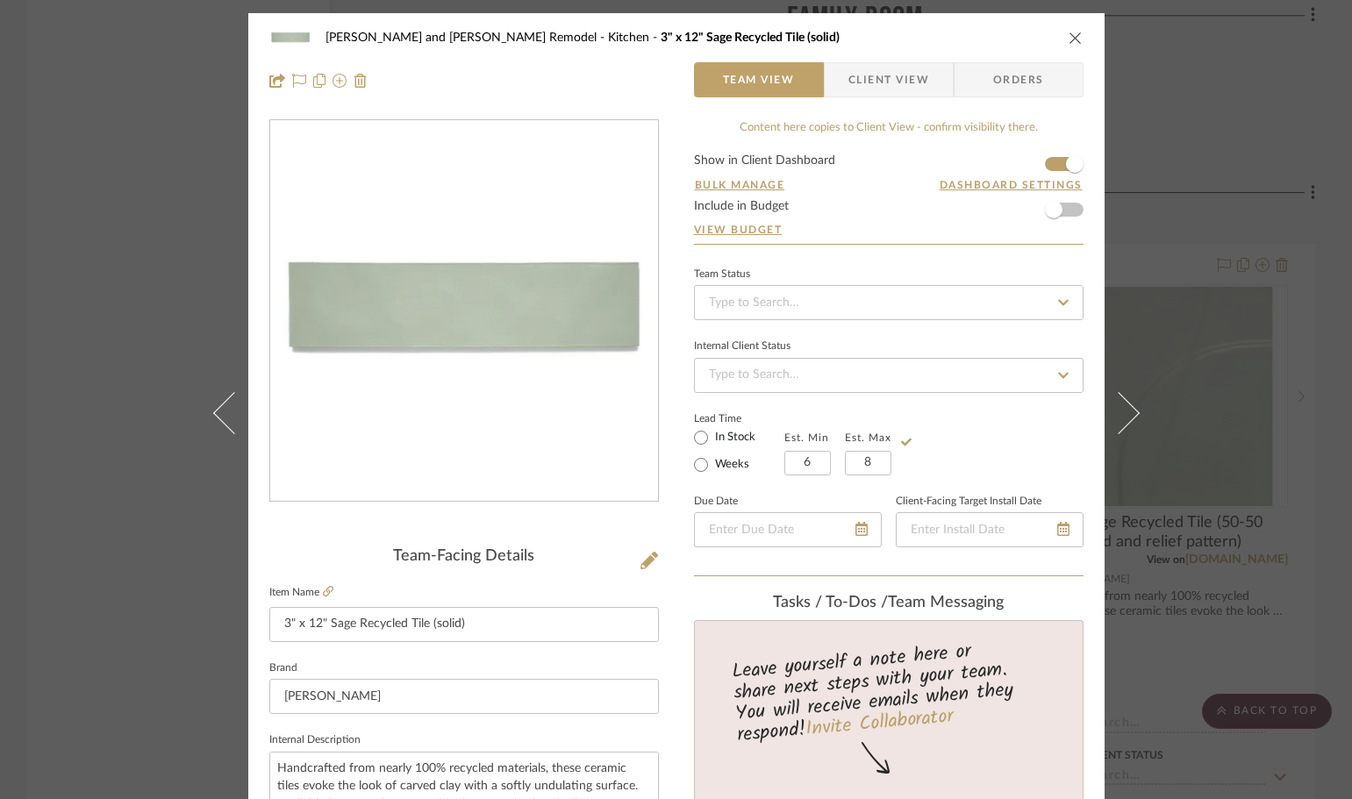
click at [1333, 465] on div "[PERSON_NAME] and [PERSON_NAME] Remodel Kitchen 3" x 12" Sage Recycled Tile (so…" at bounding box center [676, 399] width 1352 height 799
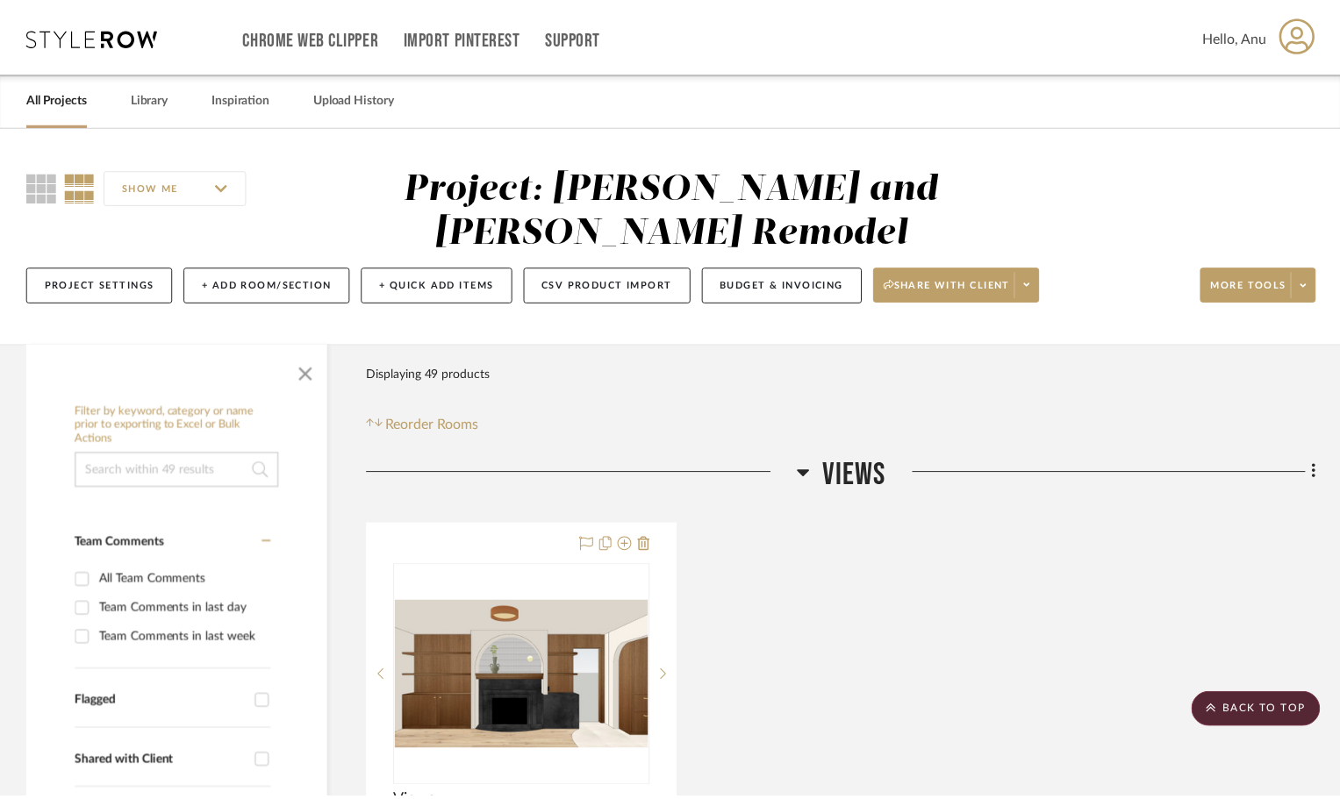
scroll to position [2774, 0]
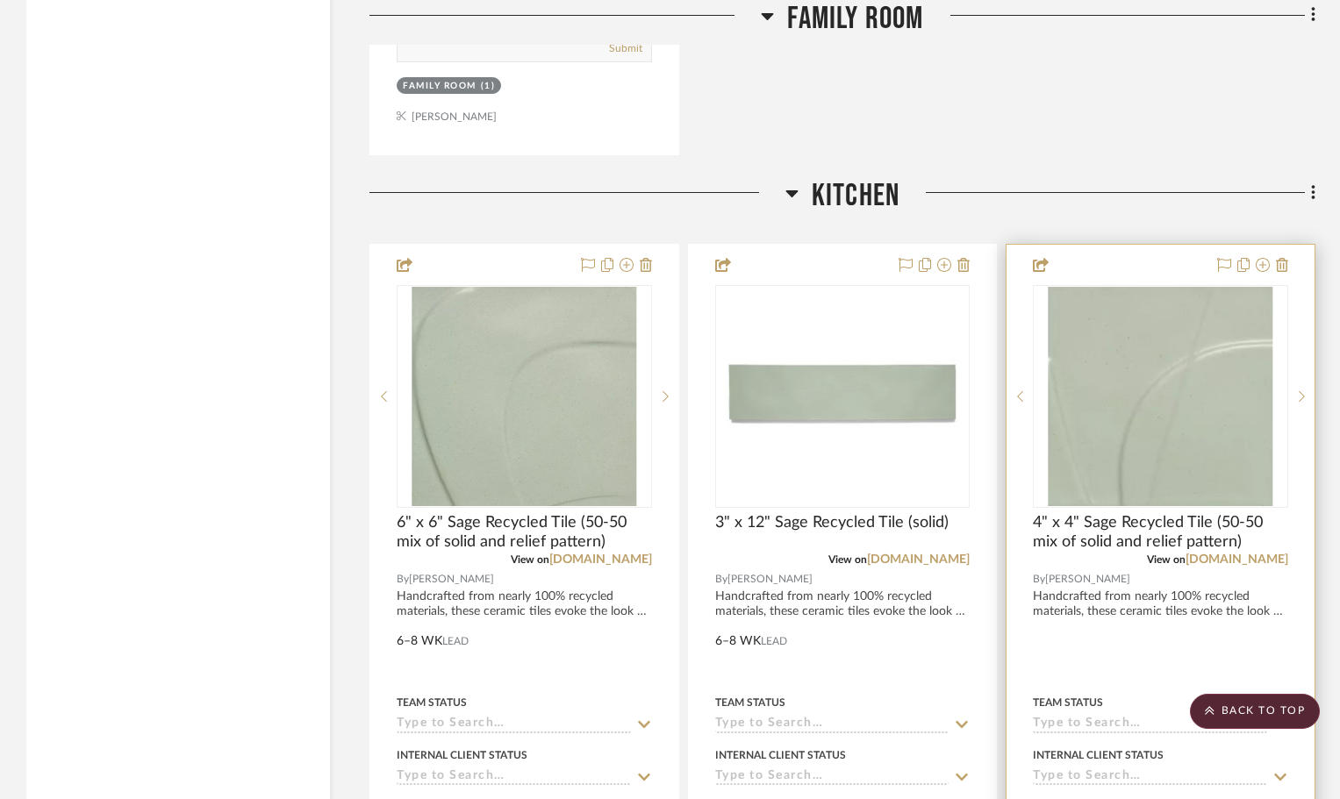
click at [1071, 592] on div at bounding box center [1160, 629] width 308 height 768
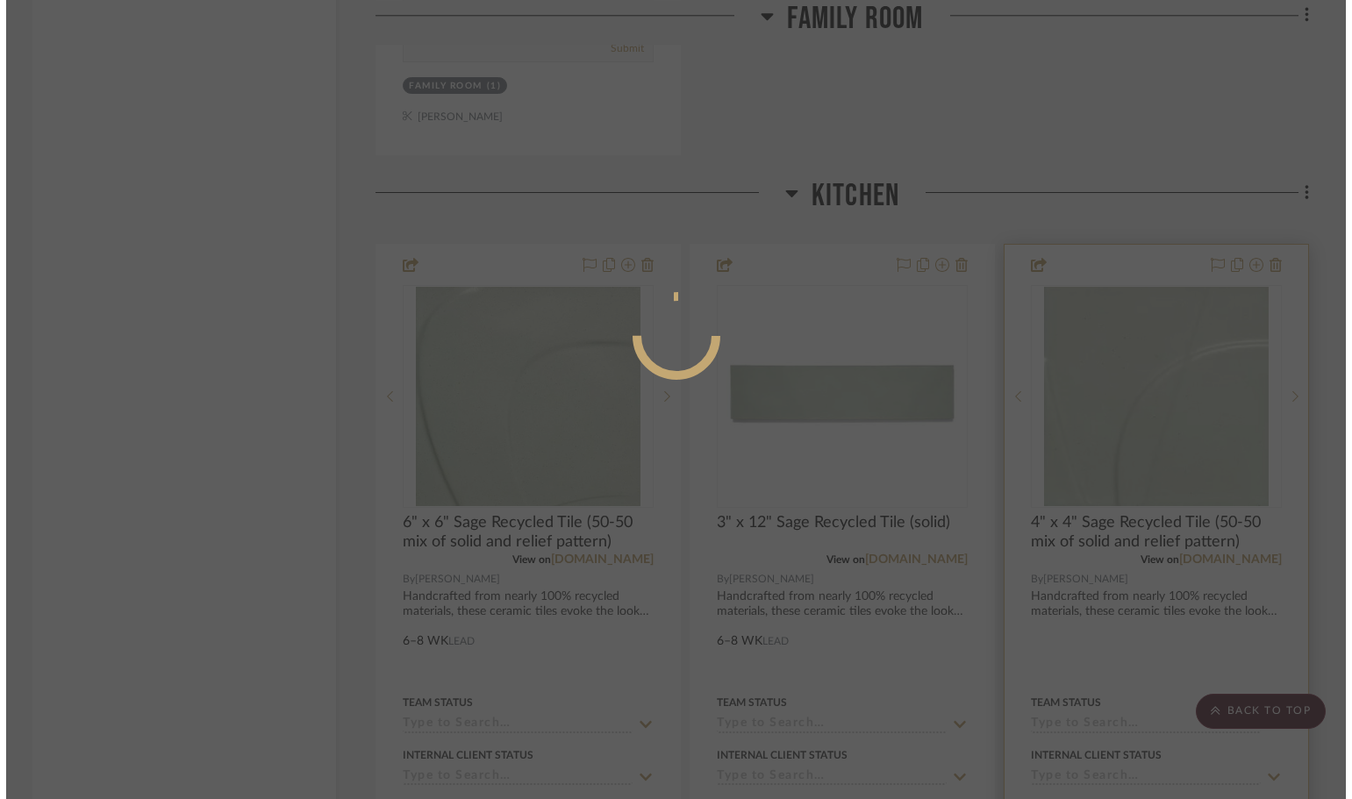
scroll to position [0, 0]
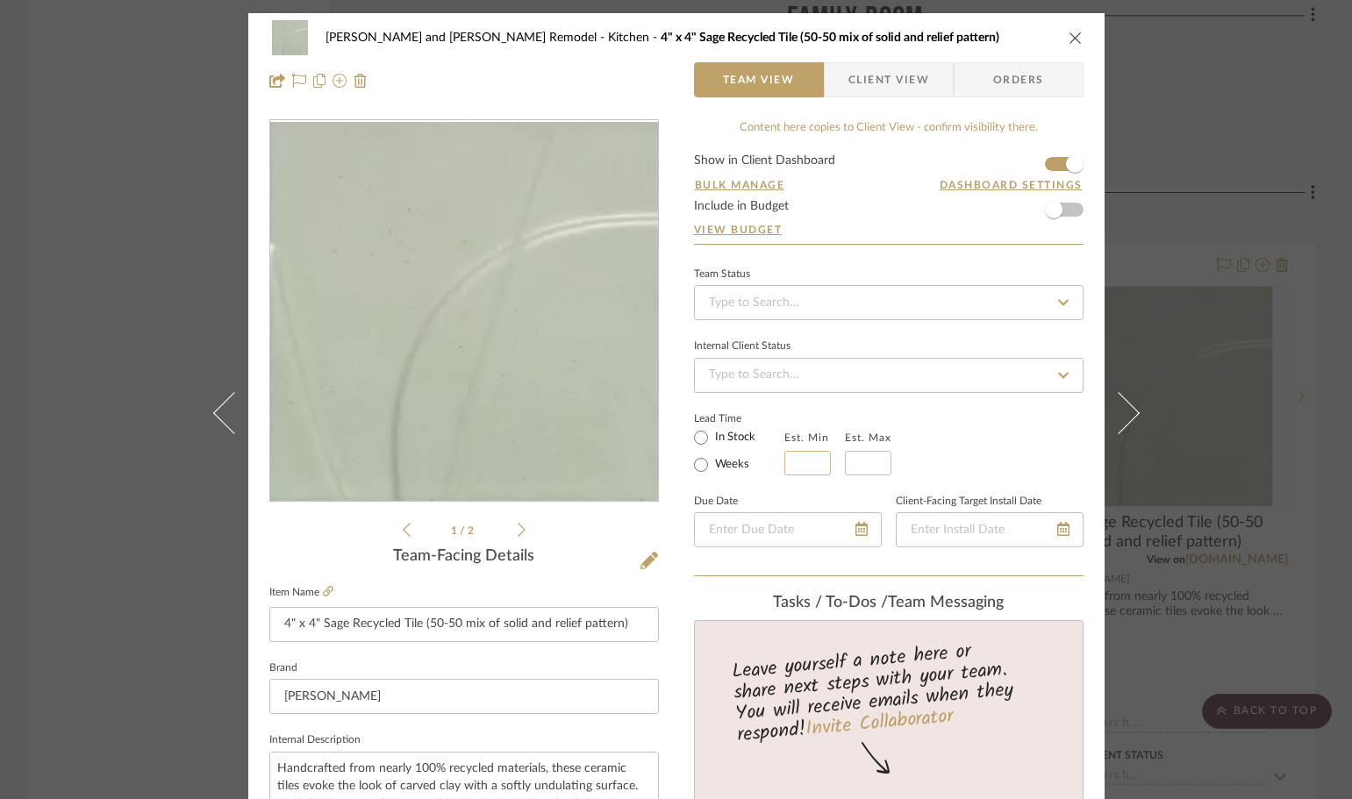
click at [784, 472] on input at bounding box center [807, 463] width 46 height 25
type input "6"
click at [861, 458] on input "text" at bounding box center [868, 463] width 46 height 25
type input "8"
click at [1007, 433] on div "Lead Time In Stock Weeks Est. Min 6 Est. Max 8" at bounding box center [888, 441] width 389 height 68
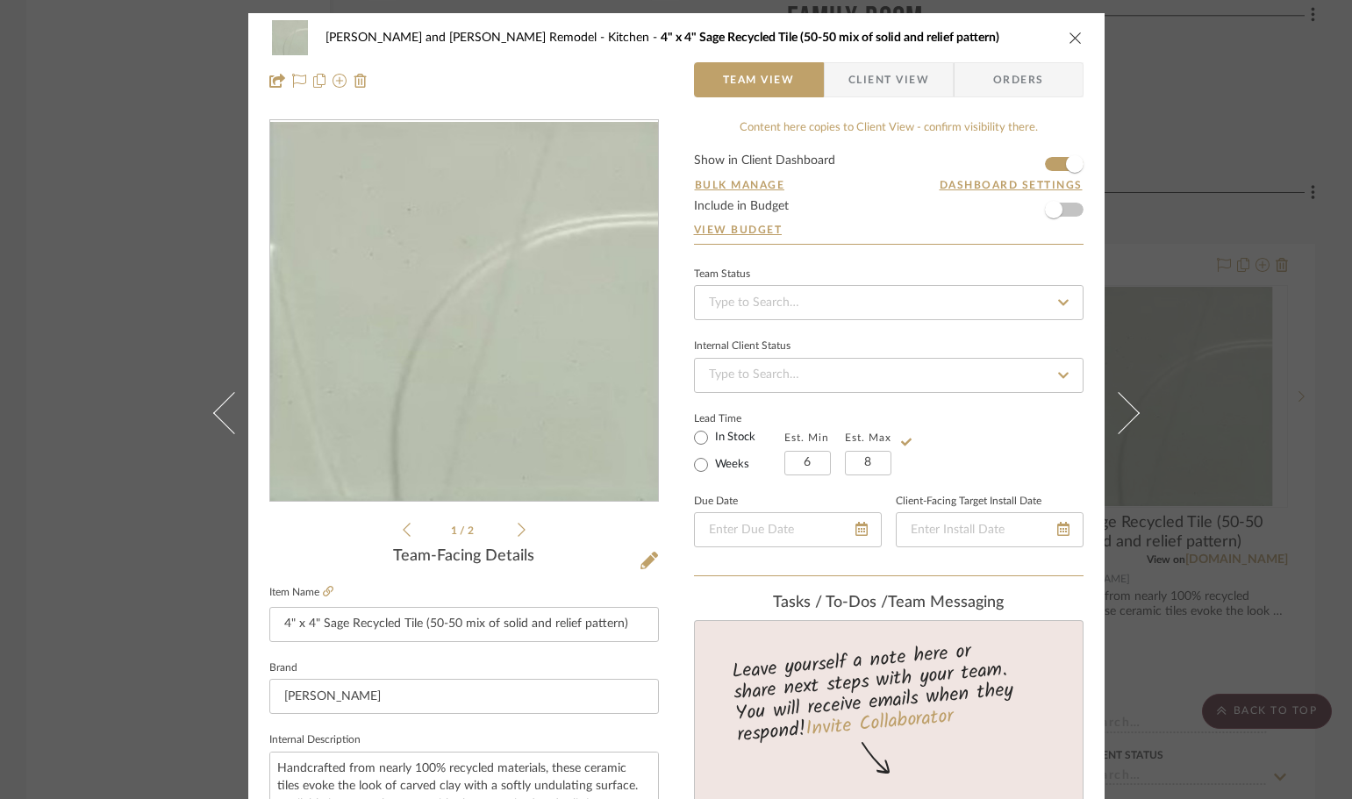
click at [1336, 445] on div "[PERSON_NAME] and [PERSON_NAME] Kitchen Remodel Kitchen 4" x 4" Sage Recycled T…" at bounding box center [676, 399] width 1352 height 799
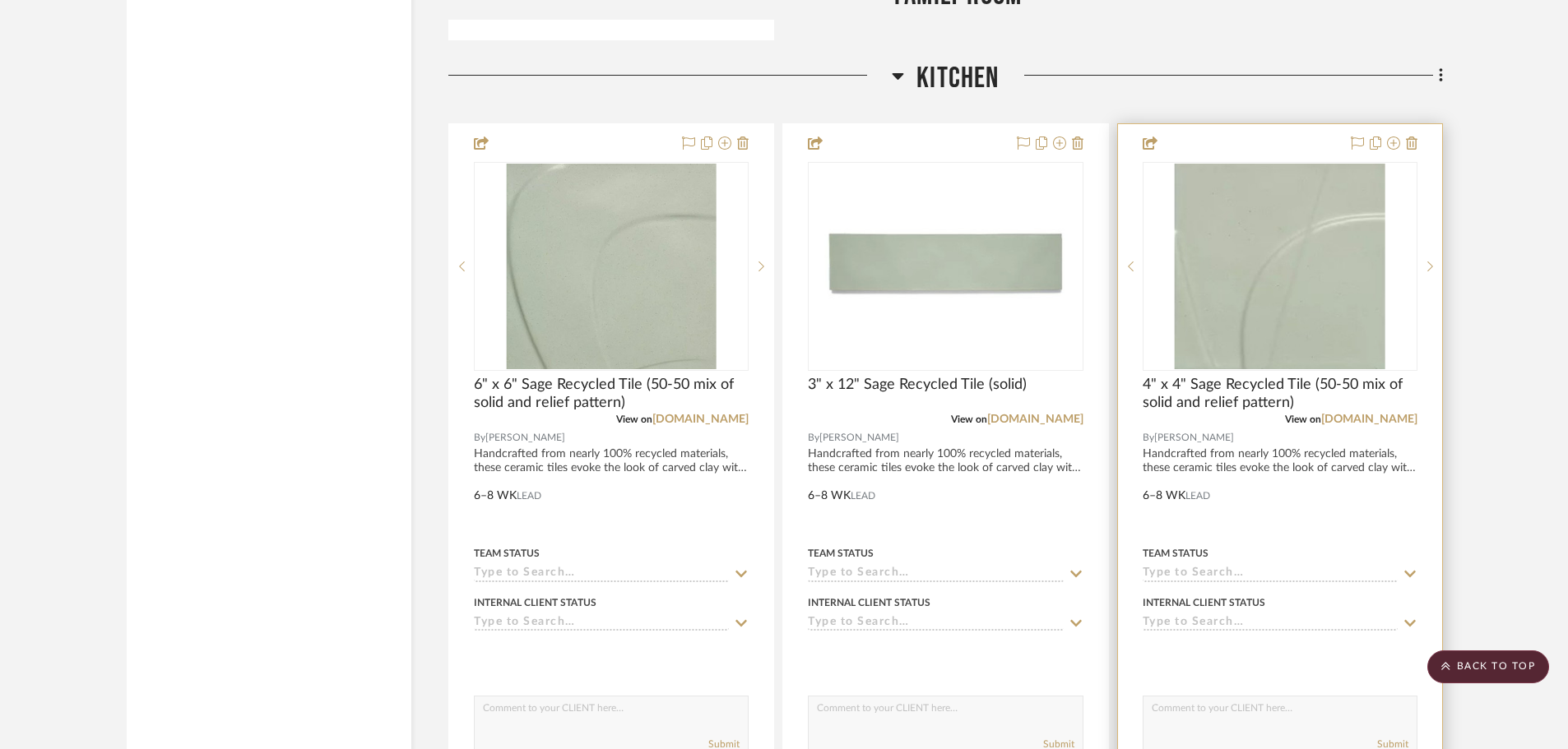
scroll to position [2476, 0]
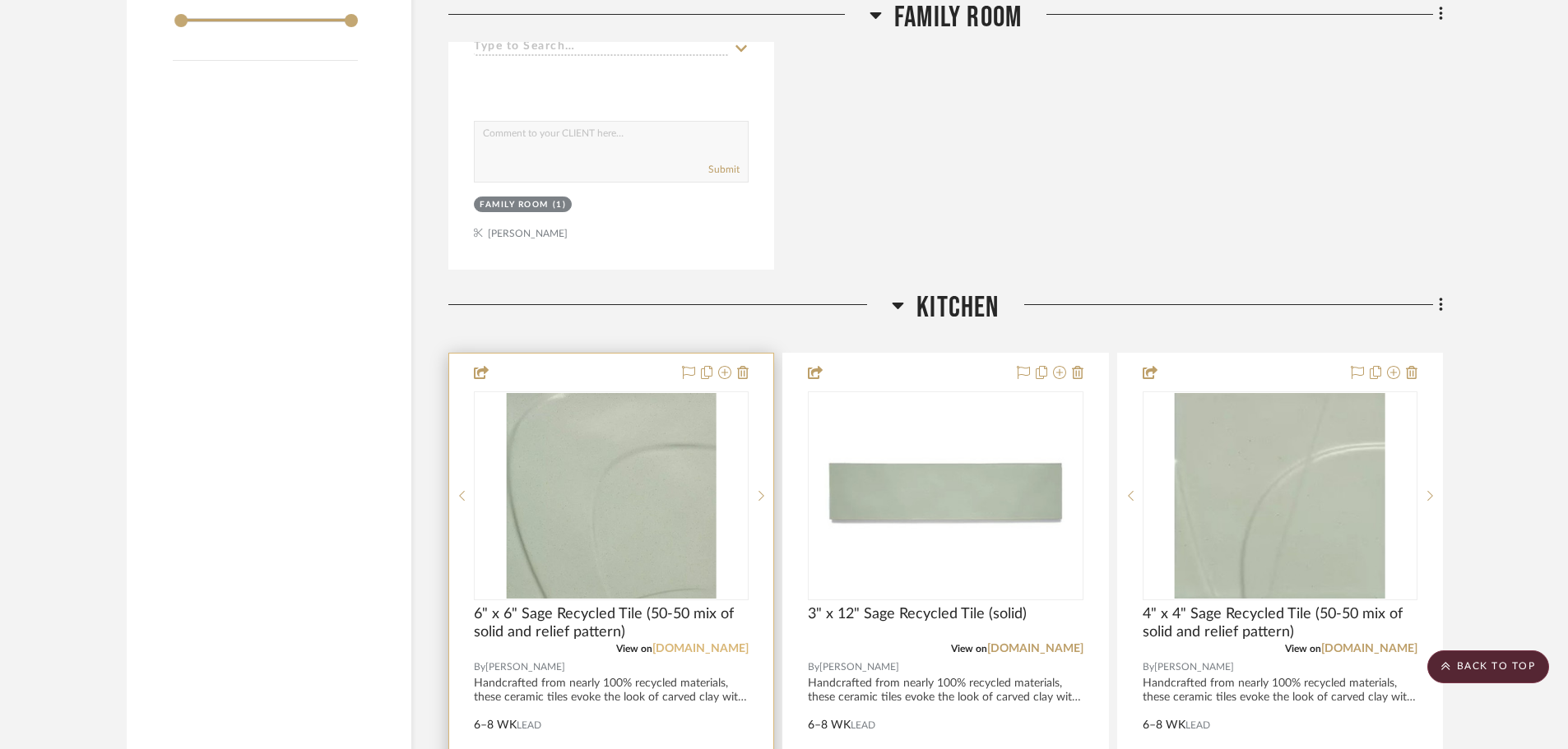
click at [669, 643] on link "[DOMAIN_NAME]" at bounding box center [701, 649] width 97 height 11
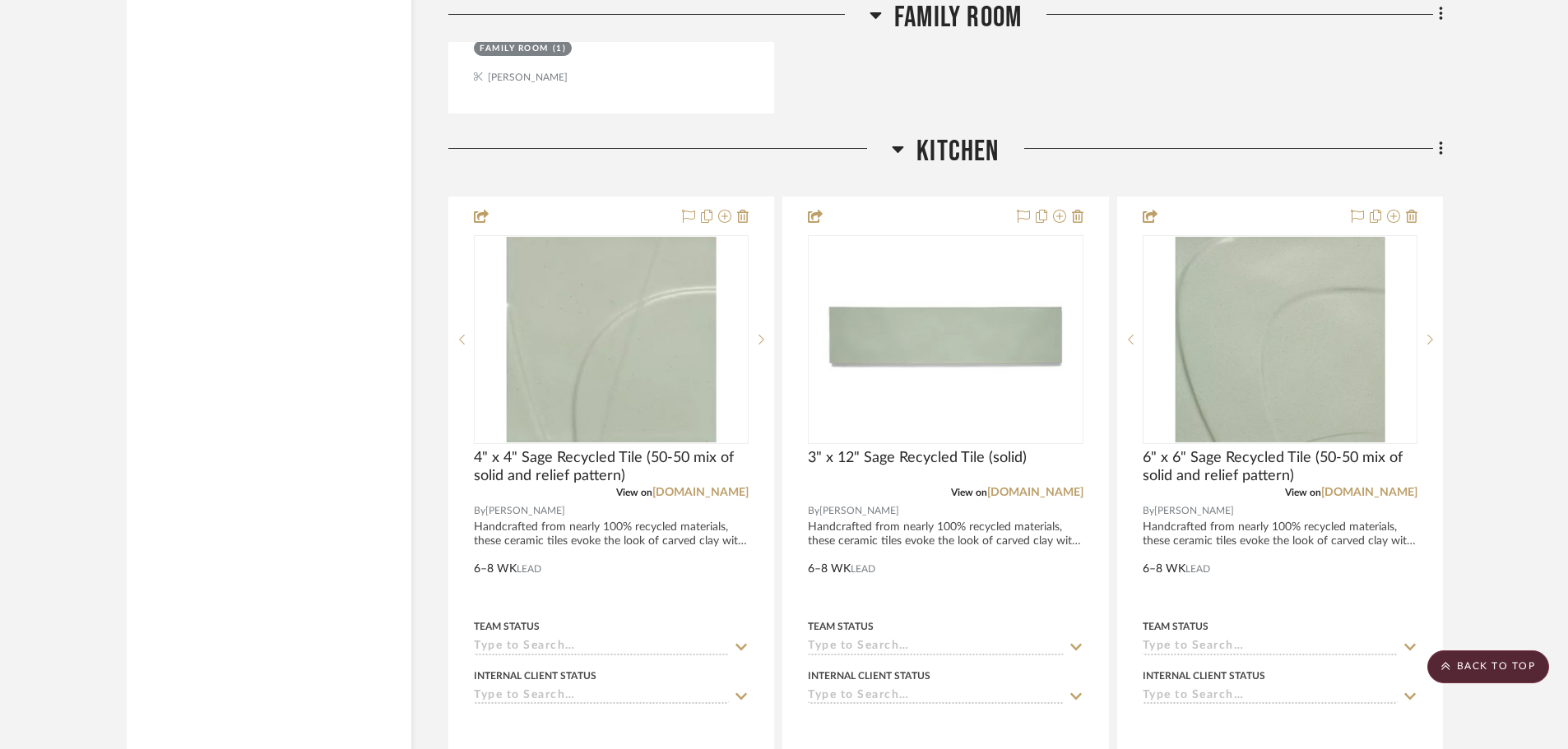
scroll to position [2598, 0]
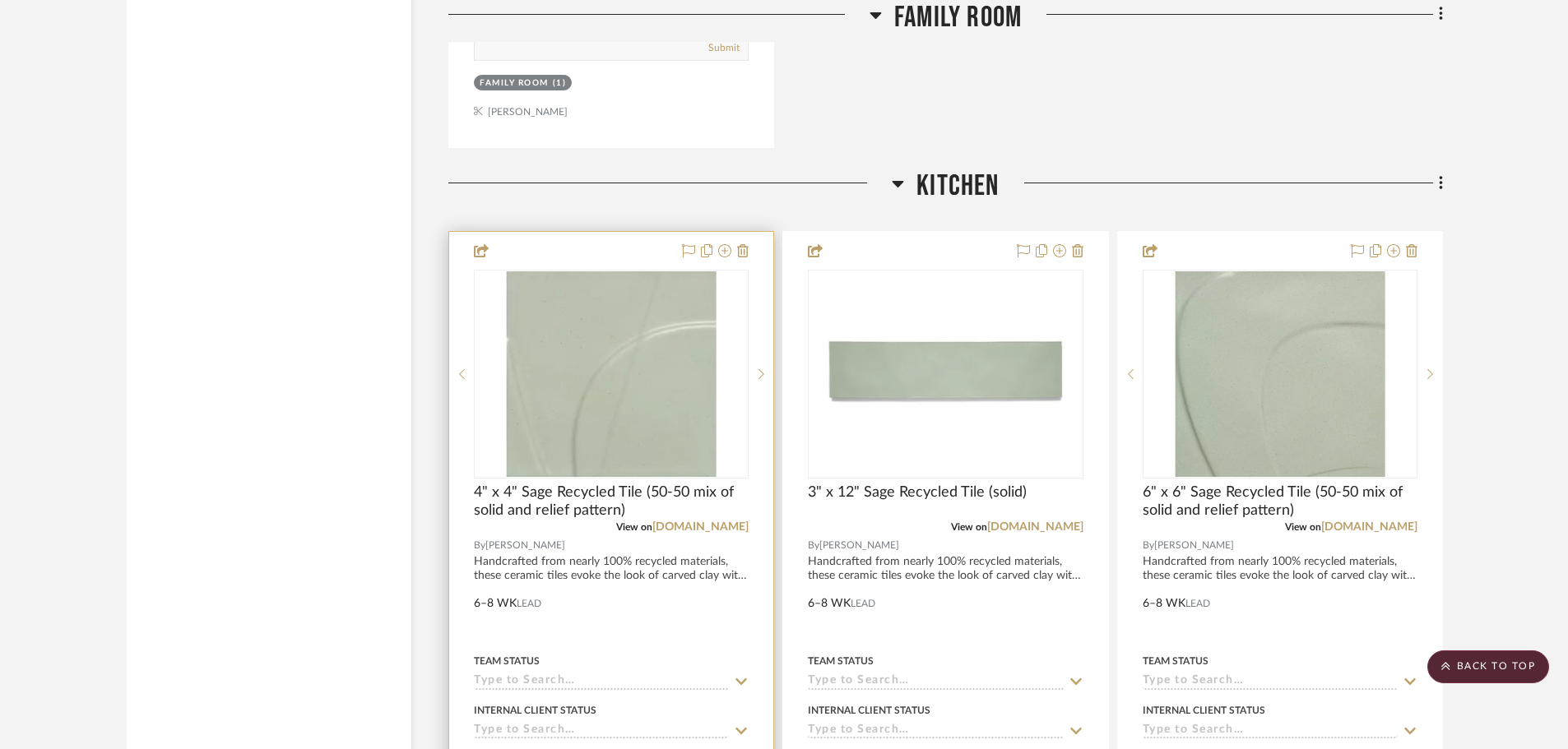
click at [580, 232] on div at bounding box center [611, 592] width 324 height 720
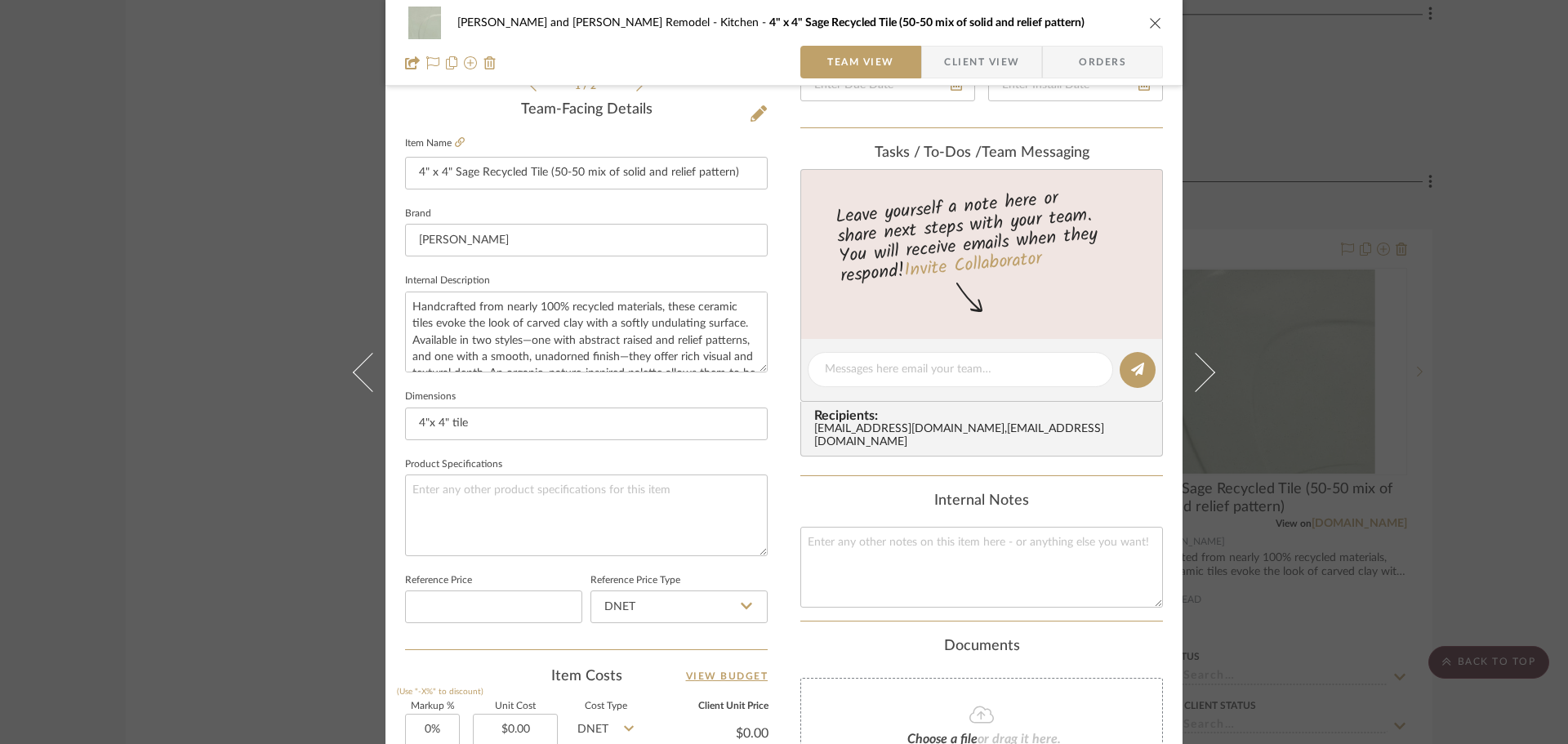
scroll to position [654, 0]
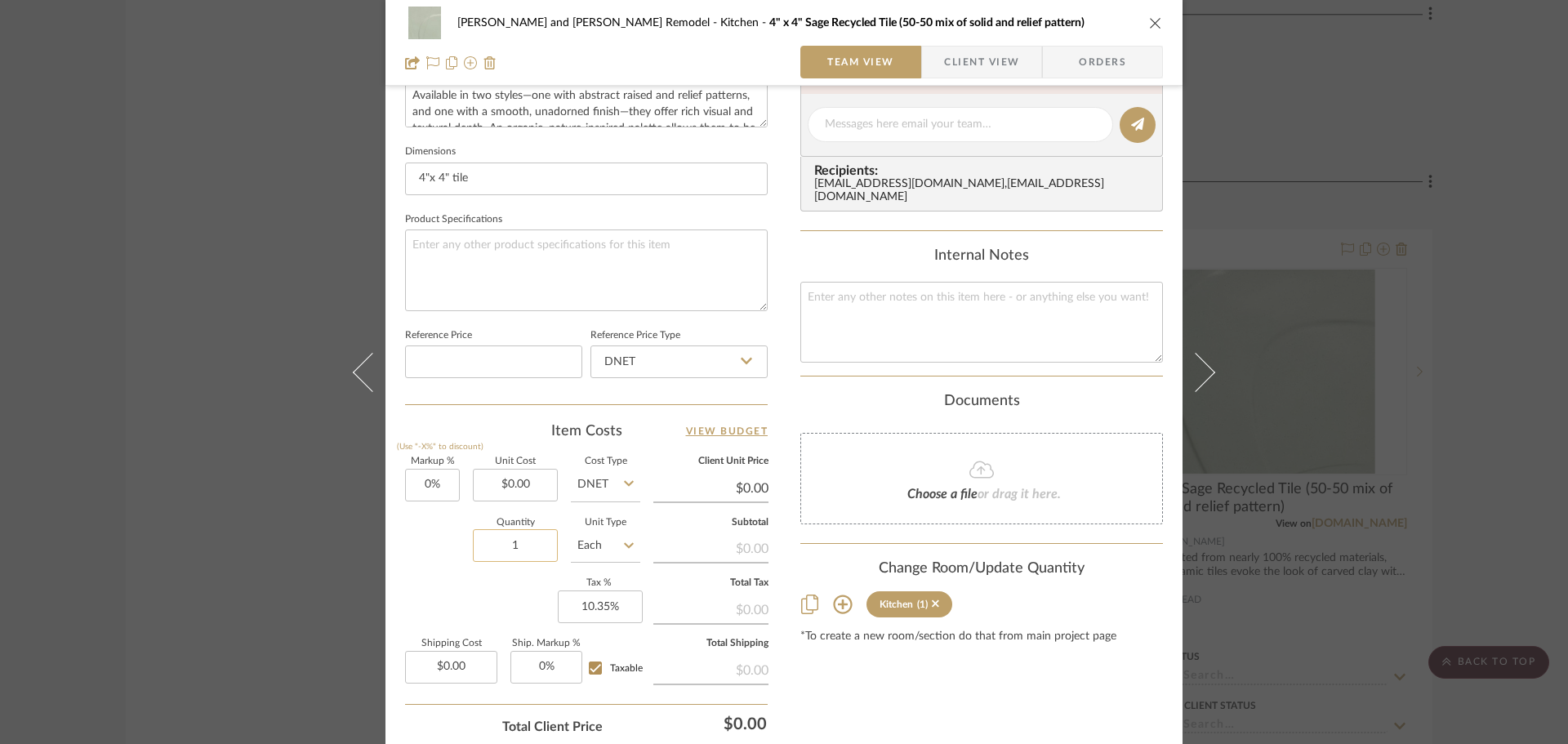
click at [517, 540] on input "1" at bounding box center [515, 545] width 85 height 33
type input "65"
click at [412, 585] on div "Markup % (Use "-X%" to discount) 0% Unit Cost $0.00 Cost Type DNET Client Unit …" at bounding box center [586, 576] width 362 height 238
click at [435, 251] on textarea at bounding box center [586, 269] width 362 height 81
type textarea "65 tiles"
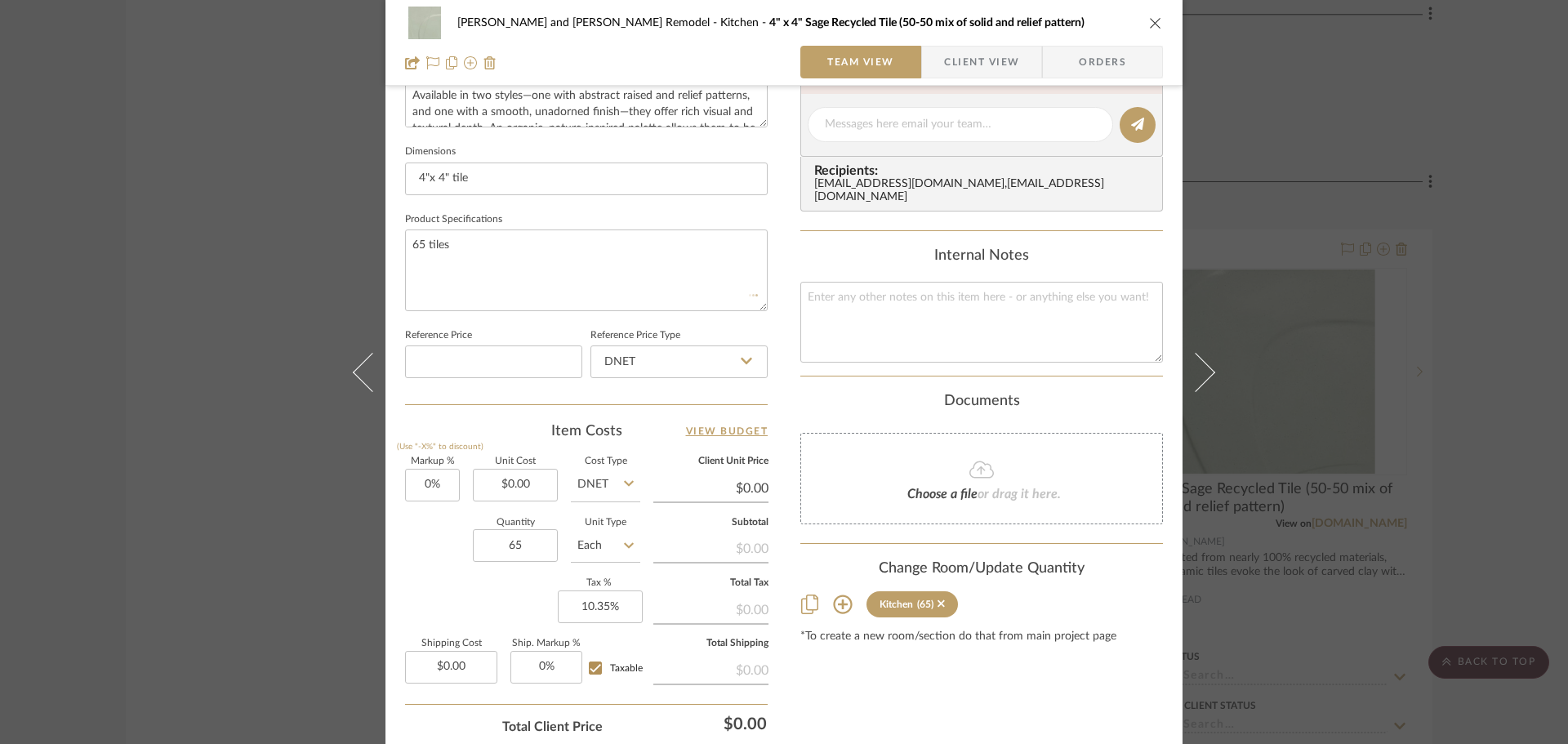
click at [548, 216] on fieldset "Product Specifications 65 tiles" at bounding box center [586, 260] width 362 height 103
click at [848, 655] on div "Content here copies to Client View - confirm visibility there. Show in Client D…" at bounding box center [981, 130] width 362 height 1345
click at [476, 237] on textarea "65 tiles" at bounding box center [586, 269] width 362 height 81
type textarea "65 tiles - 7 sf"
click at [570, 212] on fieldset "Product Specifications 65 tiles - 7 sf" at bounding box center [586, 260] width 362 height 103
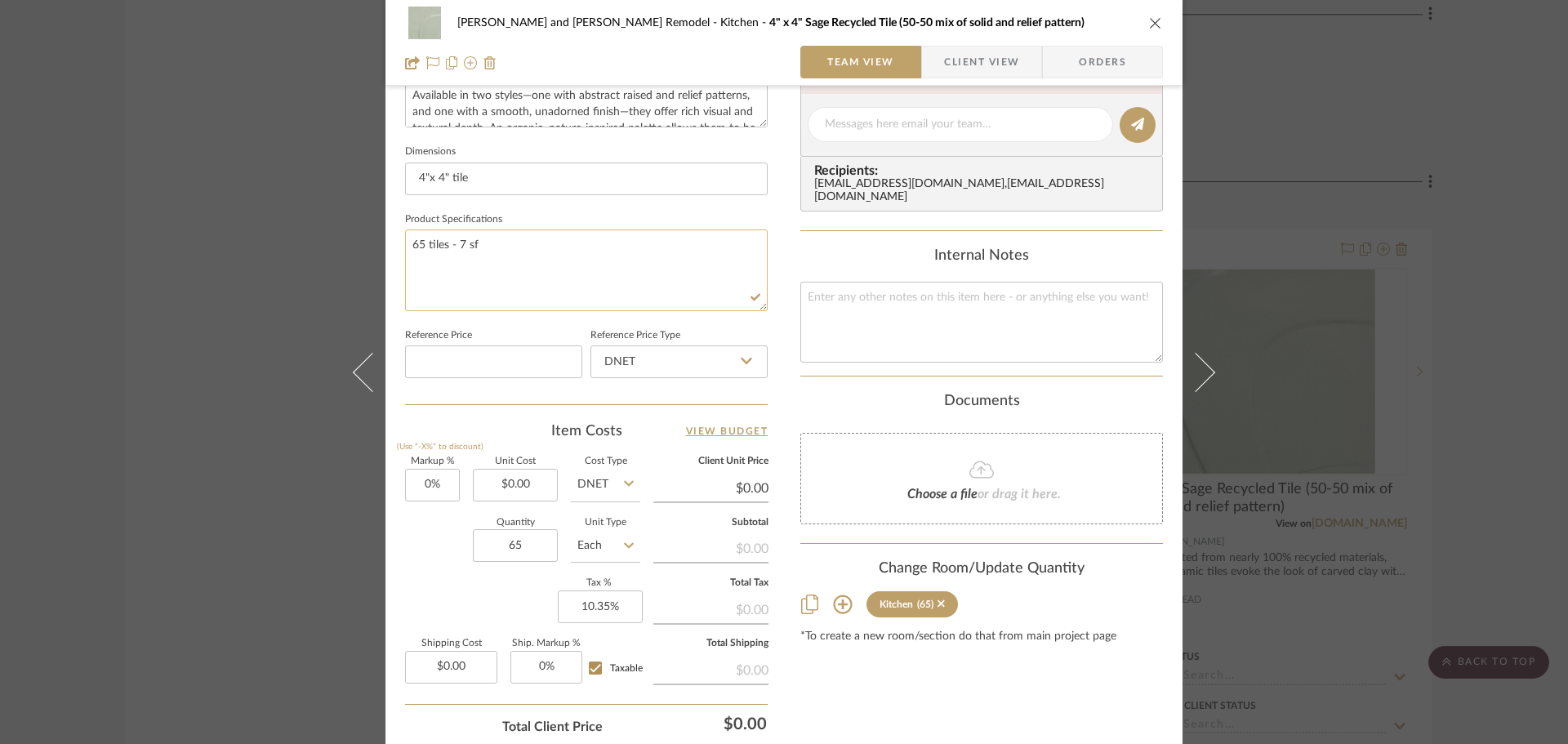
click at [454, 238] on textarea "65 tiles - 7 sf" at bounding box center [586, 269] width 362 height 81
click at [559, 211] on fieldset "Product Specifications 65 tiles - 7 sf" at bounding box center [586, 260] width 362 height 103
click at [1258, 421] on div "[PERSON_NAME] and [PERSON_NAME] Kitchen Remodel Kitchen 4" x 4" Sage Recycled T…" at bounding box center [784, 372] width 1568 height 744
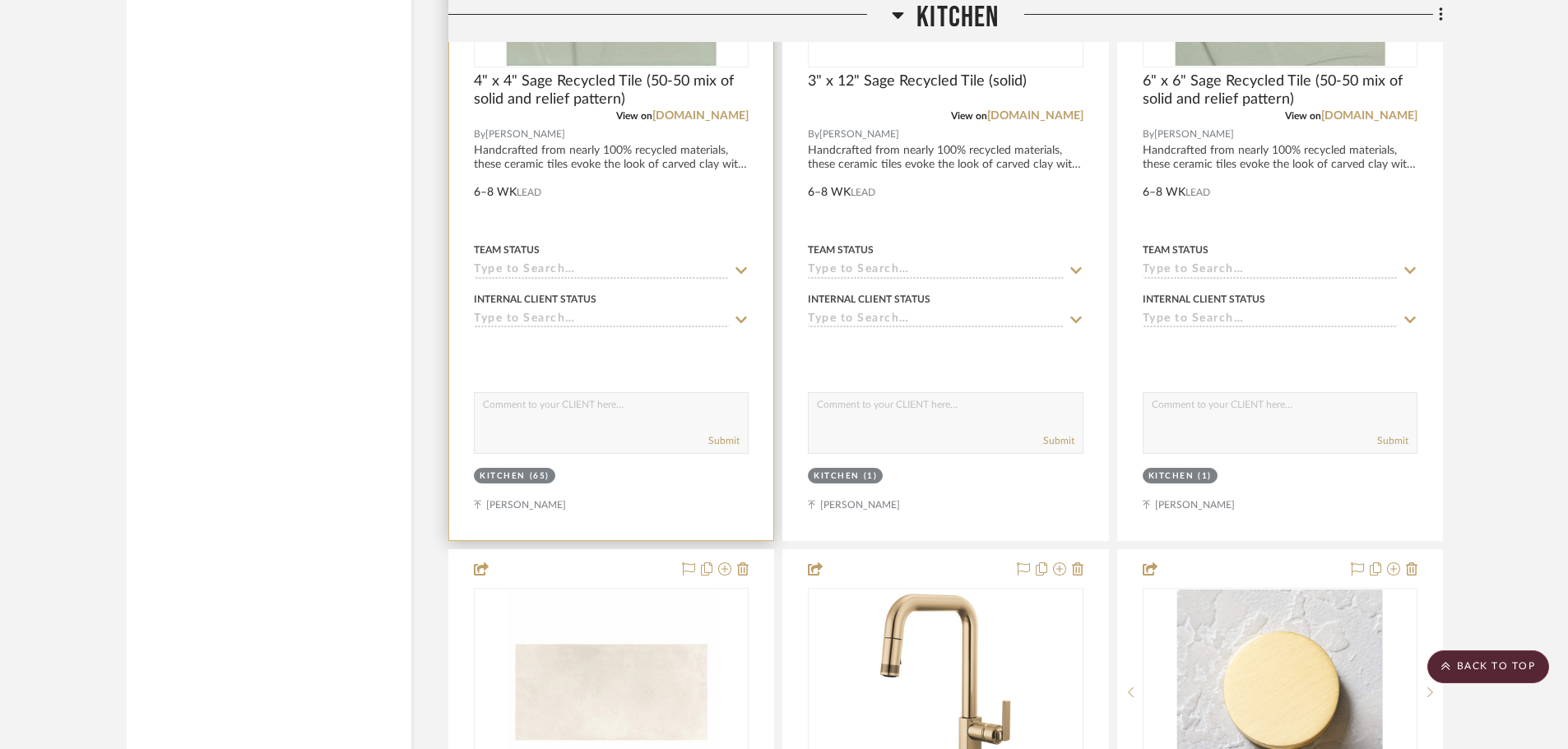
scroll to position [2763, 0]
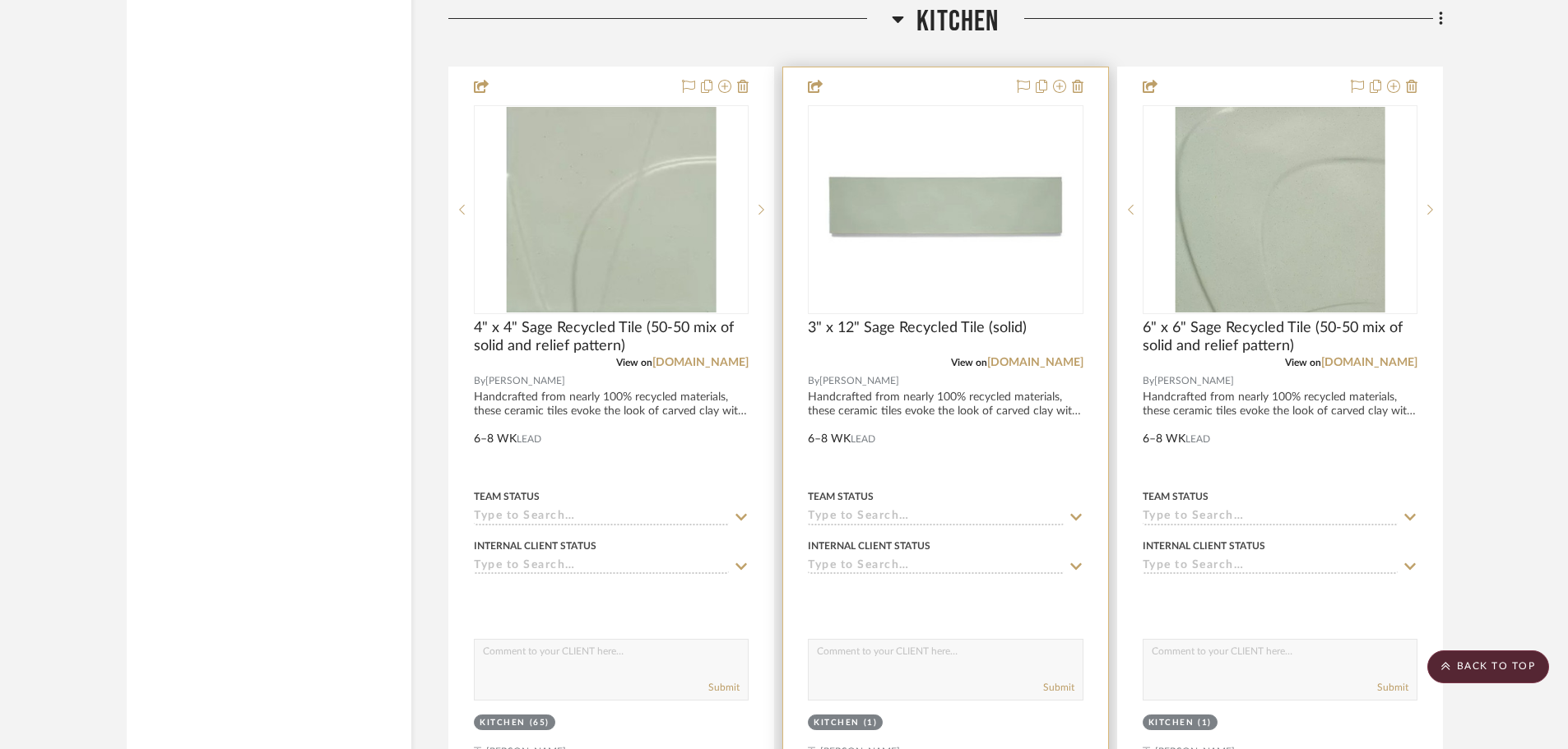
click at [893, 367] on div at bounding box center [945, 427] width 324 height 720
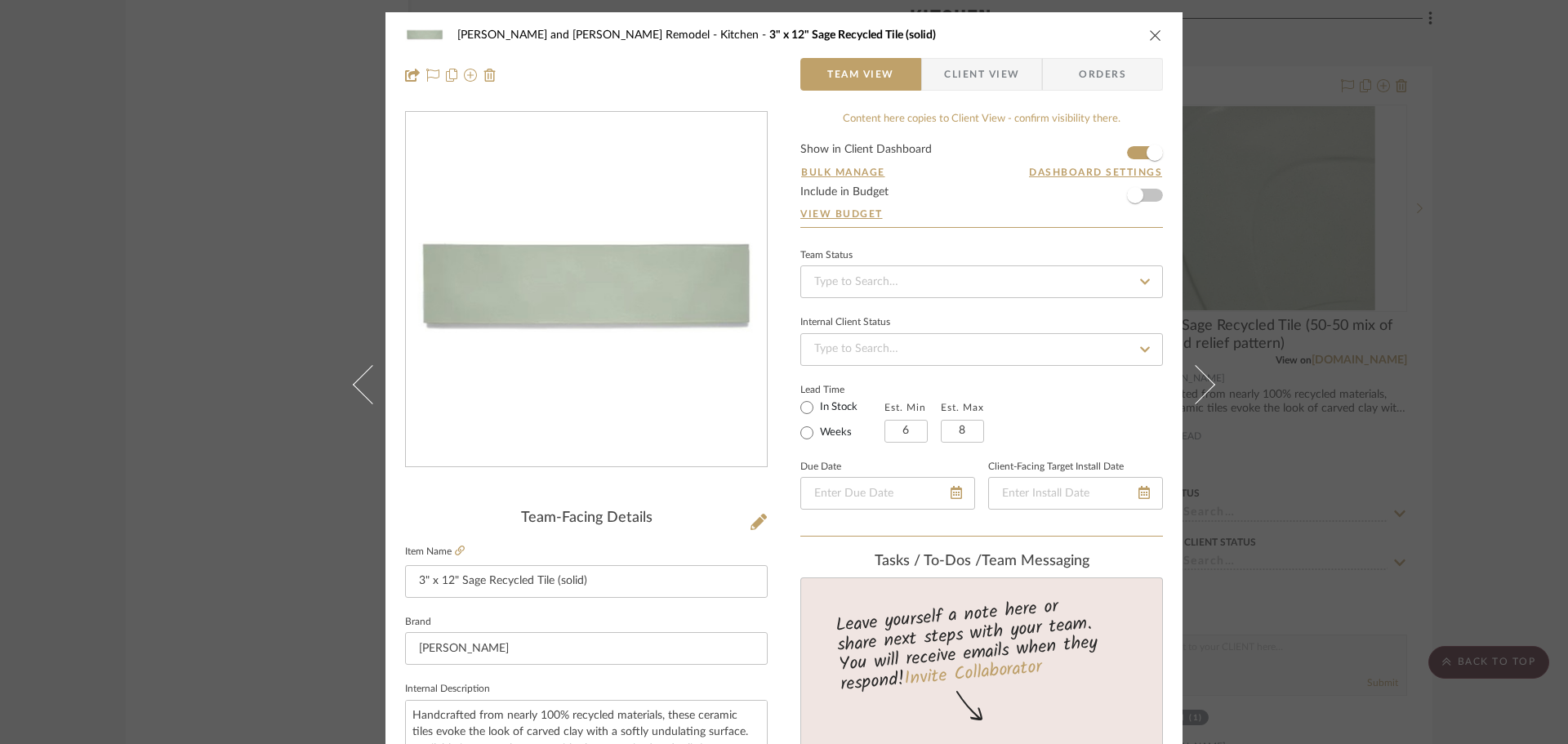
scroll to position [409, 0]
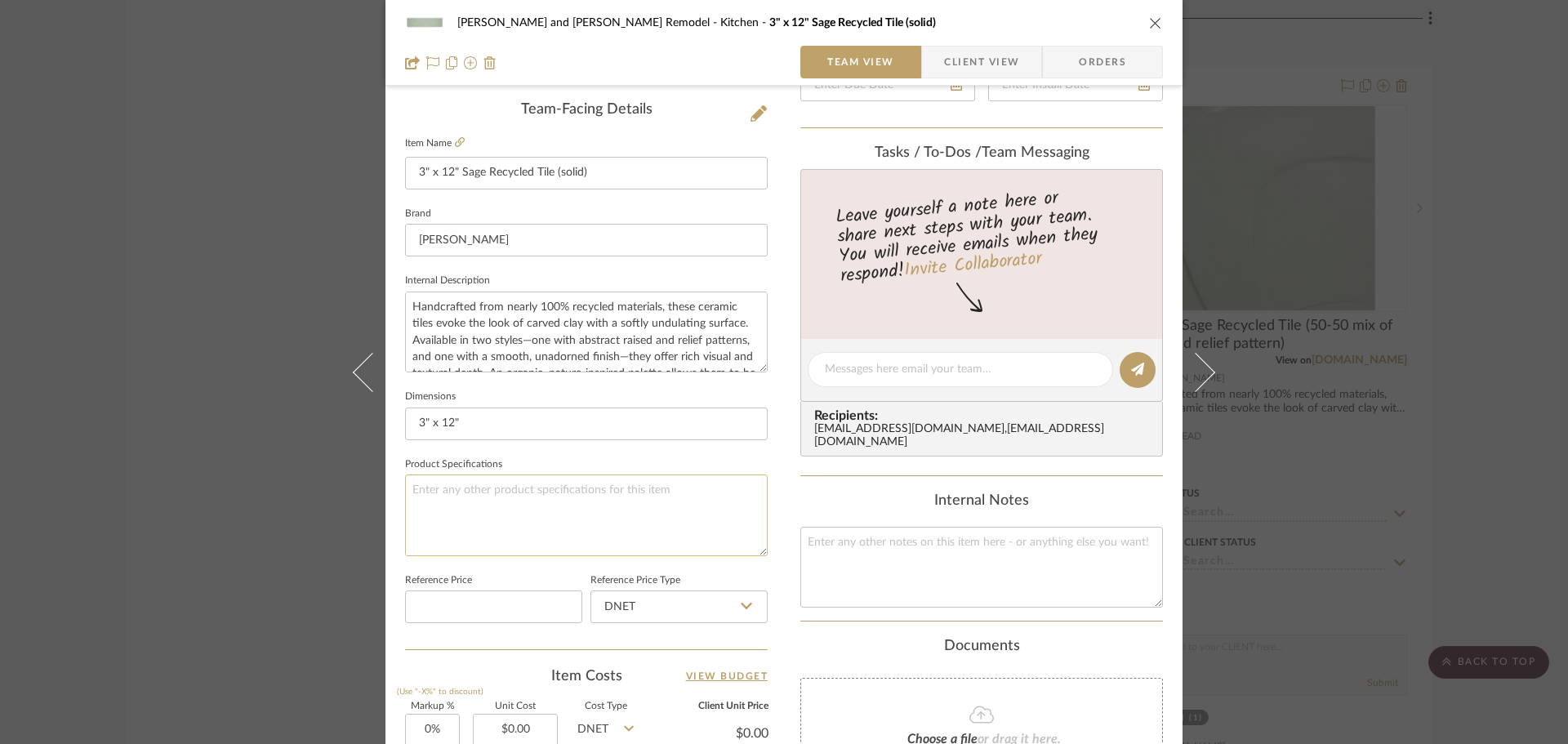
click at [417, 491] on textarea at bounding box center [586, 515] width 362 height 81
type textarea "2"
type textarea "152 tiles - 38 sf"
click at [512, 463] on fieldset "Product Specifications 152 tiles - 38 sf" at bounding box center [586, 505] width 362 height 103
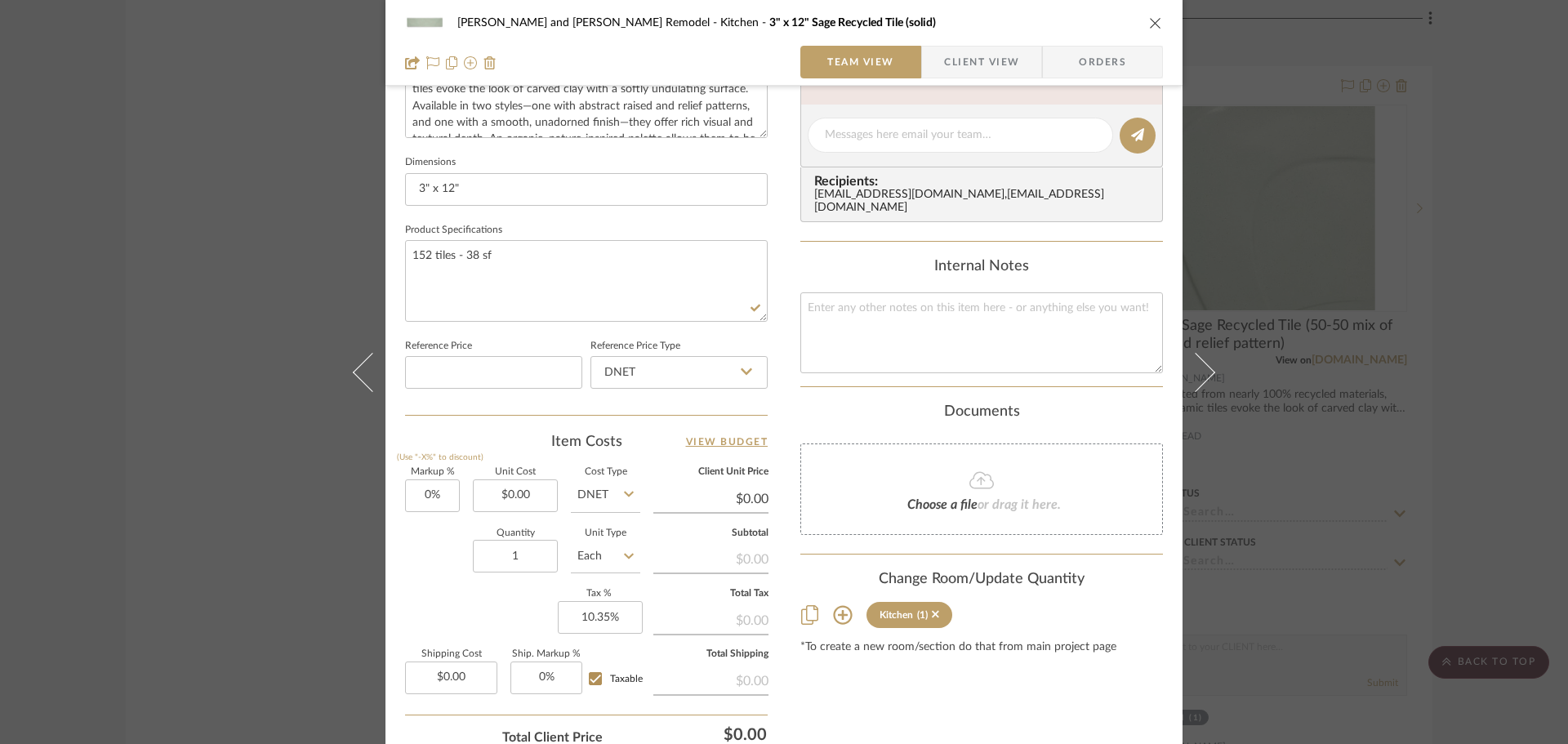
scroll to position [654, 0]
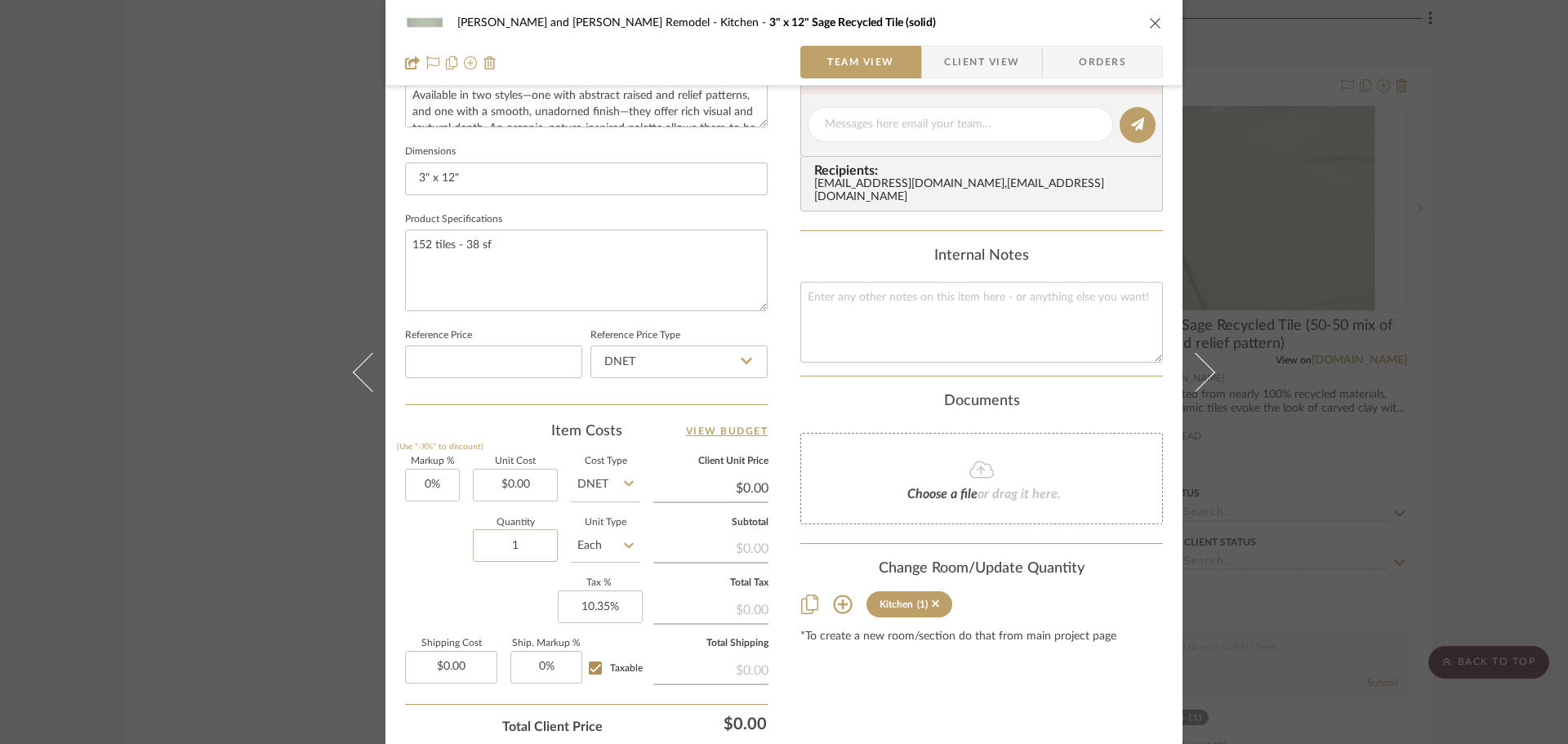
click at [514, 549] on input "1" at bounding box center [515, 545] width 85 height 33
type input "152"
click at [463, 581] on div "Markup % (Use "-X%" to discount) 0% Unit Cost $0.00 Cost Type DNET Client Unit …" at bounding box center [586, 576] width 362 height 238
click at [1258, 379] on div "[PERSON_NAME] and [PERSON_NAME] Remodel Kitchen 3" x 12" Sage Recycled Tile (so…" at bounding box center [784, 372] width 1568 height 744
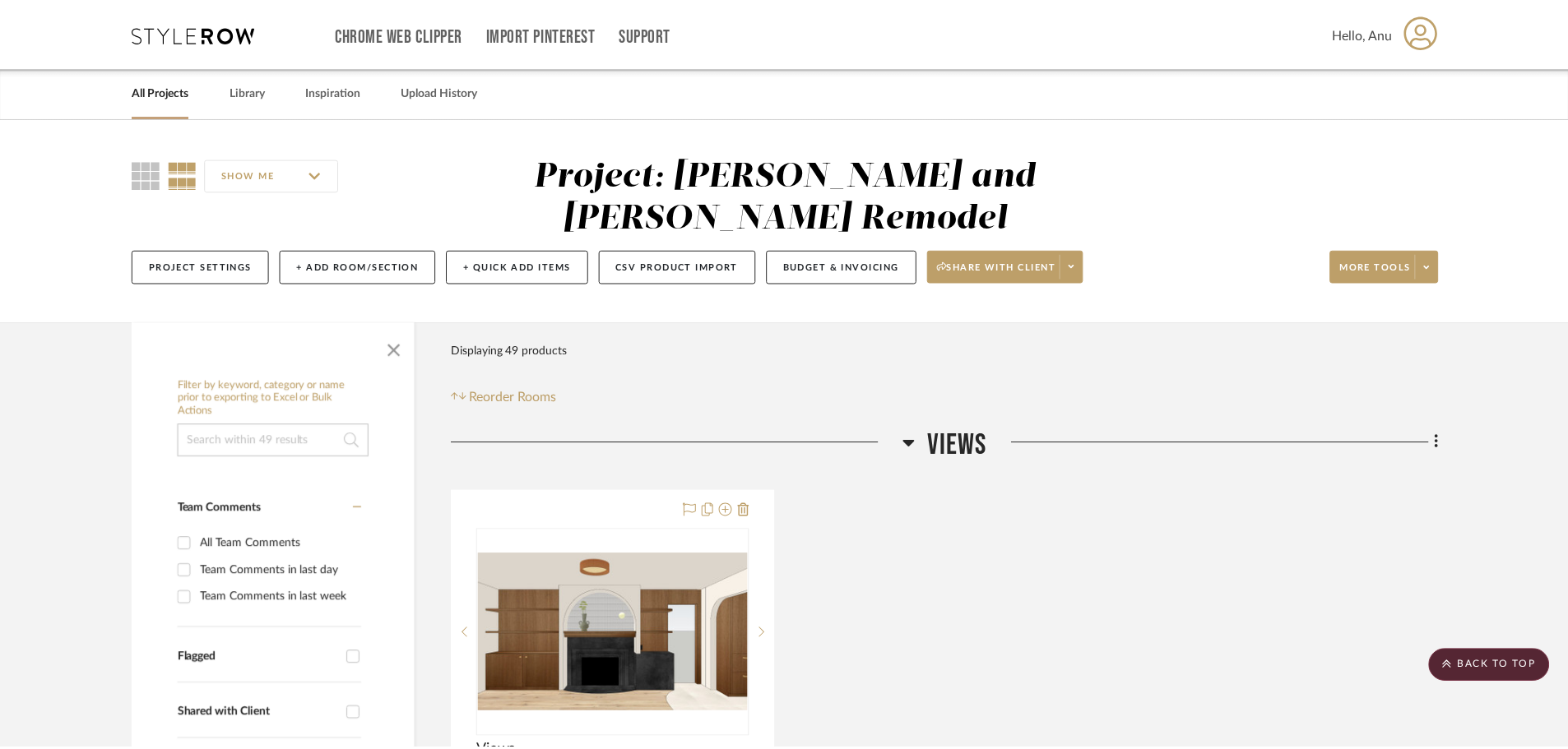
scroll to position [2763, 0]
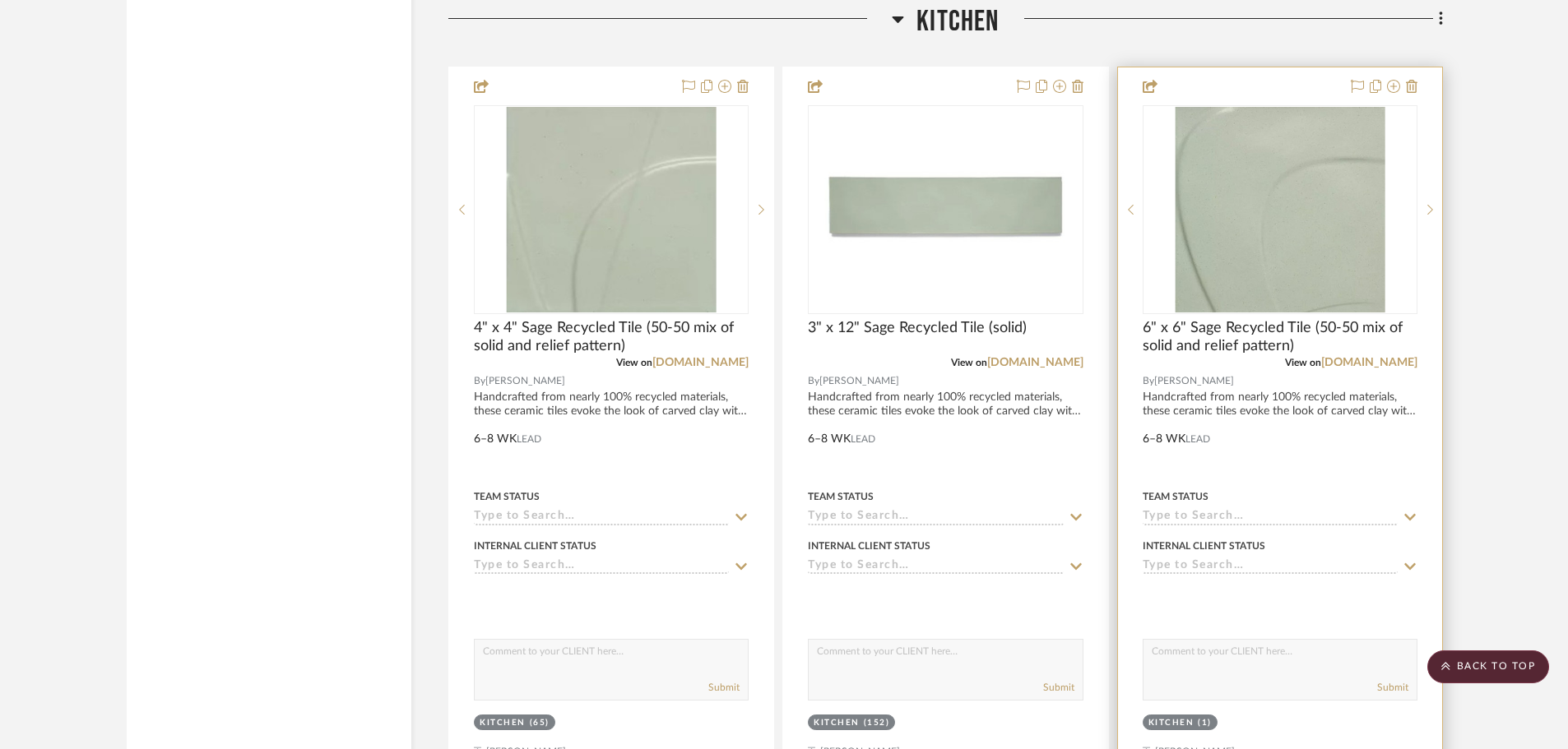
click at [1196, 364] on div at bounding box center [1280, 427] width 324 height 720
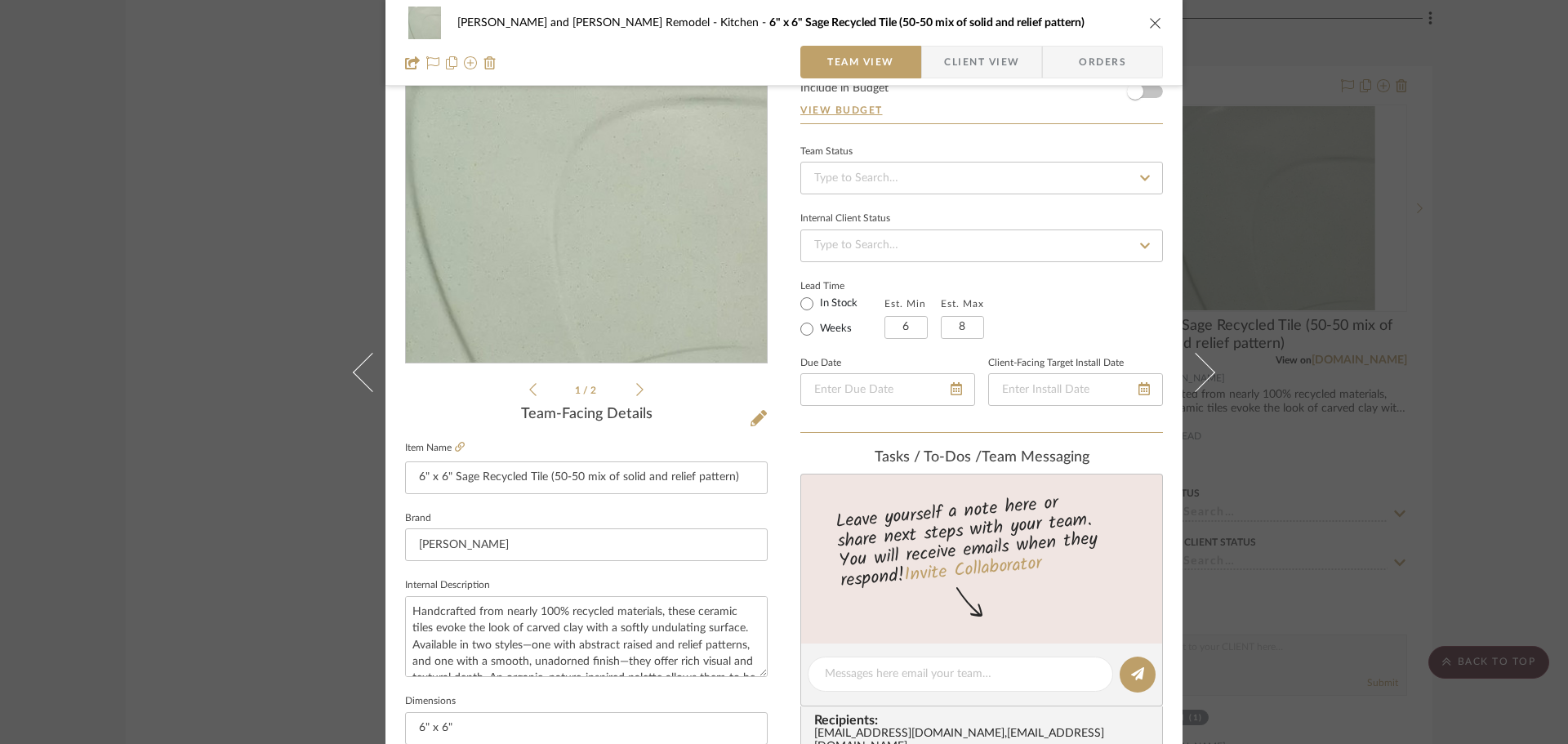
scroll to position [327, 0]
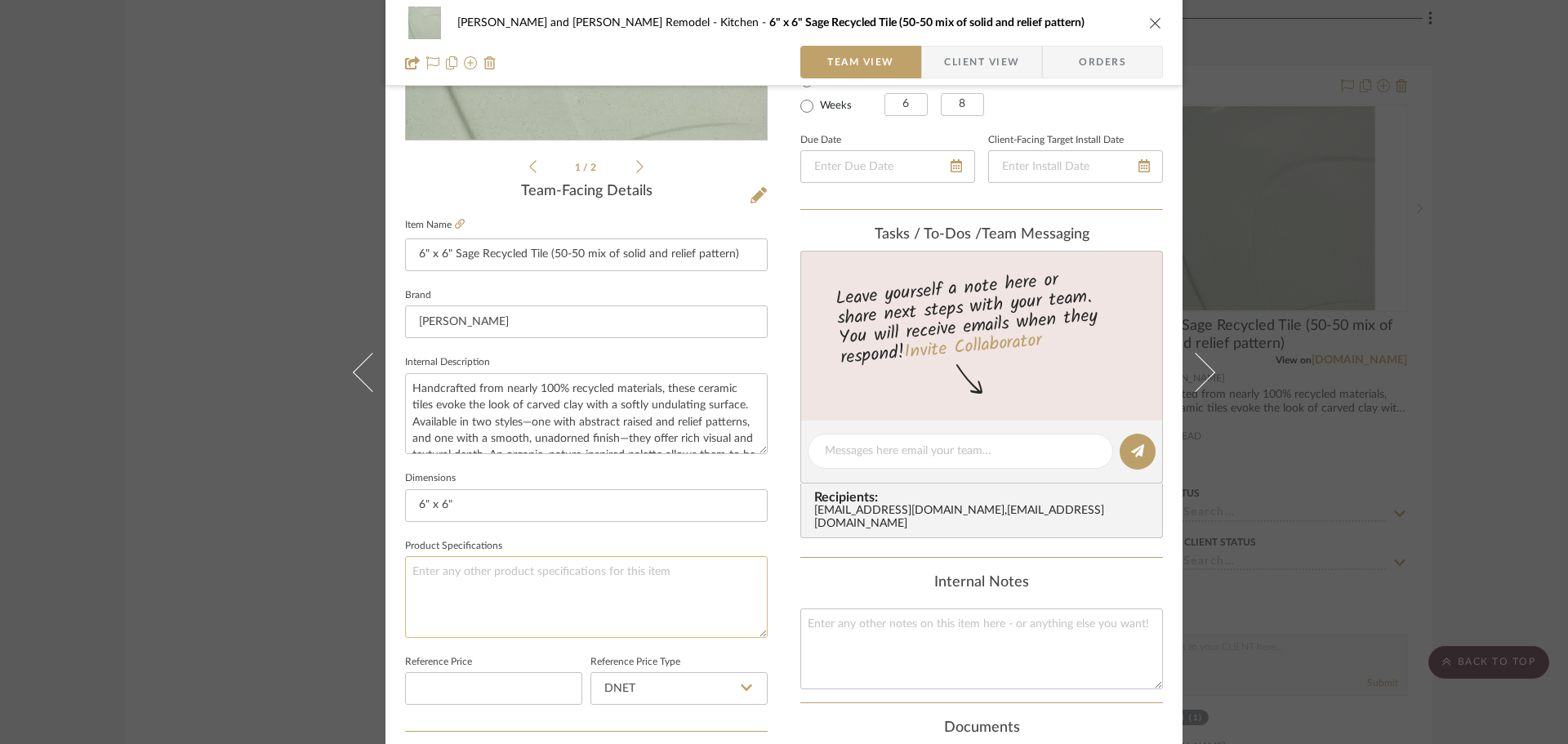
click at [415, 575] on textarea at bounding box center [586, 596] width 362 height 81
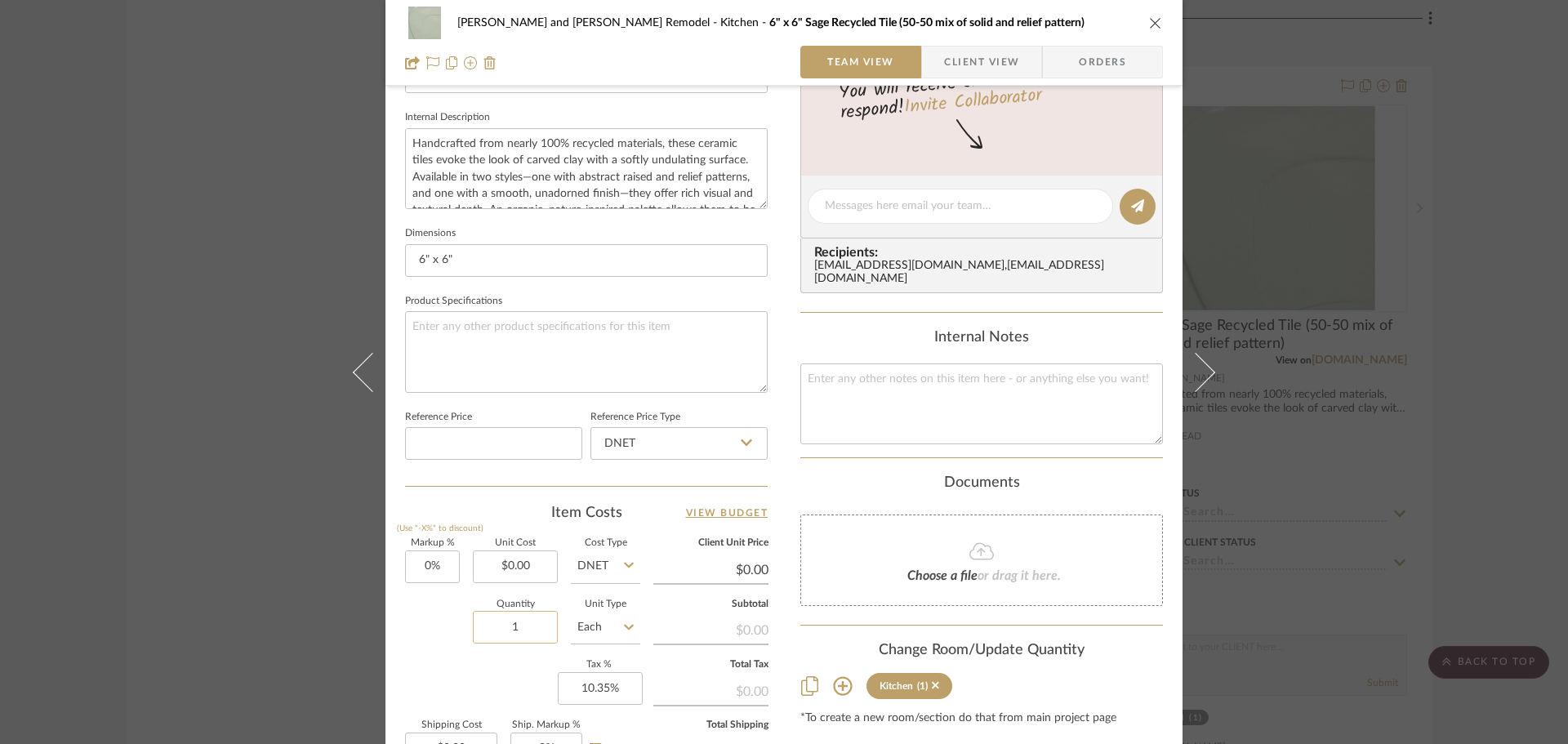
click at [544, 629] on input "1" at bounding box center [515, 627] width 85 height 33
type input "55"
click at [493, 667] on div "Markup % (Use "-X%" to discount) 0% Unit Cost $0.00 Cost Type DNET Client Unit …" at bounding box center [586, 658] width 362 height 238
click at [435, 340] on textarea at bounding box center [586, 351] width 362 height 81
type textarea "55 tiles - 13.75 sf"
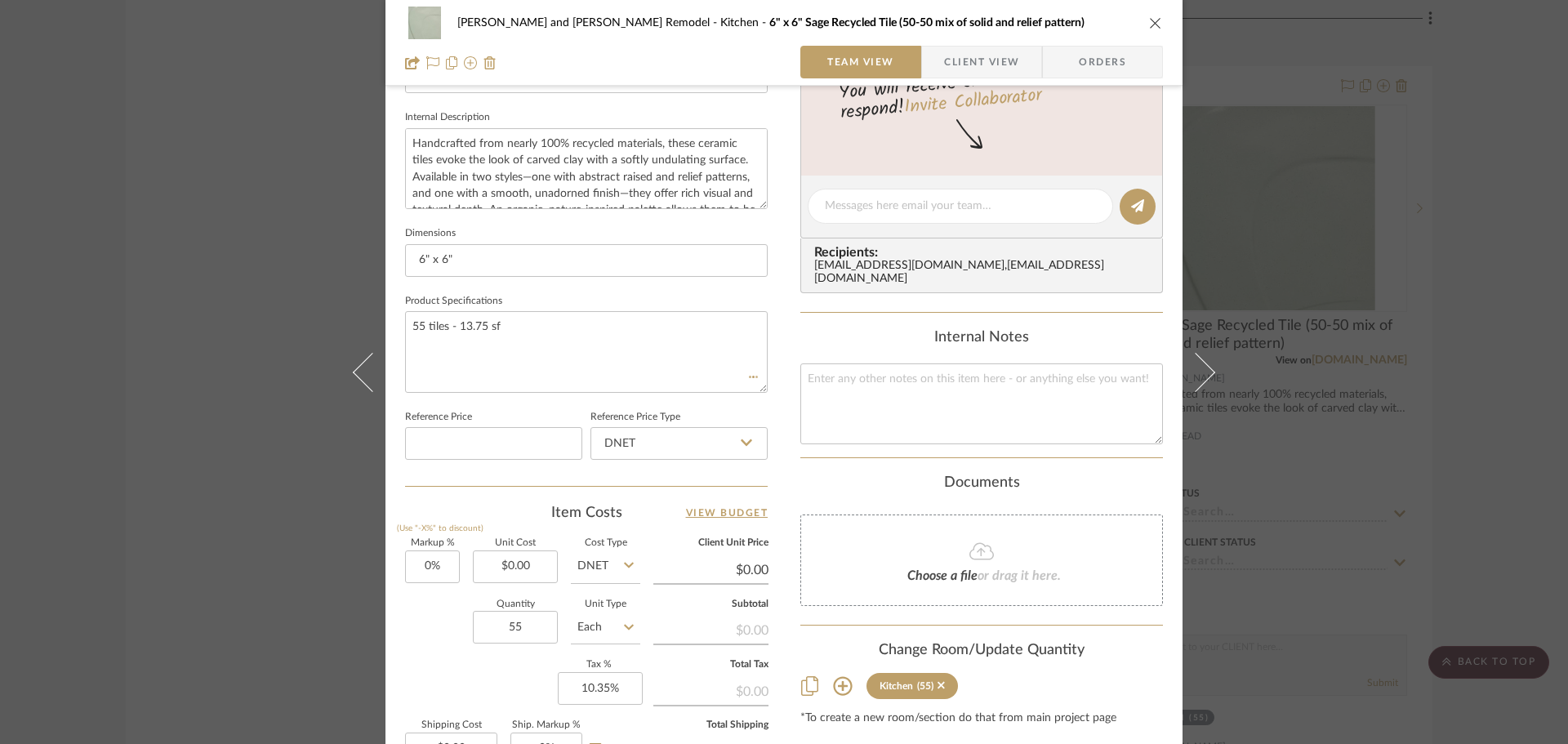
click at [571, 290] on fieldset "Product Specifications 55 tiles - 13.75 sf" at bounding box center [586, 341] width 362 height 103
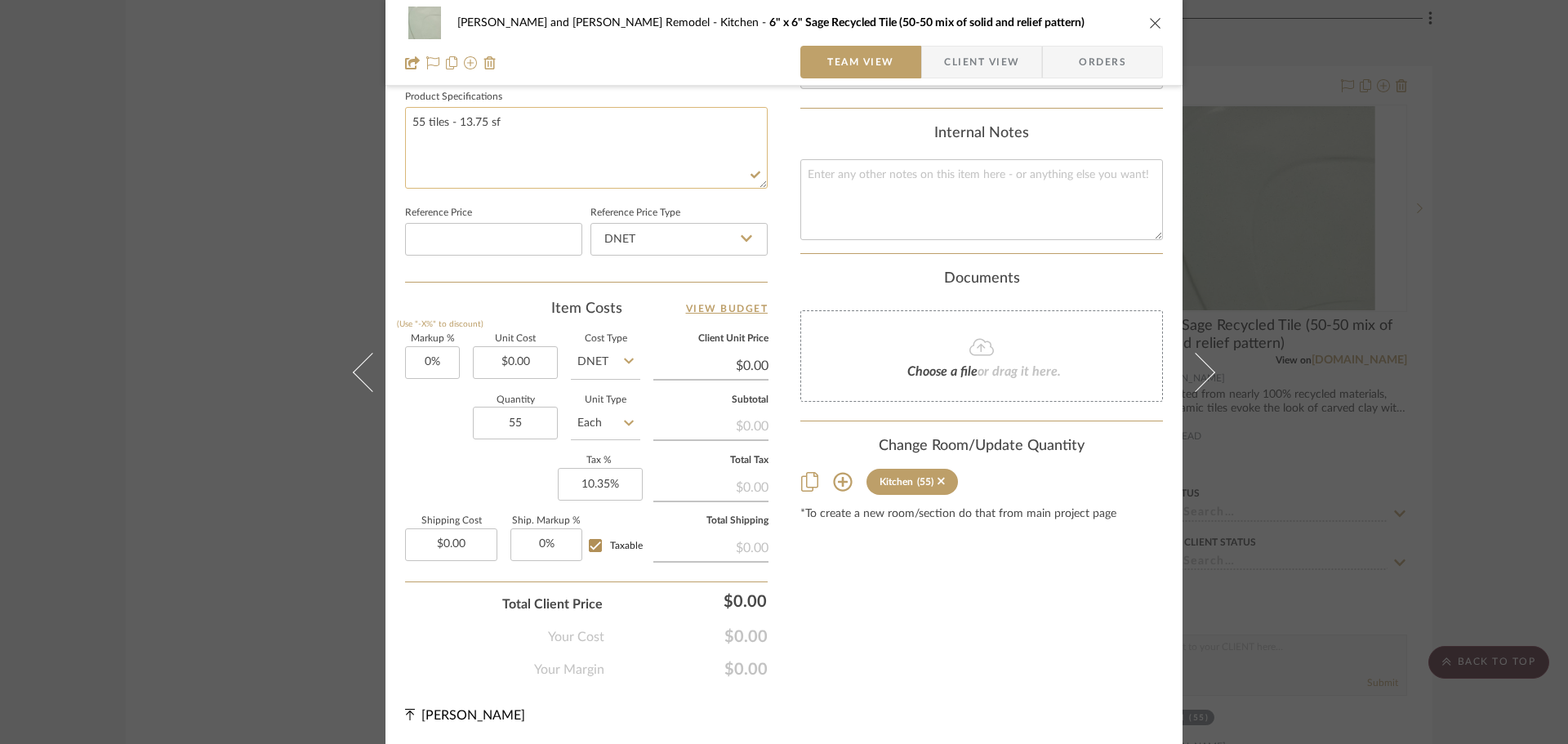
scroll to position [777, 0]
click at [592, 548] on input "Taxable" at bounding box center [595, 545] width 26 height 26
checkbox input "false"
click at [897, 597] on div "Content here copies to Client View - confirm visibility there. Show in Client D…" at bounding box center [981, 7] width 362 height 1345
click at [1258, 382] on div "[PERSON_NAME] and [PERSON_NAME] Remodel Kitchen 6" x 6" Sage Recycled Tile (50-…" at bounding box center [784, 372] width 1568 height 744
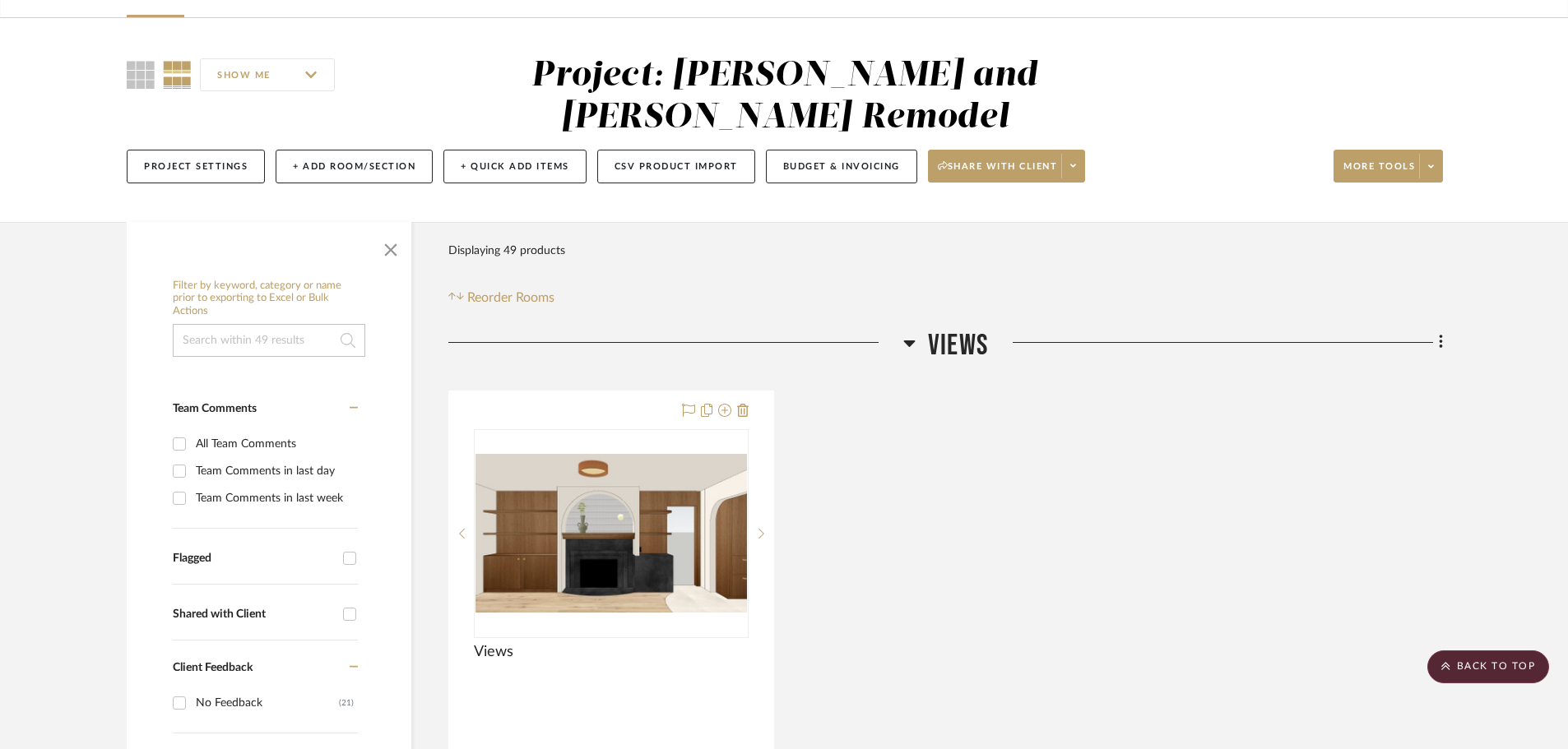
scroll to position [0, 0]
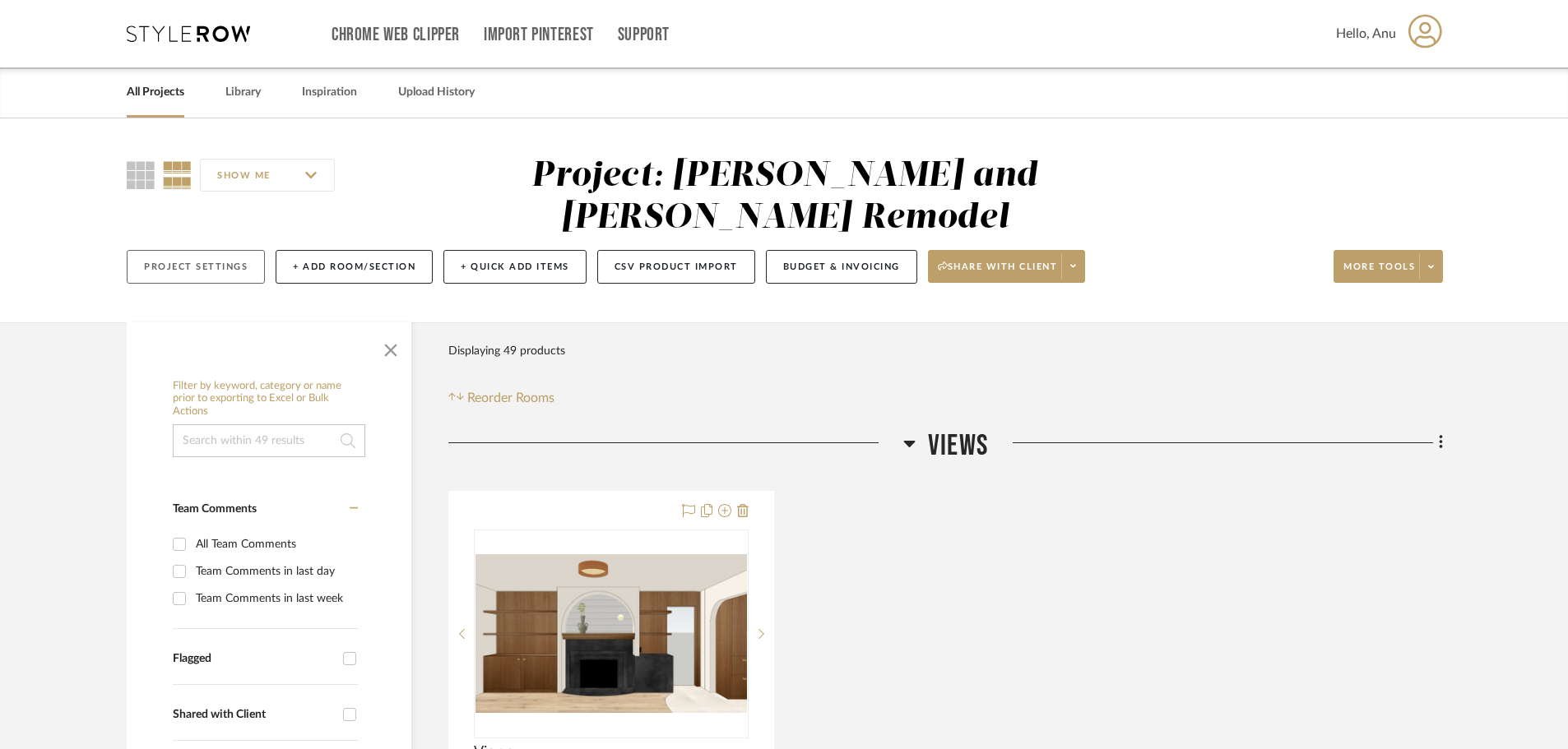
click at [201, 250] on button "Project Settings" at bounding box center [195, 267] width 138 height 34
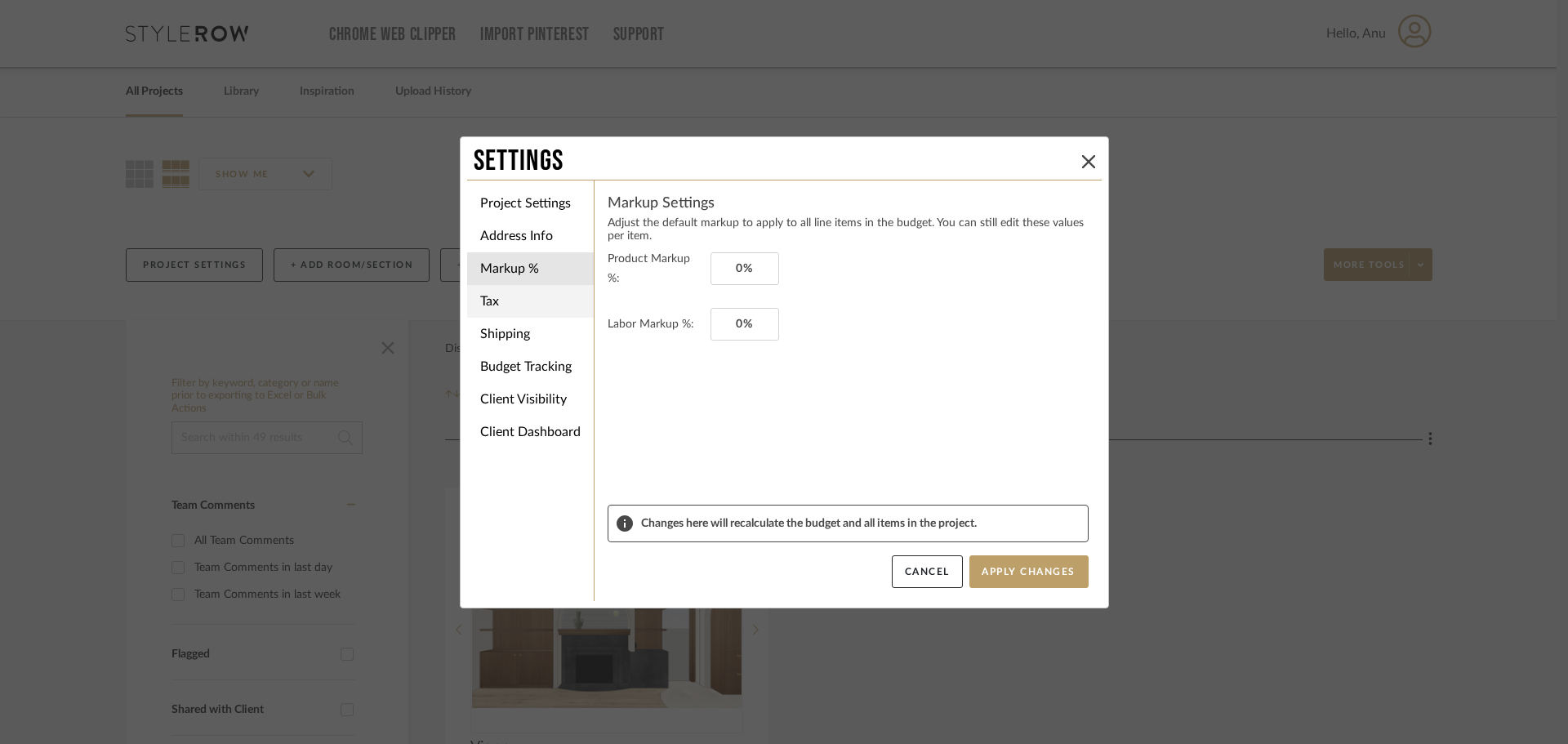
click at [546, 303] on li "Tax" at bounding box center [531, 301] width 127 height 33
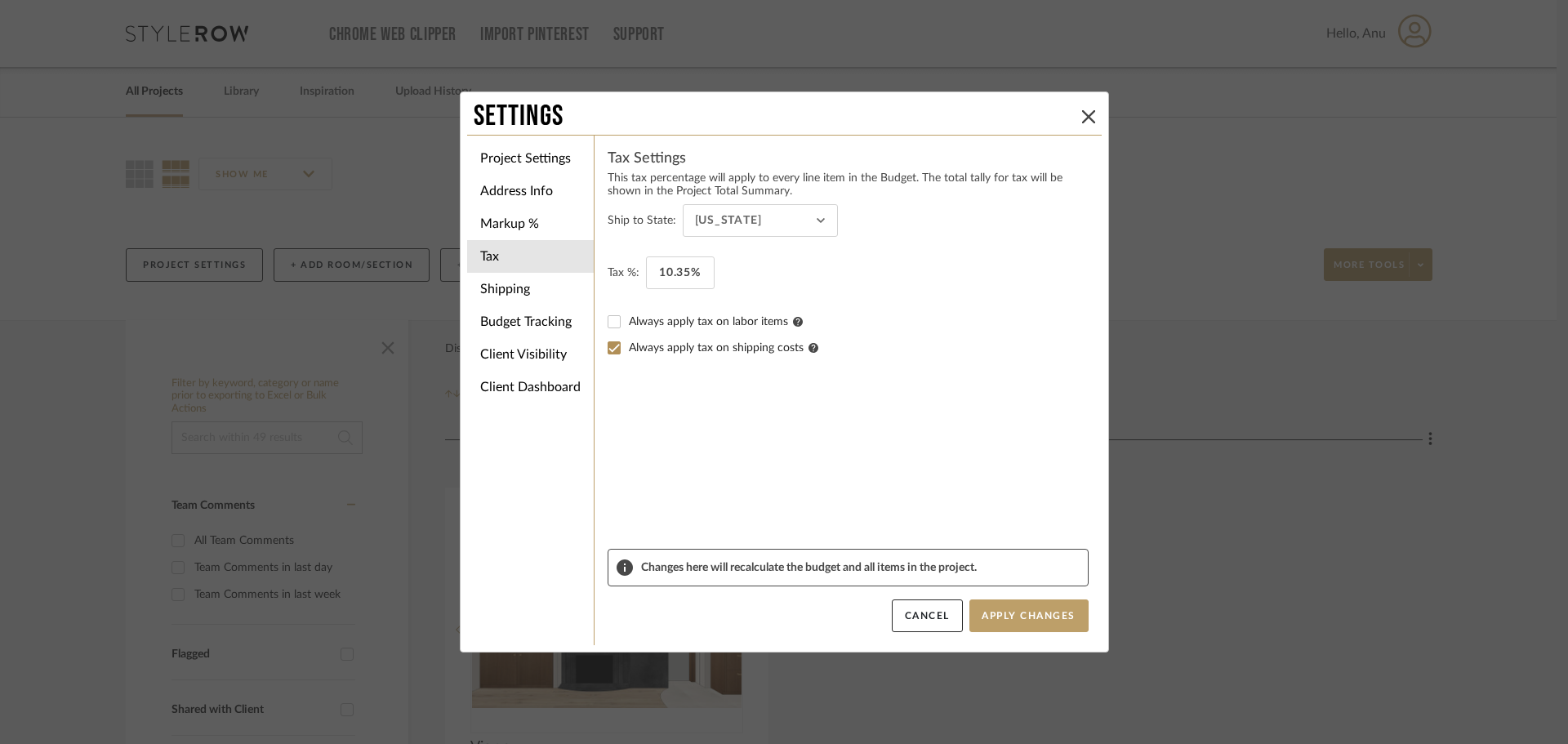
click at [611, 351] on input "Always apply tax on shipping costs" at bounding box center [615, 348] width 26 height 26
click at [614, 352] on input "Always apply tax on shipping costs" at bounding box center [615, 348] width 26 height 26
checkbox input "false"
click at [498, 343] on li "Client Visibility" at bounding box center [531, 354] width 127 height 33
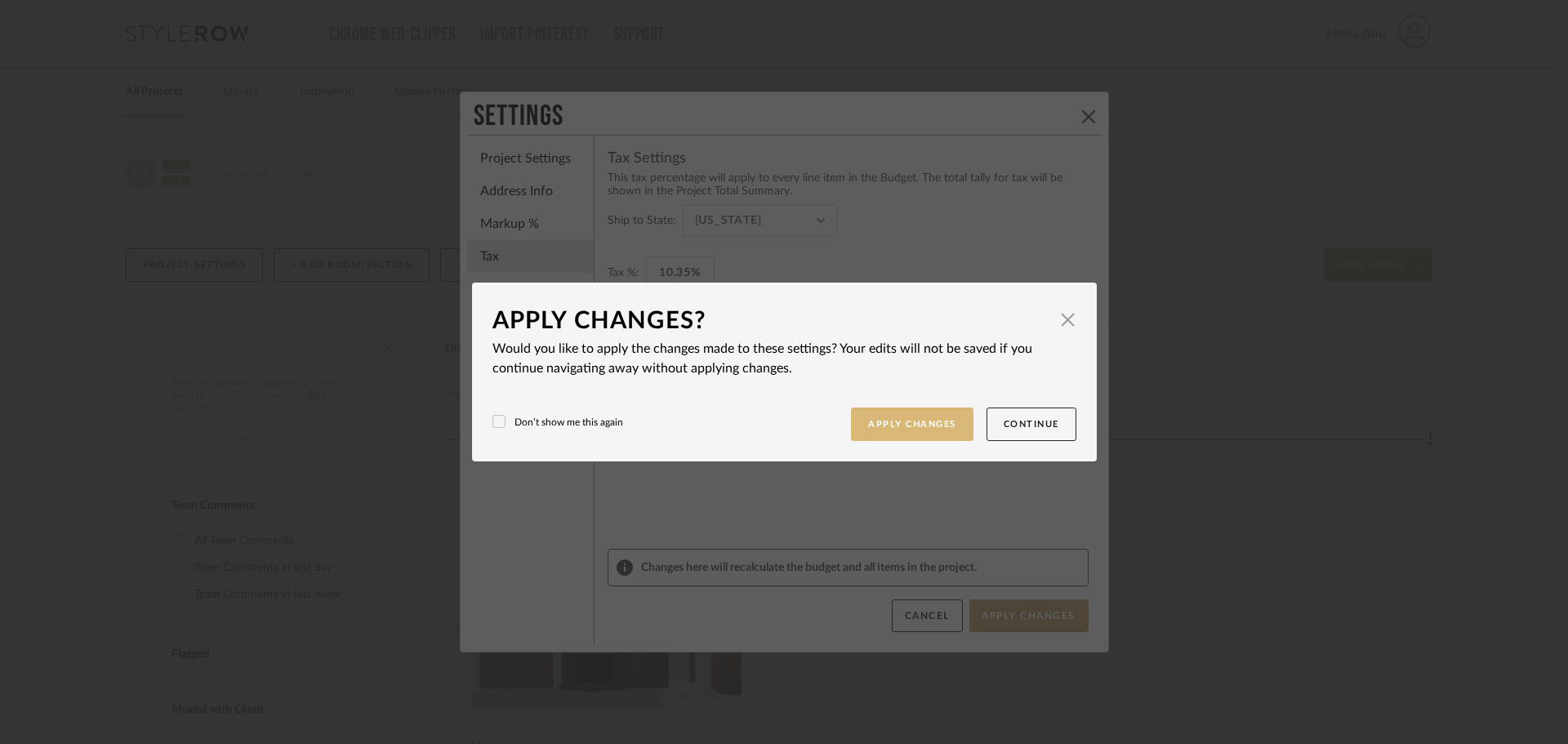
click at [919, 433] on button "Apply Changes" at bounding box center [912, 425] width 123 height 34
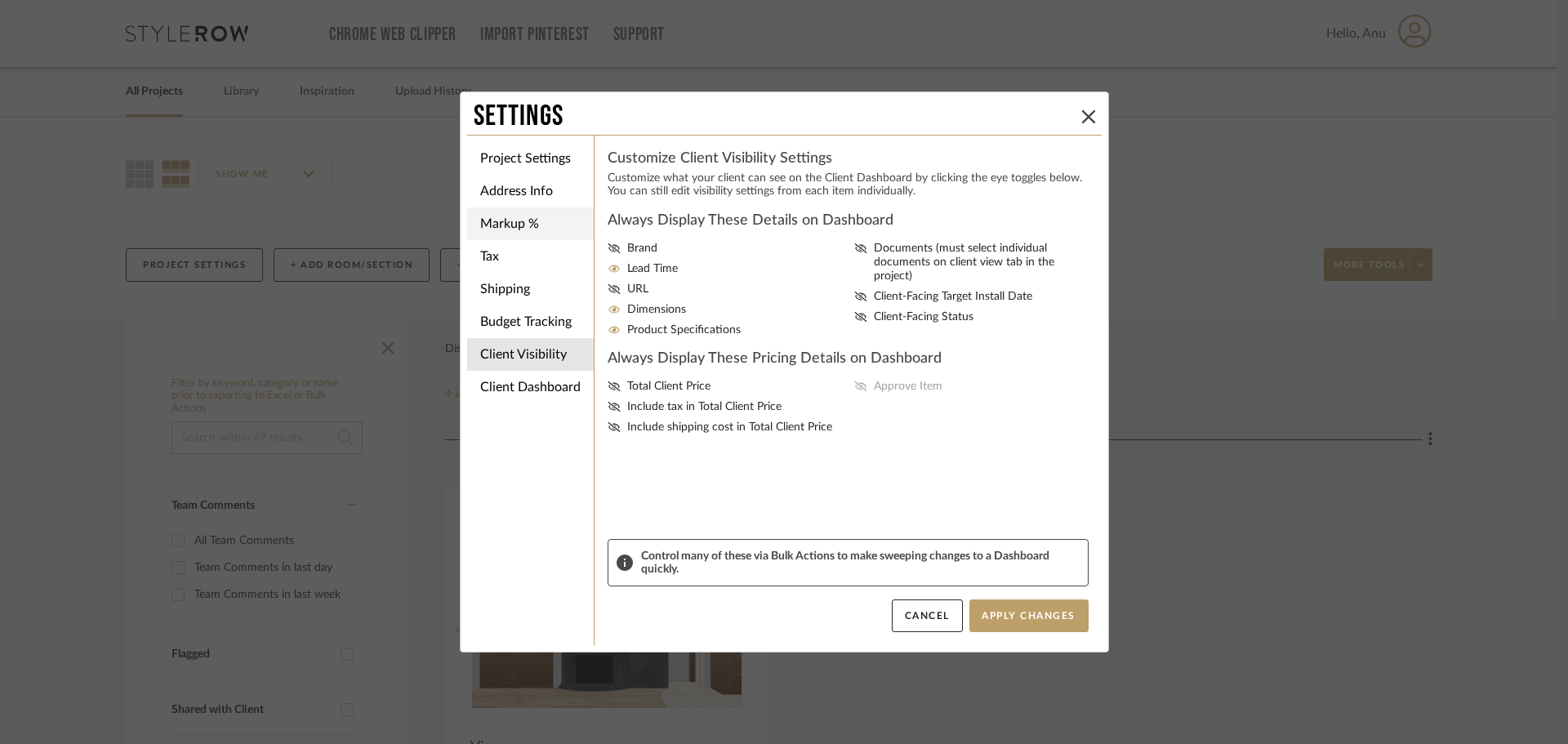
click at [524, 223] on li "Markup %" at bounding box center [531, 223] width 127 height 33
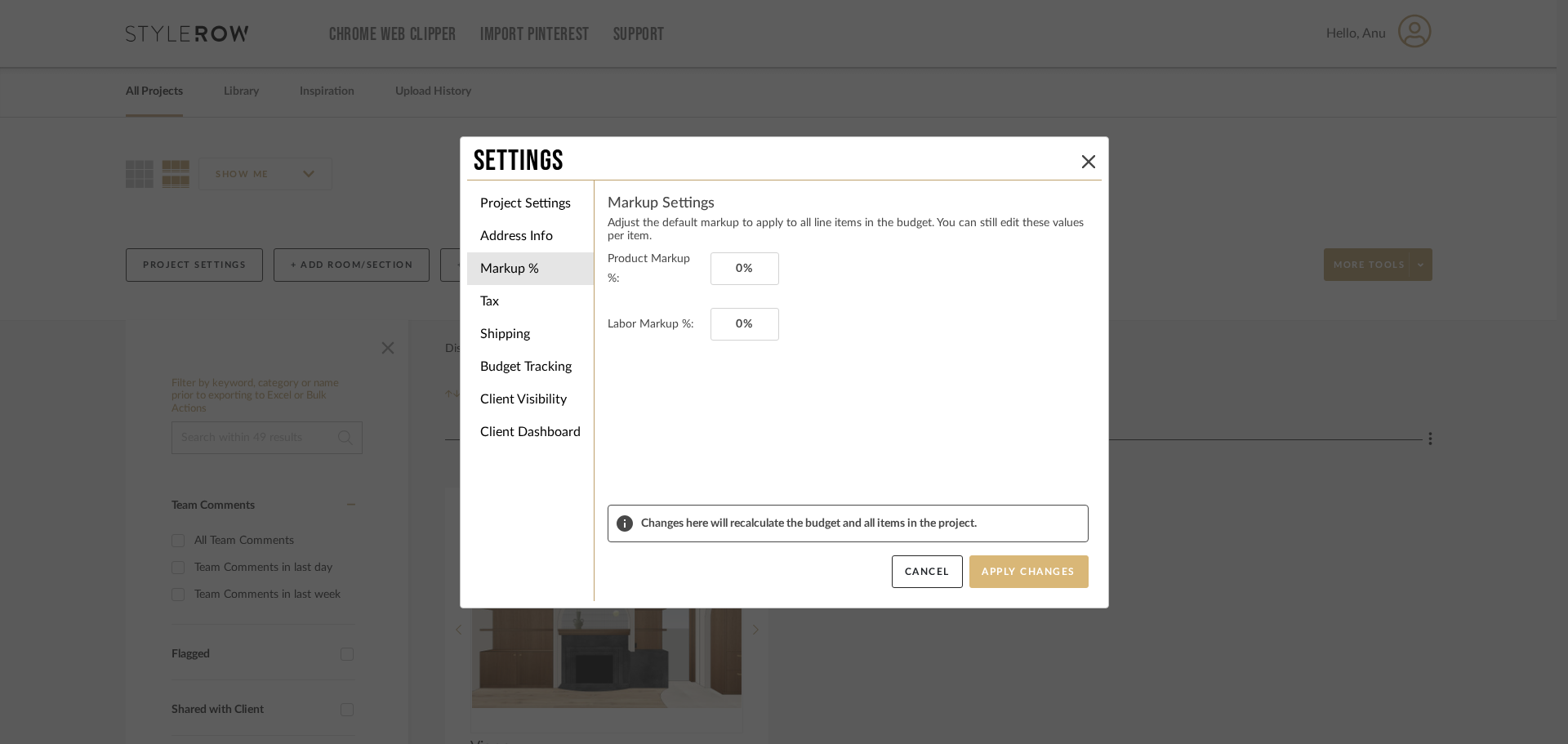
click at [1034, 574] on button "Apply Changes" at bounding box center [1029, 572] width 119 height 33
click at [1082, 152] on button at bounding box center [1088, 161] width 20 height 20
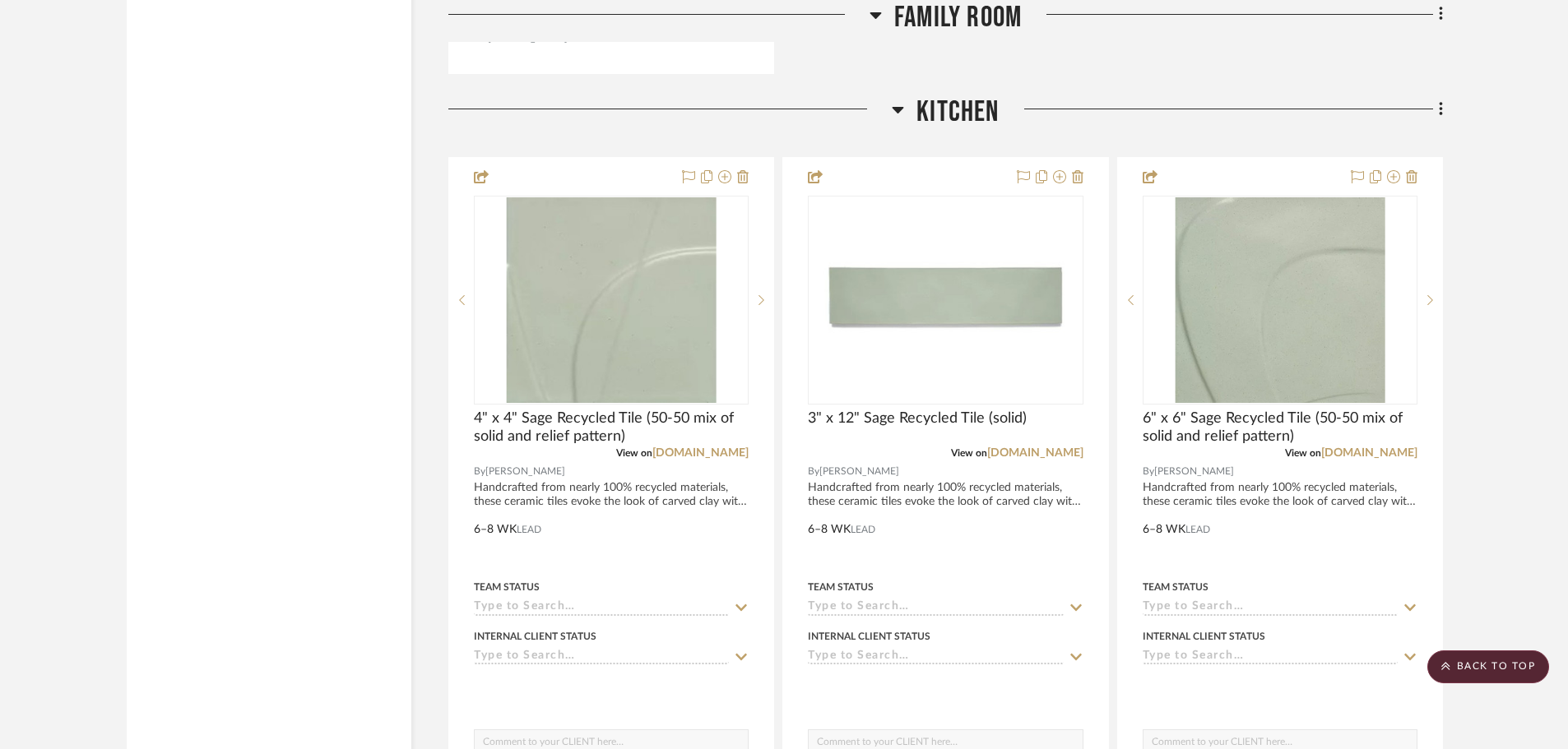
scroll to position [2549, 0]
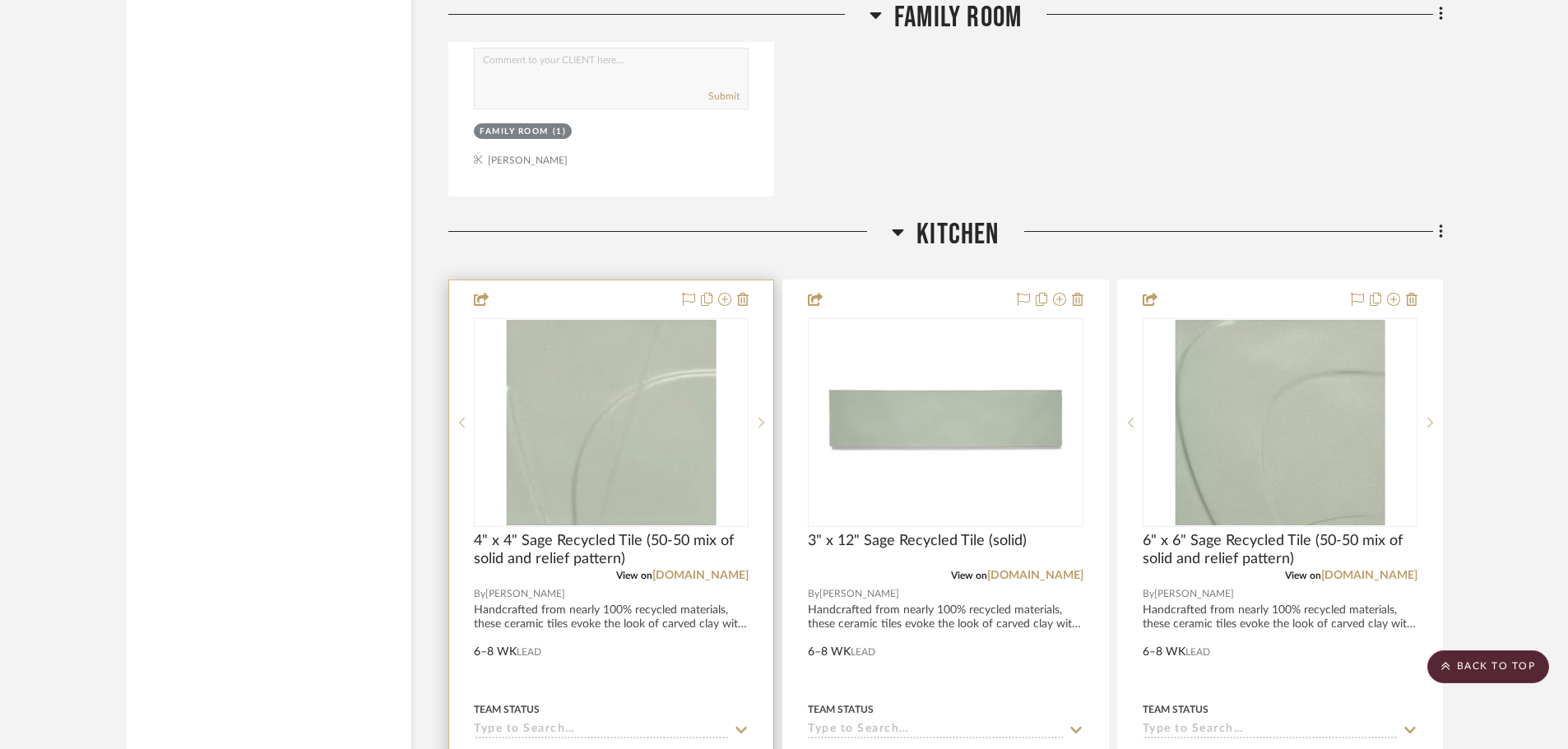
click at [563, 280] on div at bounding box center [611, 640] width 324 height 720
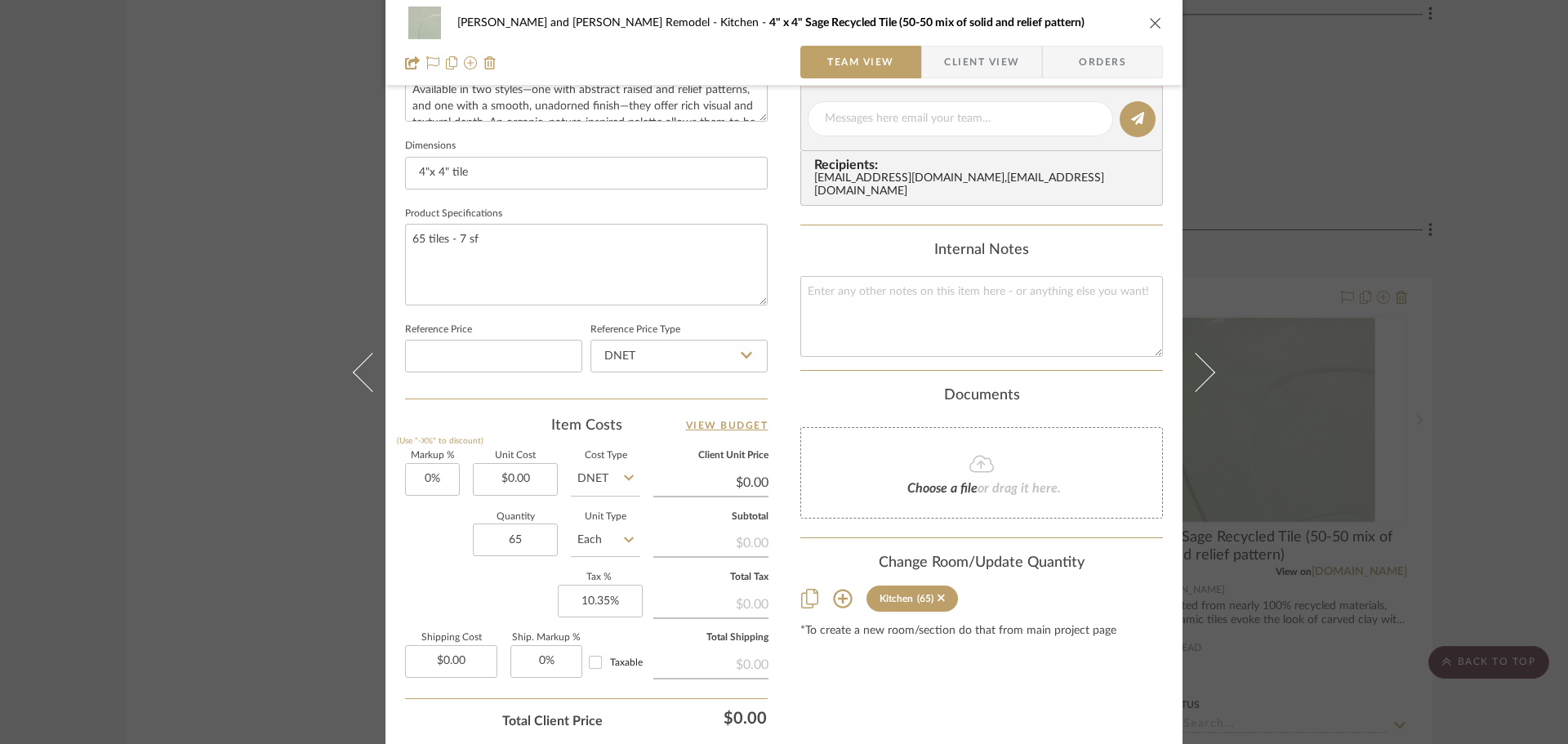
scroll to position [777, 0]
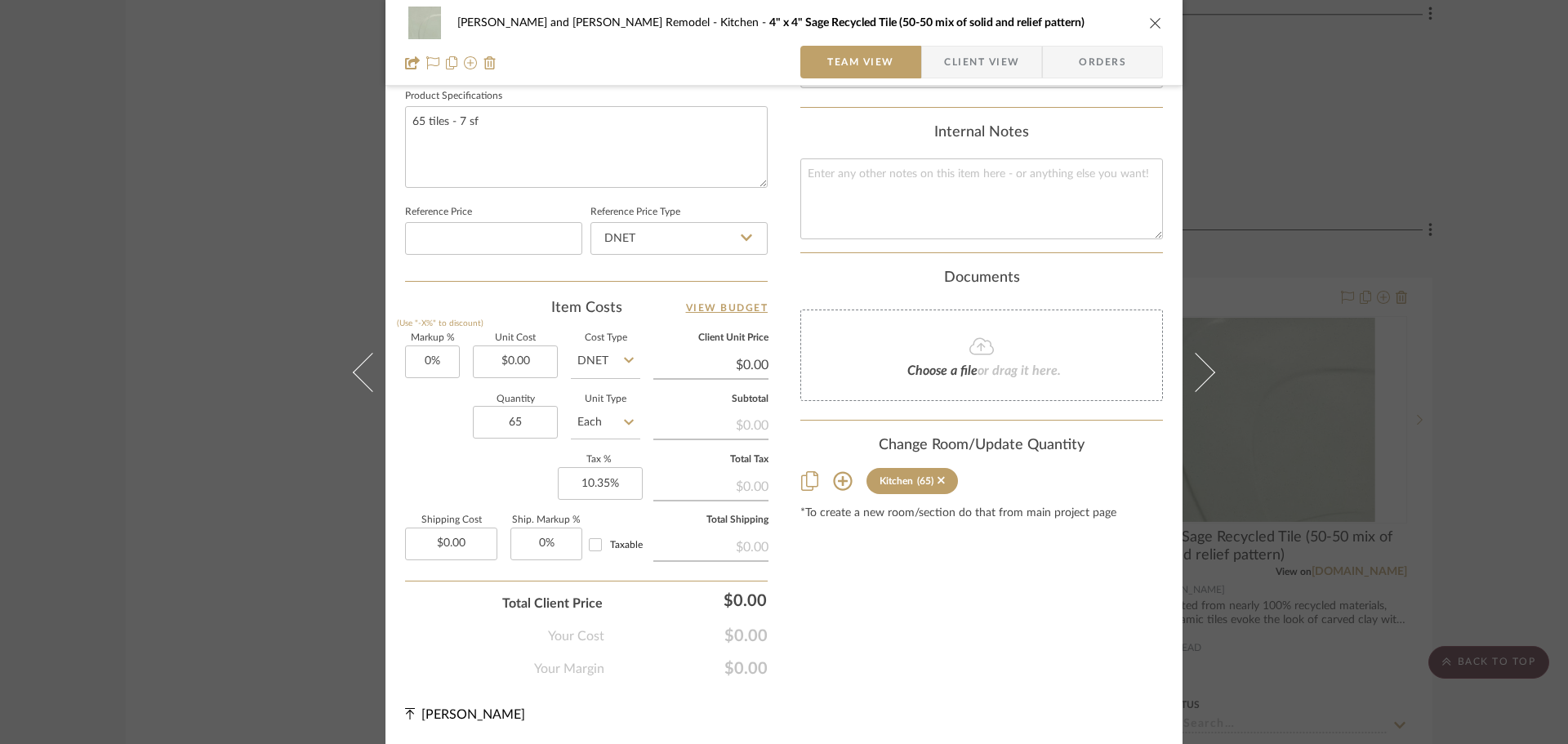
click at [1258, 478] on div "[PERSON_NAME] and [PERSON_NAME] Kitchen Remodel Kitchen 4" x 4" Sage Recycled T…" at bounding box center [784, 372] width 1568 height 744
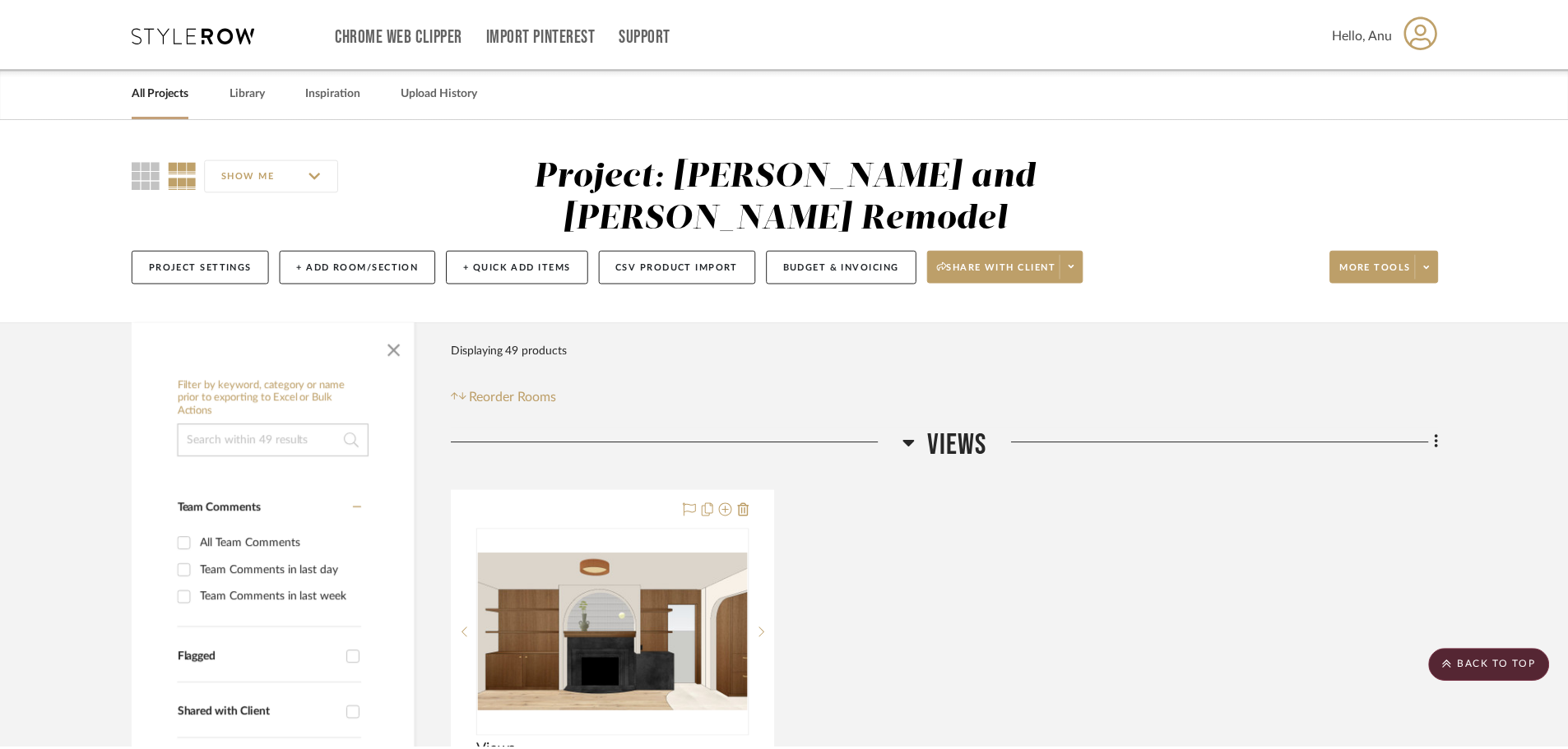
scroll to position [2549, 0]
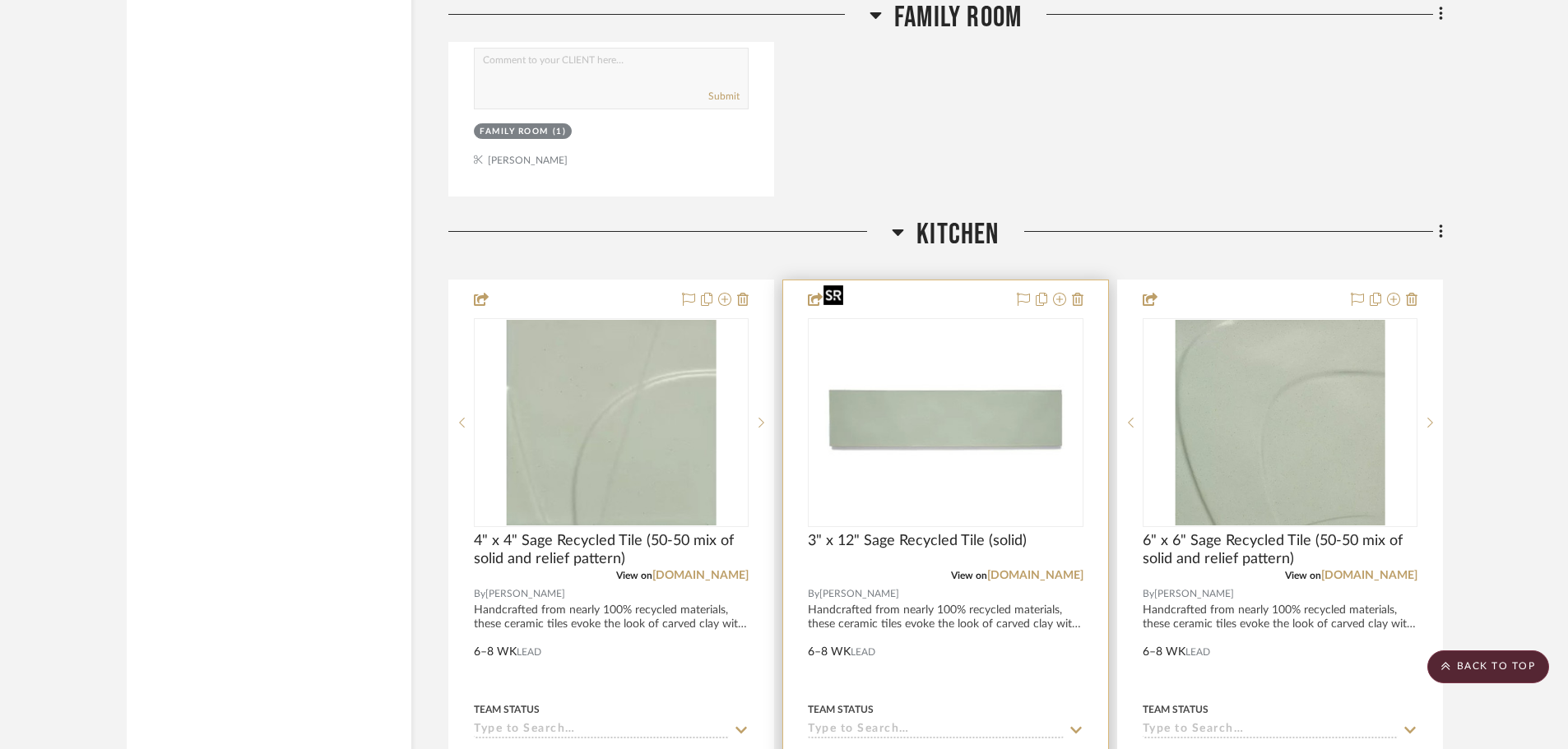
click at [997, 388] on img "0" at bounding box center [945, 422] width 258 height 205
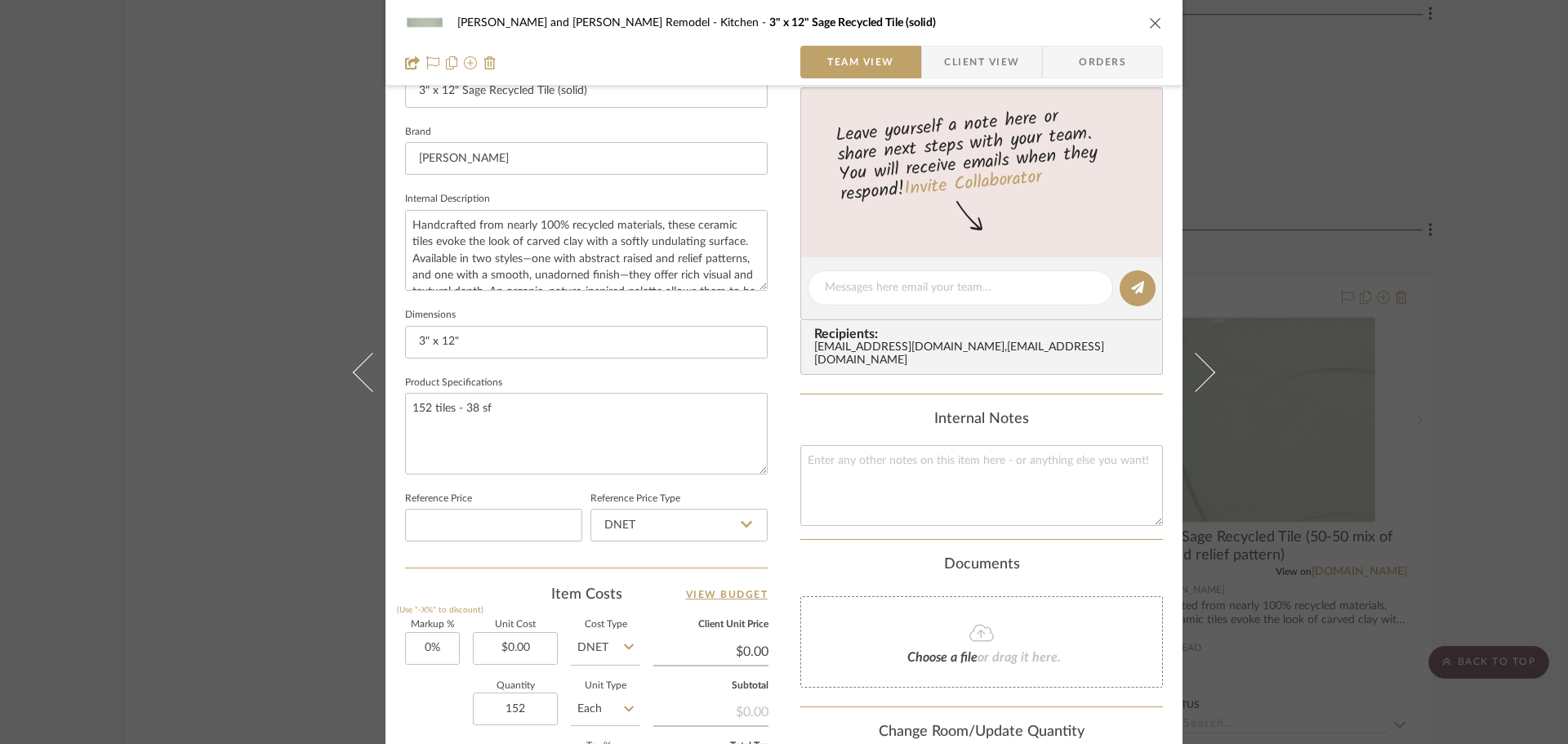
scroll to position [735, 0]
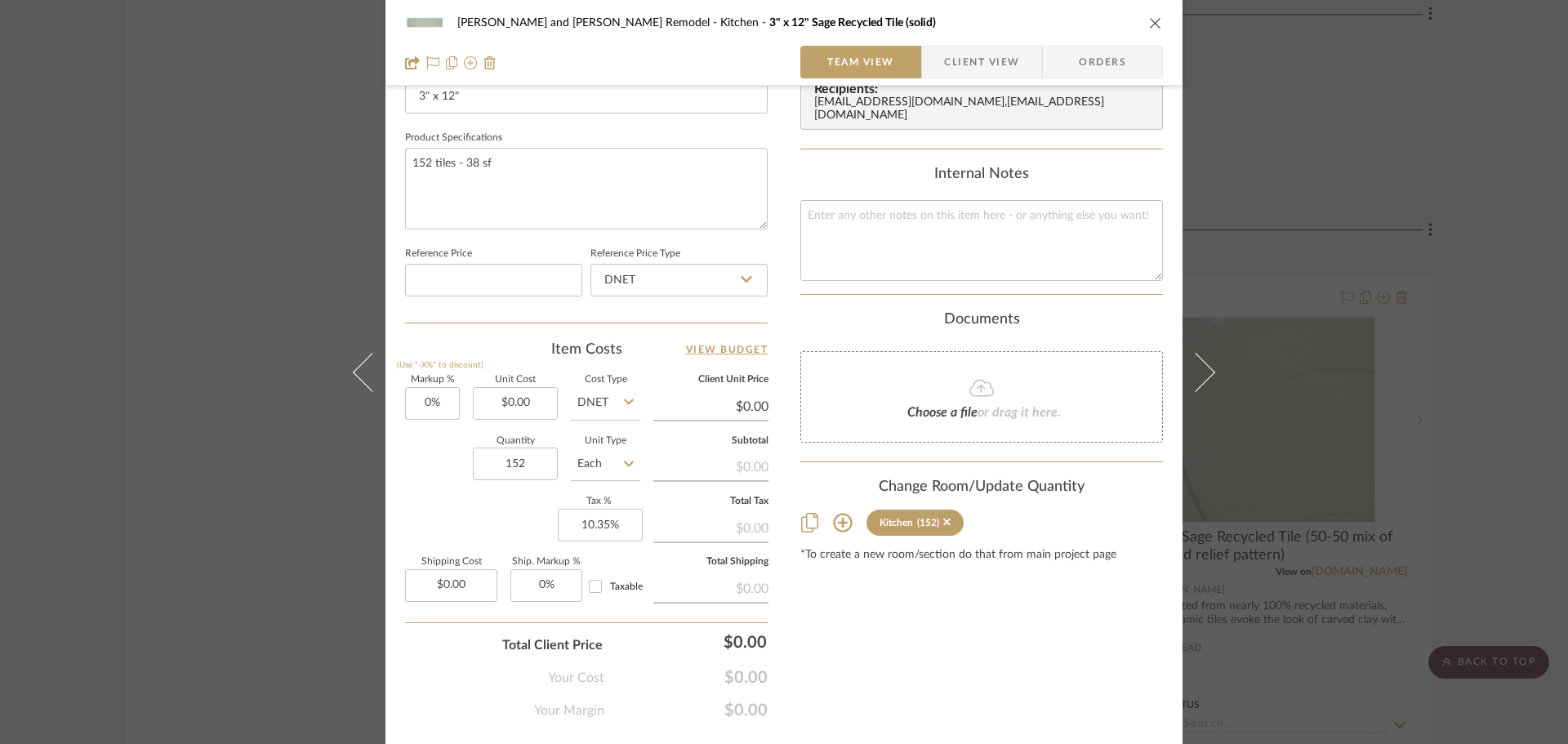
click at [1258, 395] on div "[PERSON_NAME] and [PERSON_NAME] Remodel Kitchen 3" x 12" Sage Recycled Tile (so…" at bounding box center [784, 372] width 1568 height 744
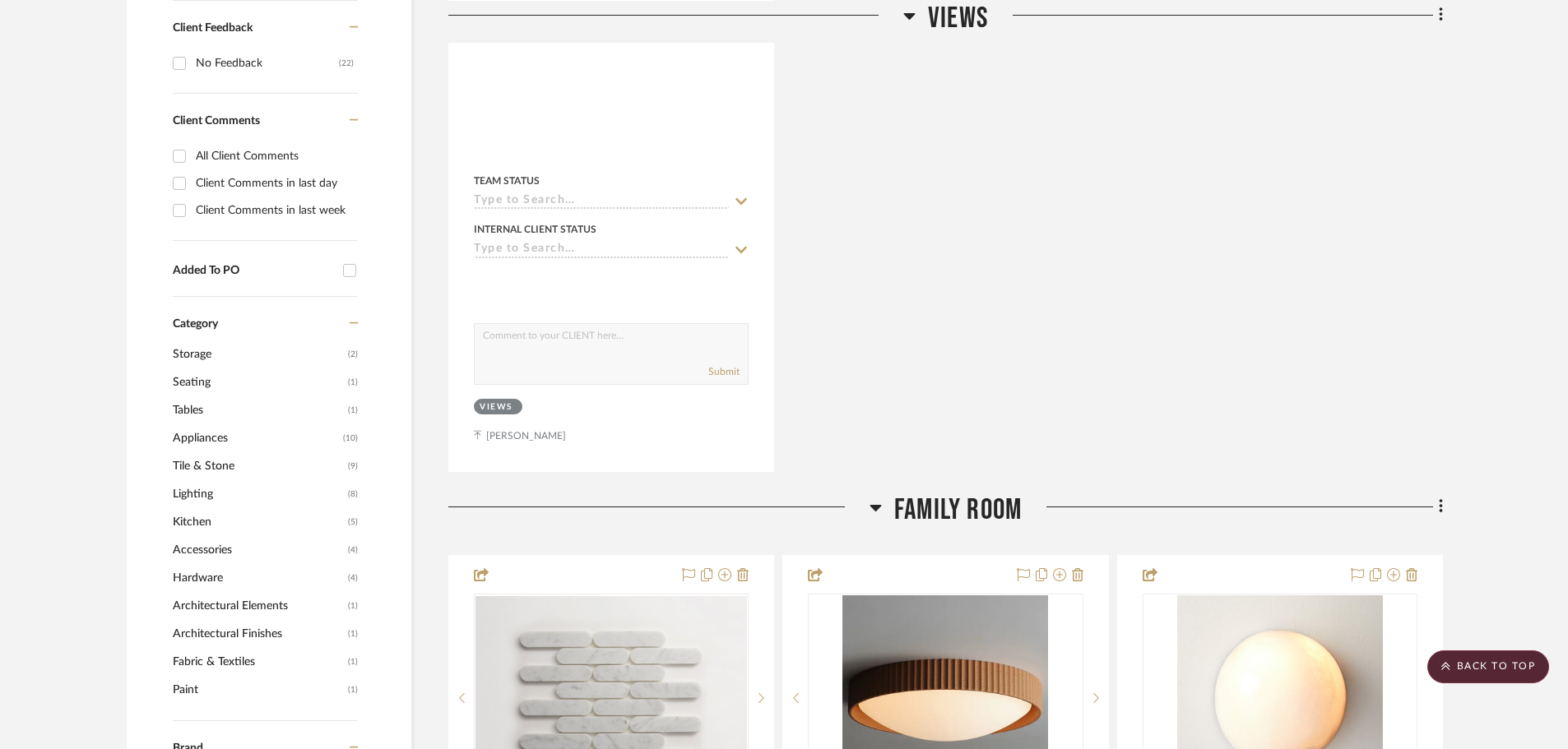
scroll to position [1316, 0]
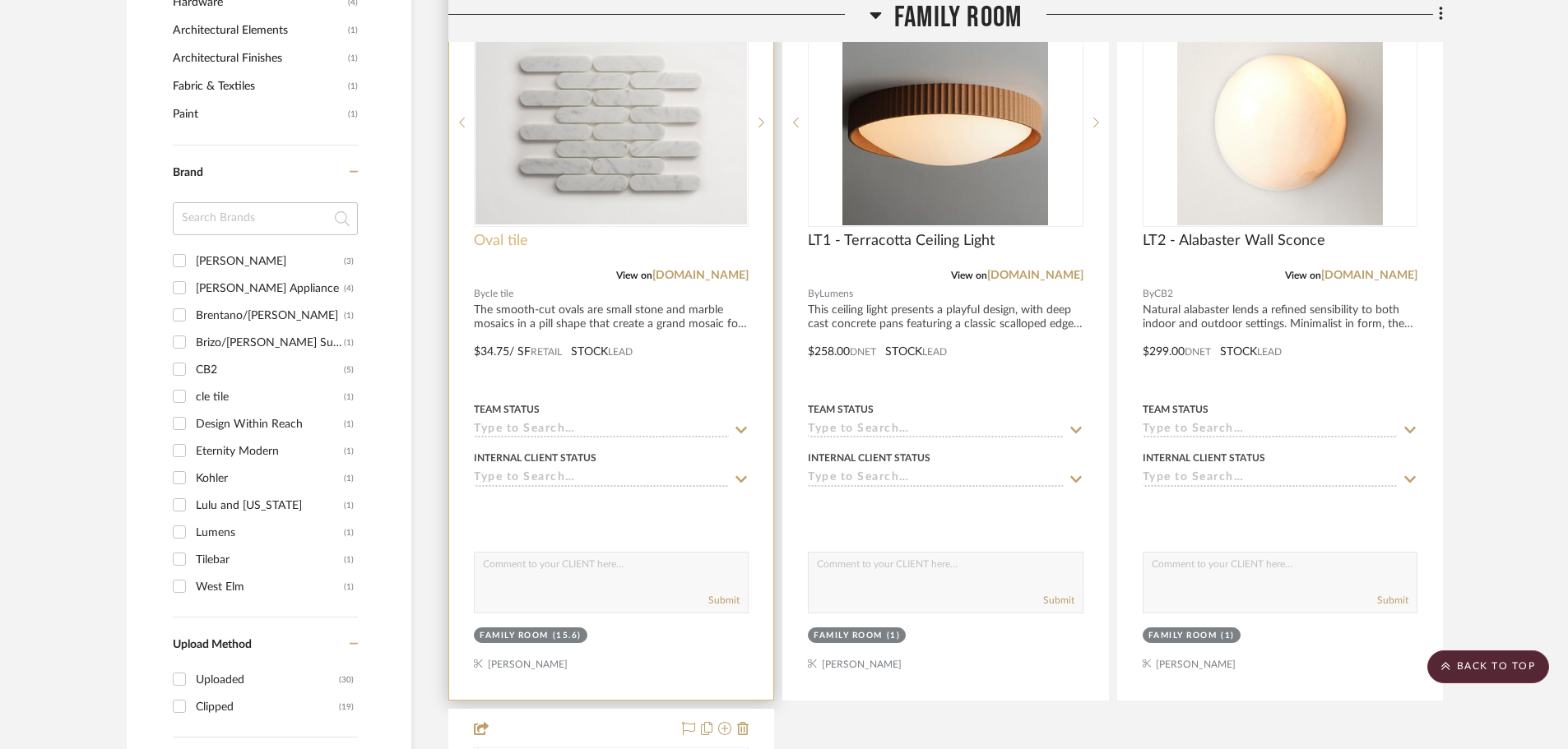
click at [478, 232] on span "Oval tile" at bounding box center [501, 240] width 54 height 18
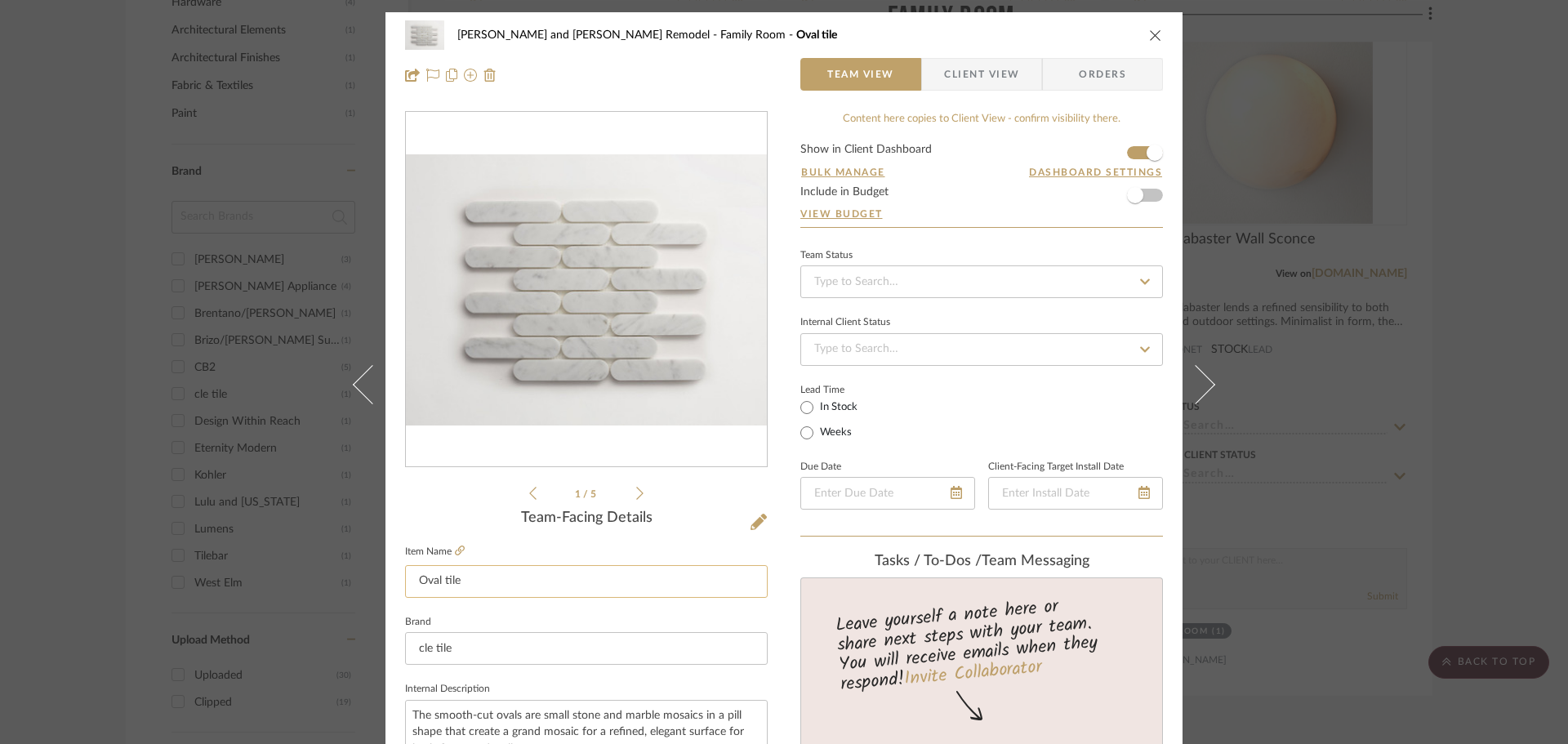
click at [415, 575] on input "Oval tile" at bounding box center [586, 581] width 362 height 33
type input "Oval tile"
type input "cle tile"
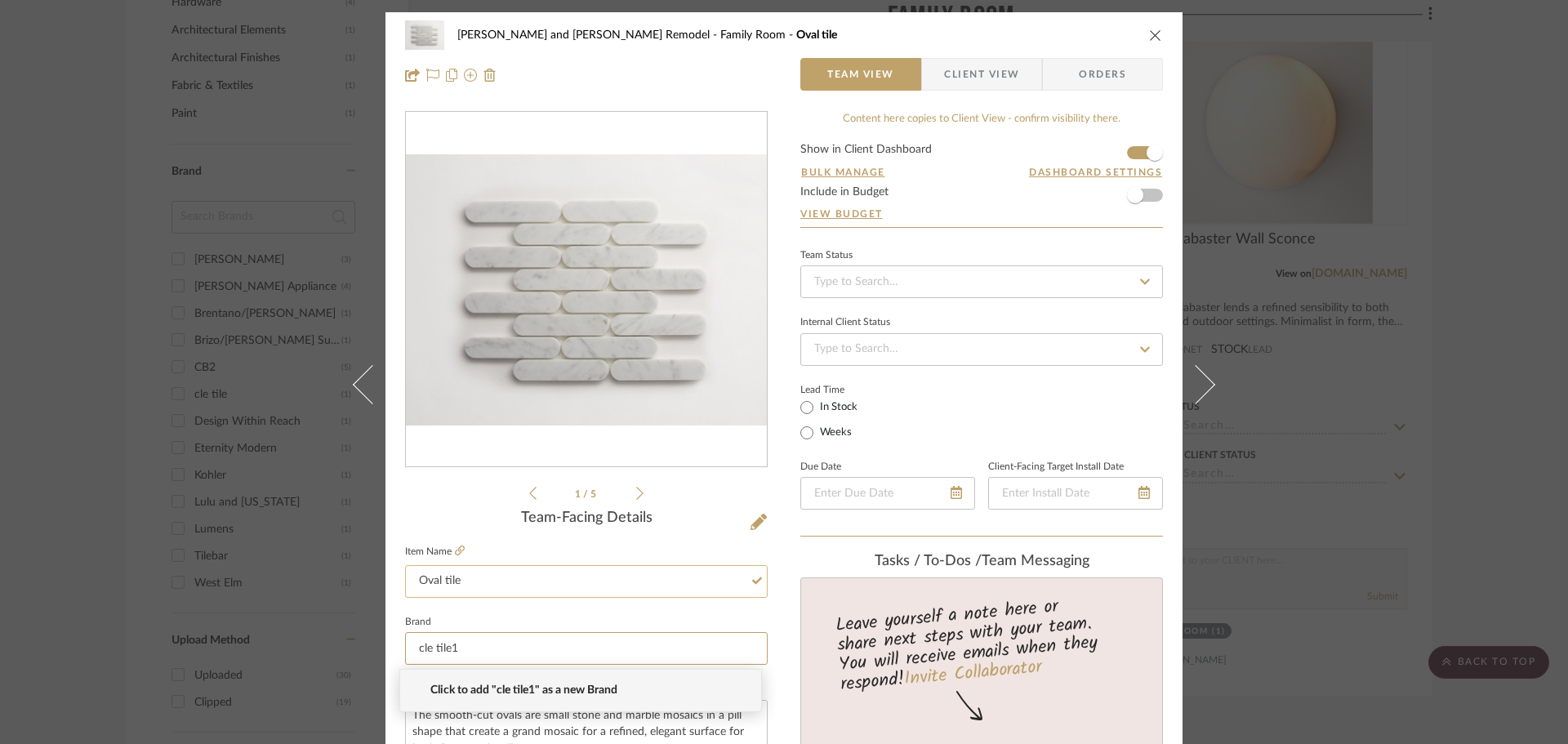
type input "cle tile"
click at [453, 687] on span "cle tile" at bounding box center [587, 690] width 314 height 14
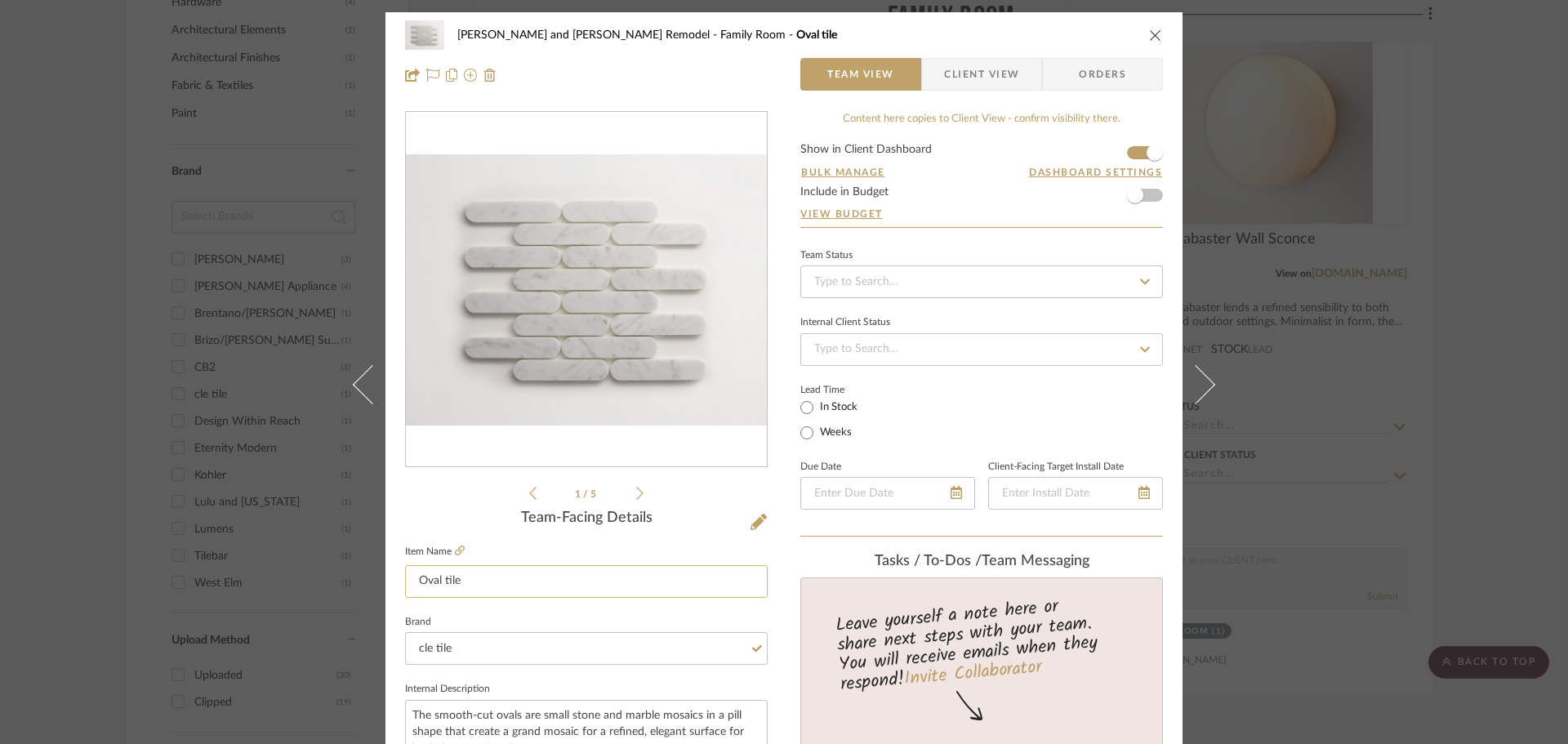
click at [412, 582] on input "Oval tile" at bounding box center [586, 581] width 362 height 33
type input "T1 - Marble Oval tile"
click at [429, 487] on div "1 / 5" at bounding box center [586, 306] width 362 height 392
click at [1258, 355] on div "[PERSON_NAME] and [PERSON_NAME] Remodel Family Room T1 - Marble Oval tile Team …" at bounding box center [784, 372] width 1568 height 744
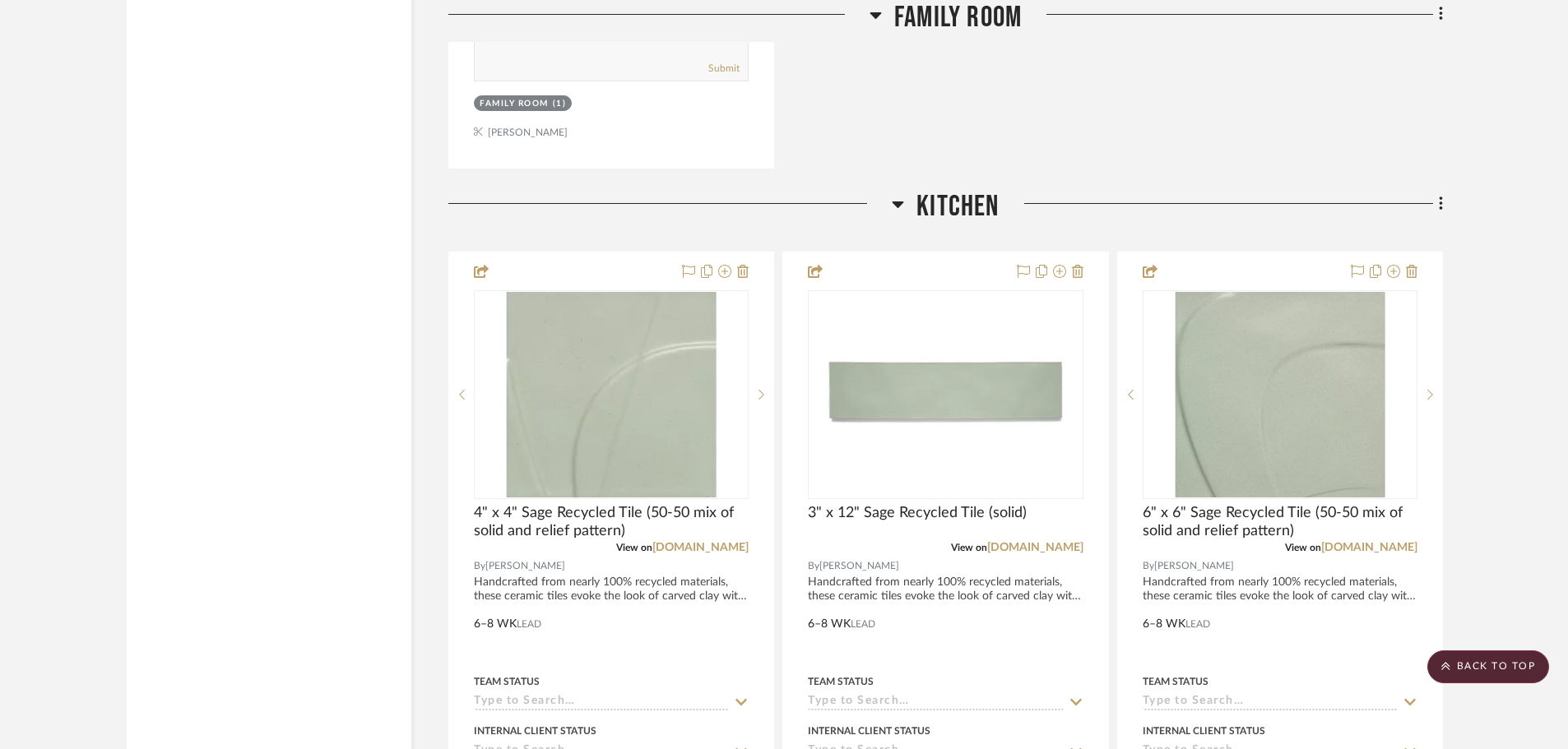
scroll to position [2714, 0]
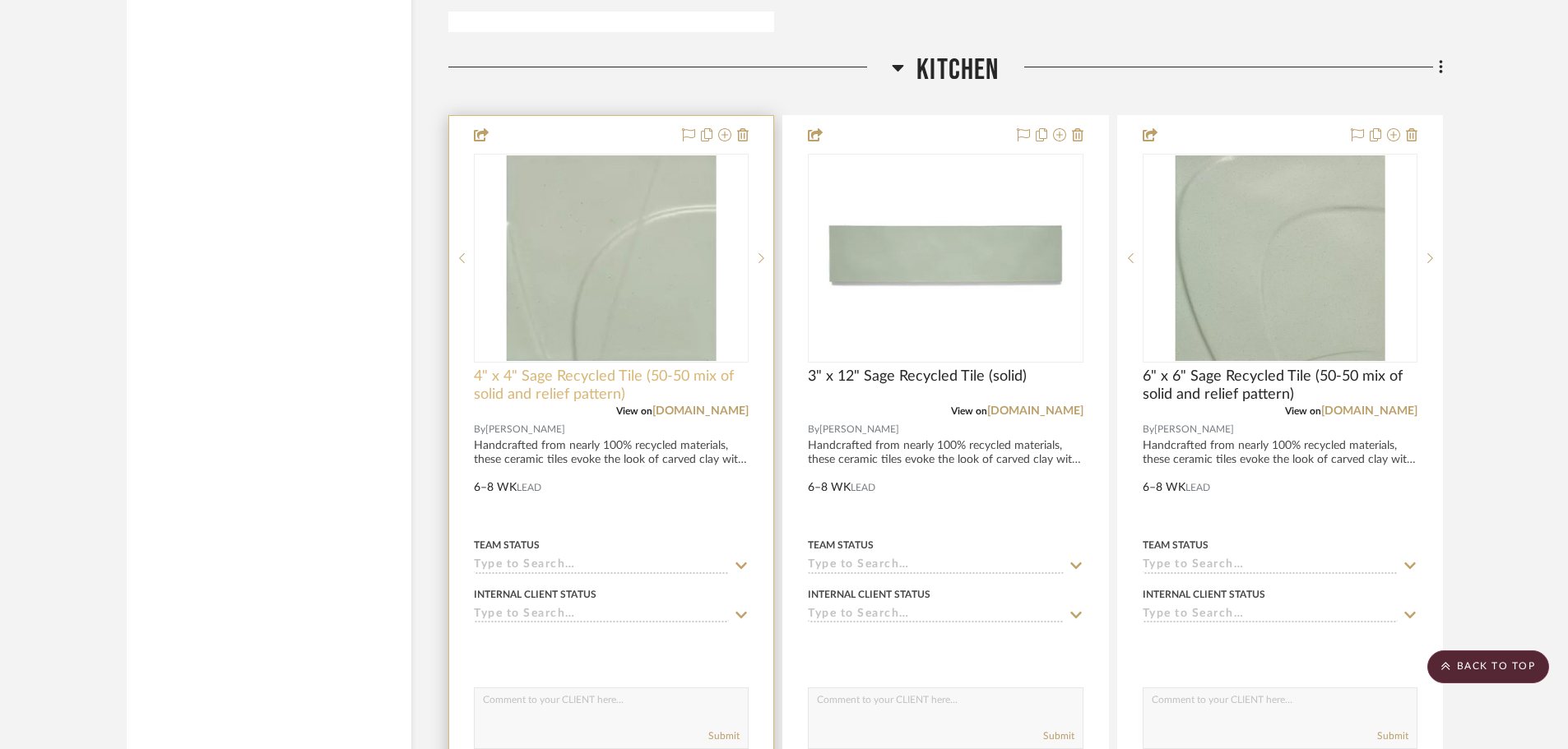
click at [477, 367] on span "4" x 4" Sage Recycled Tile (50-50 mix of solid and relief pattern)" at bounding box center [611, 385] width 275 height 37
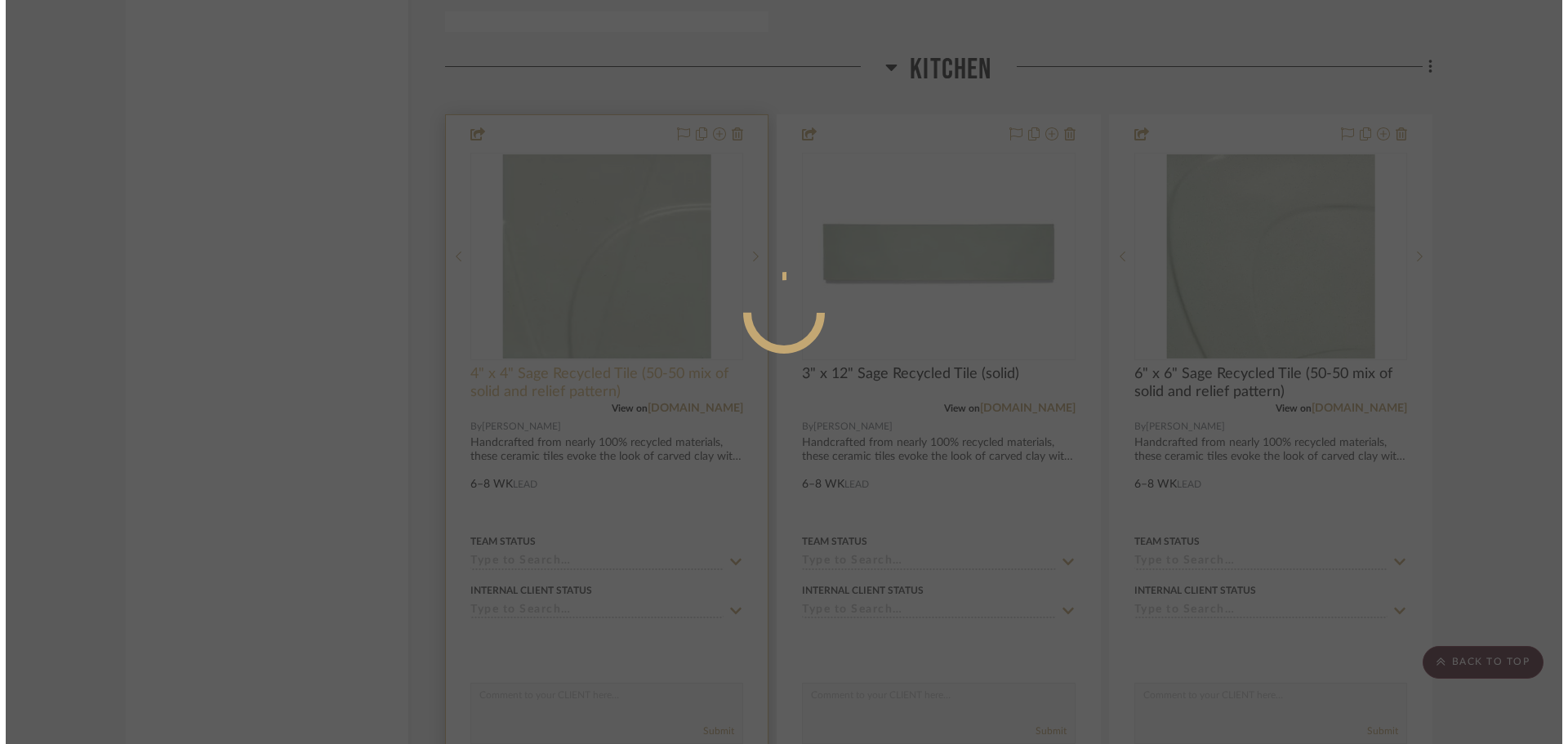
scroll to position [0, 0]
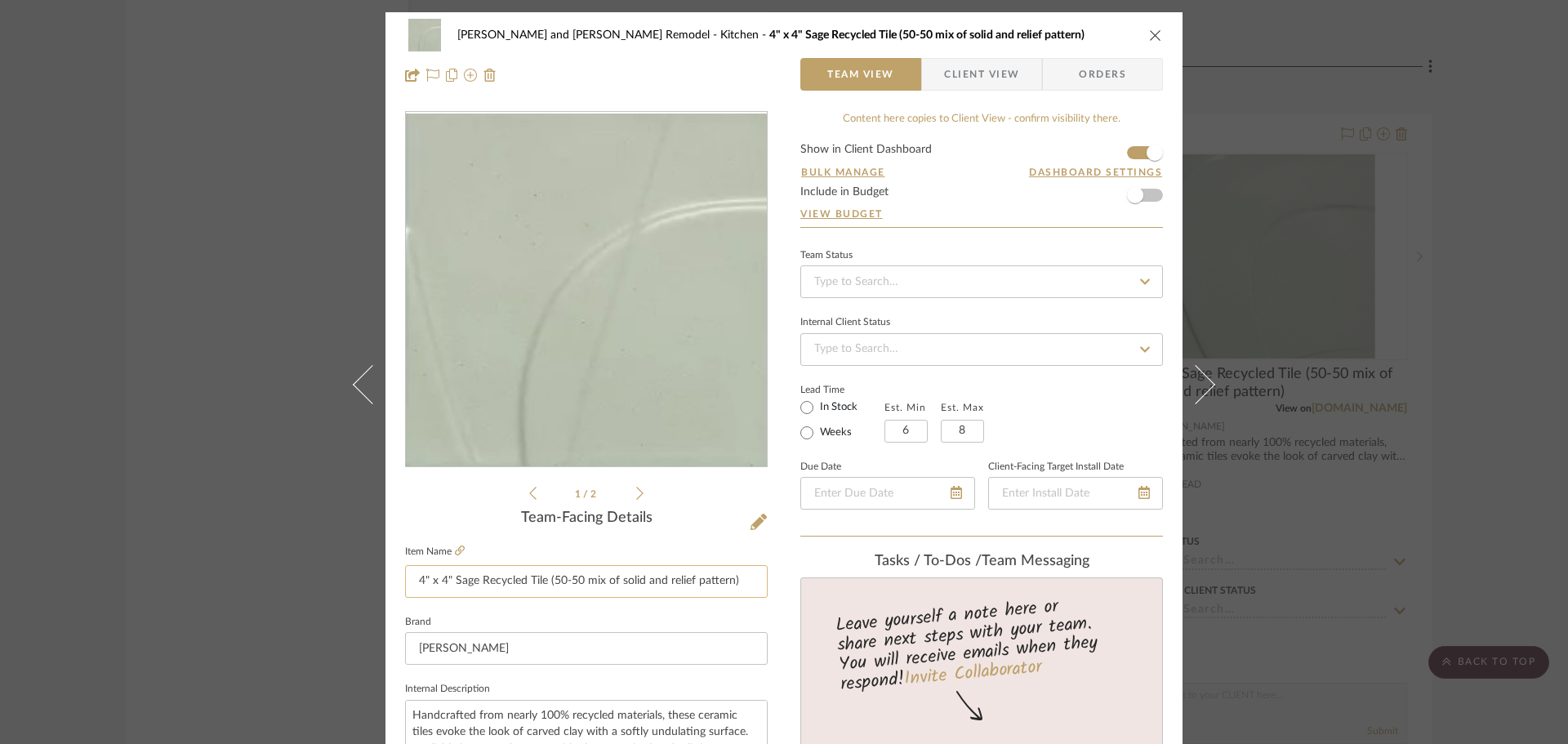
click at [409, 579] on input "4" x 4" Sage Recycled Tile (50-50 mix of solid and relief pattern)" at bounding box center [586, 581] width 362 height 33
type input "T2 - 4" x 4" Sage Recycled Tile (50-50 mix of solid and relief pattern)"
click at [425, 499] on div "1 / 2" at bounding box center [586, 306] width 362 height 392
click at [1258, 412] on div "[PERSON_NAME] and [PERSON_NAME] Remodel Kitchen T2 - 4" x 4" Sage Recycled Tile…" at bounding box center [784, 372] width 1568 height 744
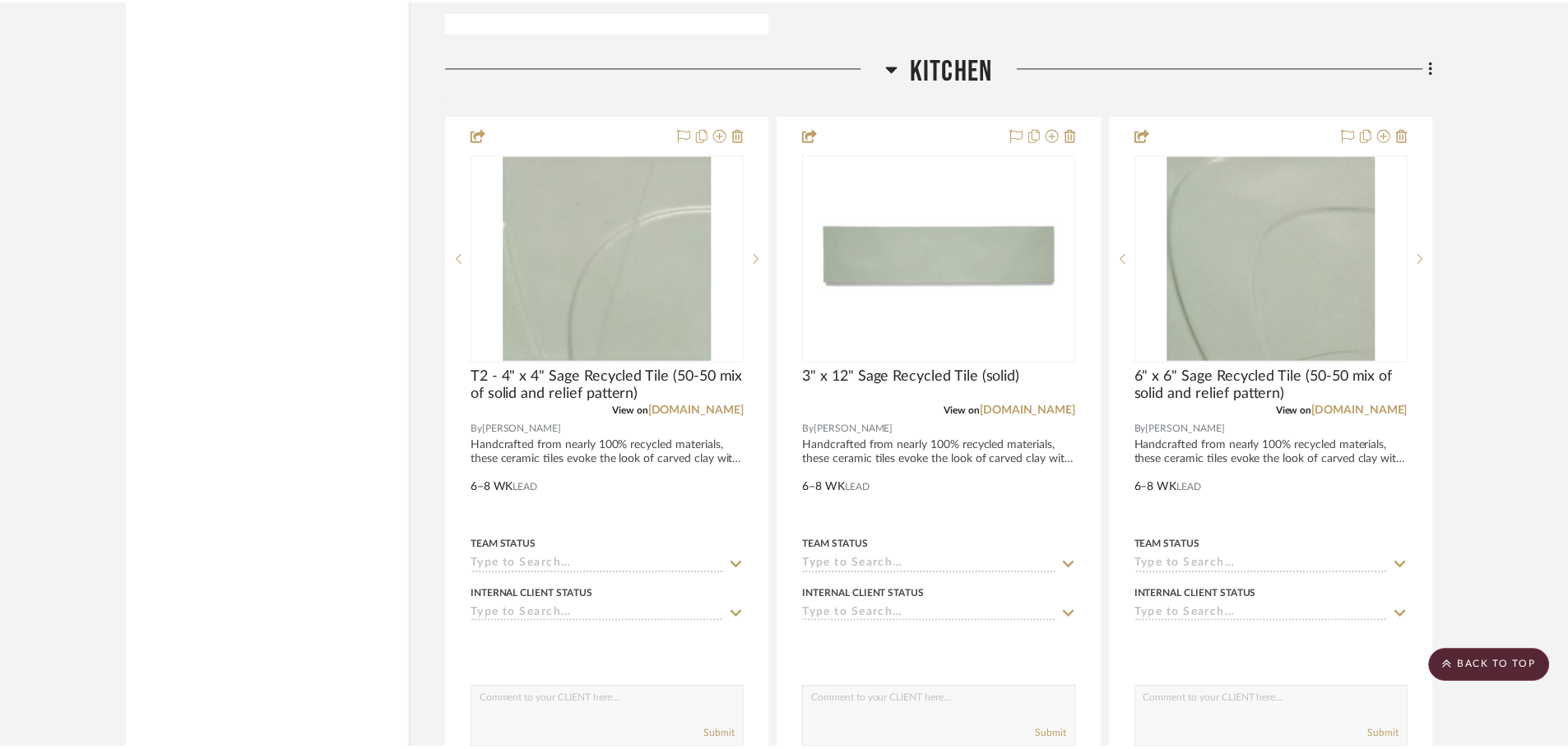
scroll to position [2714, 0]
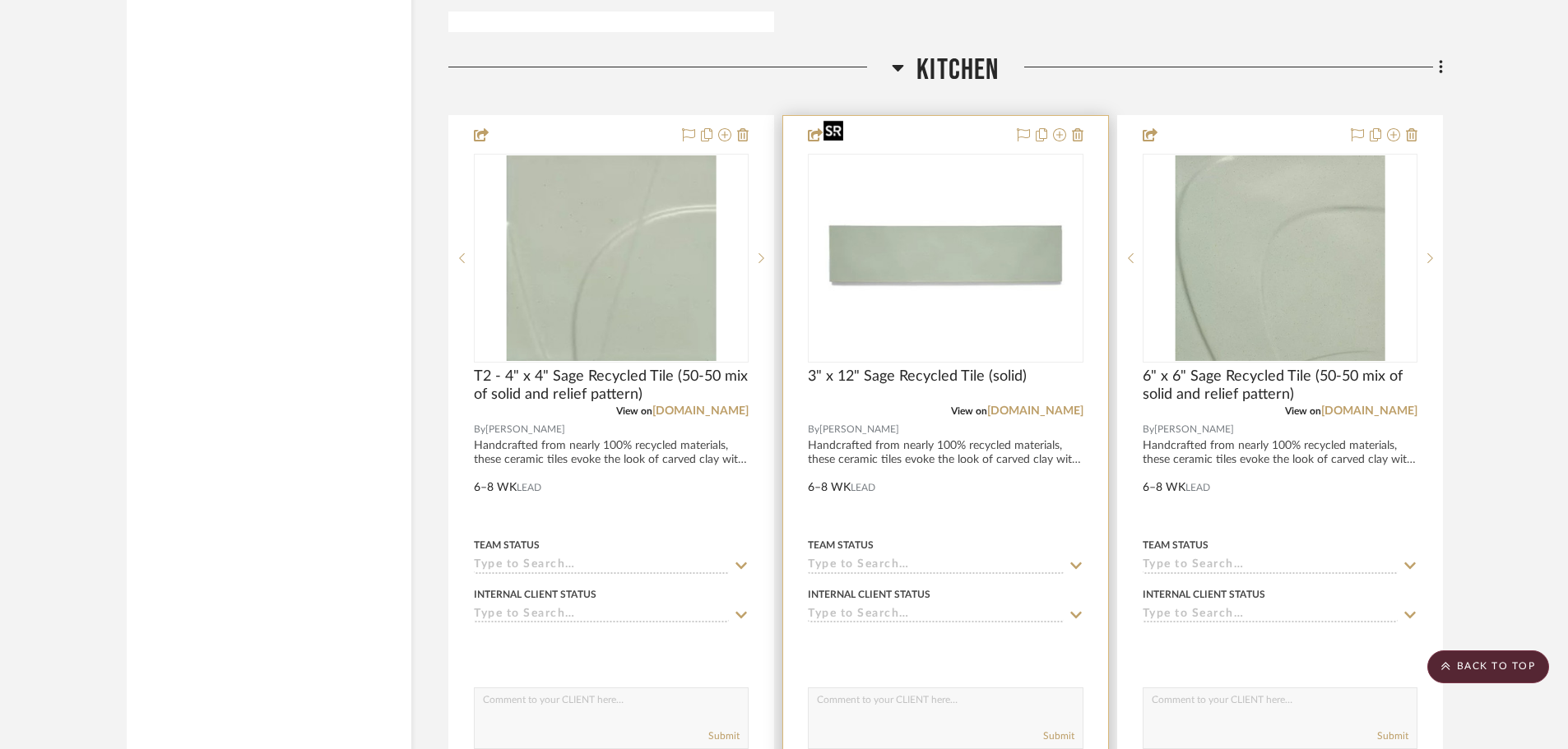
click at [857, 260] on img "0" at bounding box center [945, 258] width 258 height 205
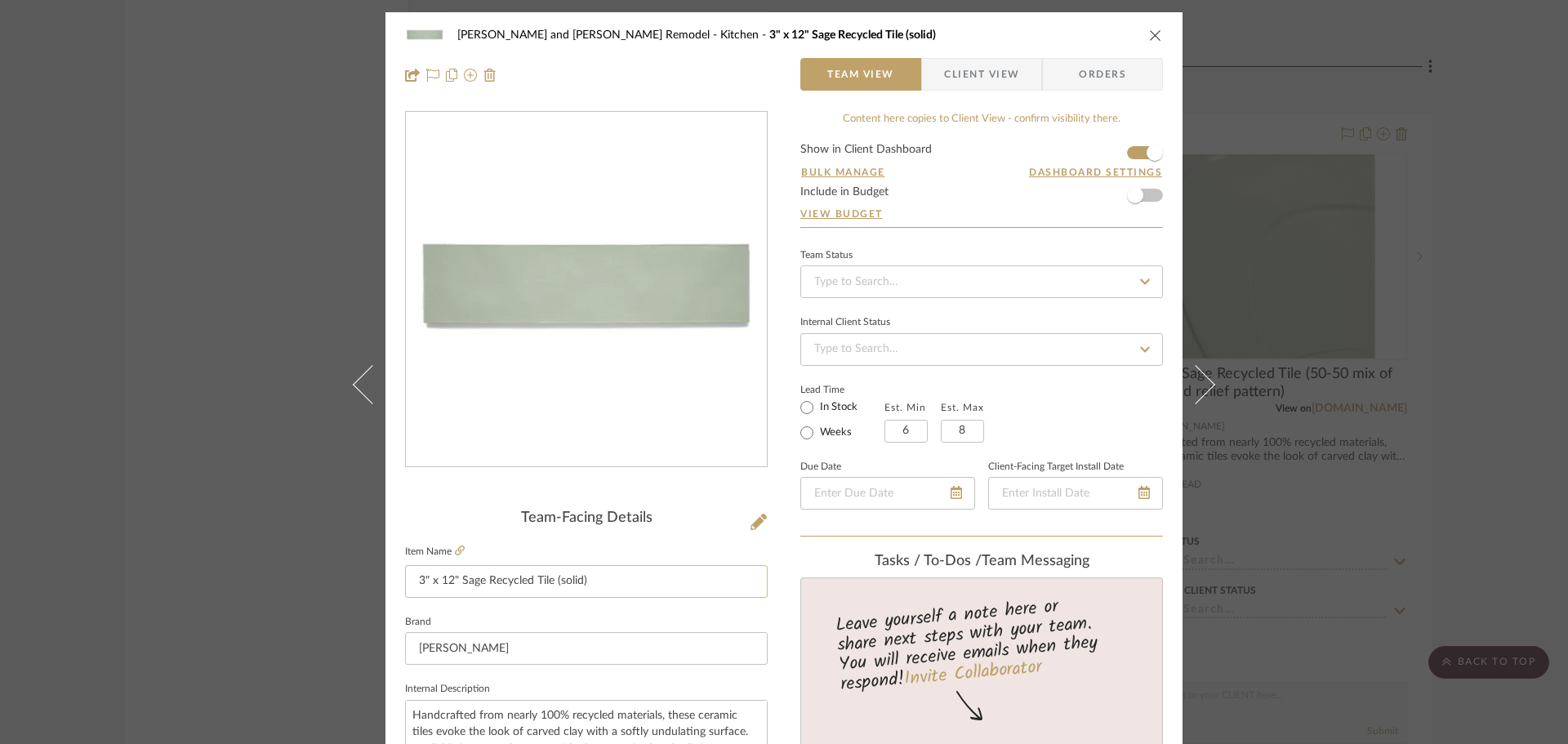
click at [409, 579] on input "3" x 12" Sage Recycled Tile (solid)" at bounding box center [586, 581] width 362 height 33
type input "[MEDICAL_DATA] - 3" x 12" Sage Recycled Tile (solid)"
click at [421, 513] on div "Team-Facing Details" at bounding box center [586, 518] width 362 height 18
click at [1258, 468] on div "[PERSON_NAME] and [PERSON_NAME] Remodel Kitchen [MEDICAL_DATA] - 3" x 12" Sage …" at bounding box center [784, 372] width 1568 height 744
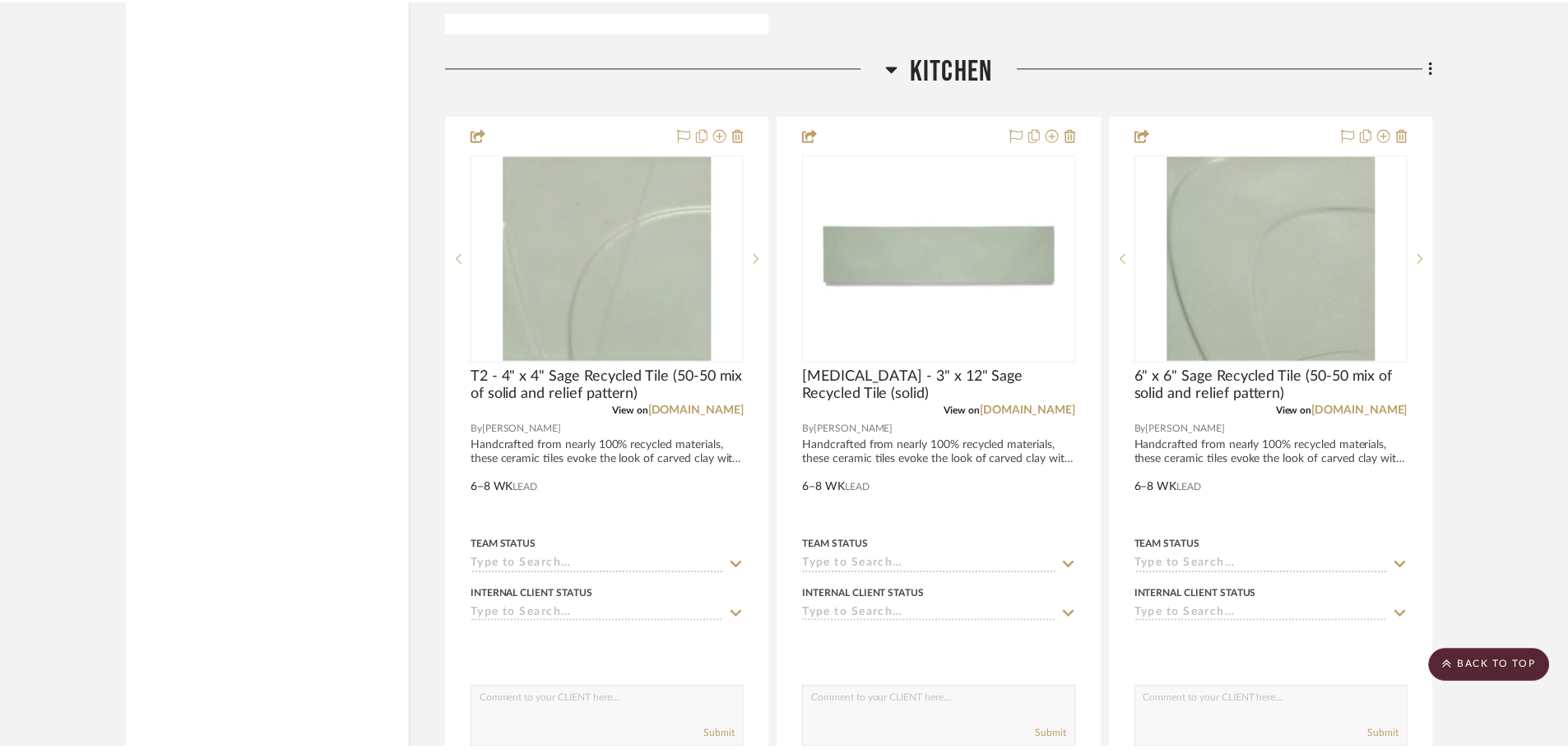
scroll to position [2714, 0]
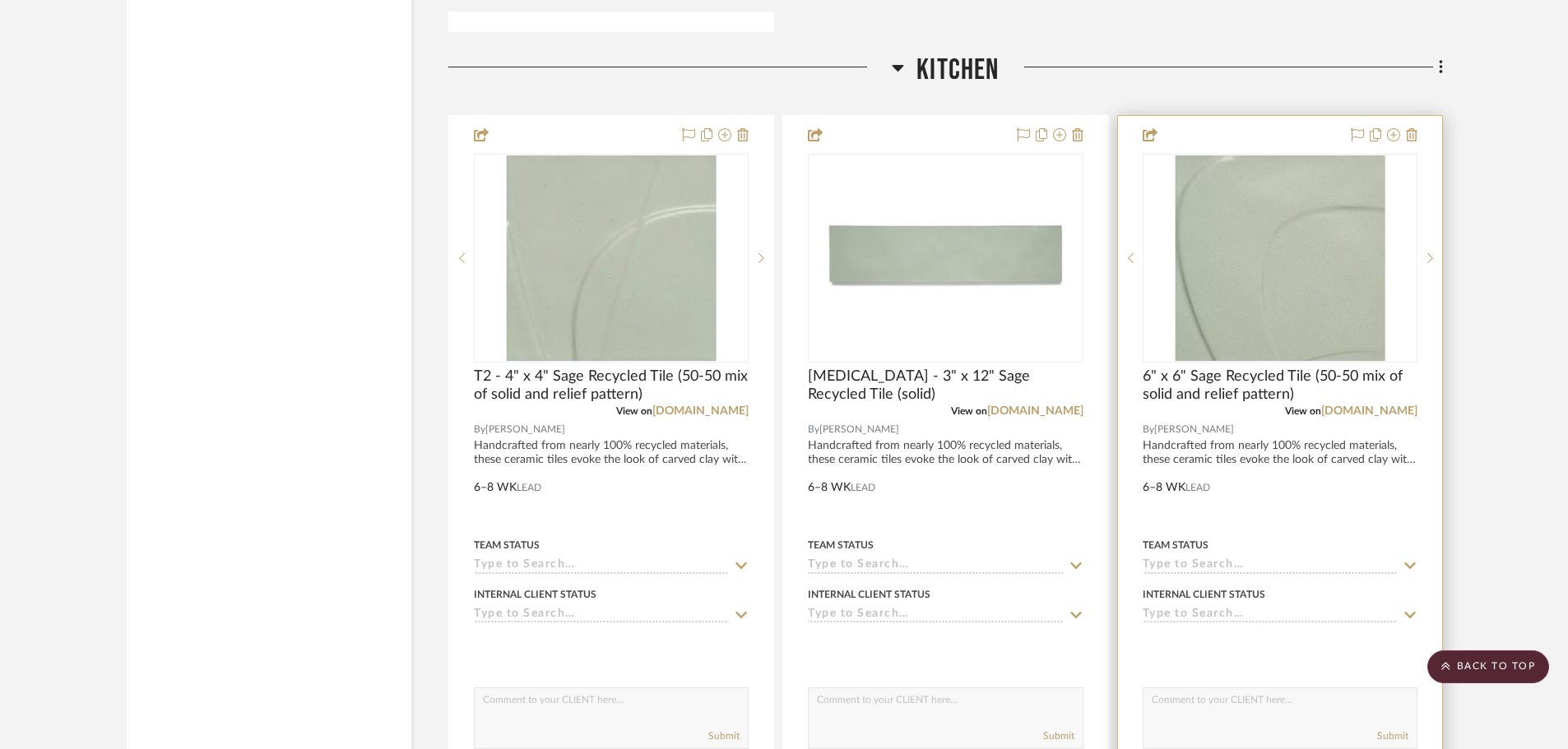
click at [1175, 416] on div at bounding box center [1280, 476] width 324 height 720
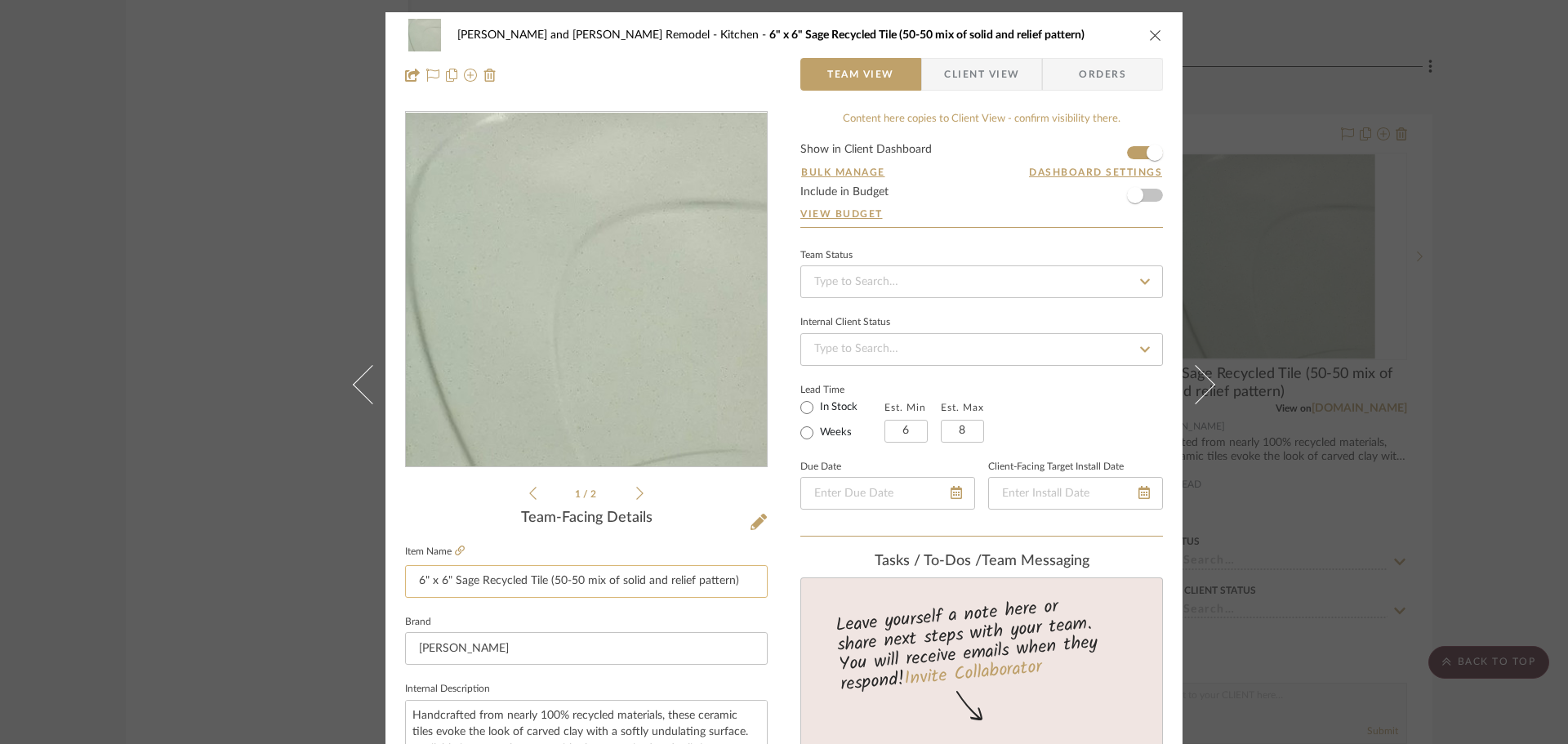
click at [412, 580] on input "6" x 6" Sage Recycled Tile (50-50 mix of solid and relief pattern)" at bounding box center [586, 581] width 362 height 33
type input "T4 - 6" x 6" Sage Recycled Tile (50-50 mix of solid and relief pattern)"
click at [417, 516] on div "Team-Facing Details" at bounding box center [586, 518] width 362 height 18
click at [1258, 407] on div "[PERSON_NAME] and [PERSON_NAME] Remodel Kitchen T4 - 6" x 6" Sage Recycled Tile…" at bounding box center [784, 372] width 1568 height 744
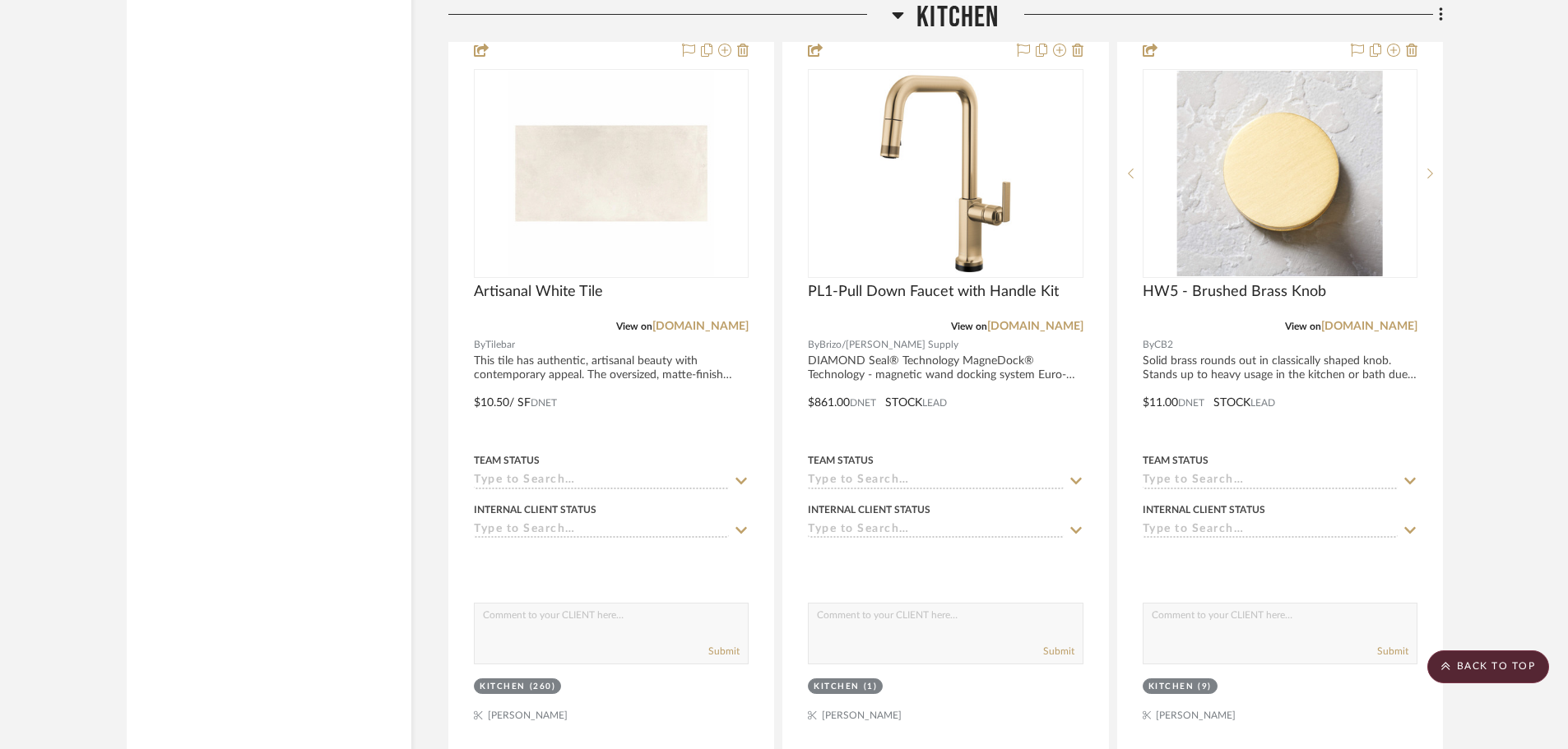
scroll to position [3536, 0]
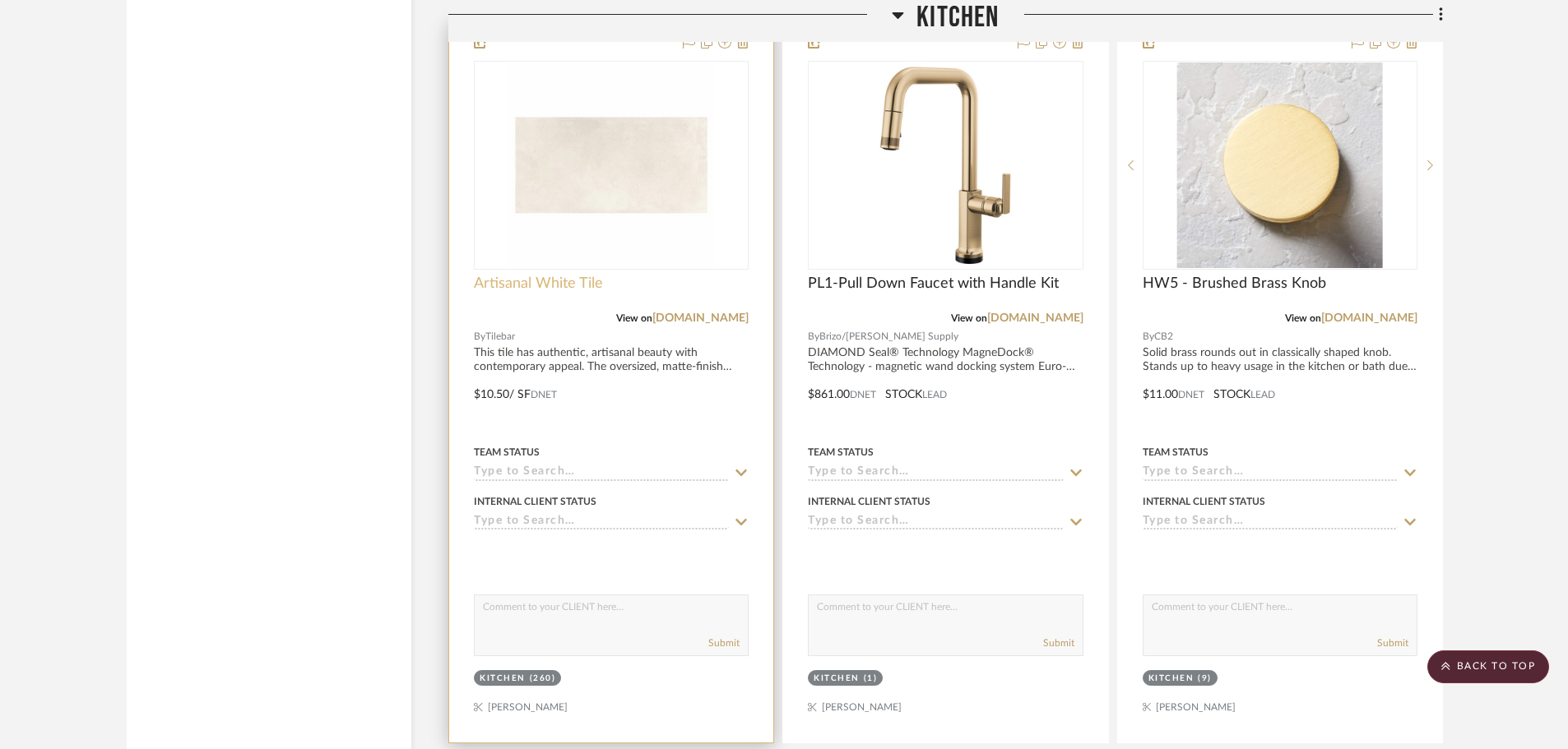
click at [481, 275] on span "Artisanal White Tile" at bounding box center [538, 283] width 129 height 18
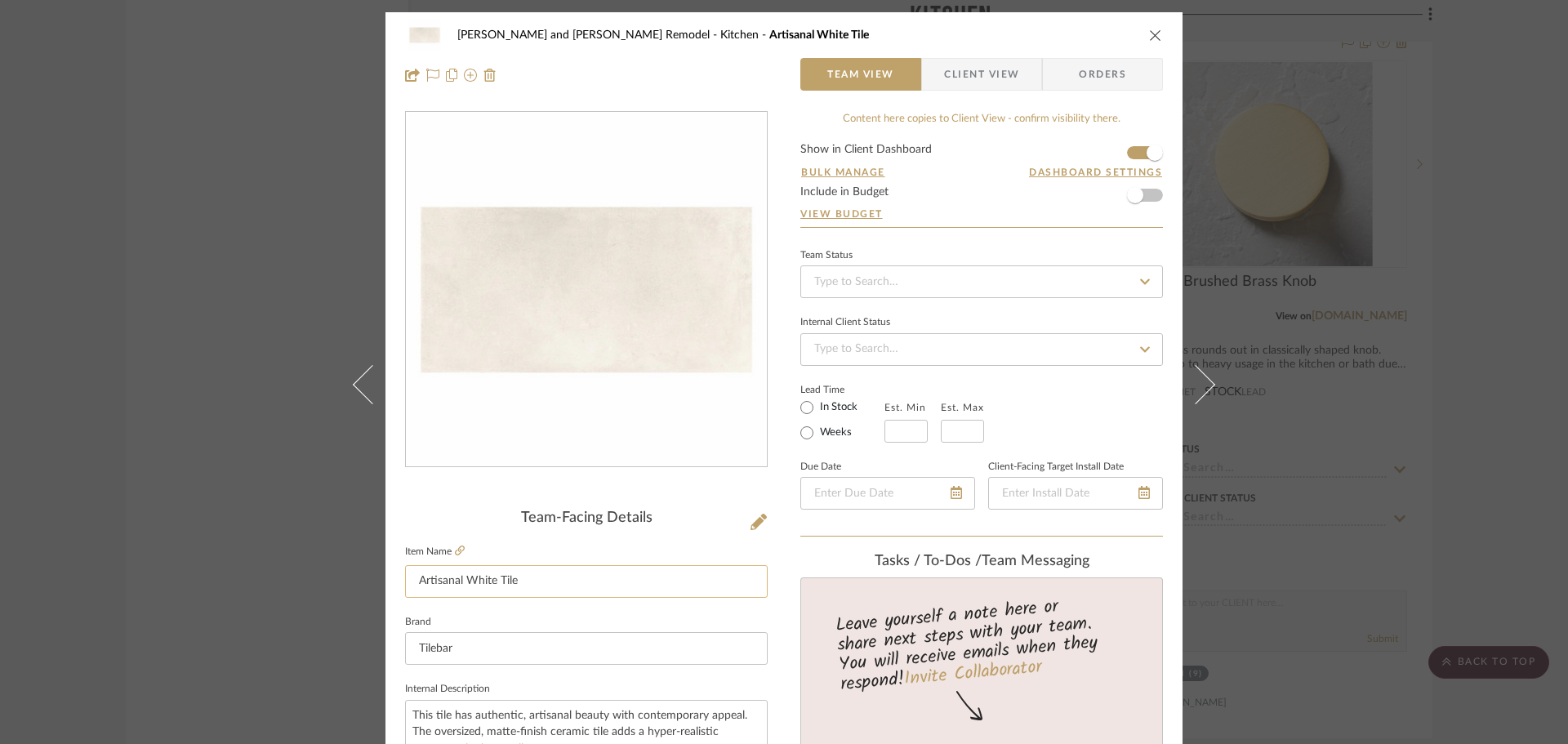
click at [414, 580] on input "Artisanal White Tile" at bounding box center [586, 581] width 362 height 33
type input "T6 - Artisanal White Tile"
click at [1258, 383] on div "[PERSON_NAME] and [PERSON_NAME] Remodel Kitchen T6 - Artisanal White Tile Team …" at bounding box center [784, 372] width 1568 height 744
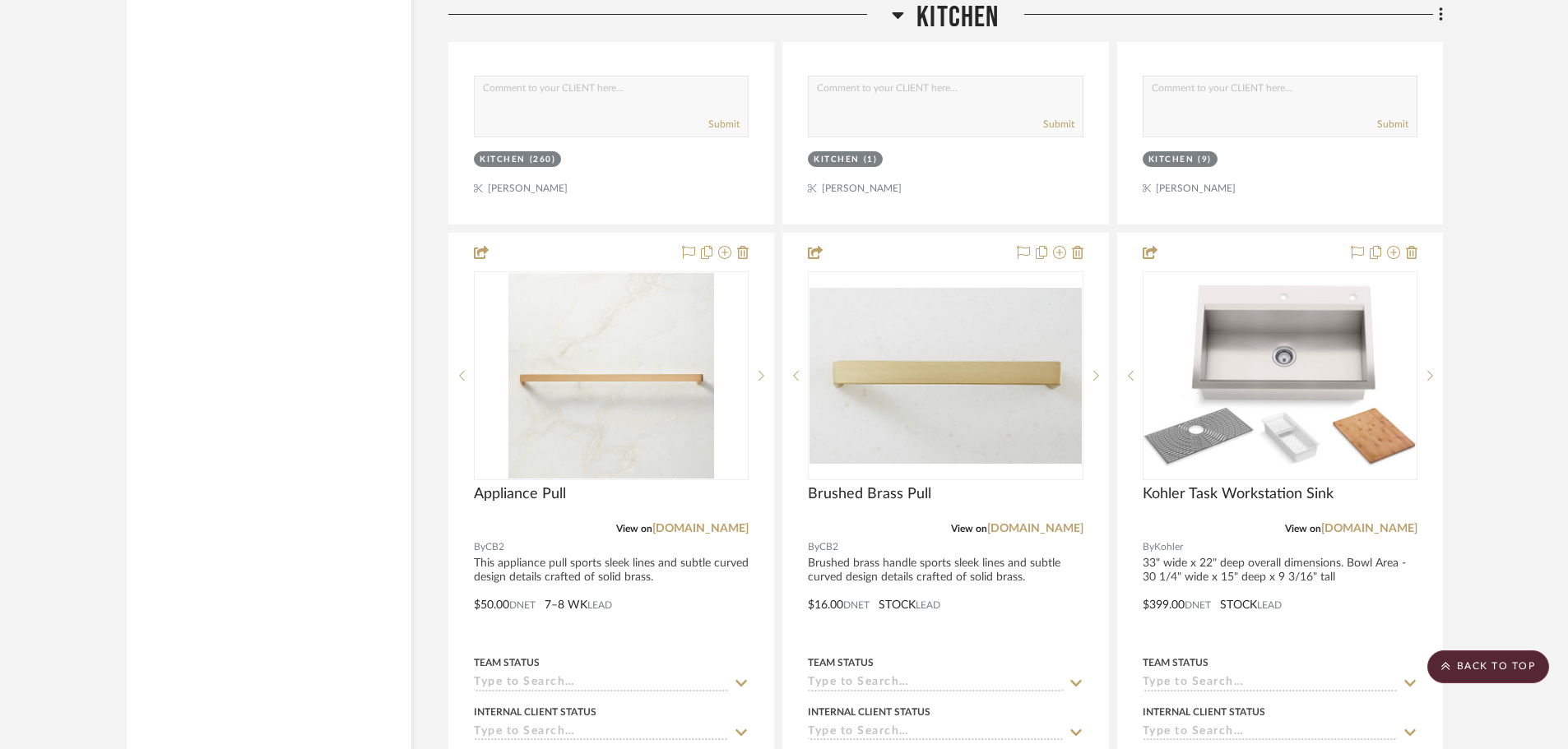
scroll to position [4277, 0]
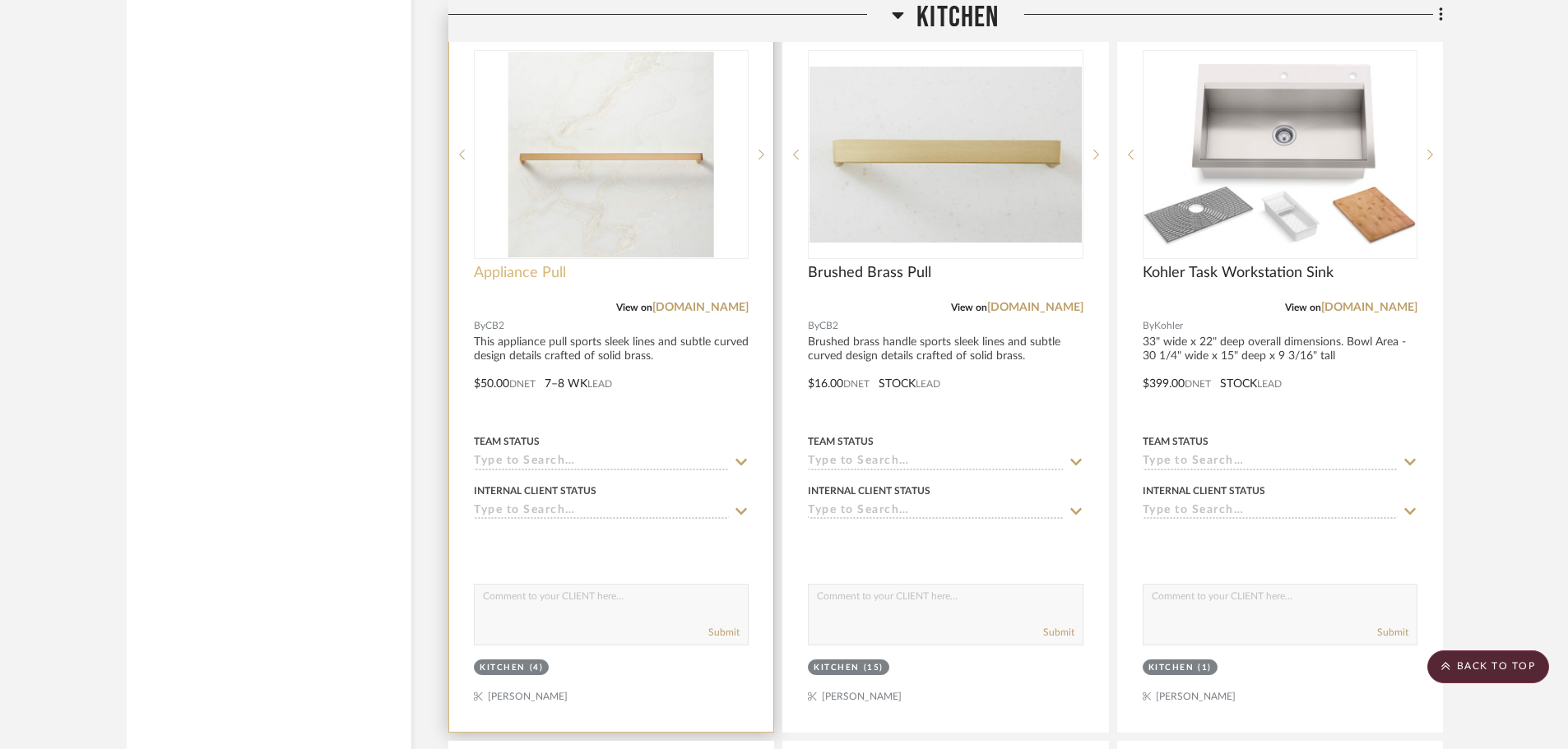
click at [476, 264] on span "Appliance Pull" at bounding box center [520, 273] width 92 height 18
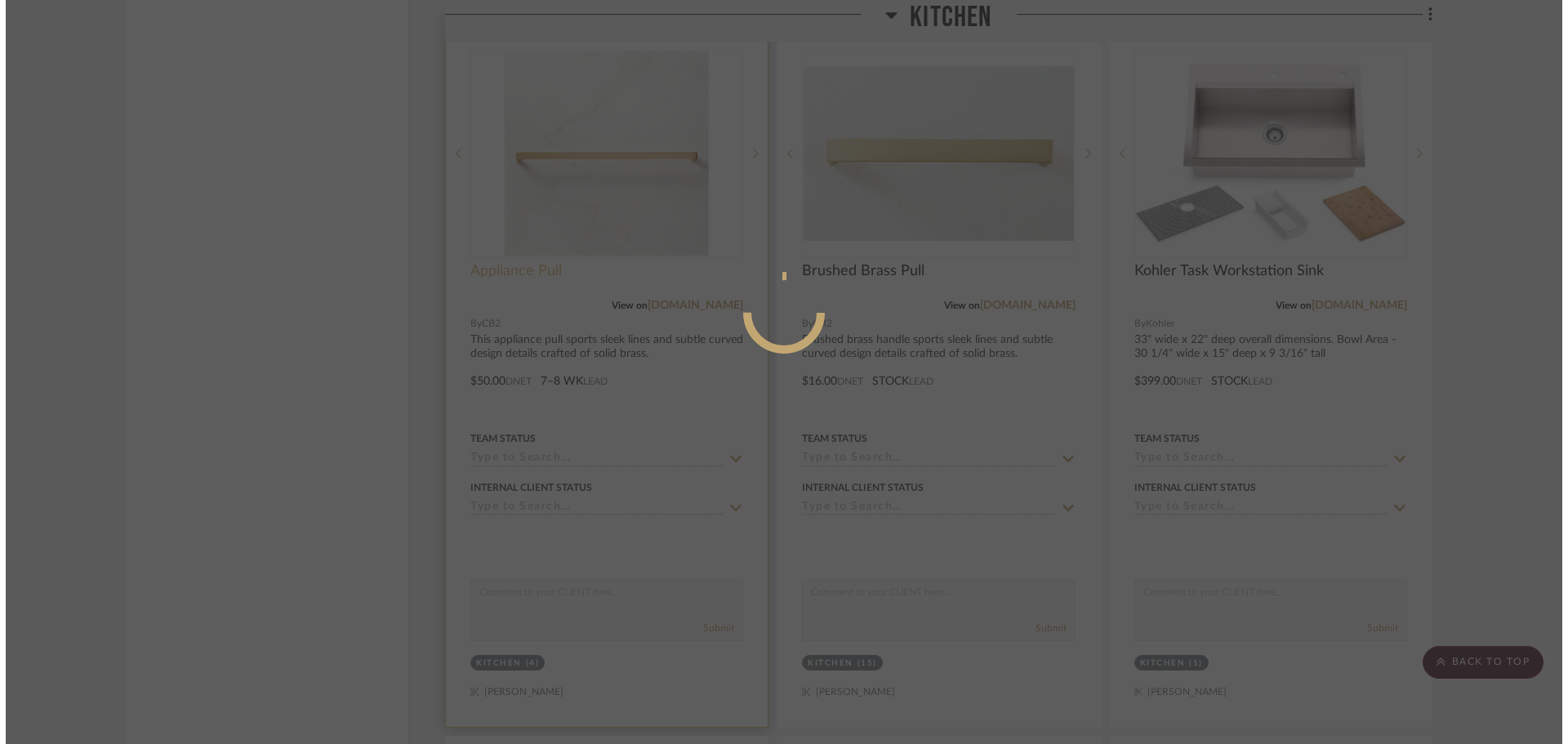
scroll to position [0, 0]
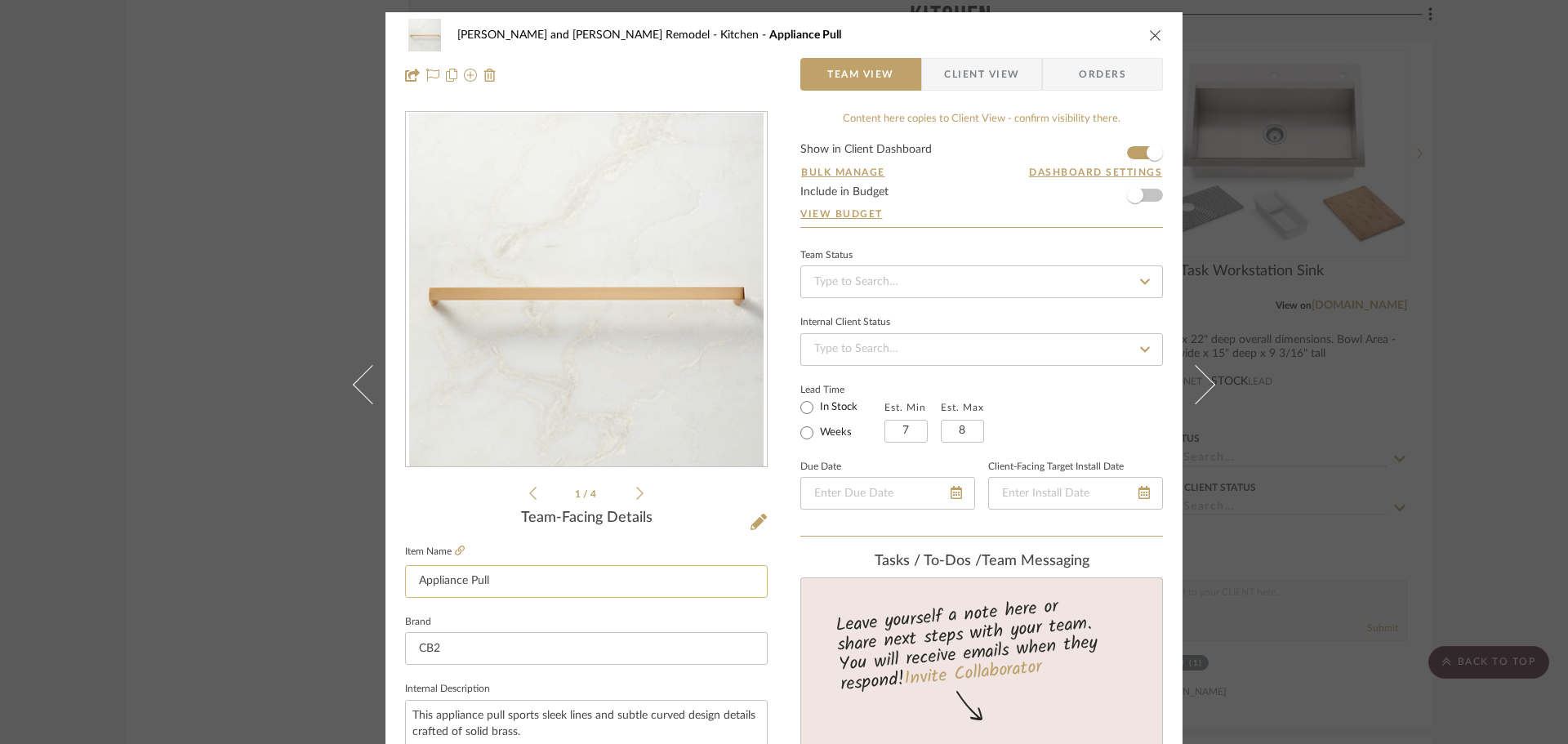
click at [407, 581] on input "Appliance Pull" at bounding box center [586, 581] width 362 height 33
type input "HW1 - Appliance Pull"
click at [417, 516] on div "Team-Facing Details" at bounding box center [586, 518] width 362 height 18
click at [1258, 353] on div "[PERSON_NAME] and [PERSON_NAME] Remodel Kitchen HW1 - Appliance Pull Team View …" at bounding box center [784, 372] width 1568 height 744
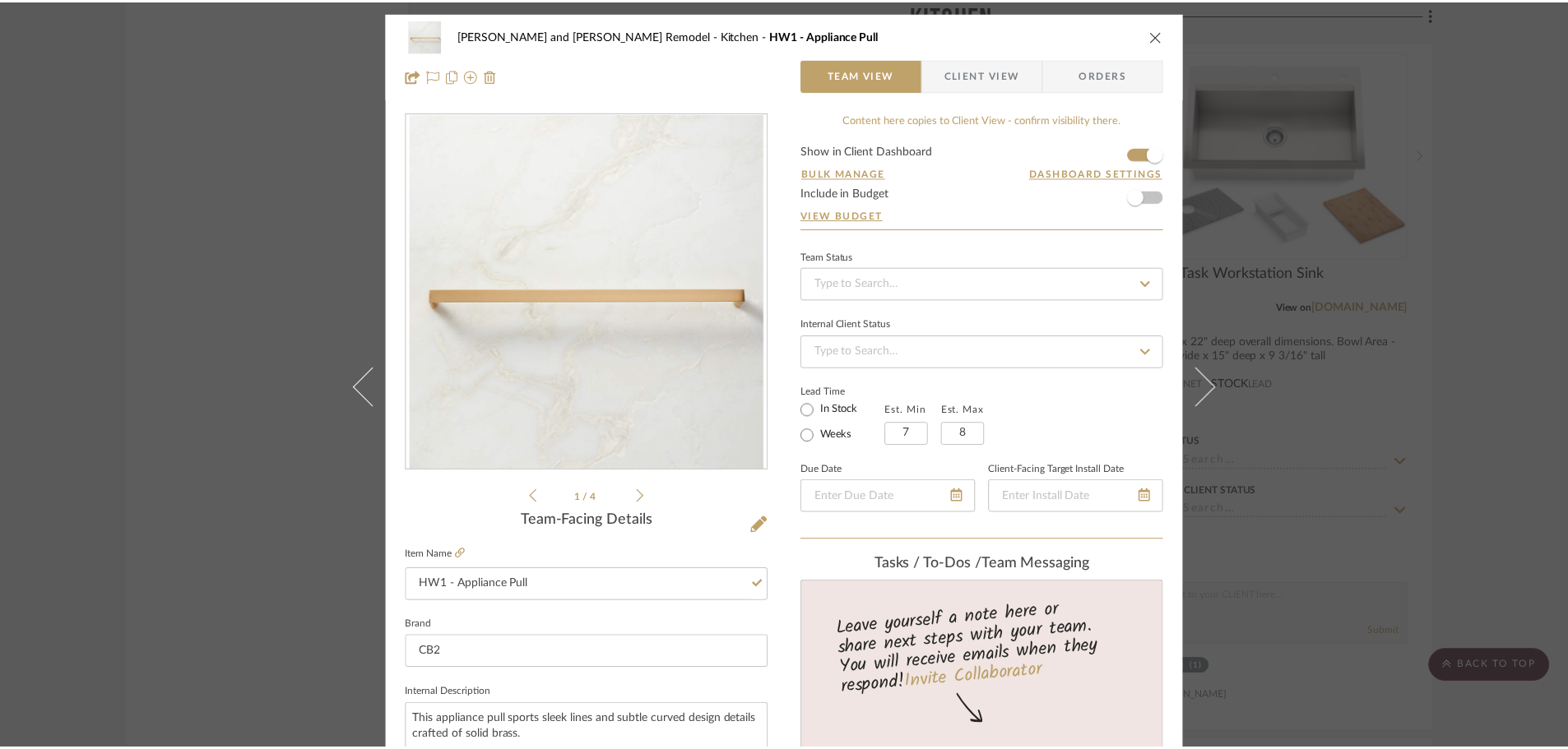
scroll to position [4277, 0]
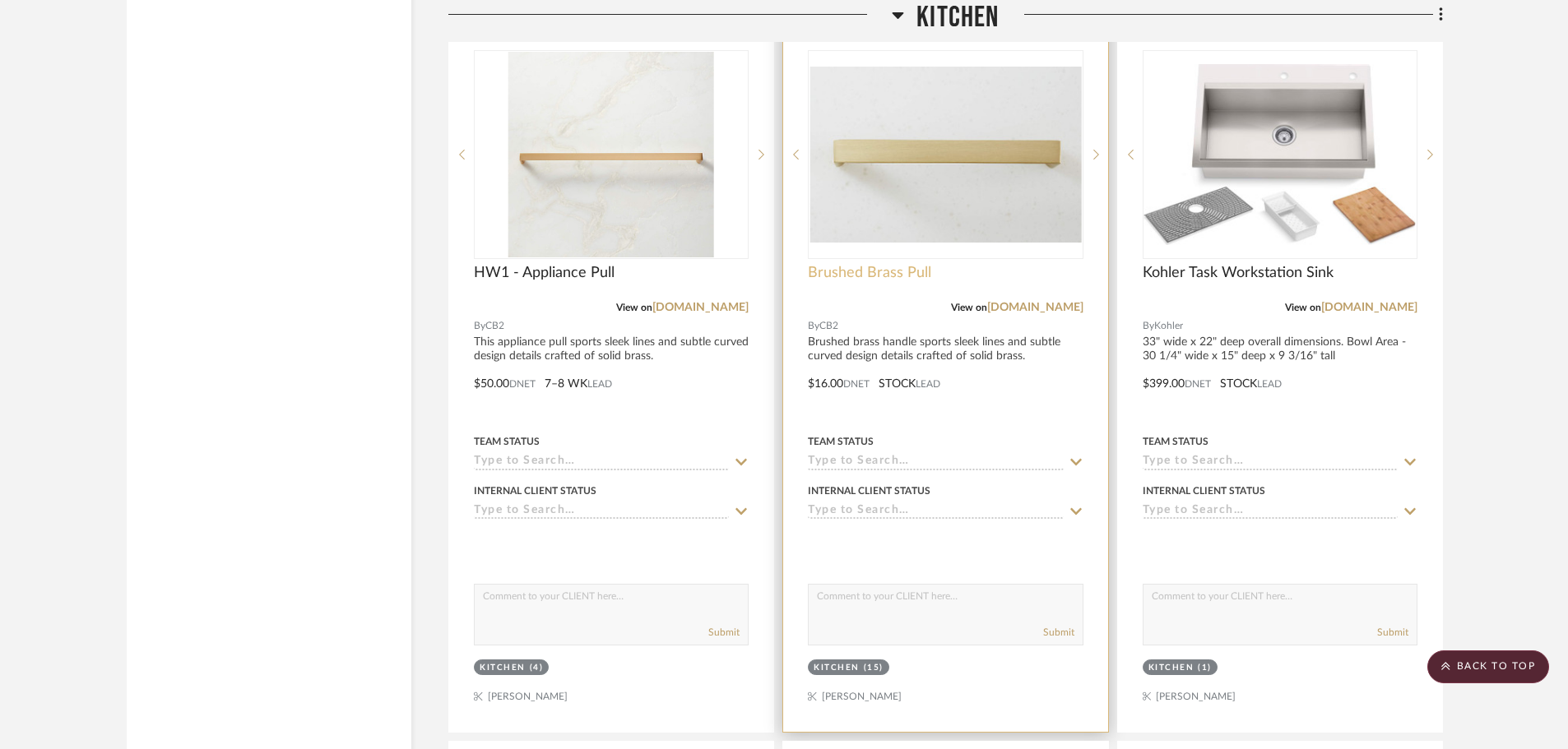
click at [808, 264] on span "Brushed Brass Pull" at bounding box center [869, 273] width 124 height 18
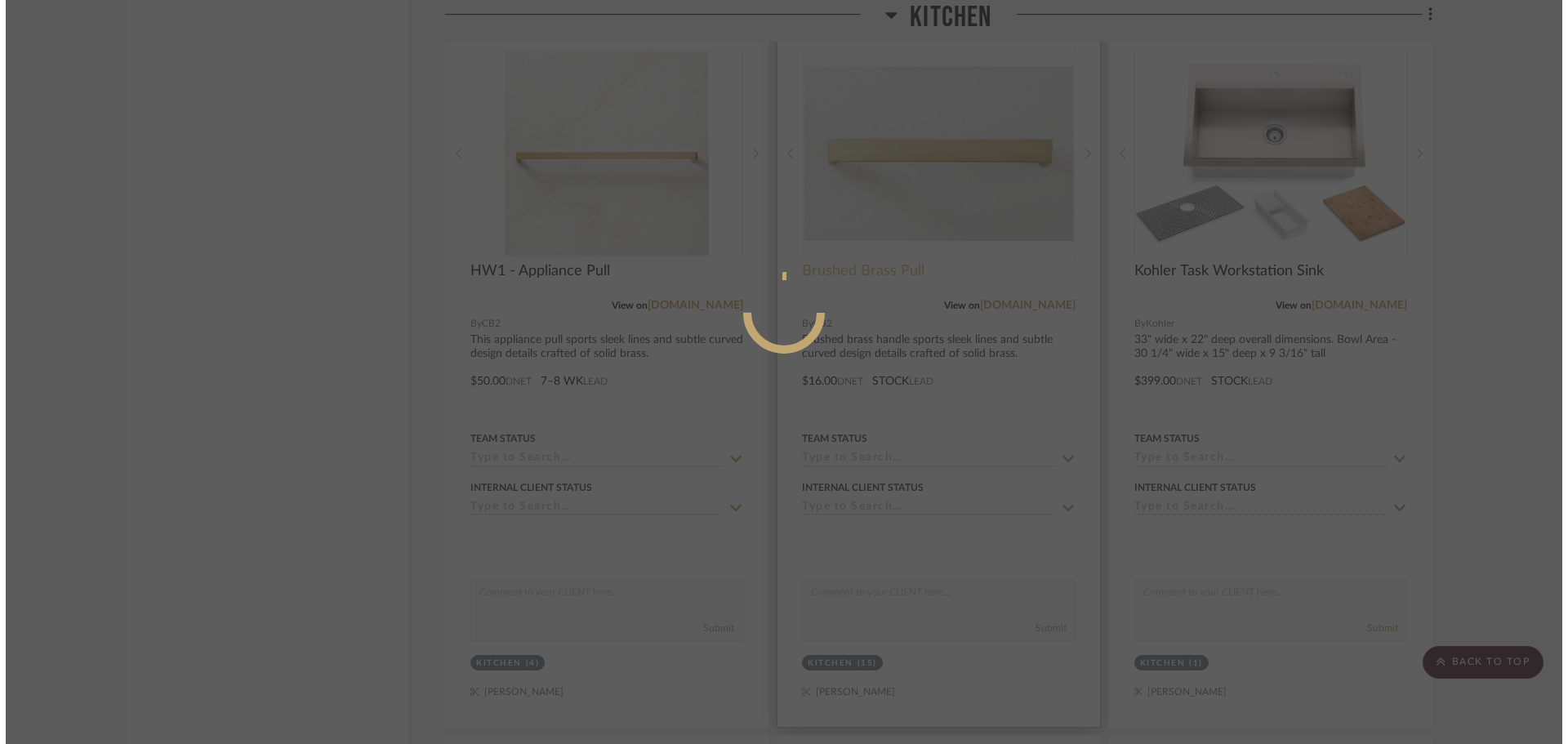
scroll to position [0, 0]
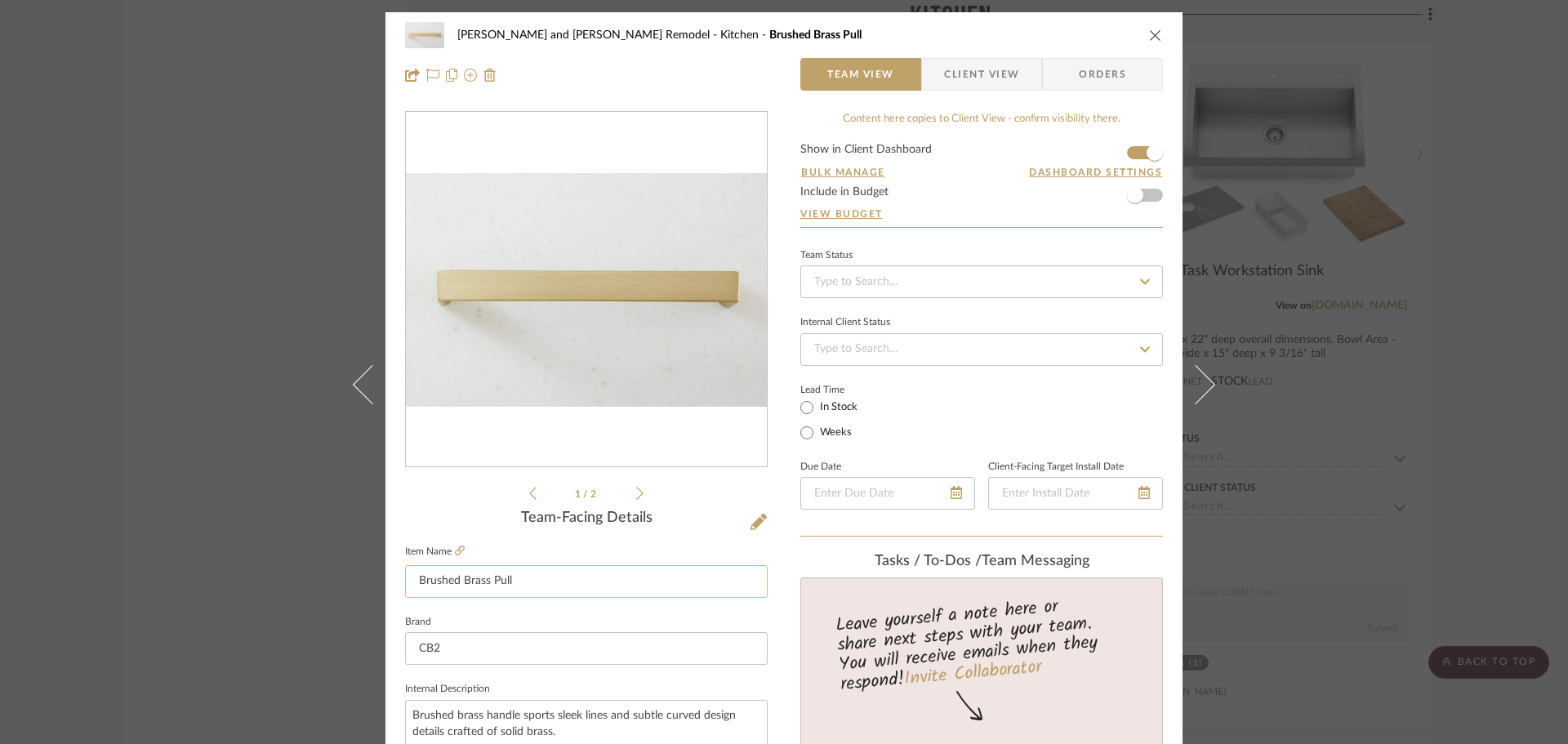
click at [416, 580] on input "Brushed Brass Pull" at bounding box center [586, 581] width 362 height 33
type input "HW2 - Brushed Brass Pull"
click at [435, 493] on div "1 / 2" at bounding box center [586, 306] width 362 height 392
click at [1258, 333] on div "[PERSON_NAME] and [PERSON_NAME] Remodel Kitchen HW2 - Brushed Brass Pull Team V…" at bounding box center [784, 372] width 1568 height 744
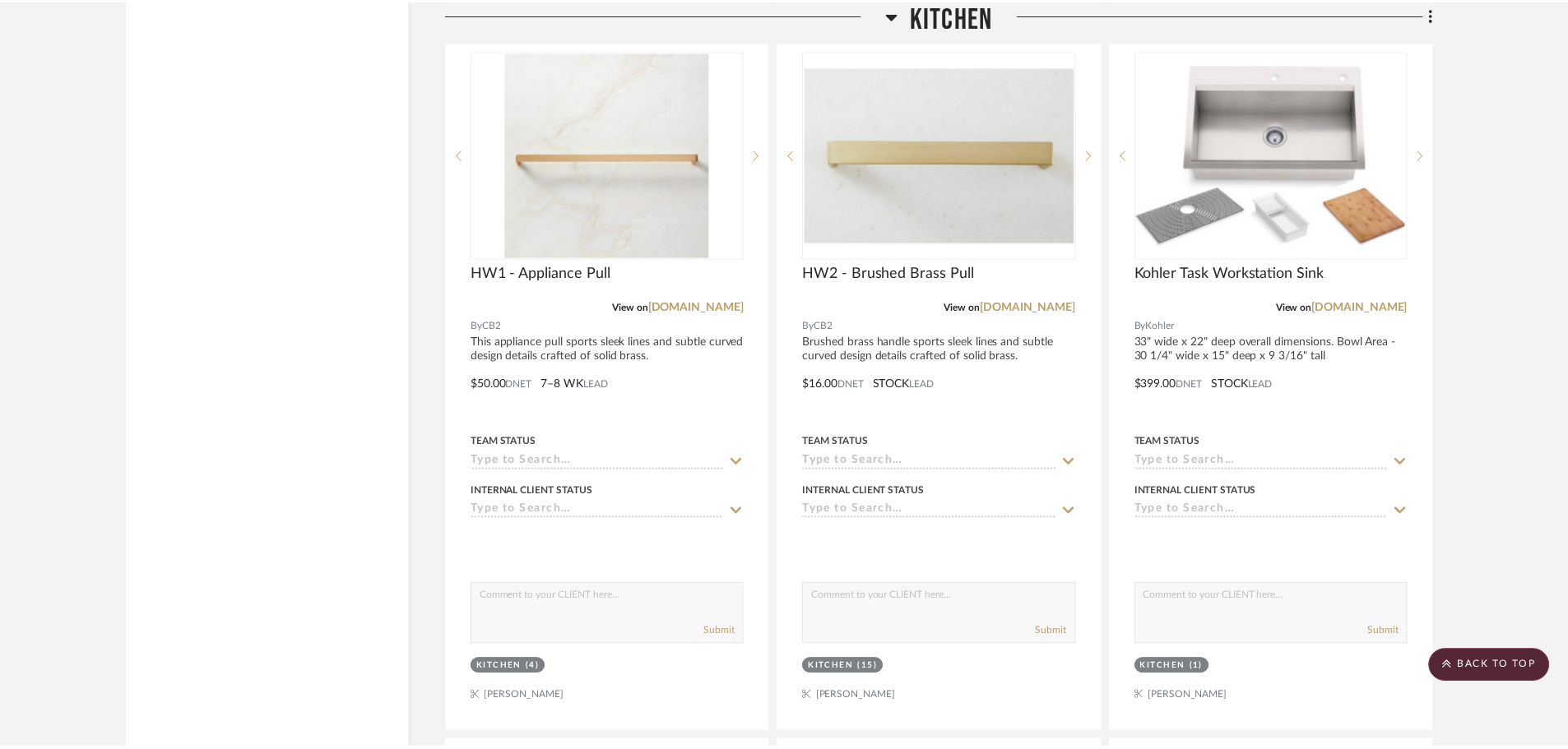
scroll to position [4277, 0]
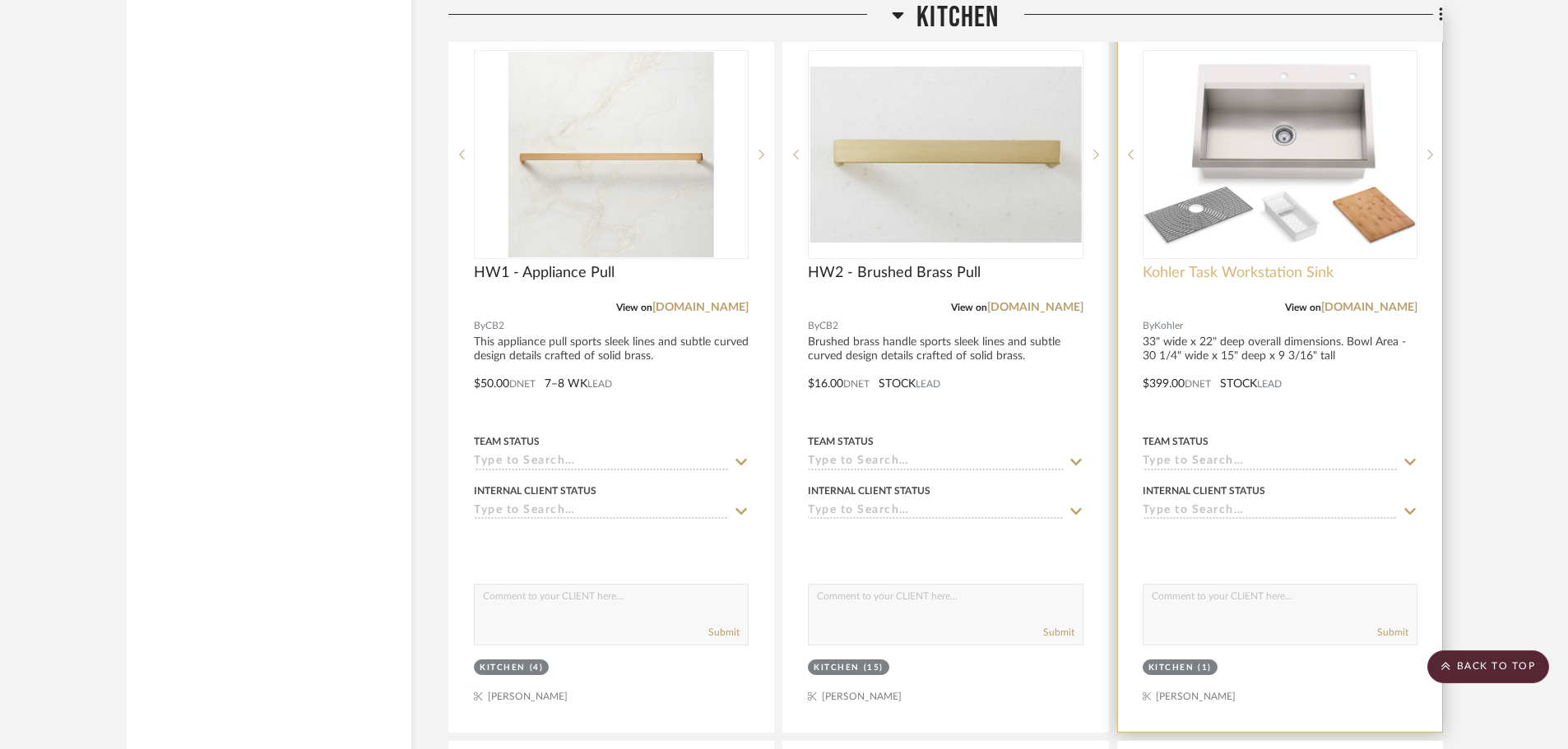
click at [1145, 264] on span "Kohler Task Workstation Sink" at bounding box center [1238, 273] width 191 height 18
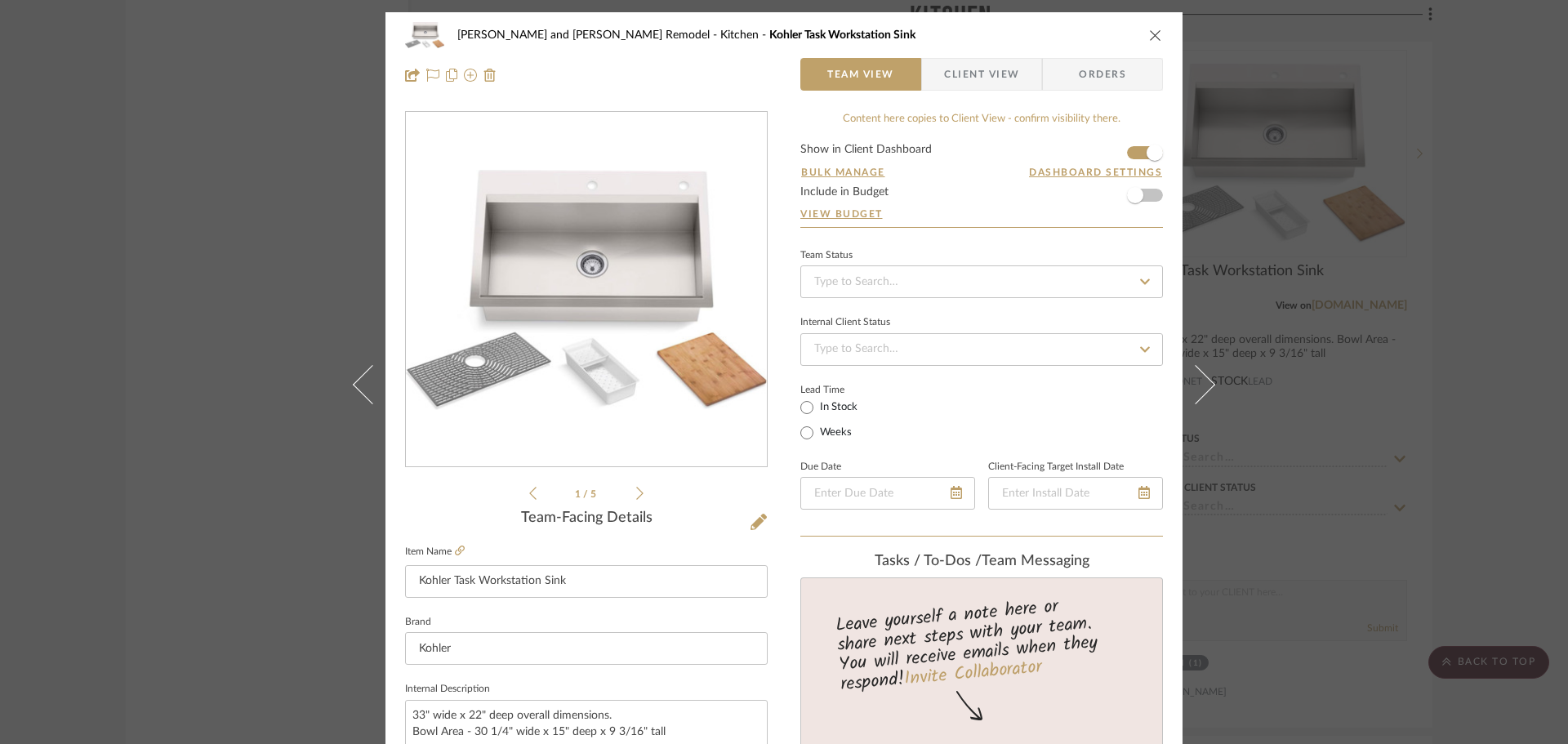
scroll to position [409, 0]
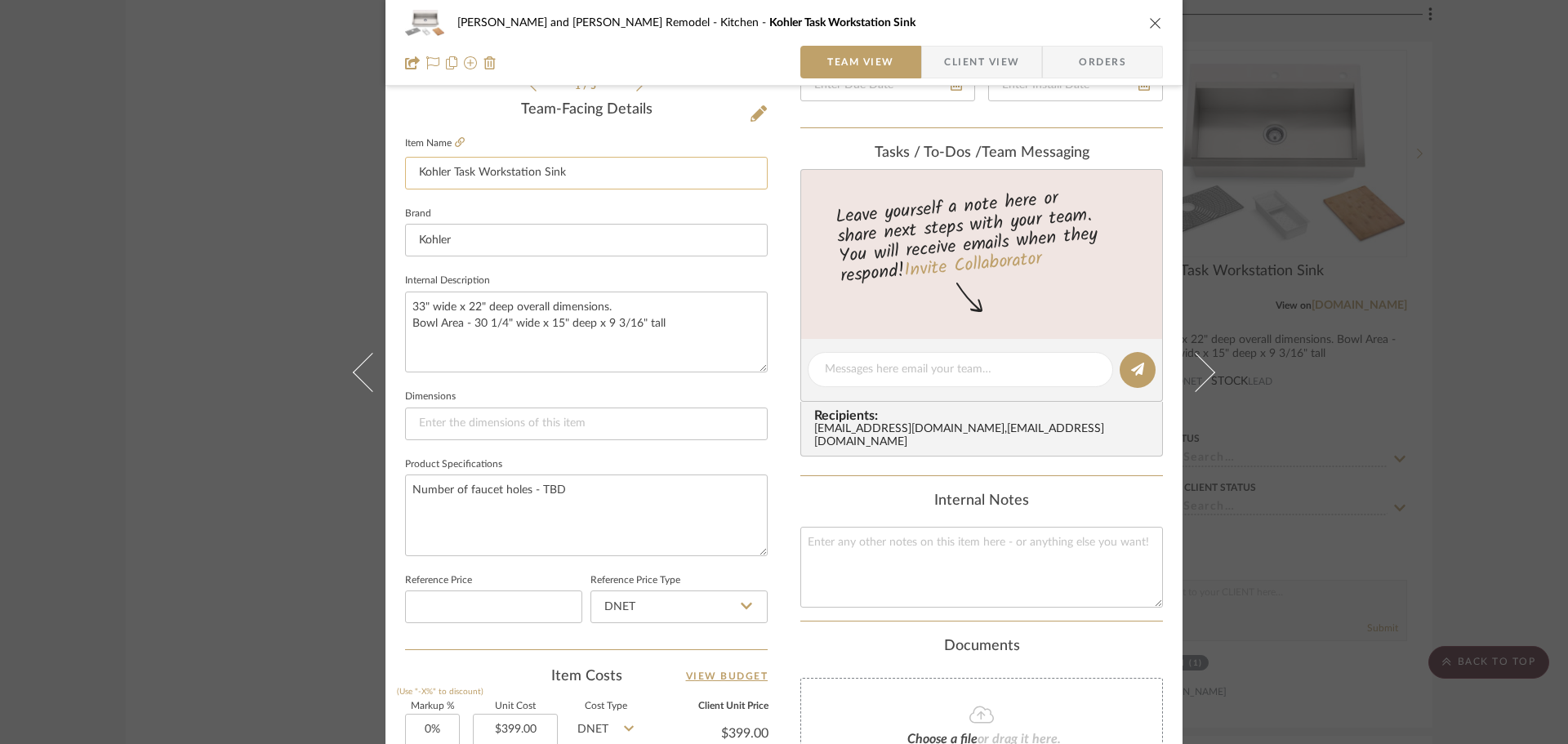
click at [416, 171] on input "Kohler Task Workstation Sink" at bounding box center [586, 172] width 362 height 33
type input "PL2 - Kohler Task Workstation Sink"
click at [442, 110] on div "Team-Facing Details" at bounding box center [586, 110] width 362 height 18
click at [1258, 237] on div "[PERSON_NAME] and [PERSON_NAME] Remodel Kitchen PL2 - Kohler Task Workstation S…" at bounding box center [784, 372] width 1568 height 744
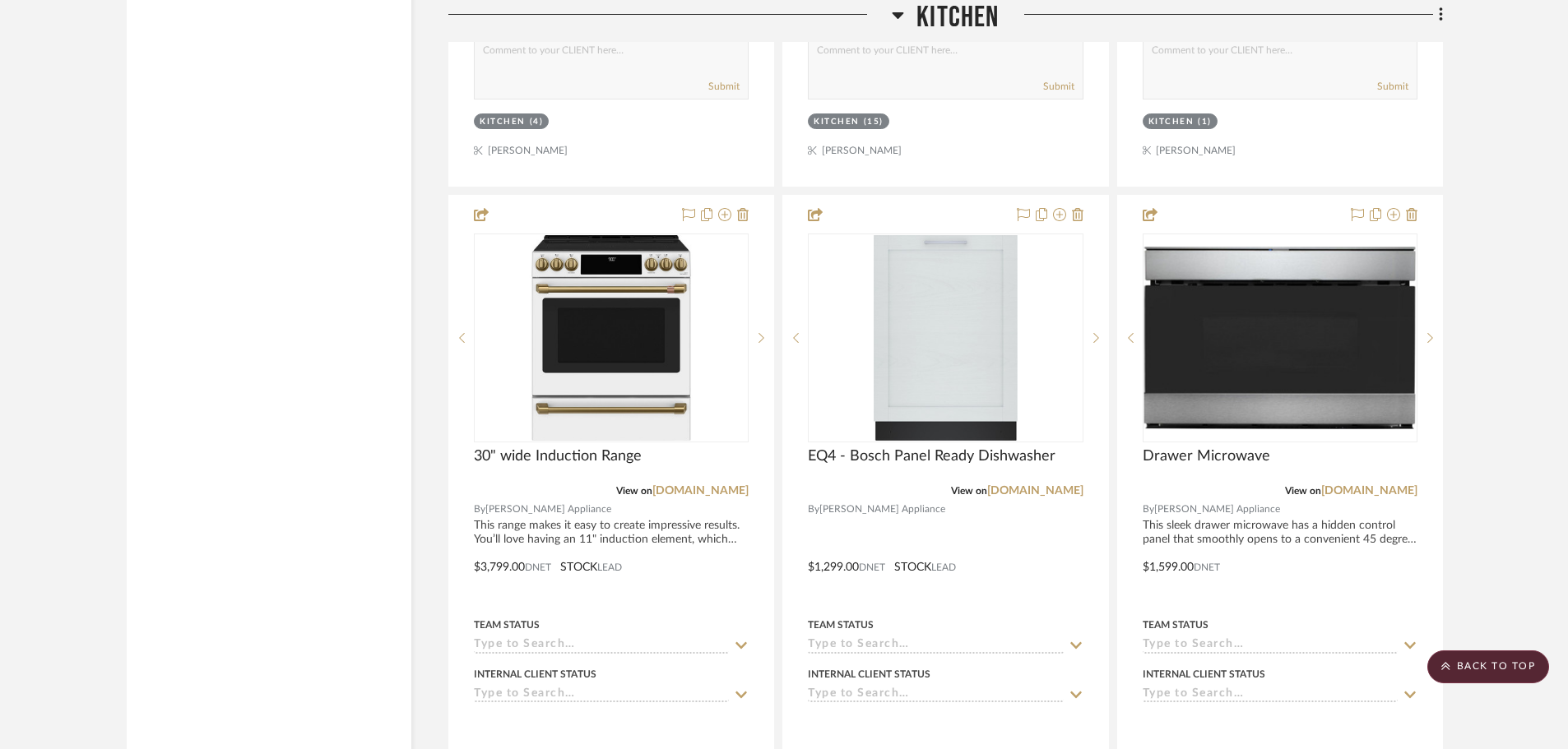
scroll to position [4934, 0]
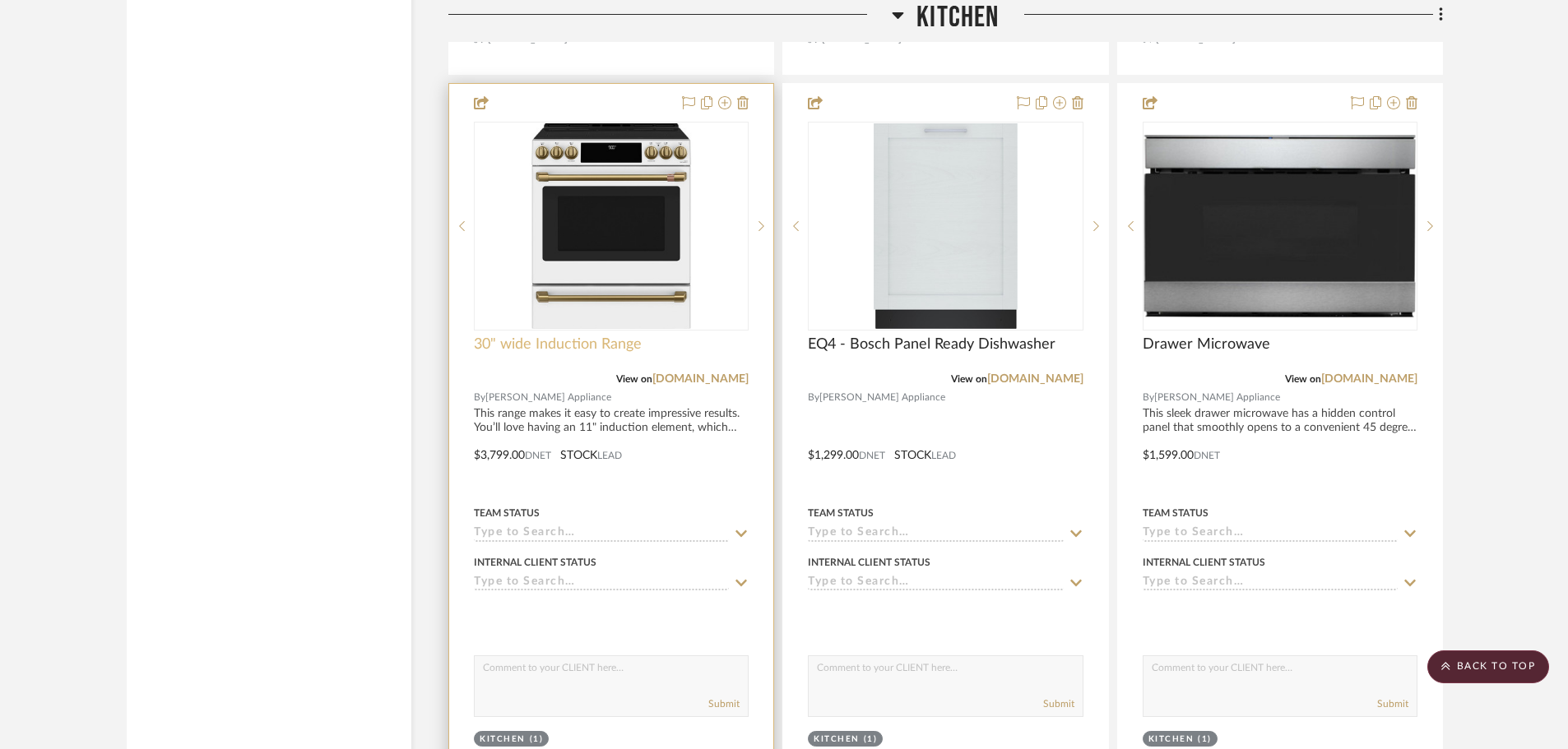
click at [486, 336] on span "30" wide Induction Range" at bounding box center [557, 344] width 168 height 18
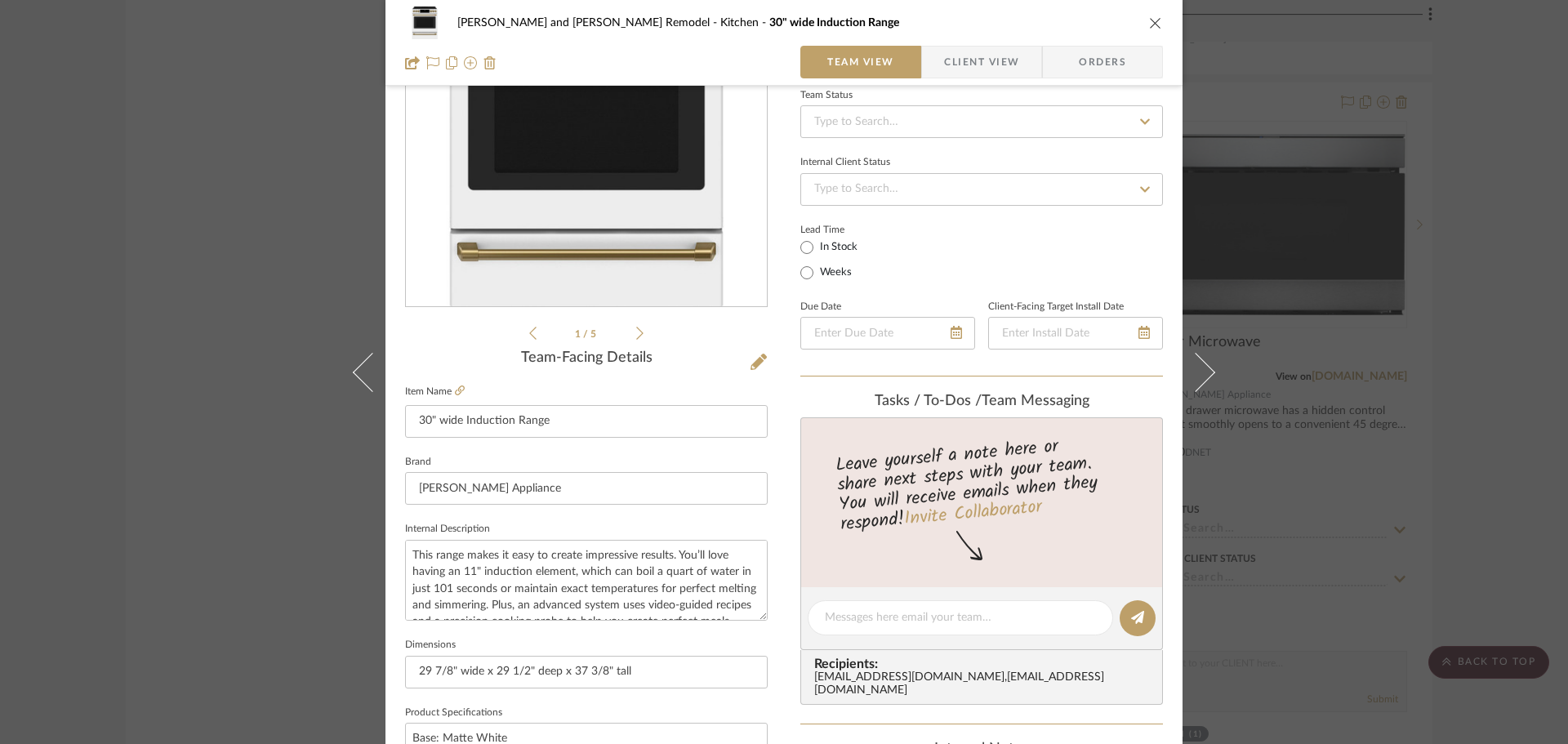
scroll to position [409, 0]
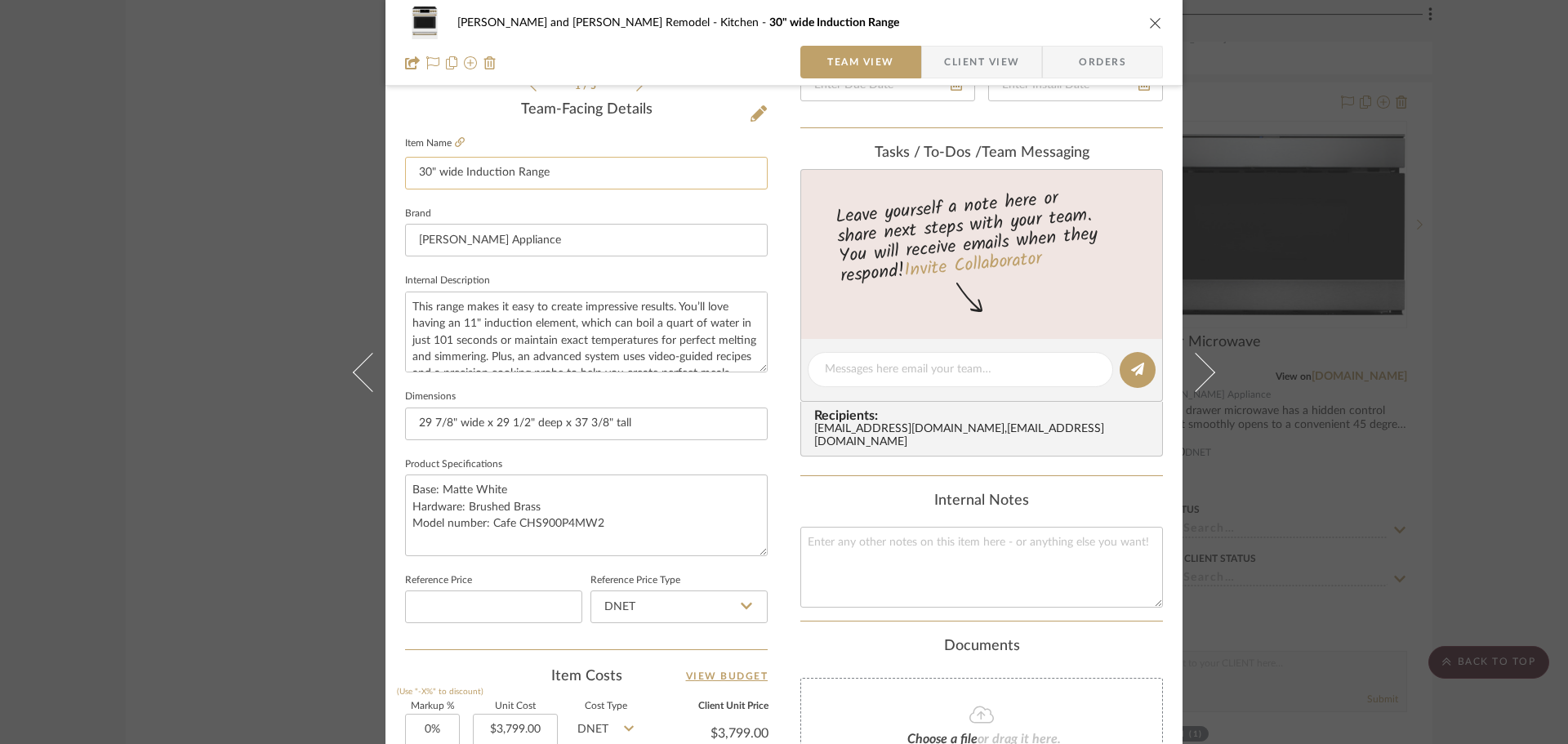
click at [408, 172] on input "30" wide Induction Range" at bounding box center [586, 172] width 362 height 33
type input "EQ1 - 30" wide Induction Range"
click at [457, 120] on div "Team-Facing Details Item Name EQ1 - 30" wide Induction Range Brand [PERSON_NAME…" at bounding box center [586, 375] width 362 height 548
click at [1258, 333] on div "[PERSON_NAME] and [PERSON_NAME] Remodel Kitchen EQ1 - 30" wide Induction Range …" at bounding box center [784, 372] width 1568 height 744
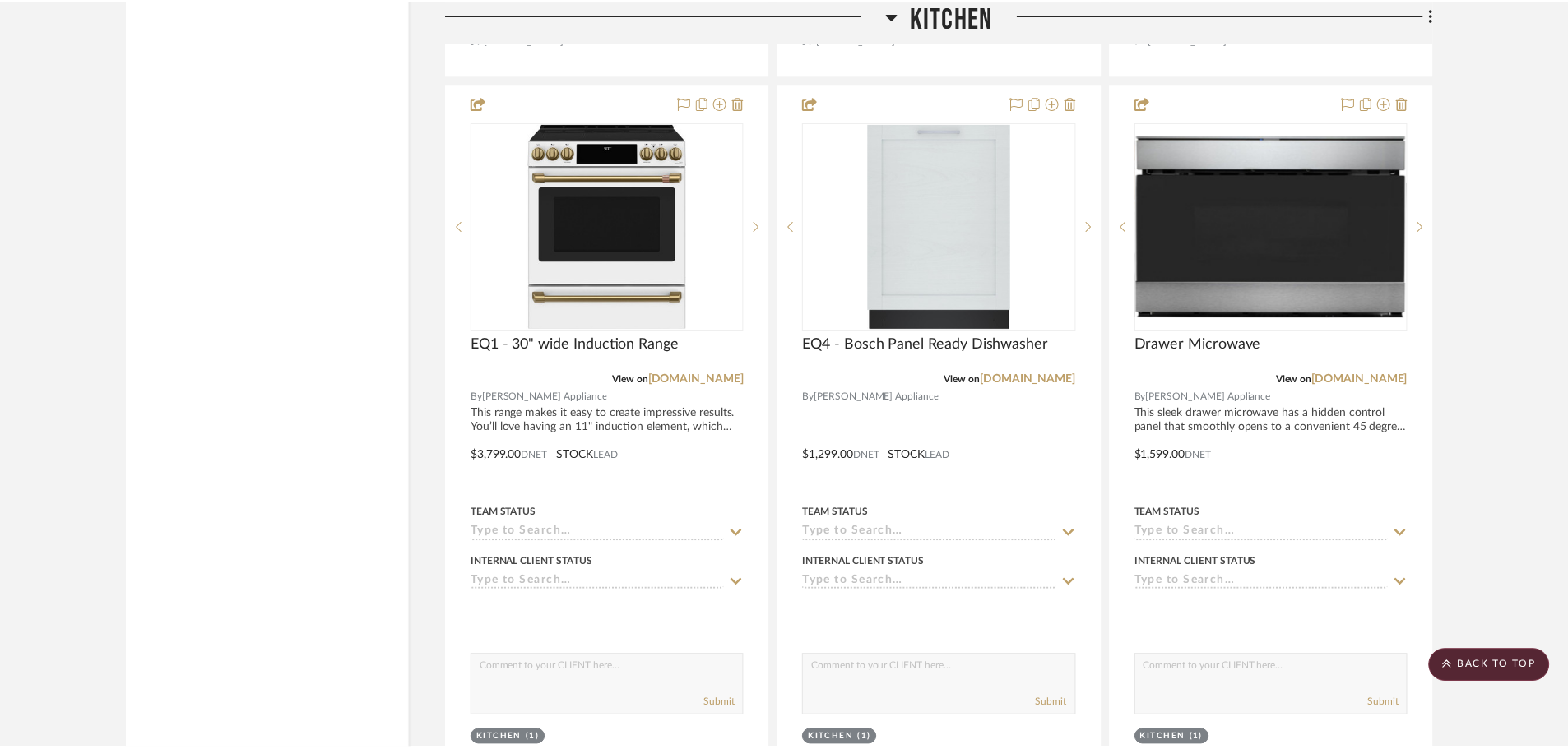
scroll to position [4934, 0]
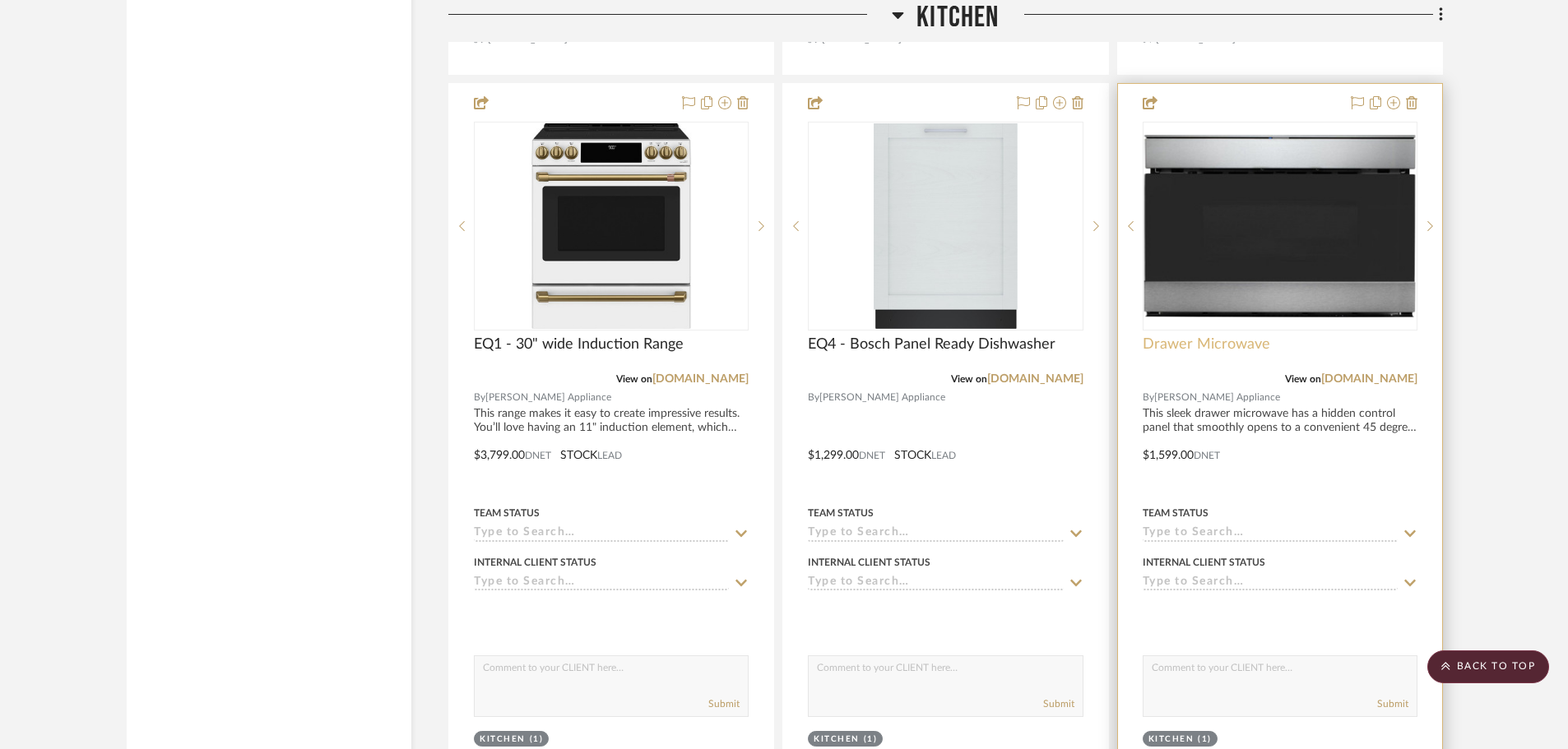
click at [1183, 336] on span "Drawer Microwave" at bounding box center [1206, 344] width 128 height 18
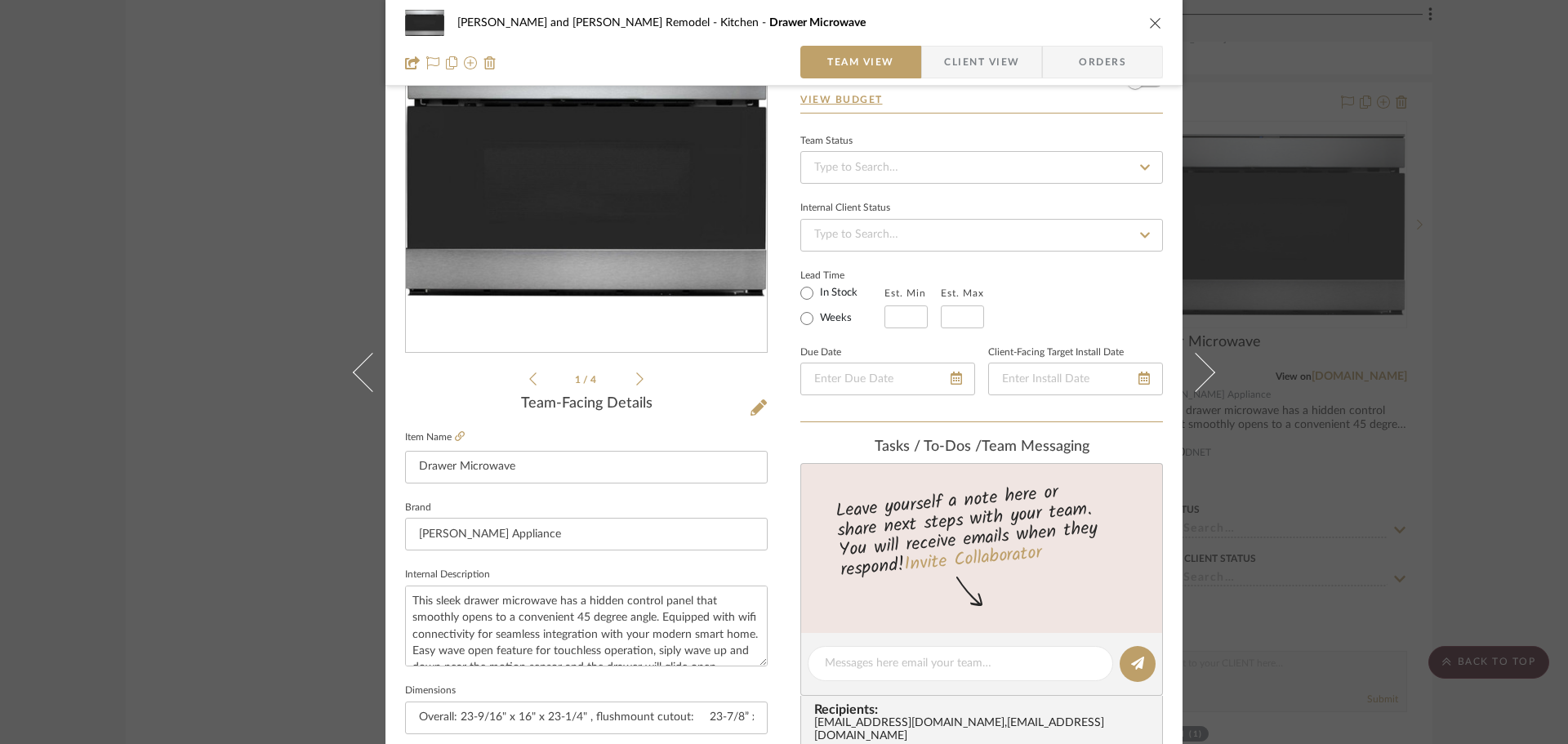
scroll to position [409, 0]
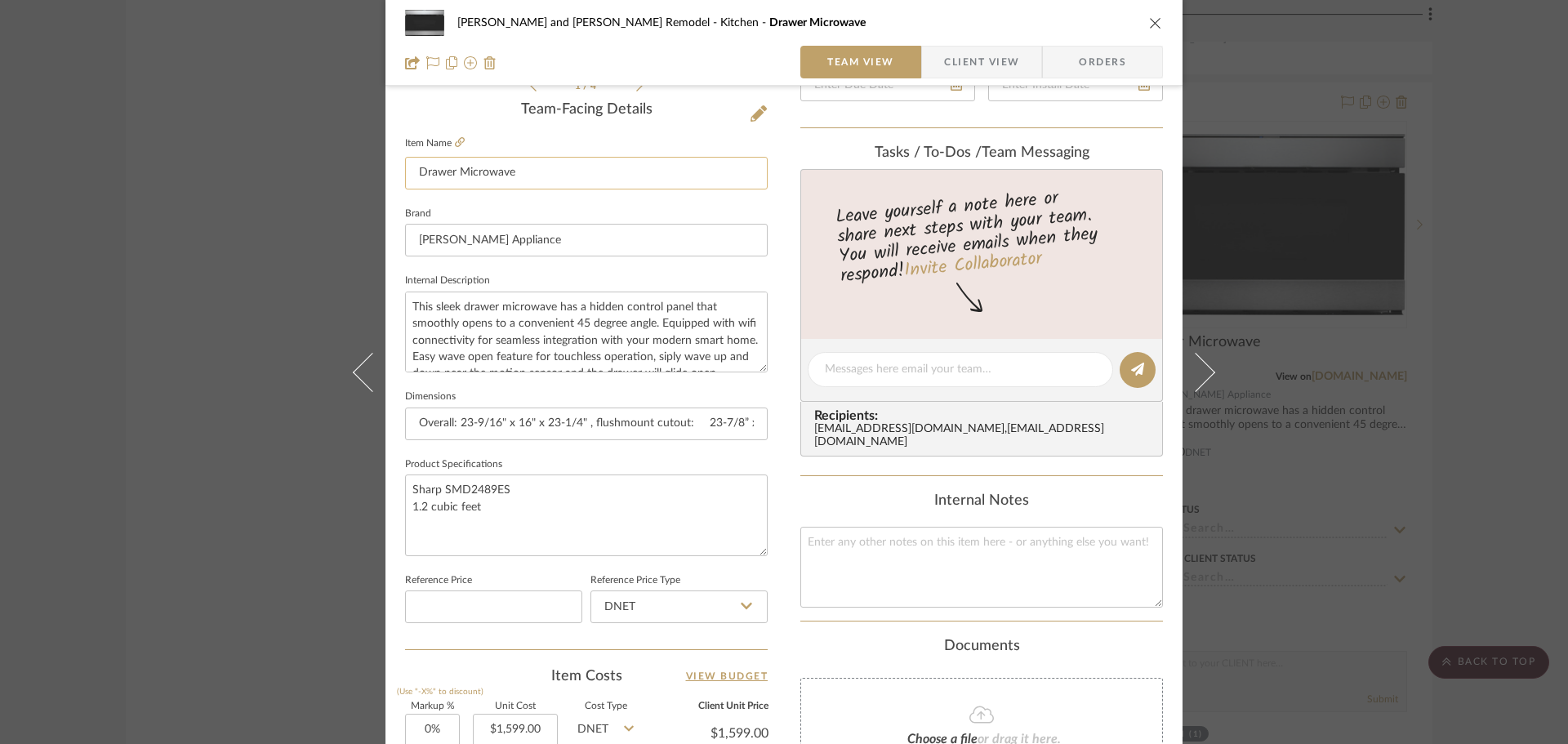
click at [412, 174] on input "Drawer Microwave" at bounding box center [586, 172] width 362 height 33
type input "EQ2 - Drawer Microwave"
click at [437, 115] on div "Team-Facing Details" at bounding box center [586, 110] width 362 height 18
click at [1258, 238] on div "[PERSON_NAME] and [PERSON_NAME] Remodel Kitchen EQ2 - Drawer Microwave Team Vie…" at bounding box center [784, 372] width 1568 height 744
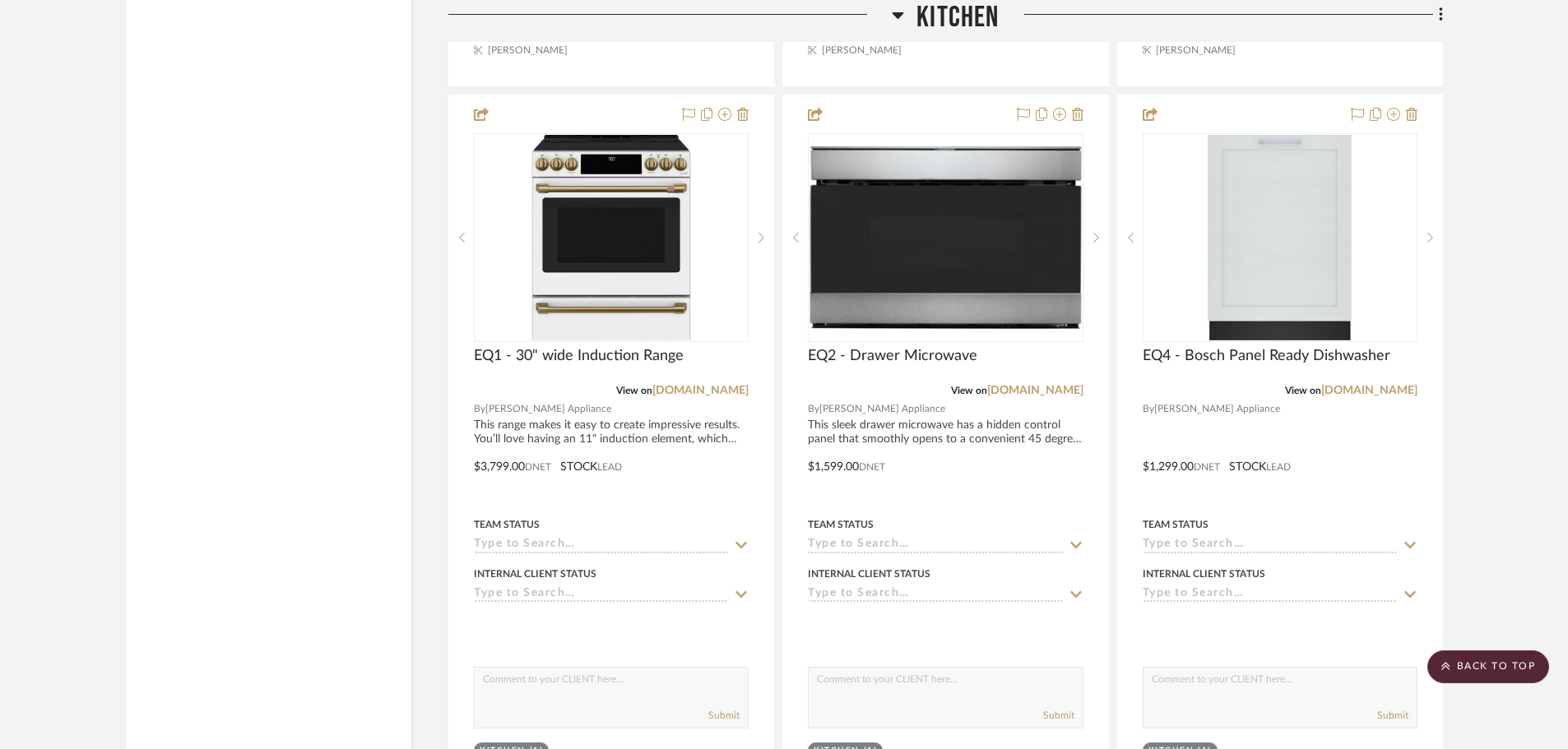
scroll to position [4852, 0]
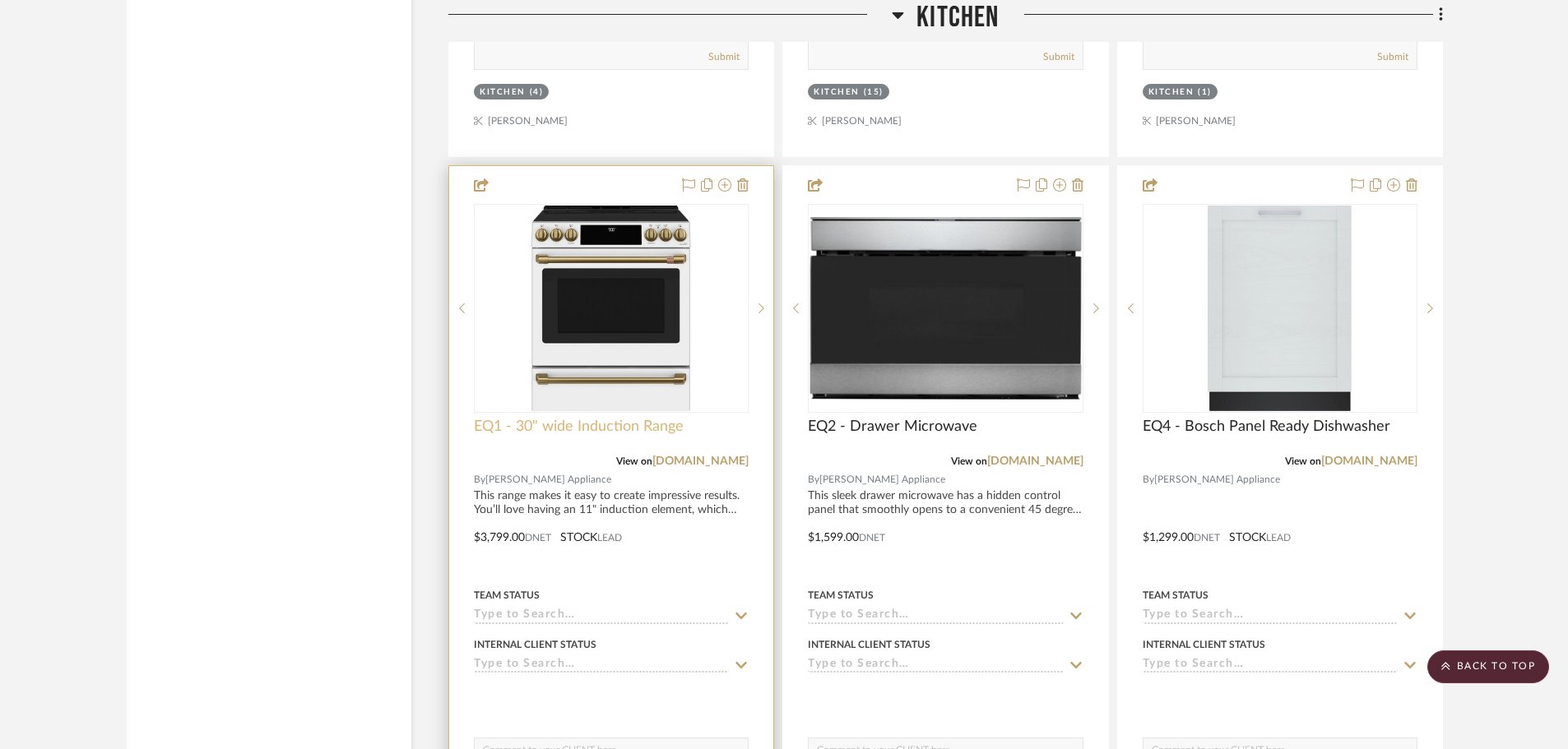
click at [484, 418] on span "EQ1 - 30" wide Induction Range" at bounding box center [579, 427] width 210 height 18
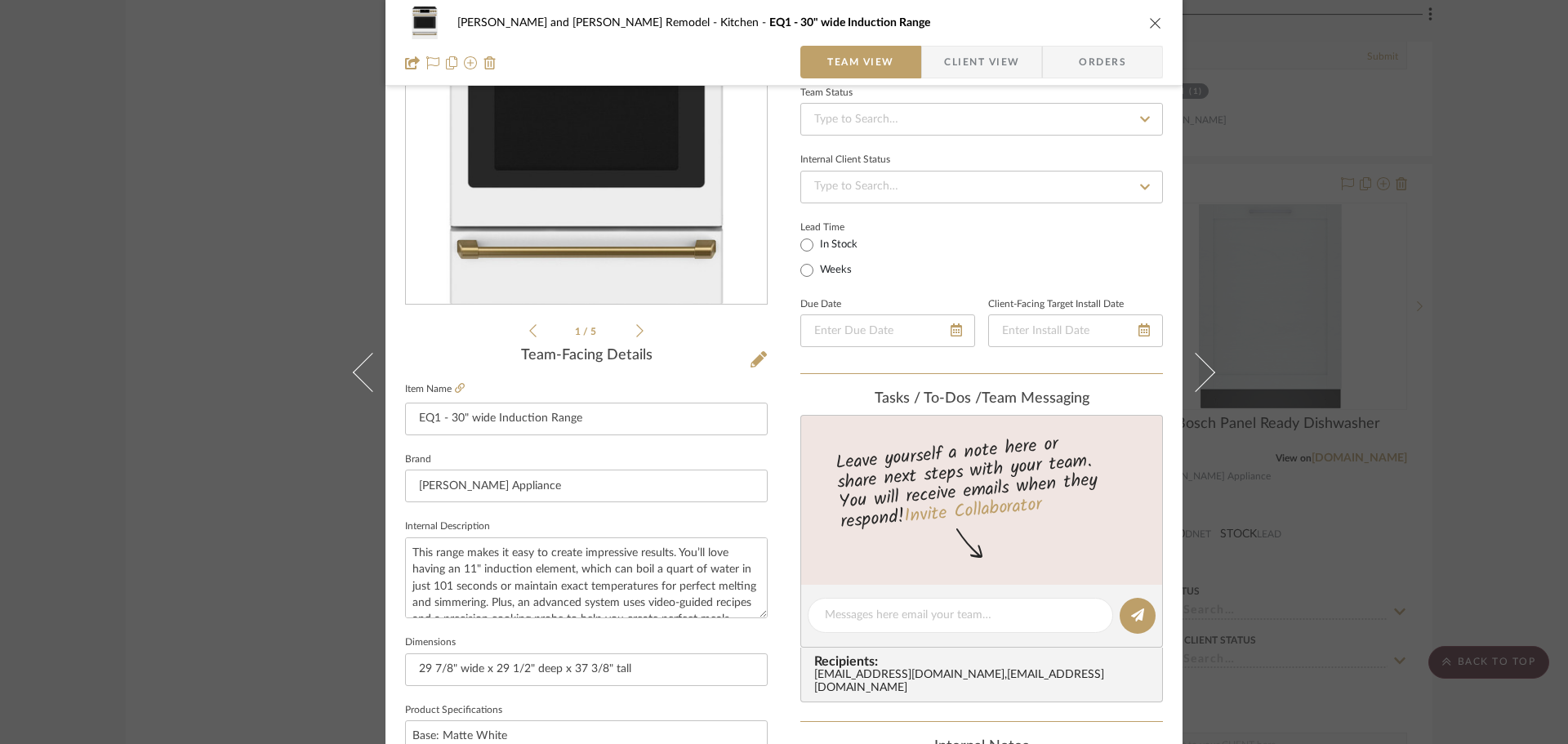
scroll to position [163, 0]
click at [436, 420] on input "EQ1 - 30" wide Induction Range" at bounding box center [586, 418] width 362 height 33
type input "EQ2 - 30" wide Induction Range"
click at [461, 326] on div "1 / 5" at bounding box center [586, 143] width 362 height 392
click at [1258, 393] on div "[PERSON_NAME] and [PERSON_NAME] Remodel Kitchen EQ2 - 30" wide Induction Range …" at bounding box center [784, 372] width 1568 height 744
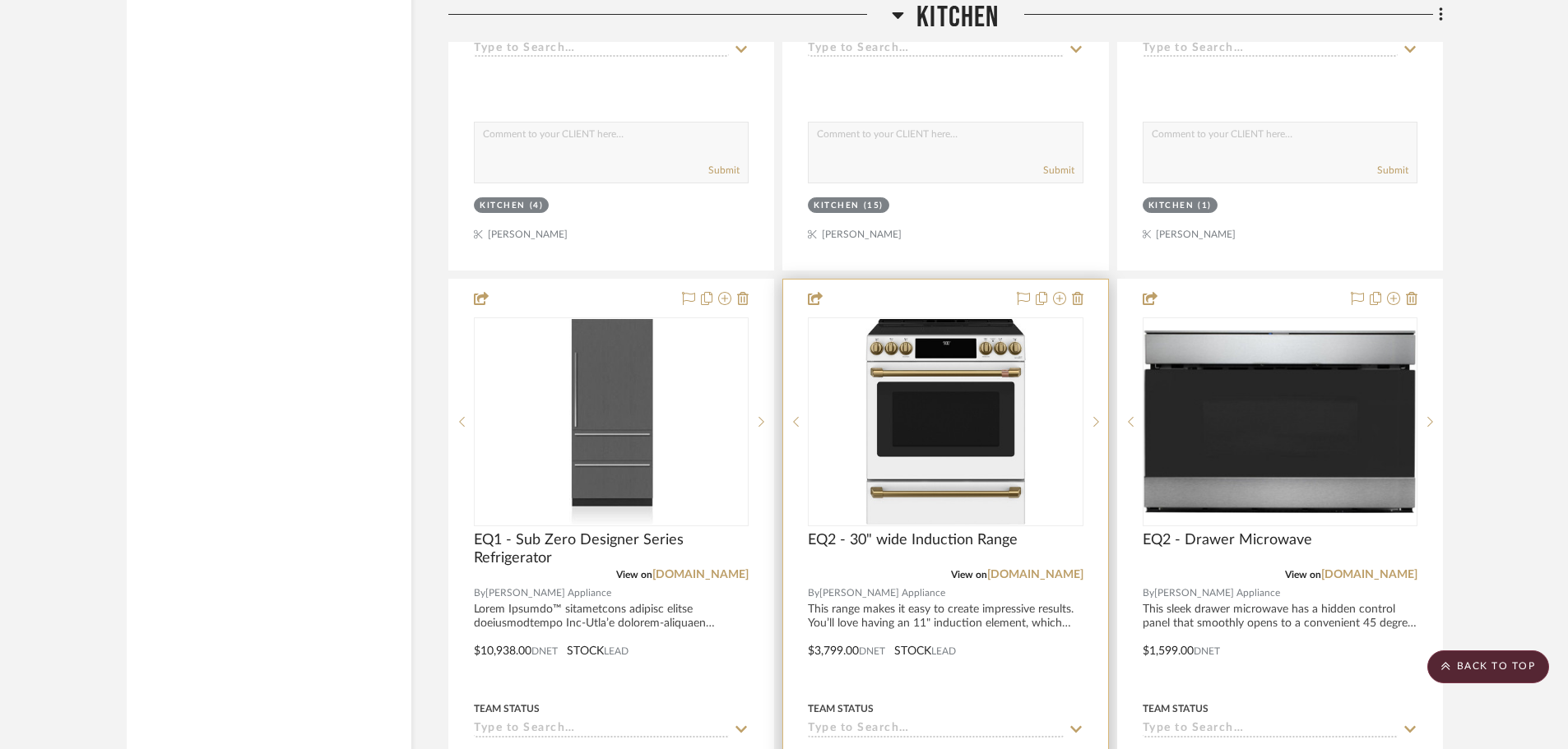
scroll to position [4687, 0]
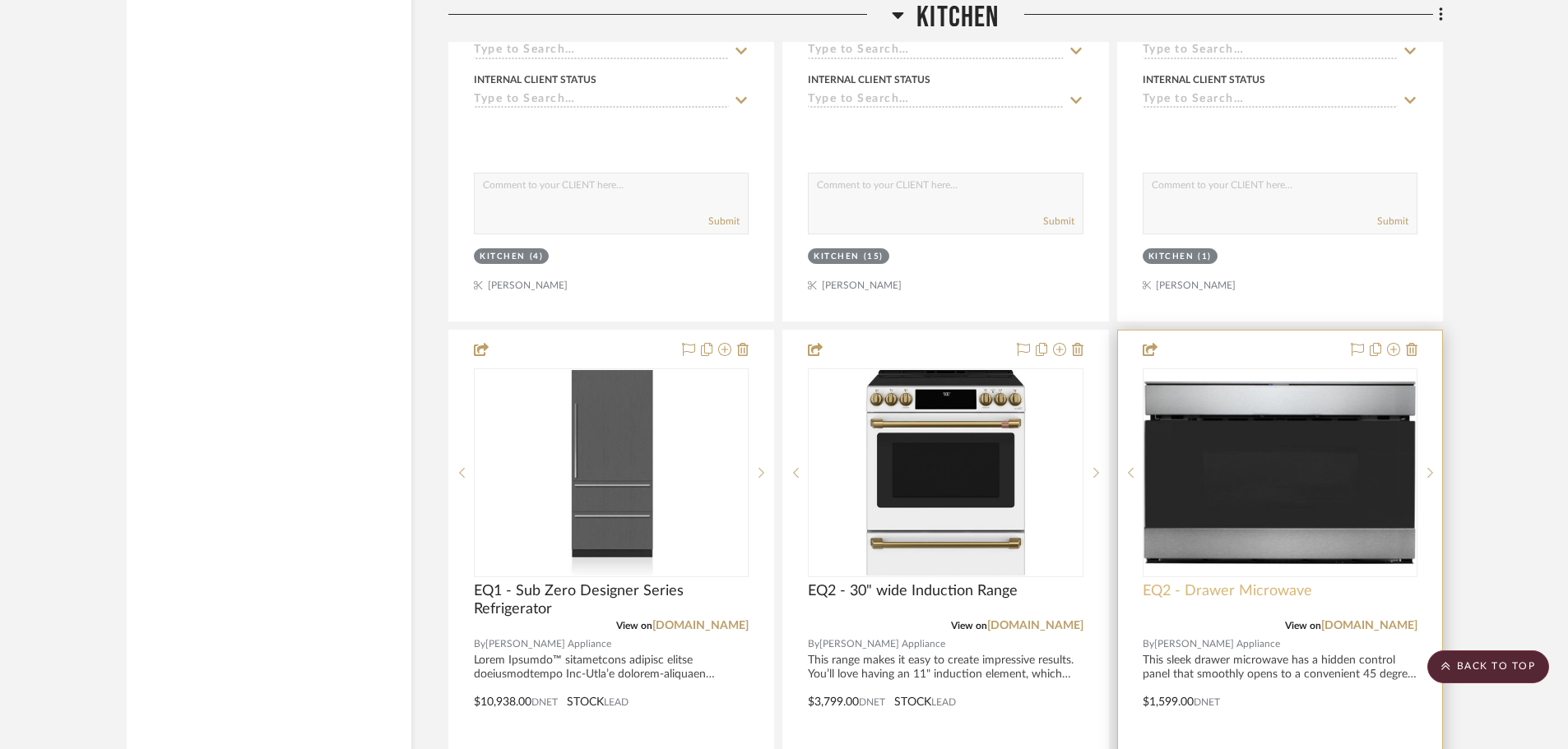
click at [1155, 582] on span "EQ2 - Drawer Microwave" at bounding box center [1227, 591] width 170 height 18
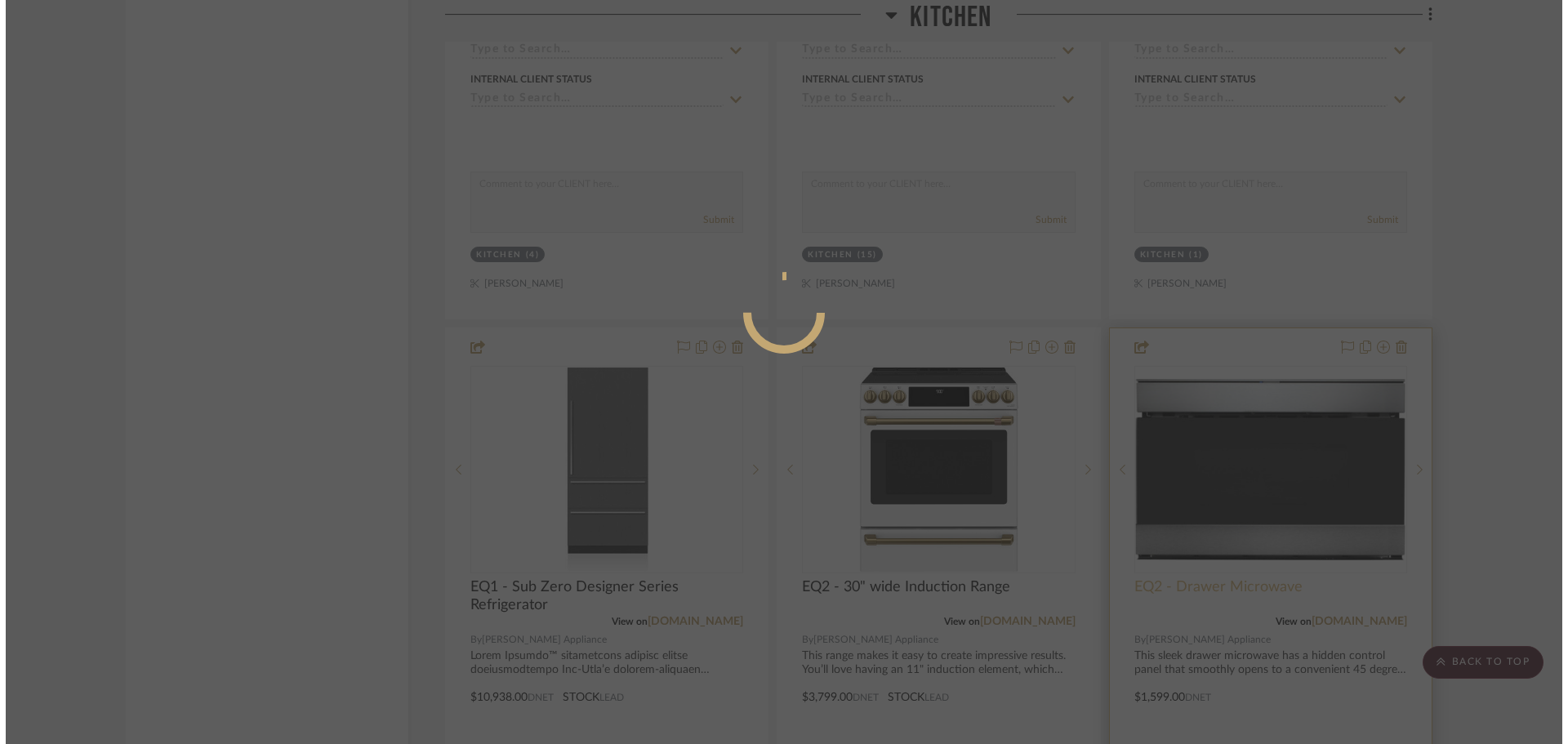
scroll to position [0, 0]
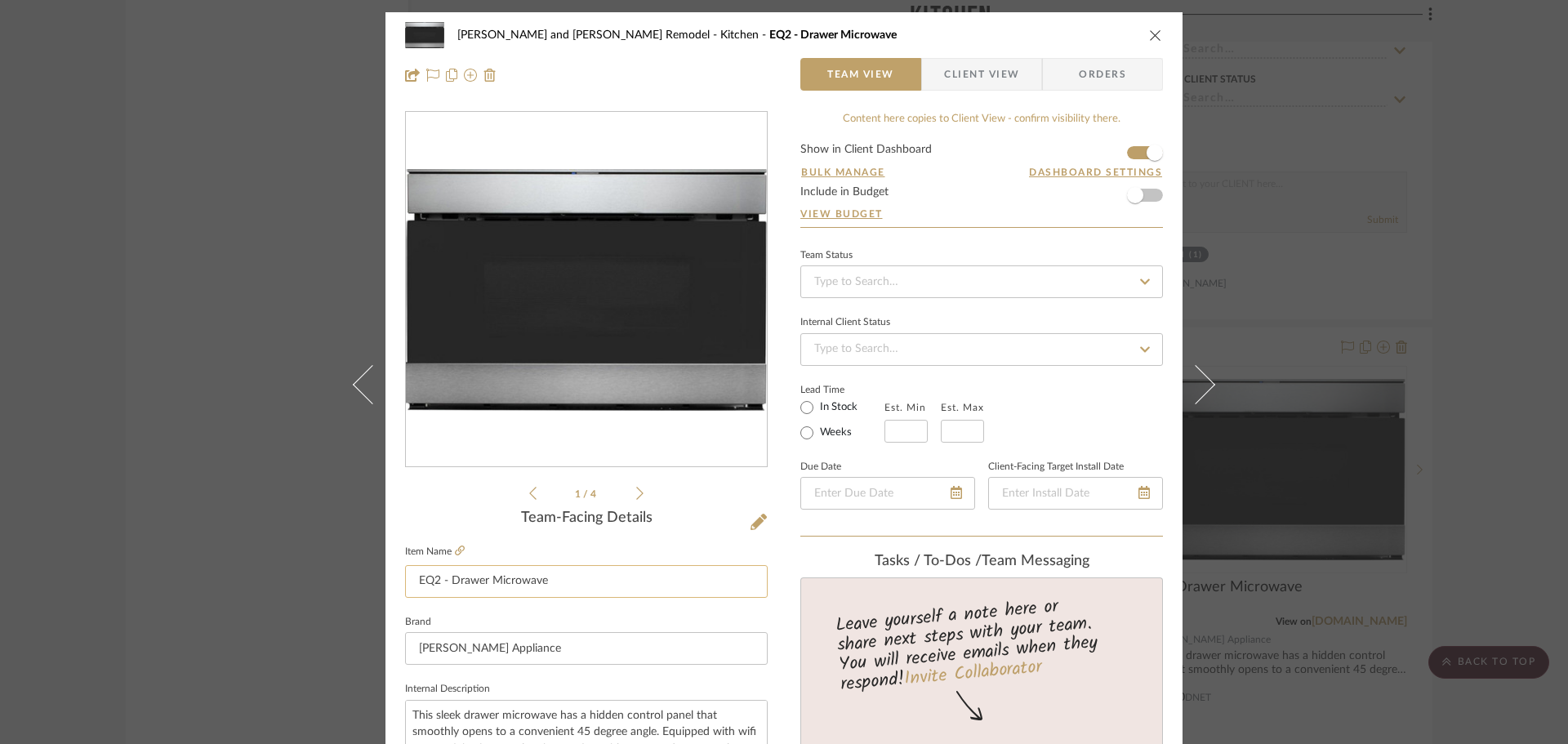
click at [436, 575] on input "EQ2 - Drawer Microwave" at bounding box center [586, 581] width 362 height 33
type input "EQ3 - Drawer Microwave"
click at [450, 496] on div "1 / 4" at bounding box center [586, 306] width 362 height 392
click at [1258, 477] on div "[PERSON_NAME] and [PERSON_NAME] Remodel Kitchen EQ3 - Drawer Microwave Team Vie…" at bounding box center [784, 372] width 1568 height 744
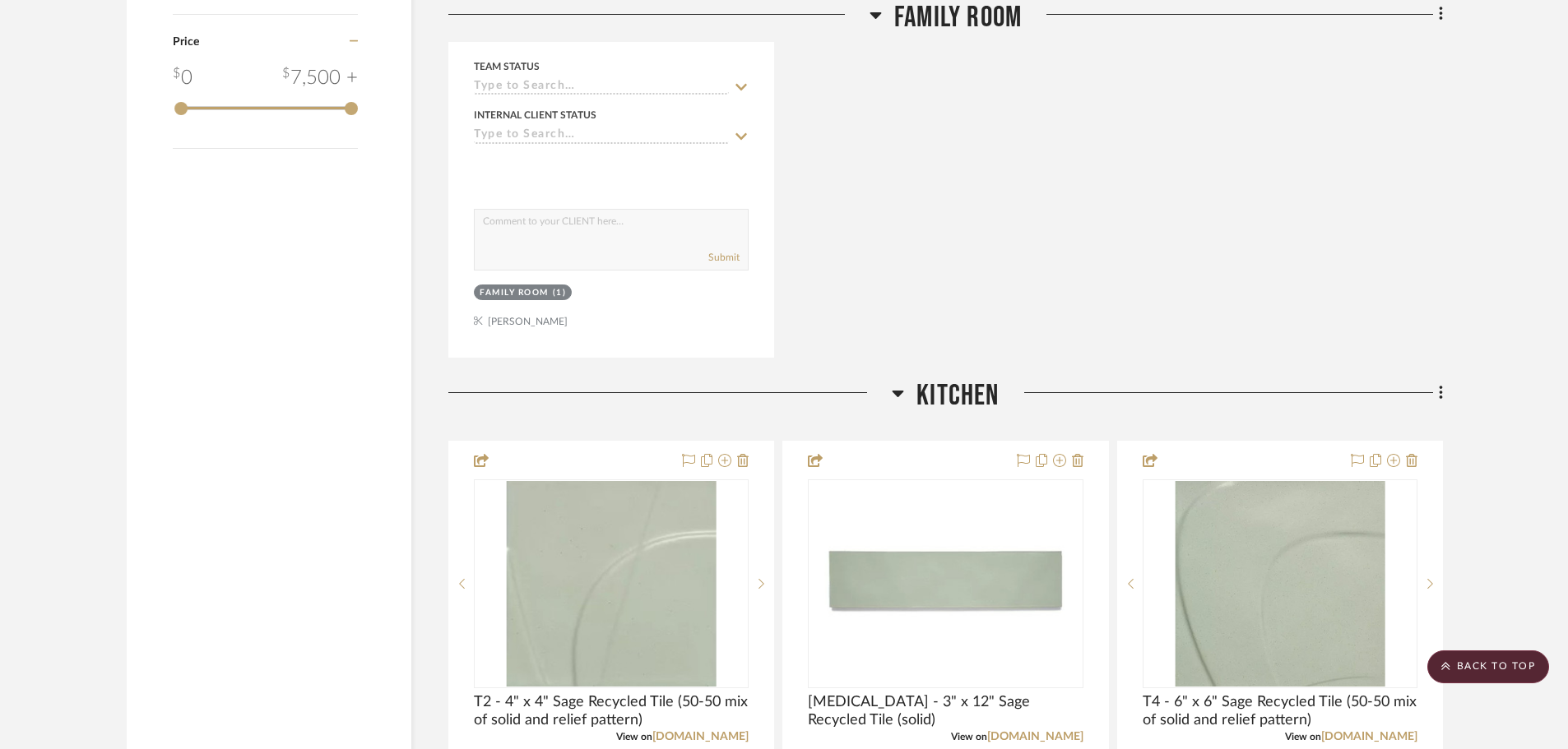
scroll to position [2385, 0]
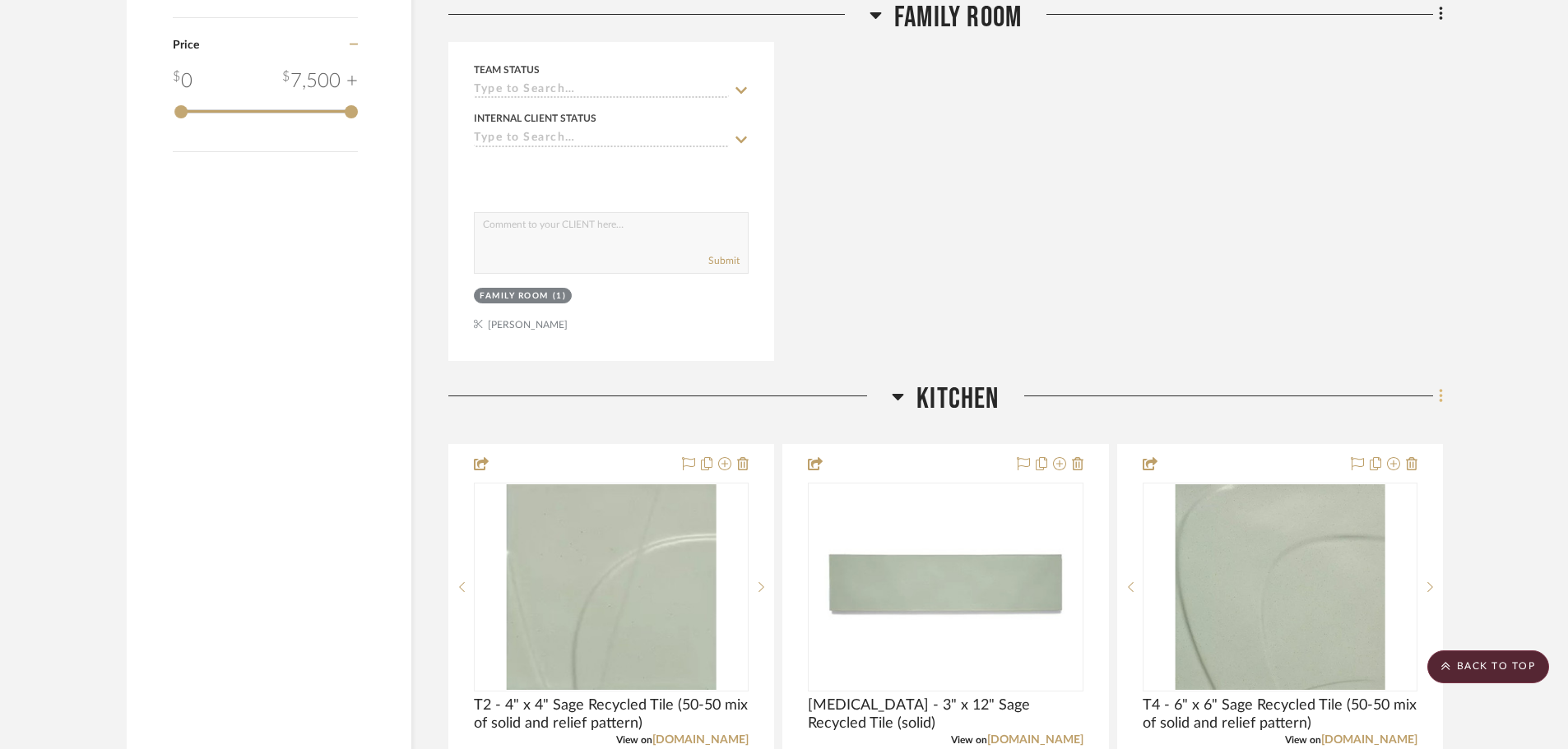
click at [1267, 387] on icon at bounding box center [1440, 396] width 5 height 18
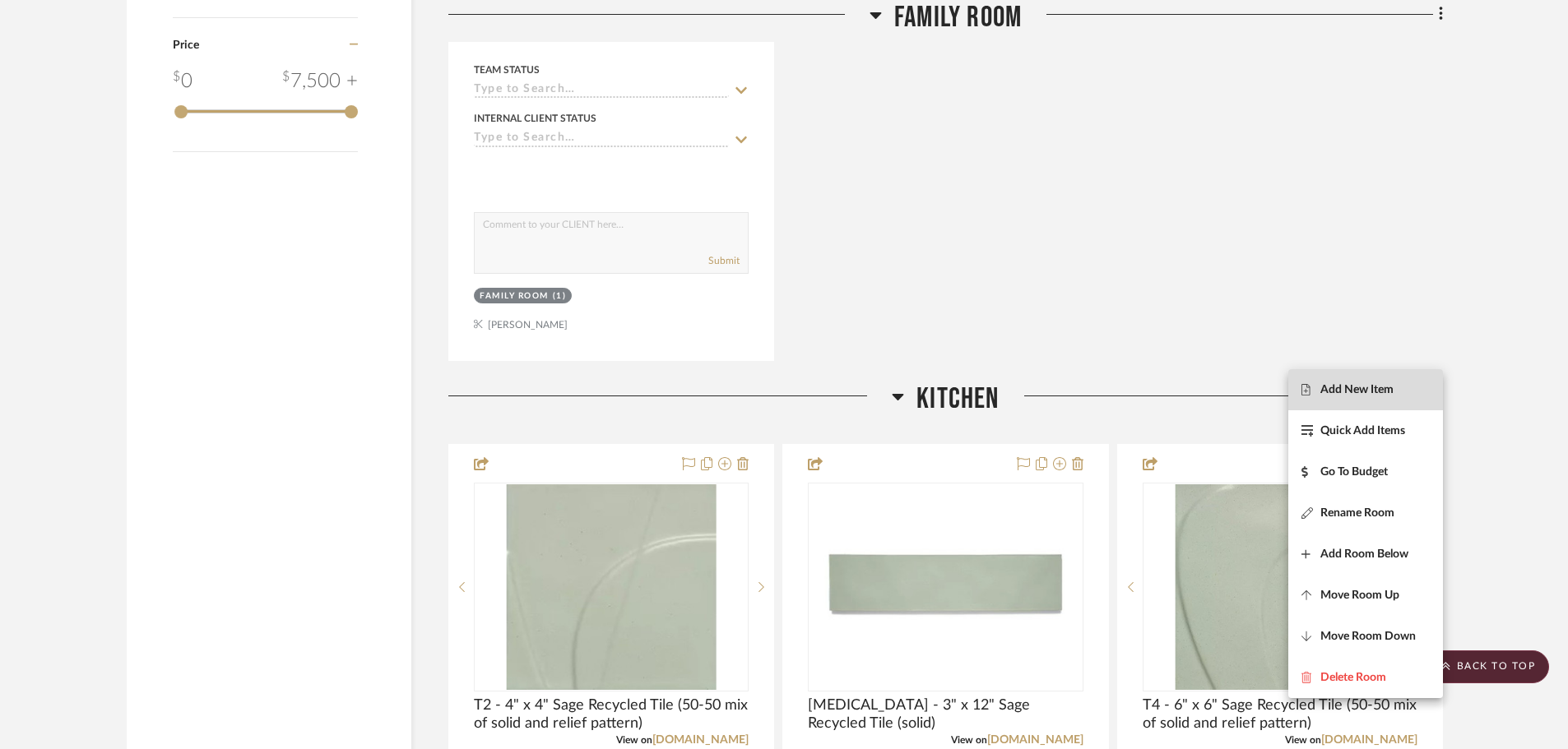
click at [1267, 397] on span "Add New Item" at bounding box center [1365, 389] width 128 height 14
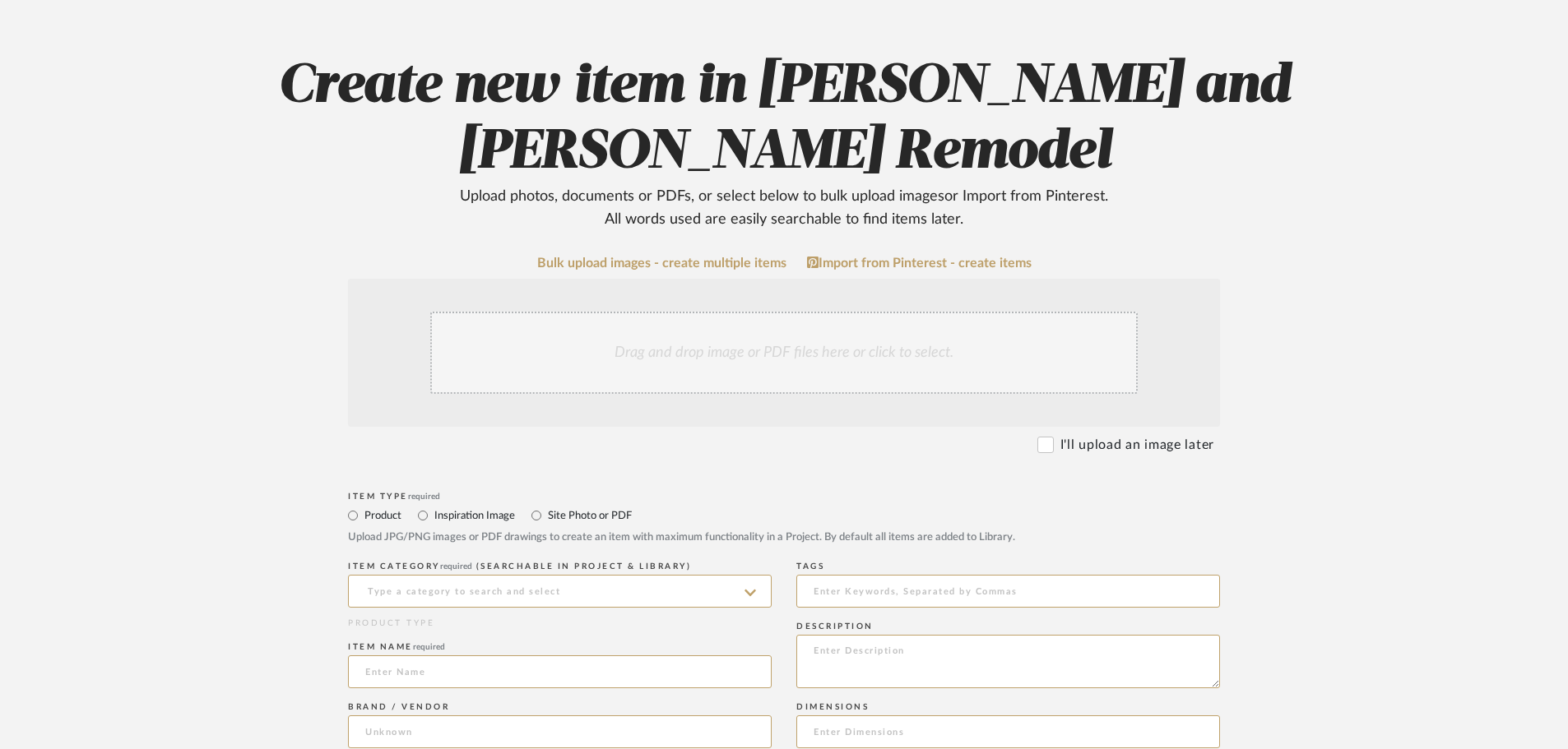
scroll to position [329, 0]
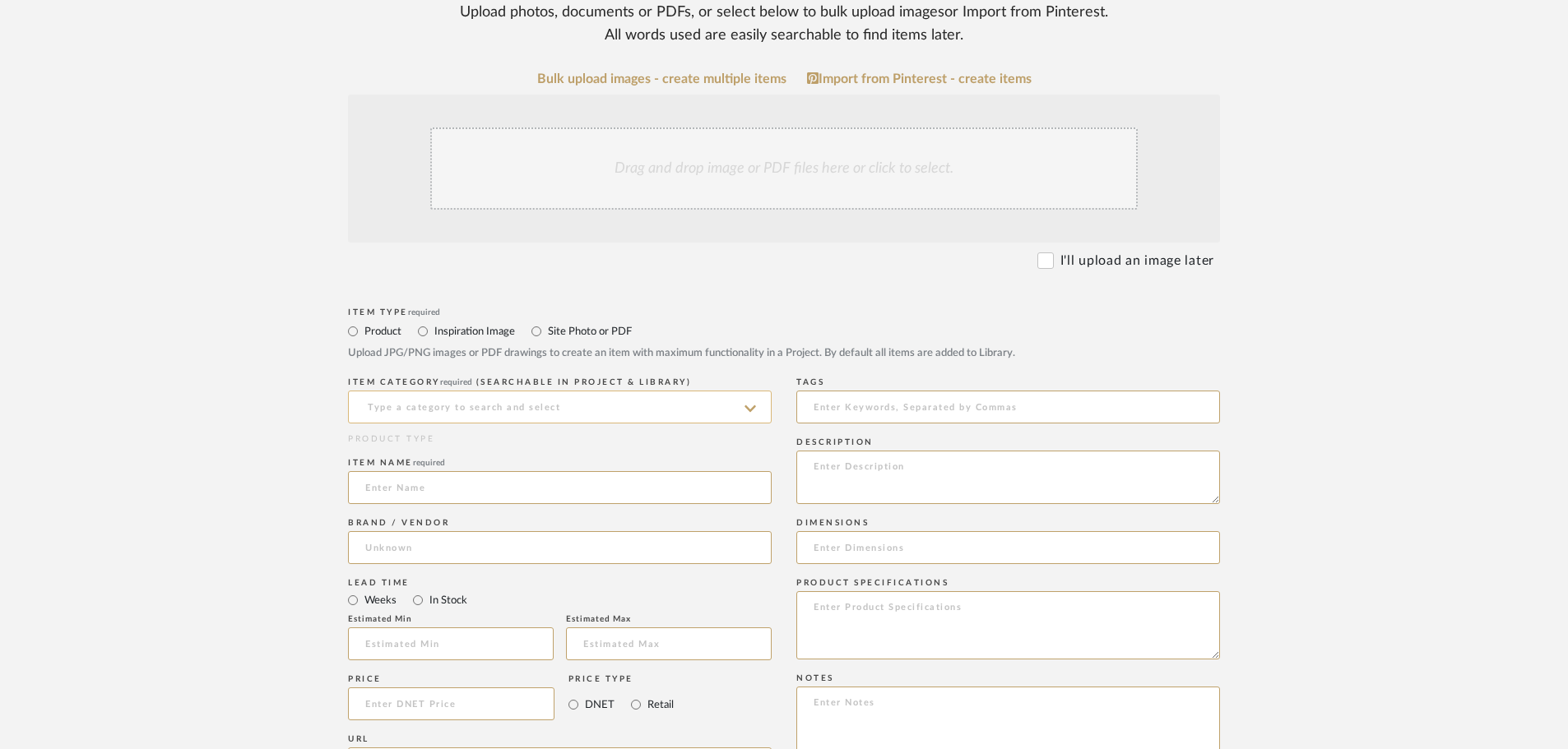
click at [364, 398] on input at bounding box center [560, 407] width 424 height 33
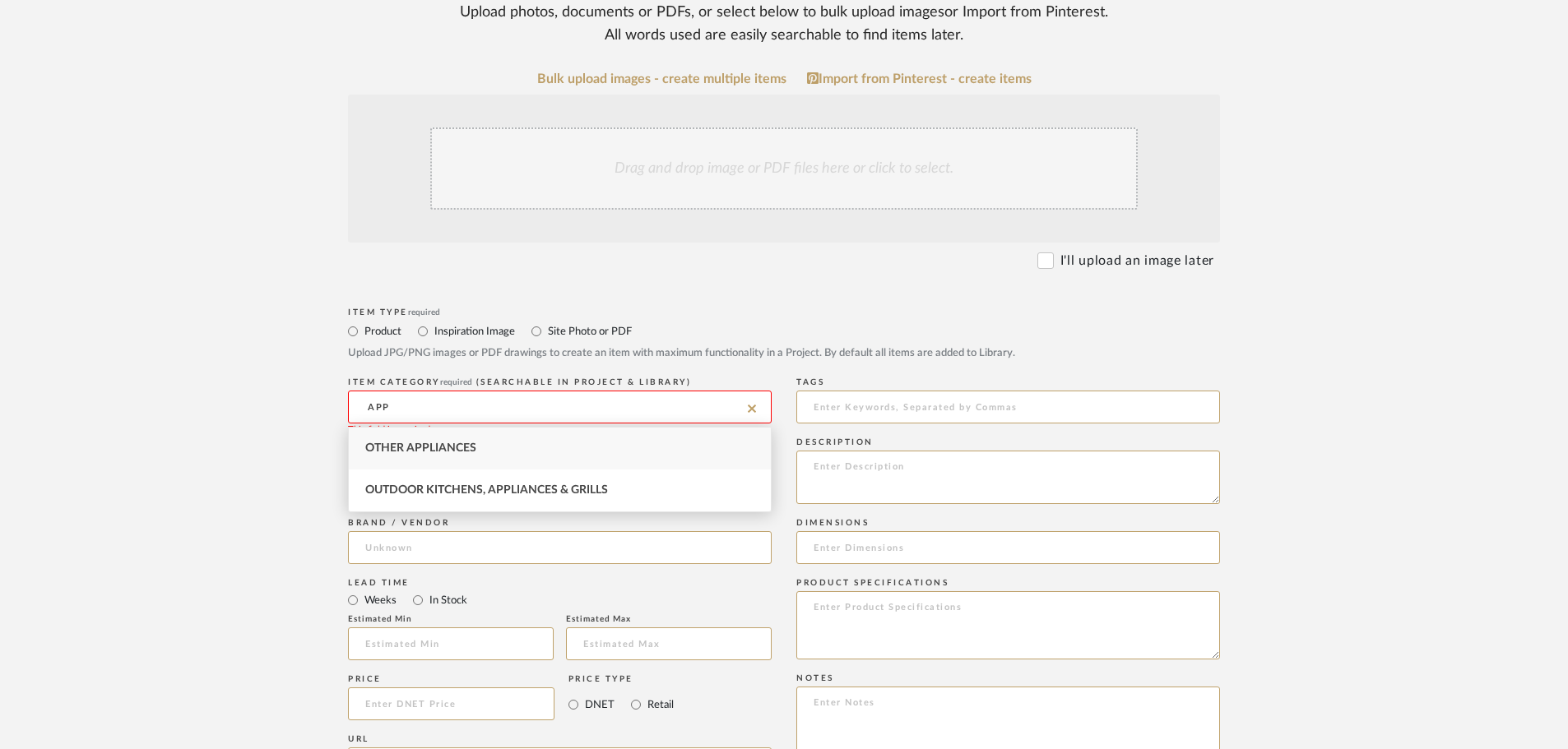
click at [386, 441] on div "Other Appliances" at bounding box center [560, 448] width 422 height 42
type input "Other Appliances"
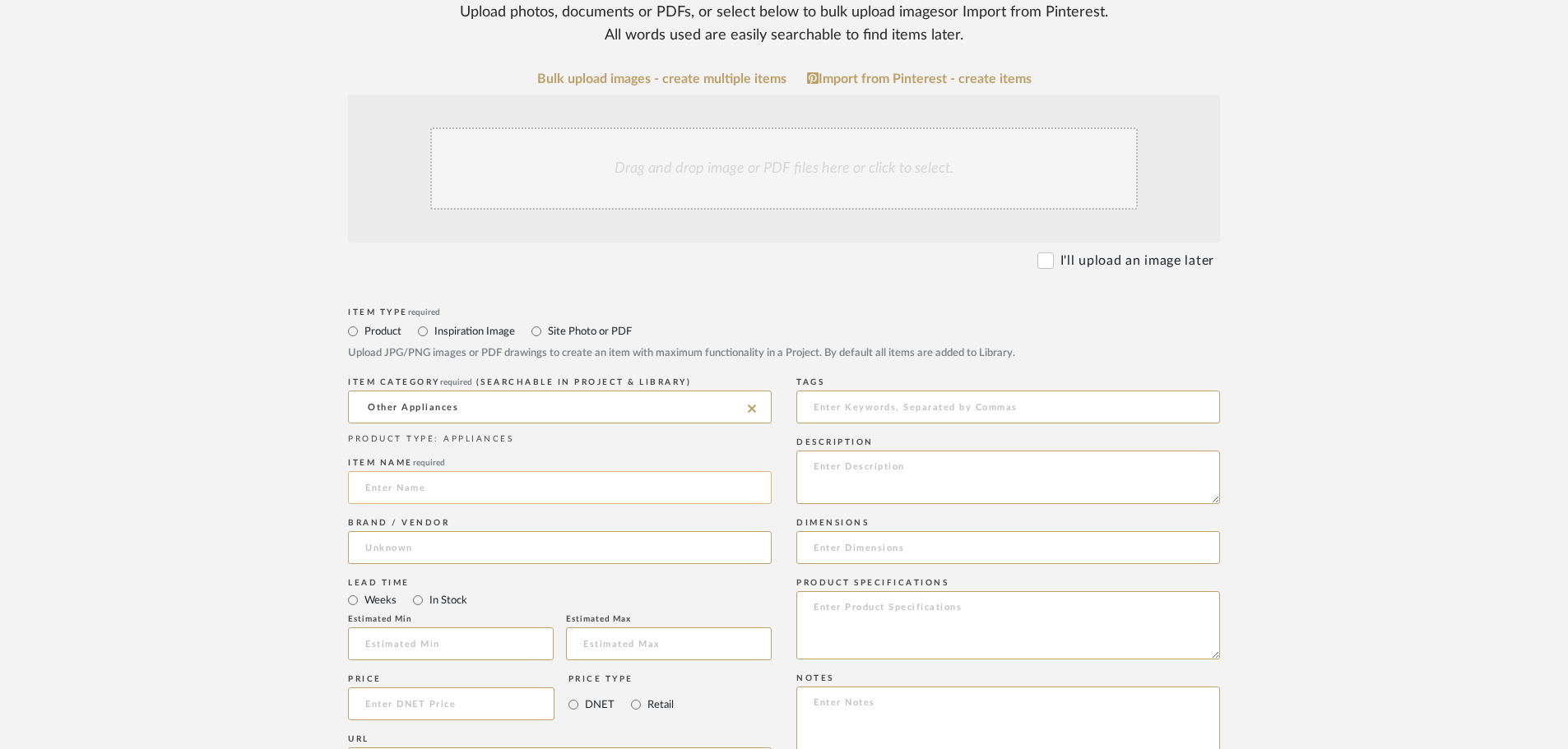
click at [390, 479] on input at bounding box center [560, 487] width 424 height 33
type input "v"
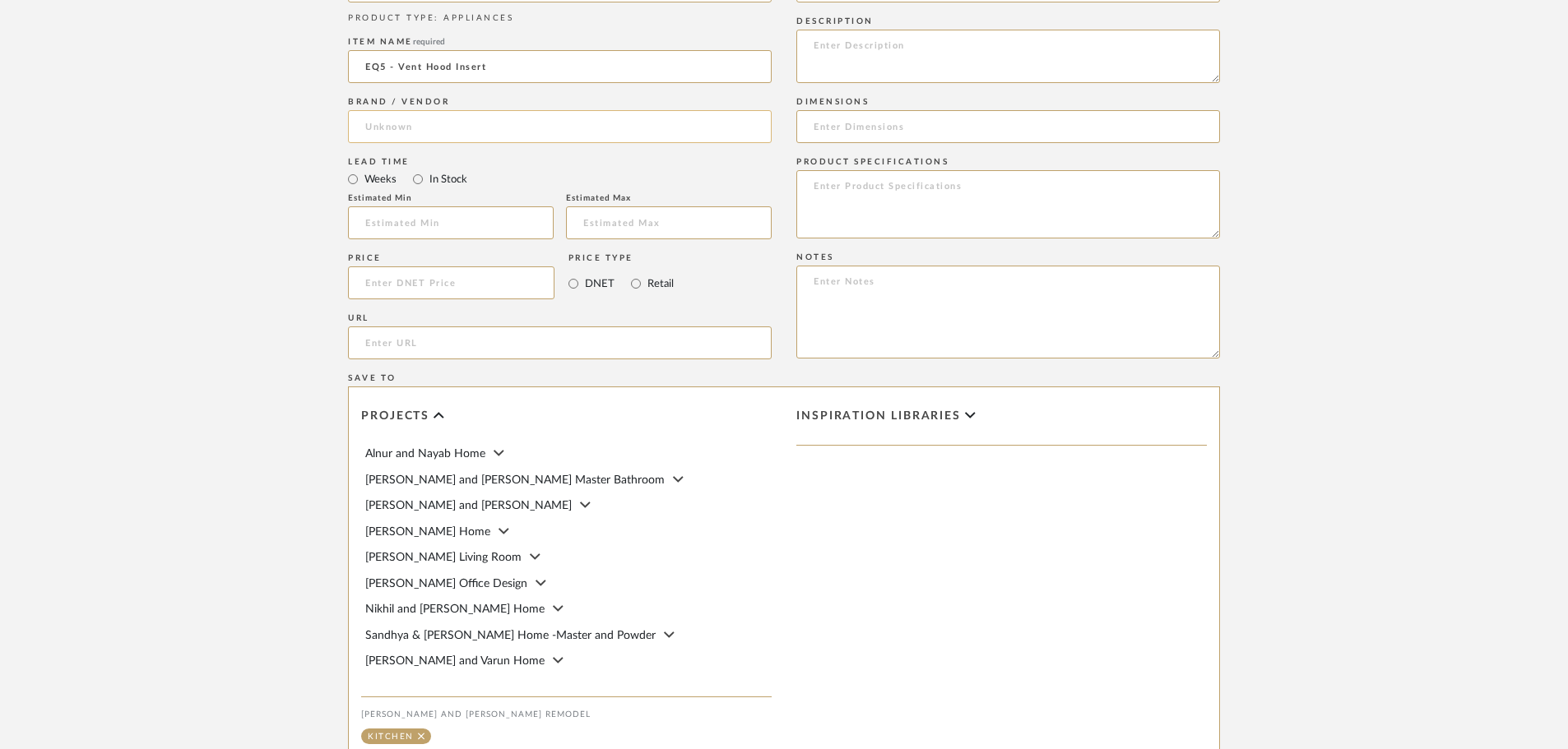
scroll to position [658, 0]
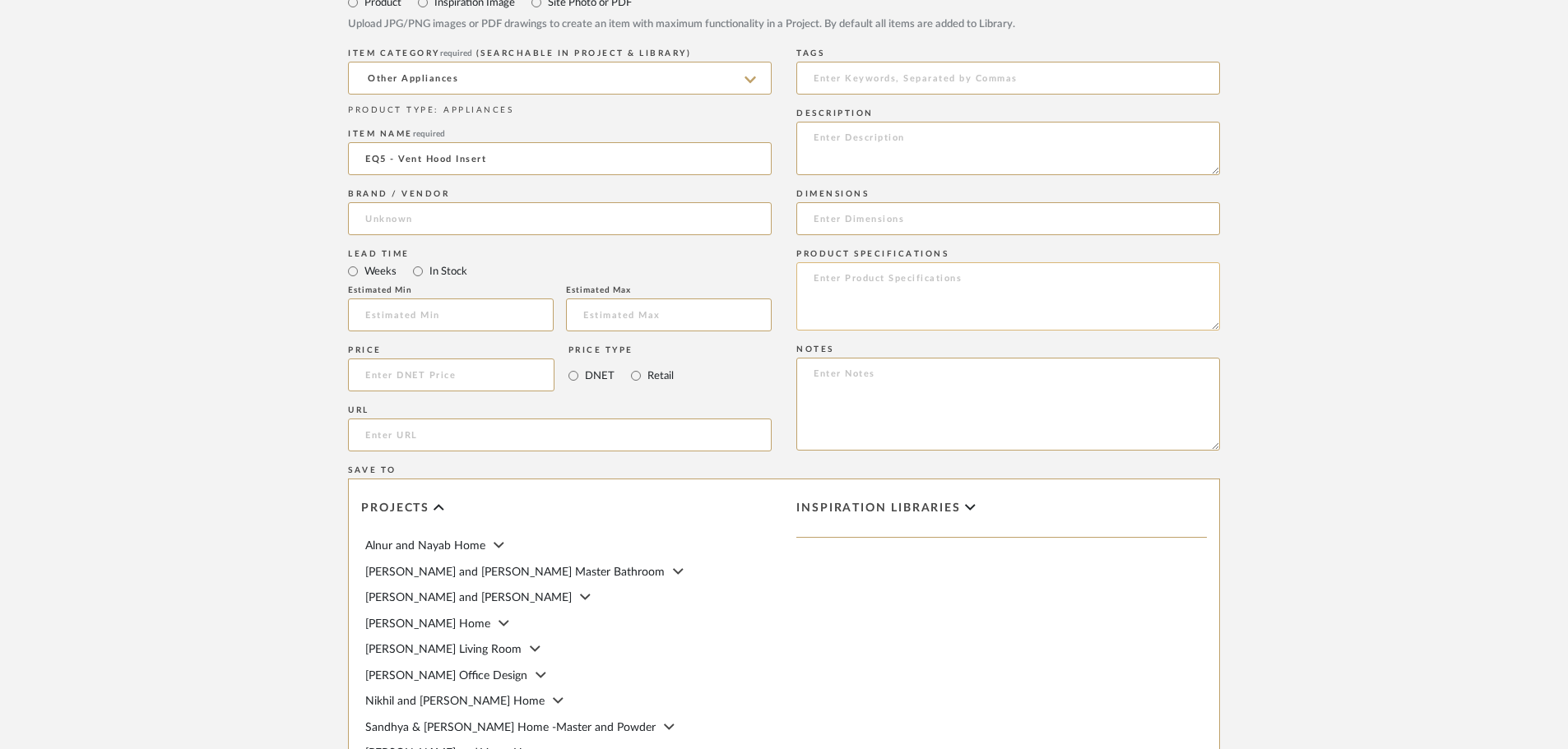
type input "EQ5 - Vent Hood Insert"
click at [831, 281] on textarea at bounding box center [1008, 296] width 424 height 68
paste textarea "• RH90128AS"
click at [830, 279] on textarea "• RH90128AS" at bounding box center [1008, 296] width 424 height 68
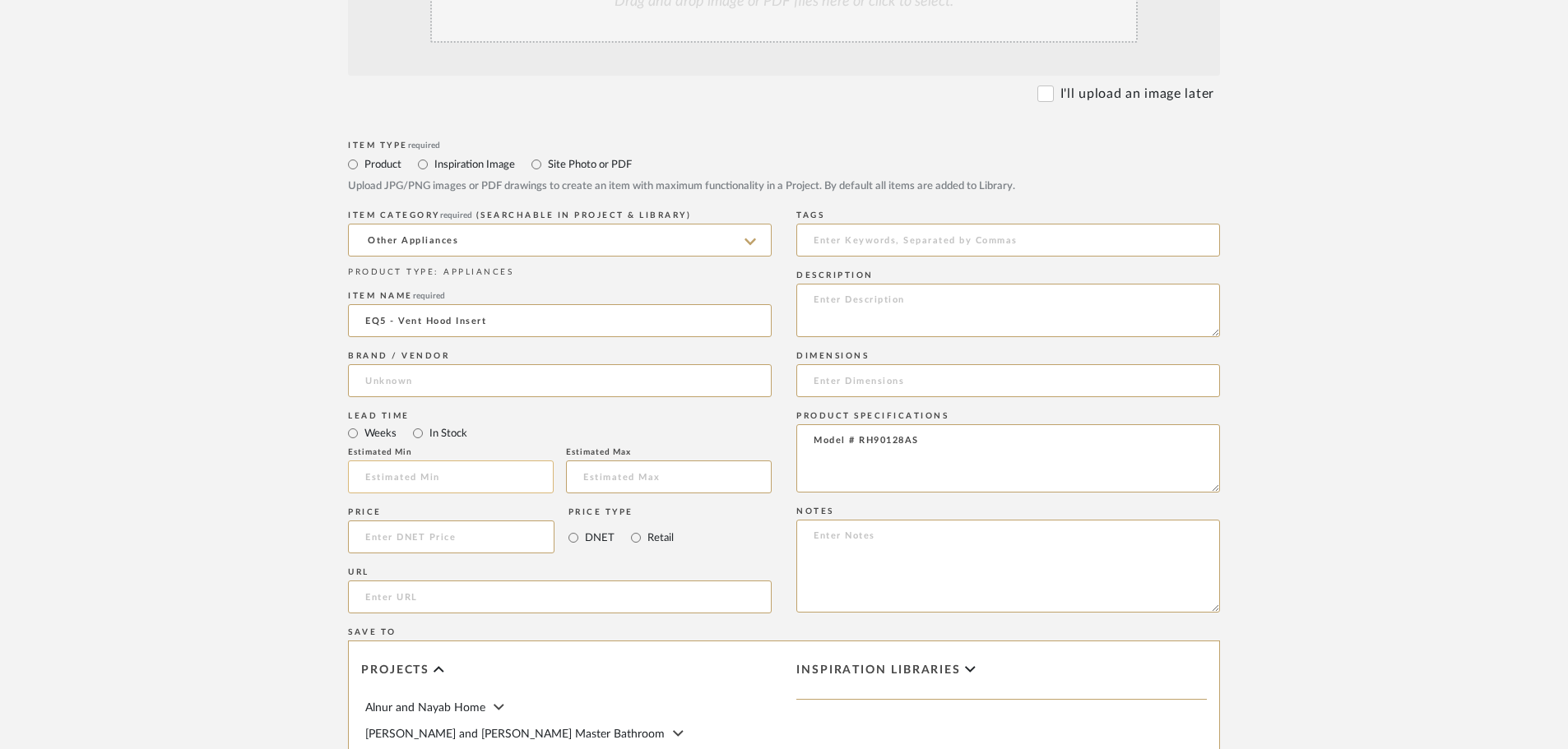
scroll to position [493, 0]
type textarea "Model # RH90128AS"
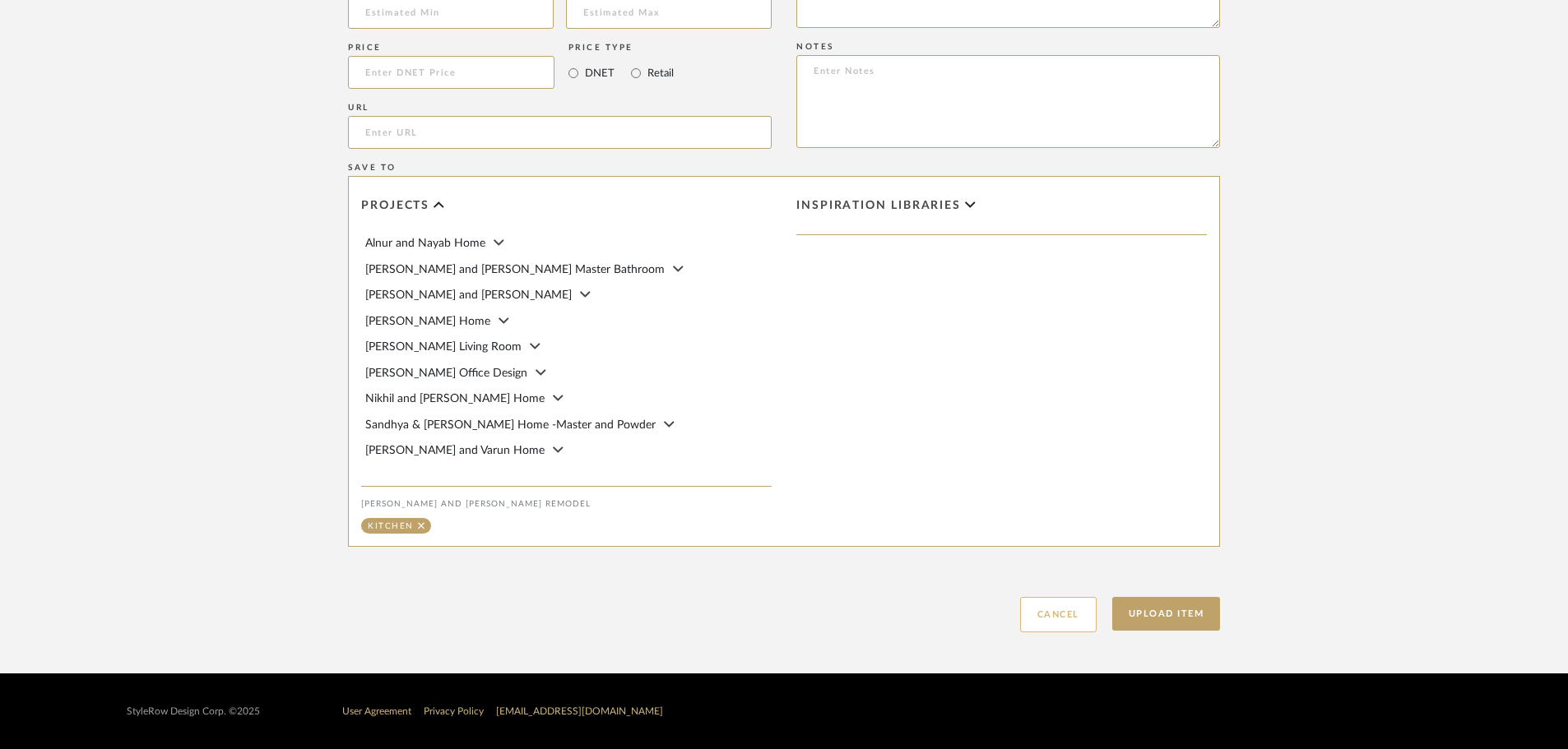
click at [1061, 614] on button "Cancel" at bounding box center [1059, 615] width 77 height 36
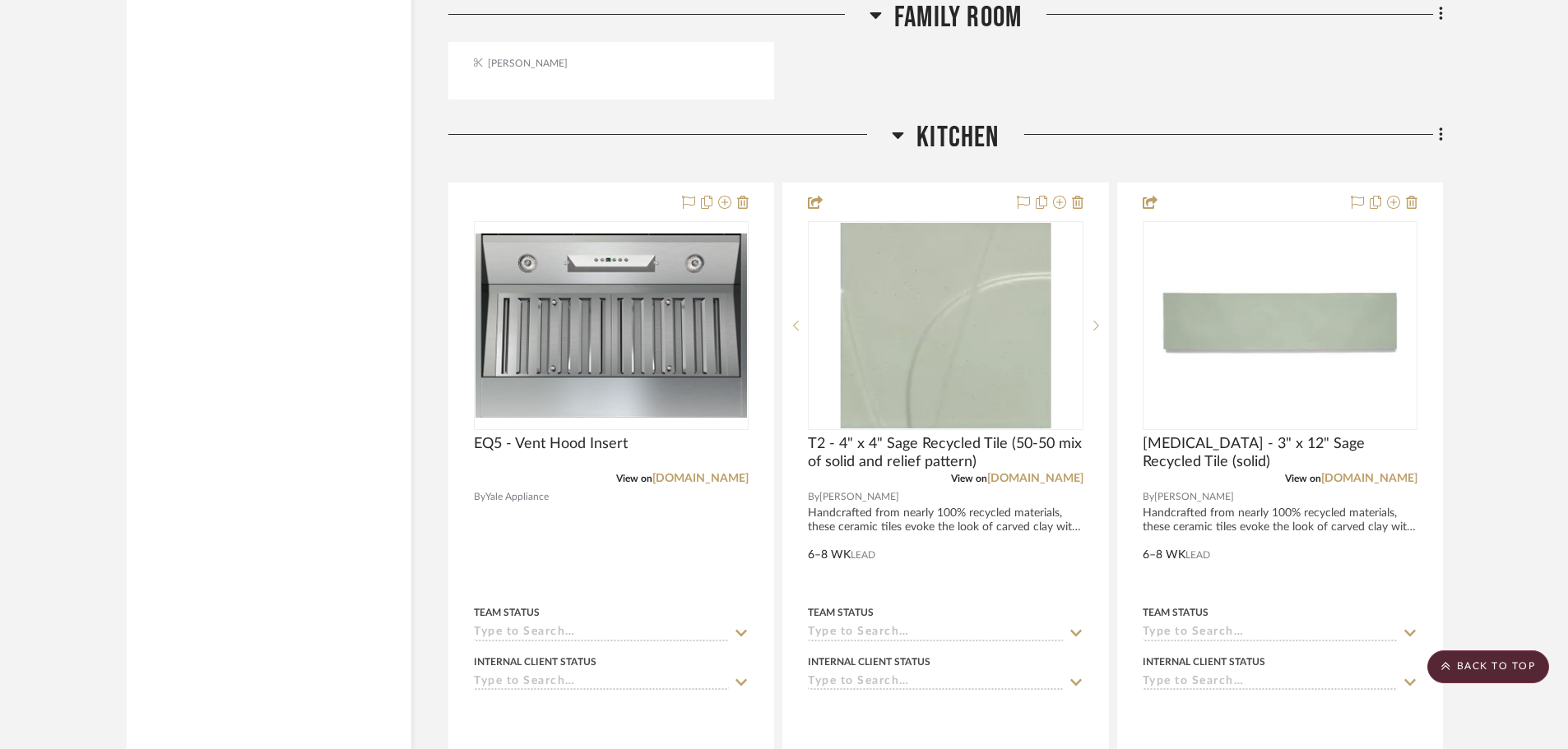
scroll to position [2796, 0]
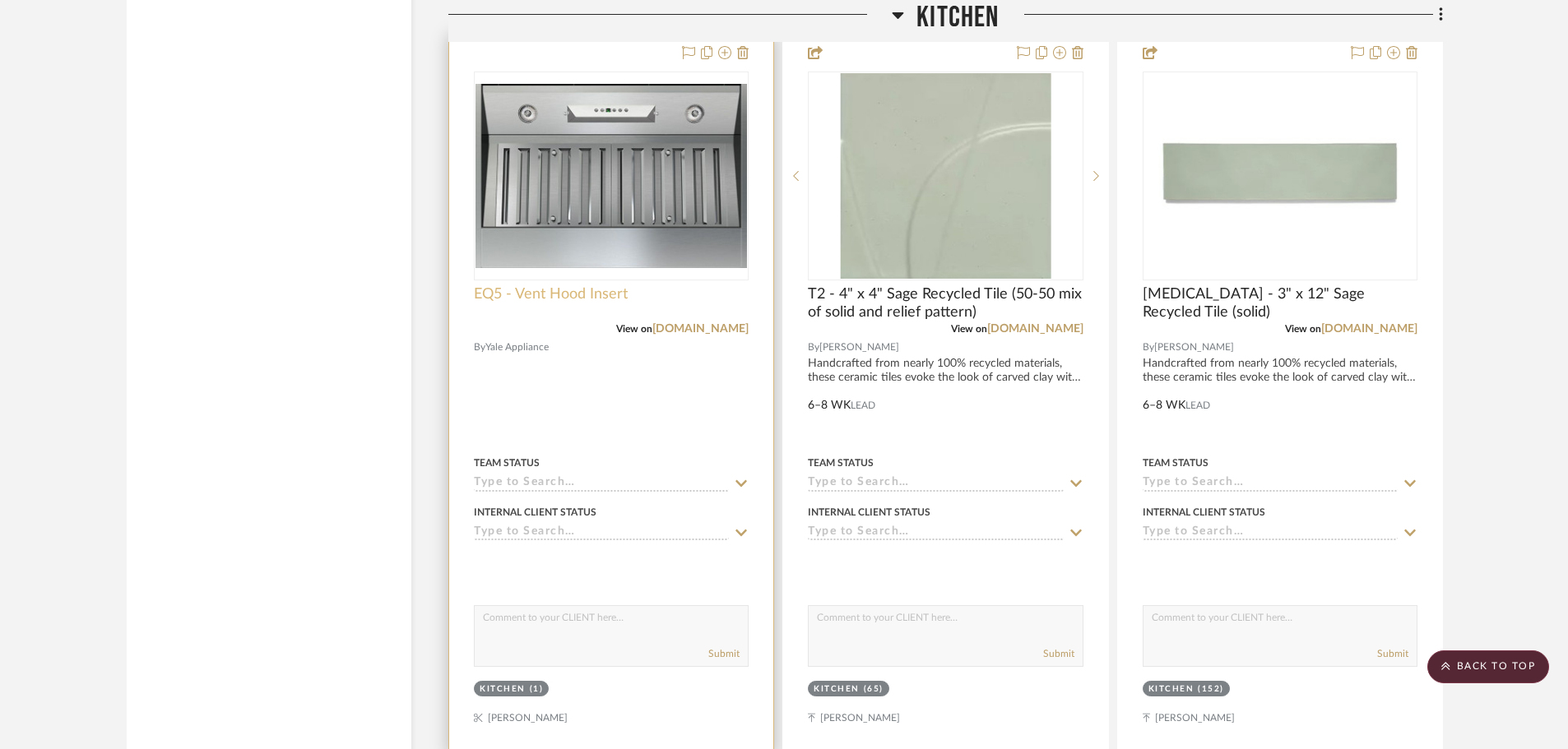
click at [597, 285] on span "EQ5 - Vent Hood Insert" at bounding box center [550, 293] width 154 height 18
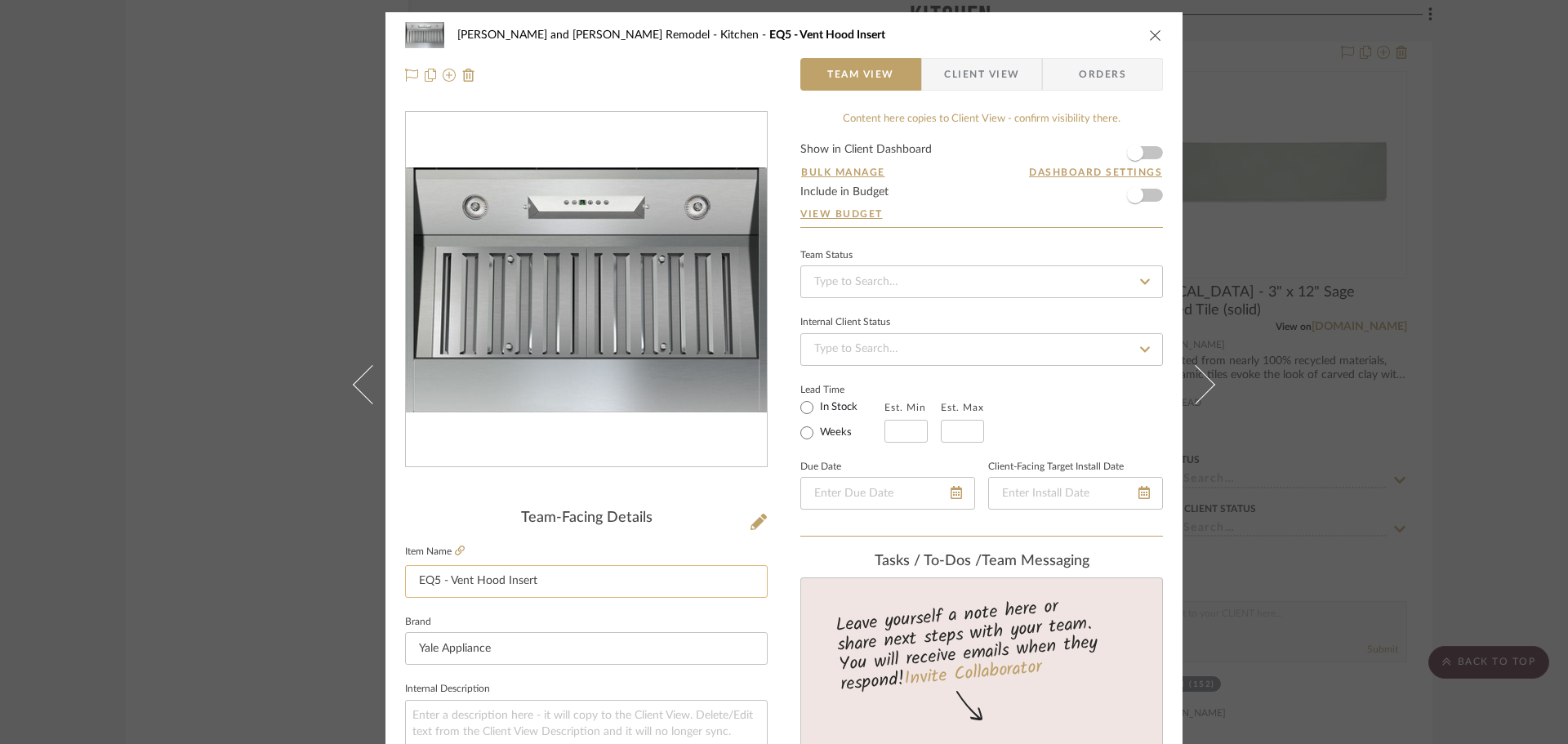
click at [569, 574] on input "EQ5 - Vent Hood Insert" at bounding box center [586, 581] width 362 height 33
click at [542, 582] on input "EQ5 - Vent Hood Insert (Already purchased)" at bounding box center [586, 581] width 362 height 33
type input "EQ5 - Vent Hood Insert (already purchased)"
click at [439, 509] on div "Team-Facing Details" at bounding box center [586, 518] width 362 height 18
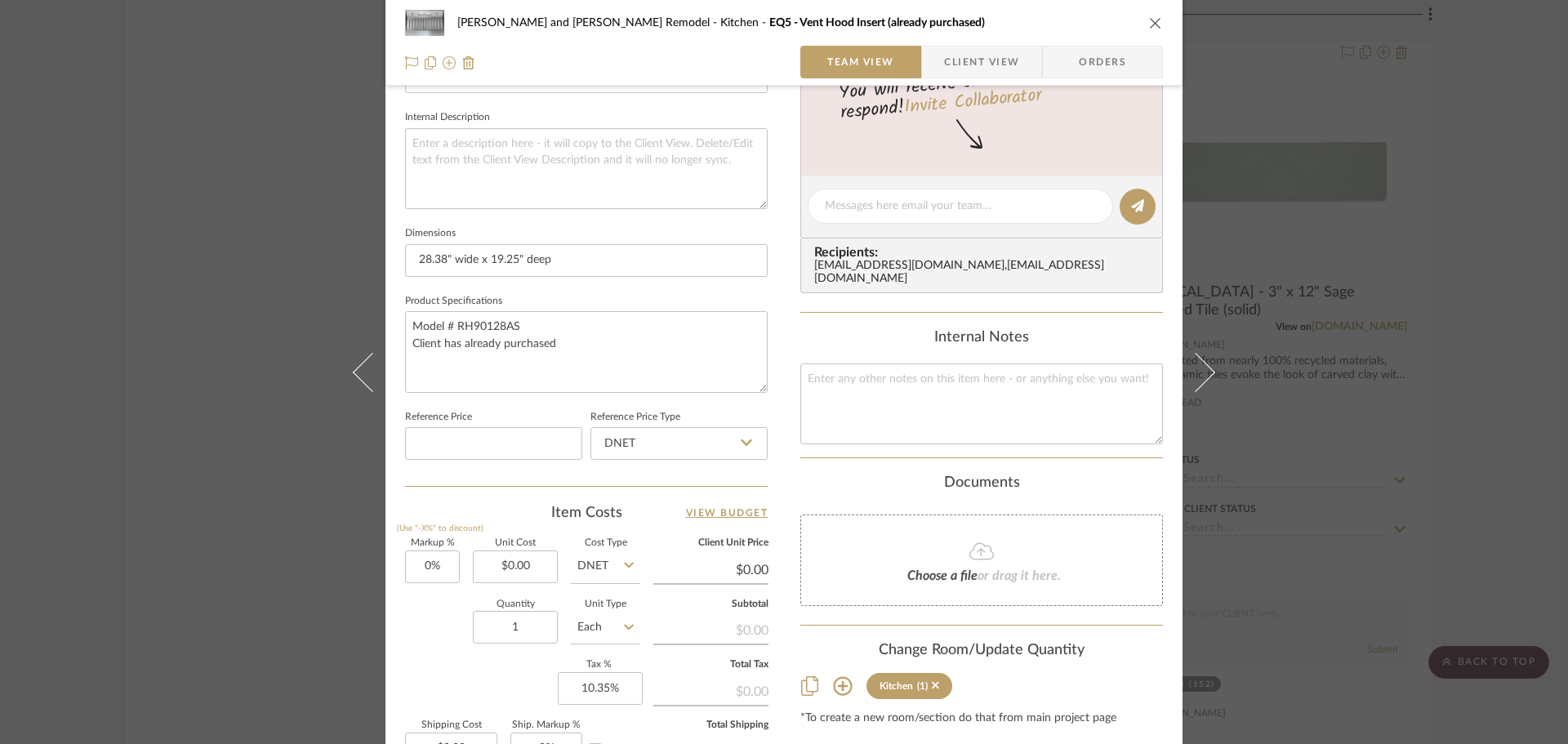
scroll to position [777, 0]
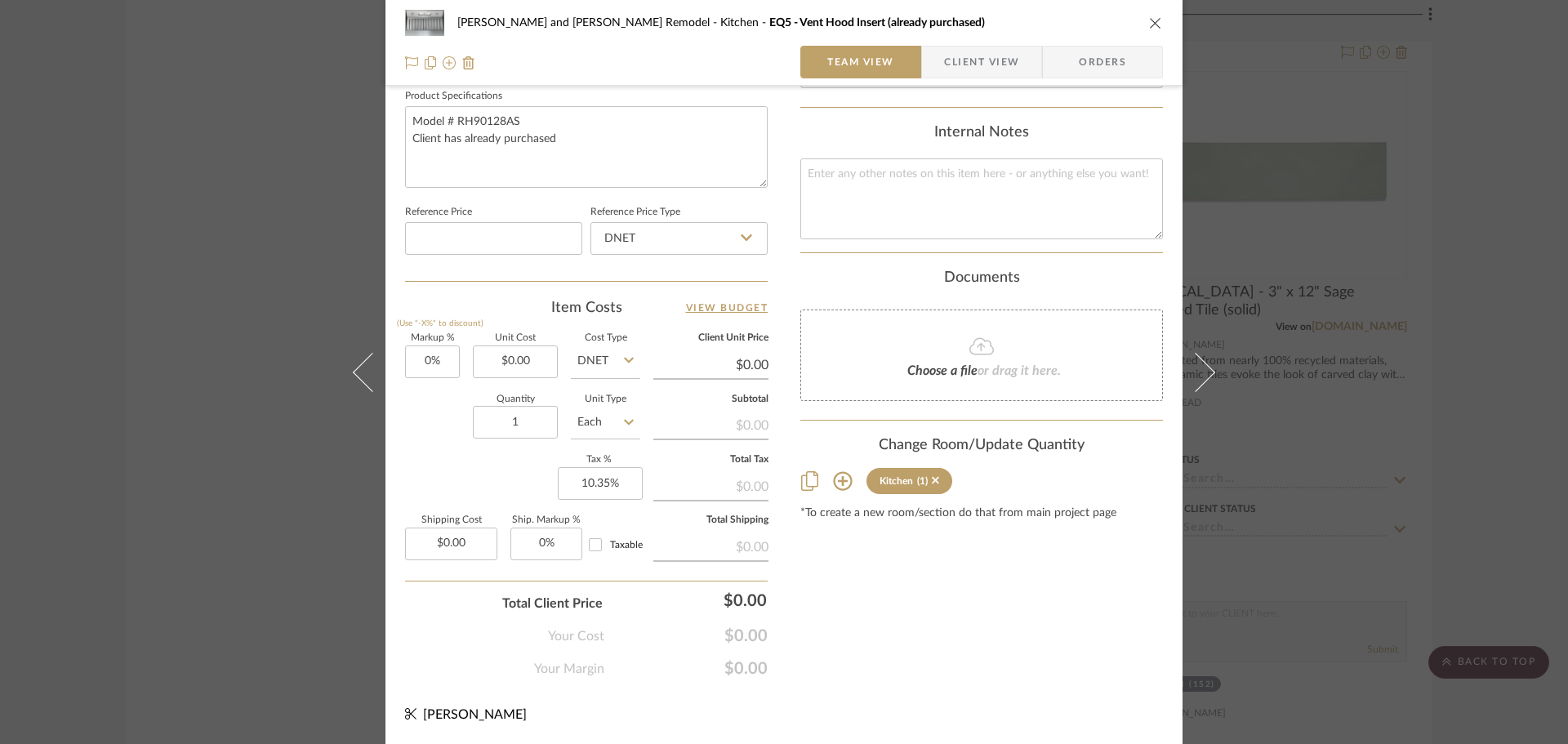
click at [1258, 467] on div "[PERSON_NAME] and [PERSON_NAME] Remodel Kitchen EQ5 - Vent Hood Insert (already…" at bounding box center [784, 372] width 1568 height 744
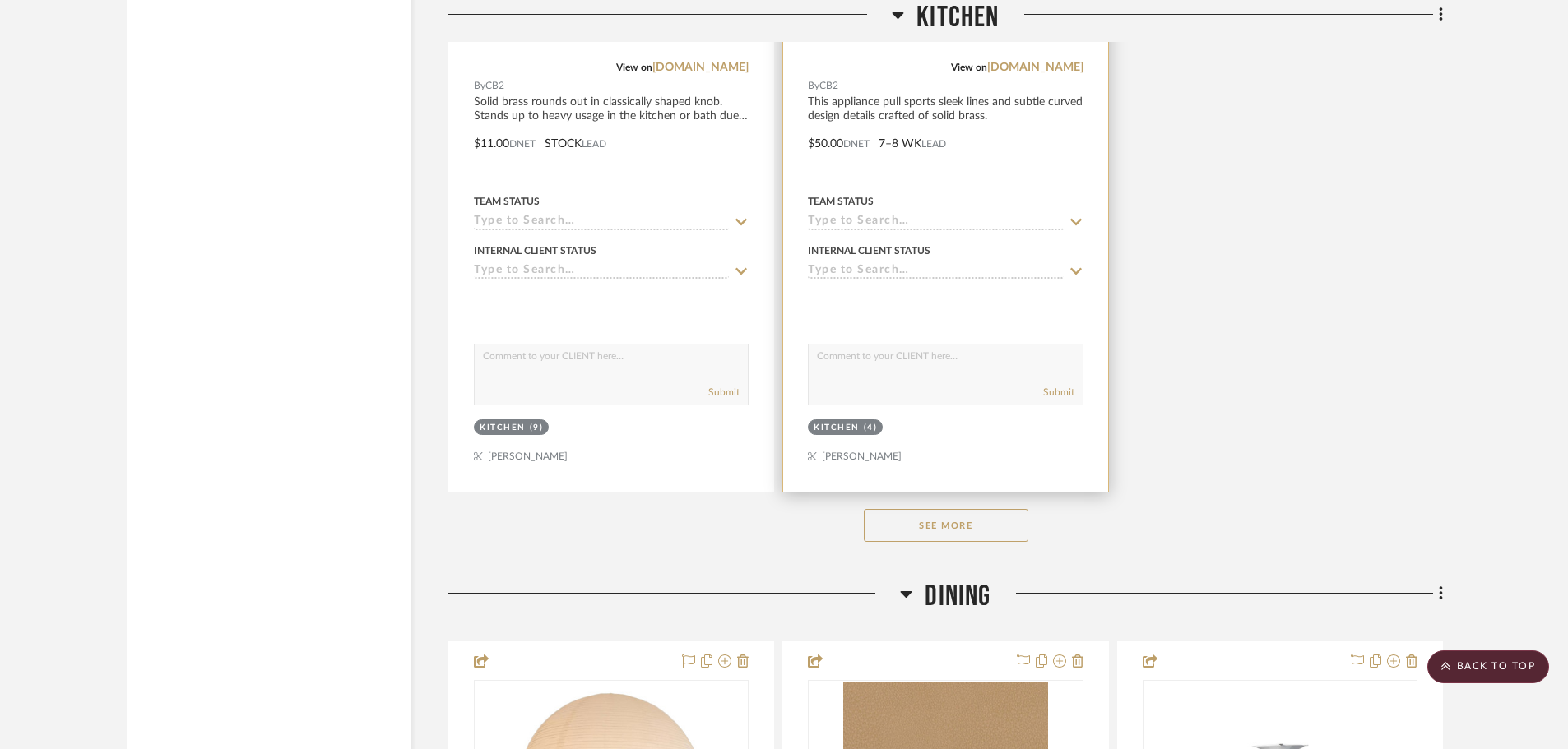
scroll to position [4523, 0]
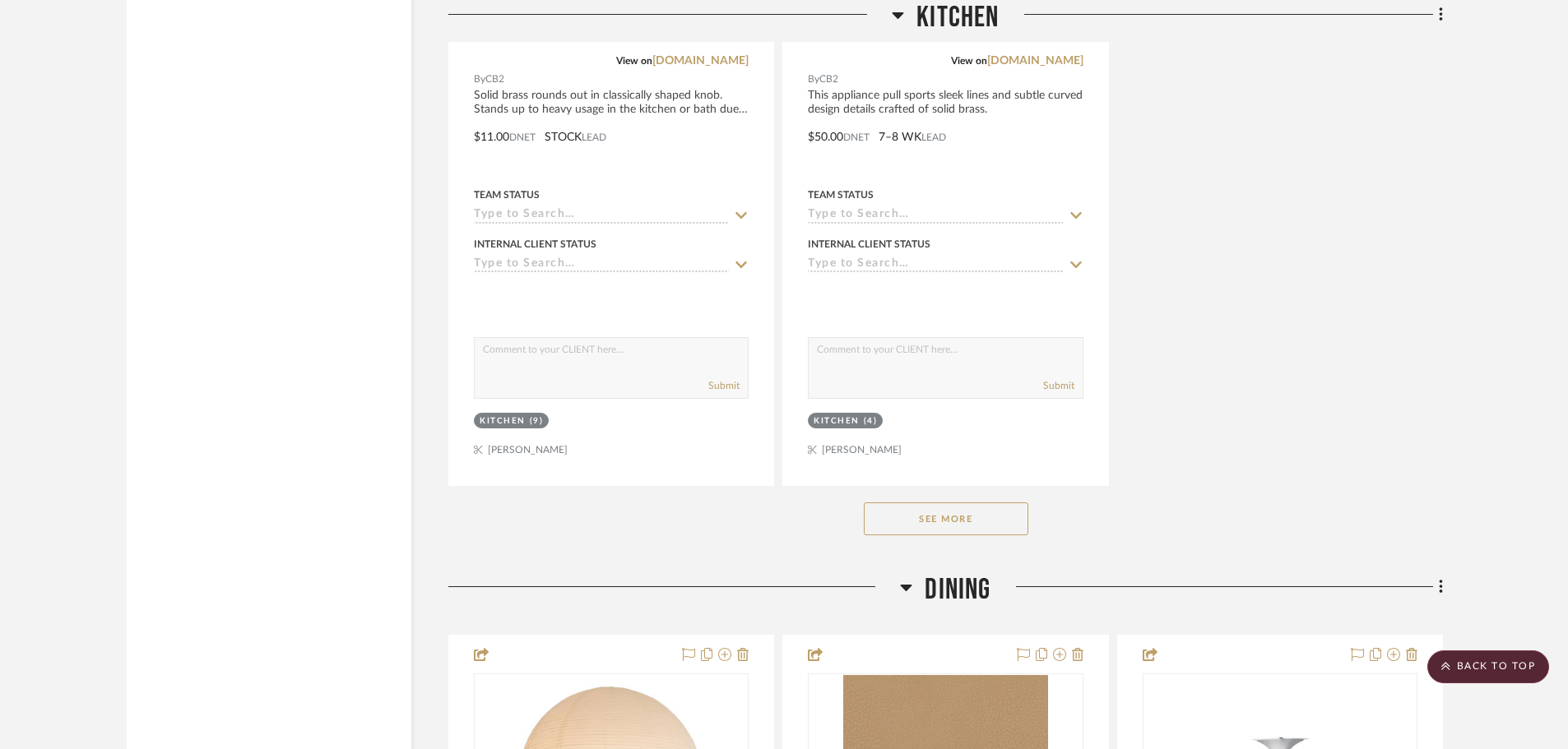
click at [907, 502] on button "See More" at bounding box center [945, 518] width 164 height 33
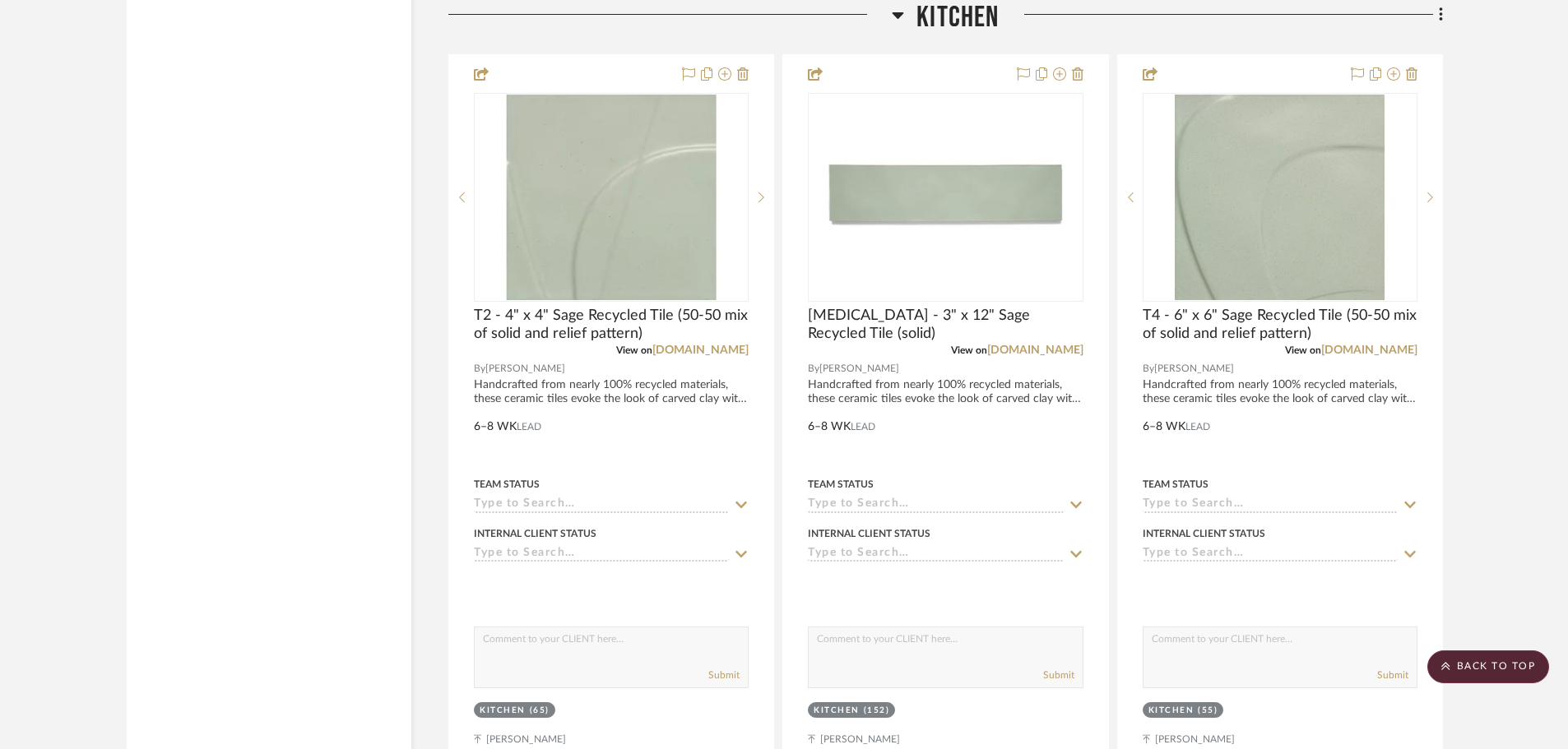
scroll to position [3059, 0]
